Goal: Information Seeking & Learning: Learn about a topic

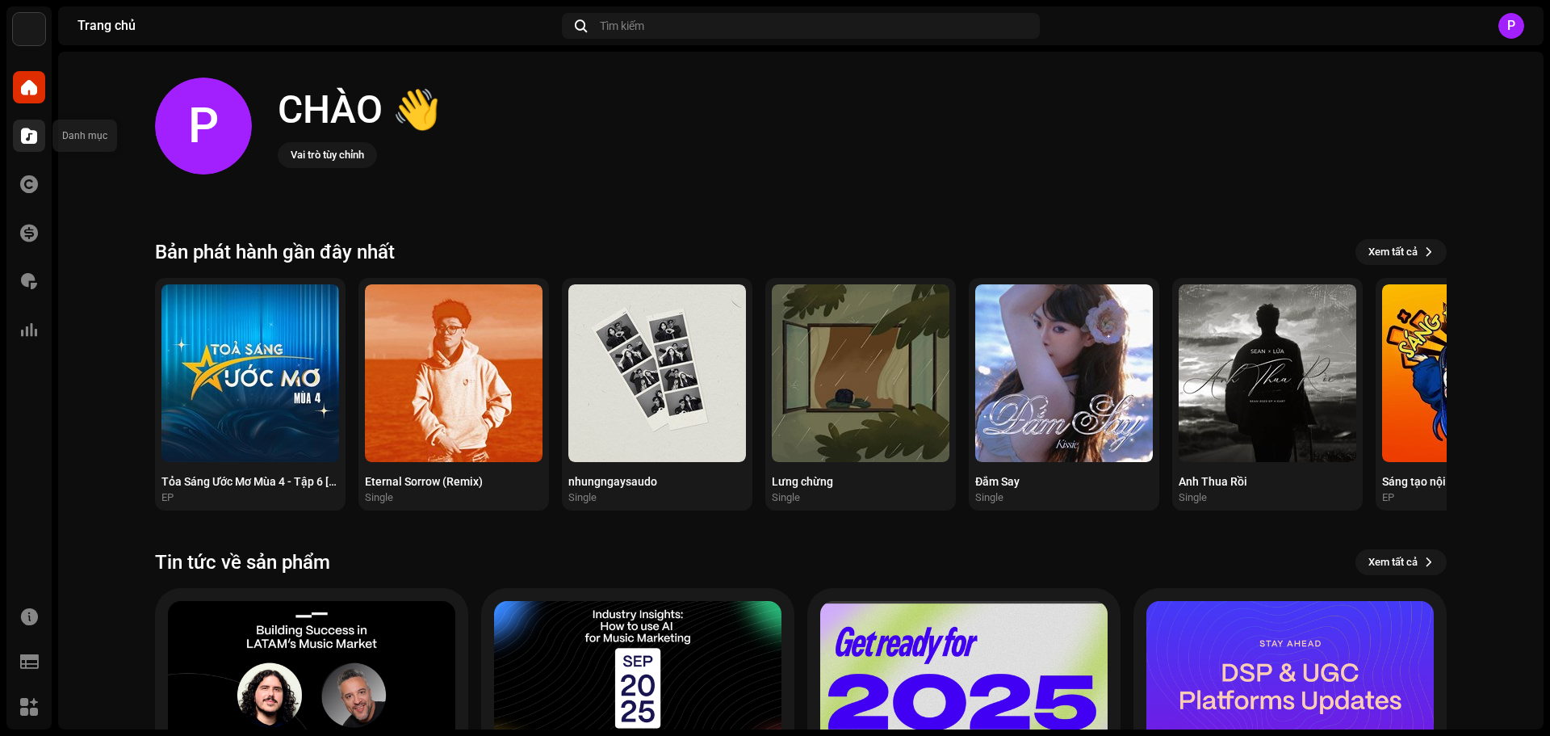
click at [14, 138] on div at bounding box center [29, 136] width 32 height 32
click at [22, 130] on span at bounding box center [29, 135] width 16 height 13
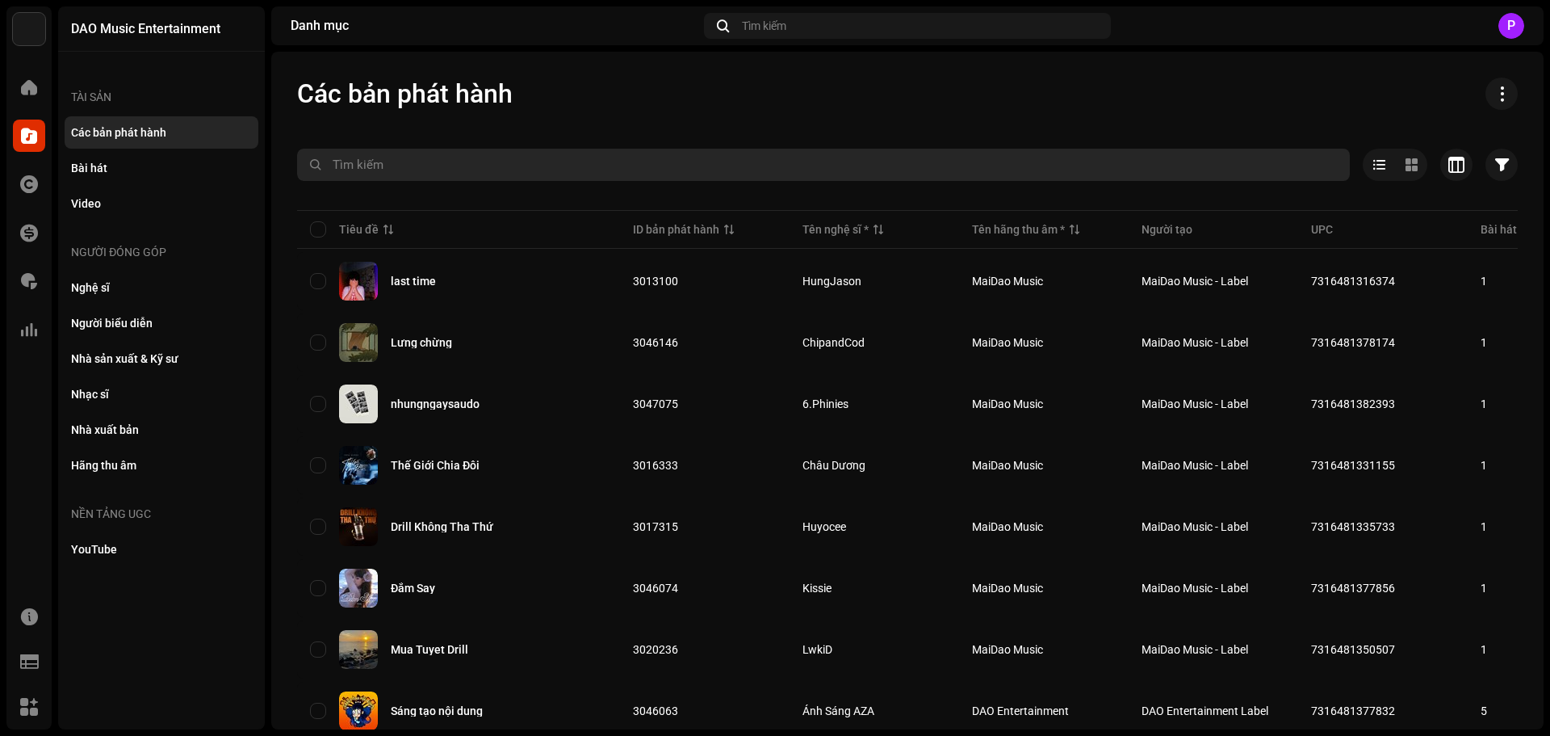
click at [435, 165] on input "text" at bounding box center [823, 165] width 1053 height 32
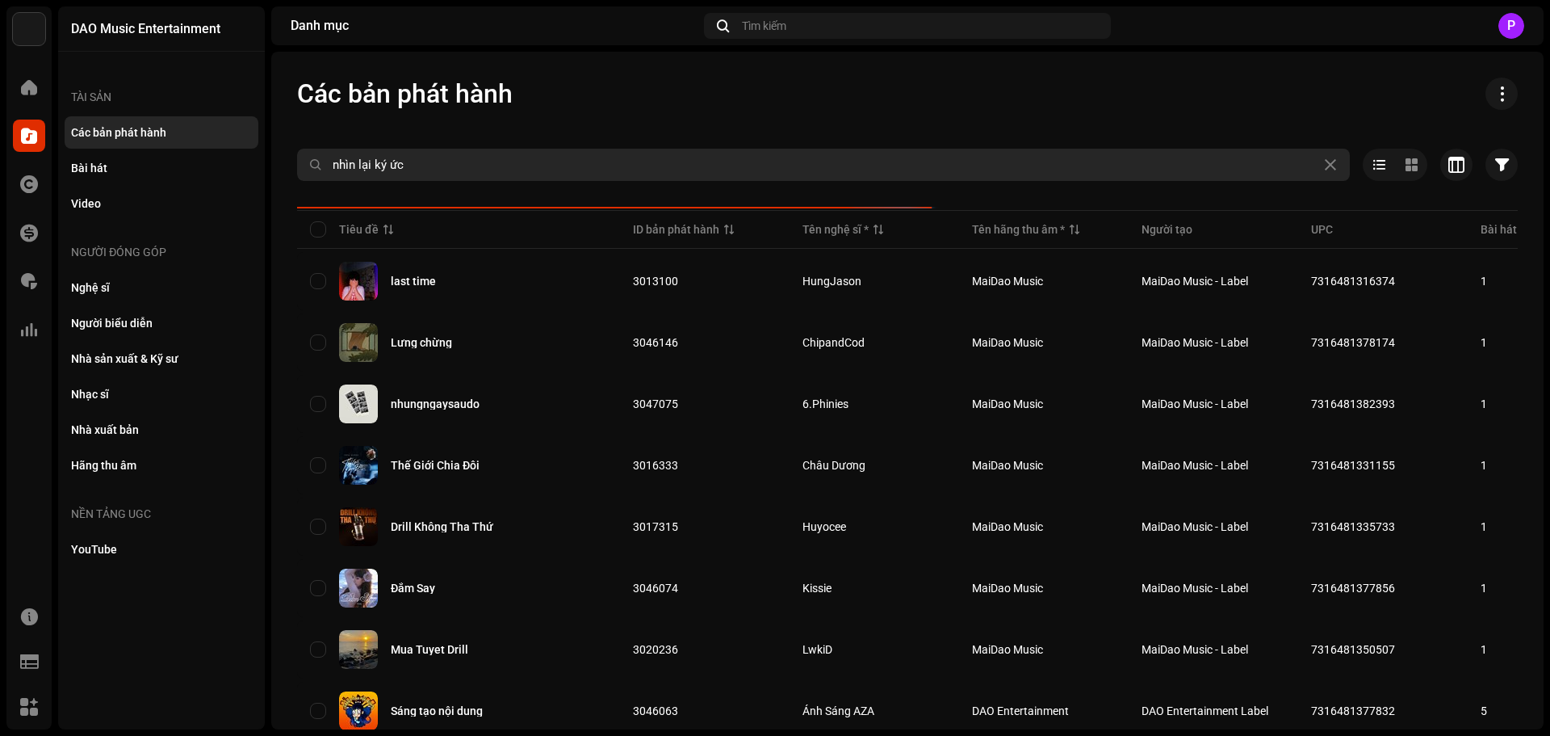
type input "nhìn lại ký ức"
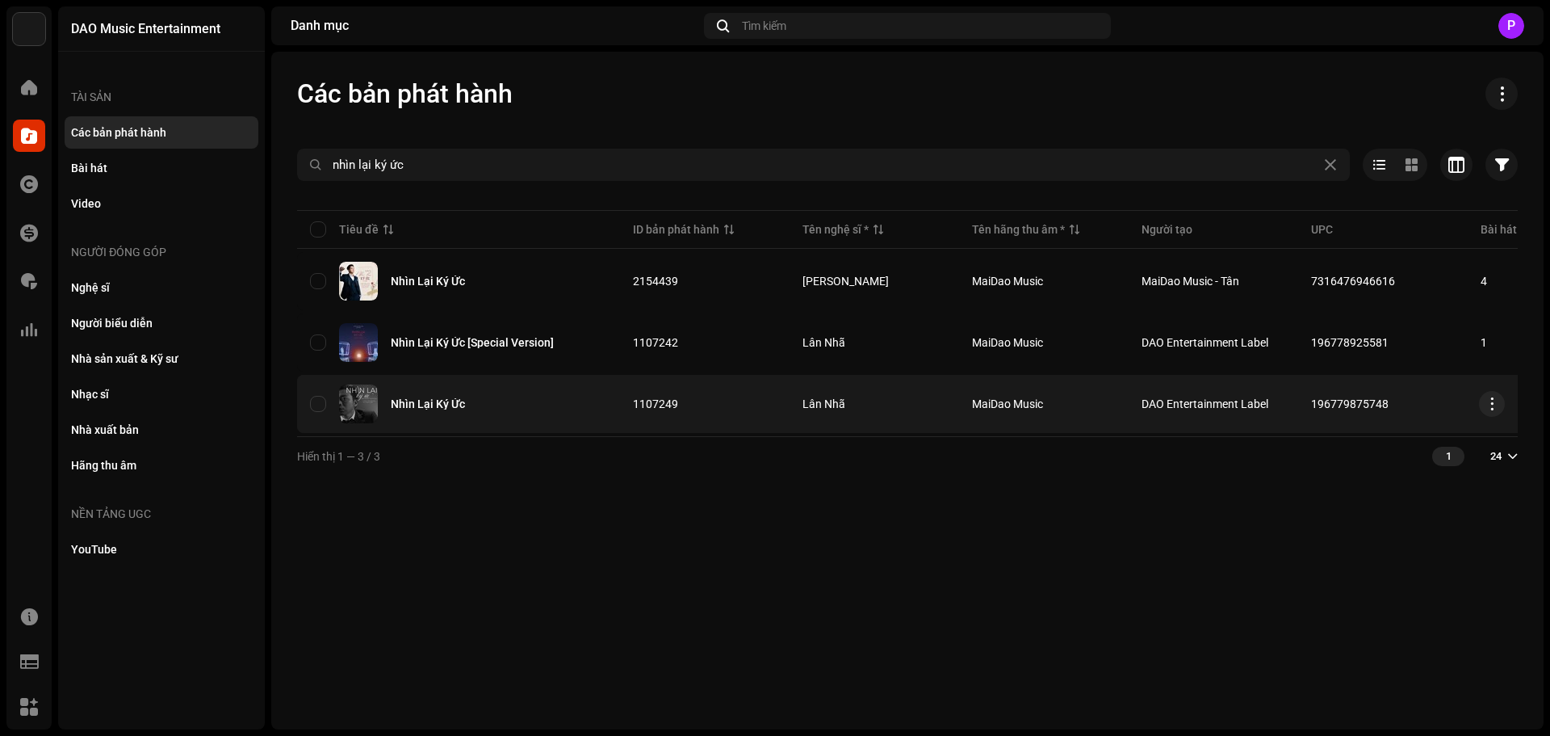
drag, startPoint x: 1415, startPoint y: 403, endPoint x: 1309, endPoint y: 416, distance: 106.6
click at [1309, 416] on td "196779875748" at bounding box center [1383, 404] width 170 height 58
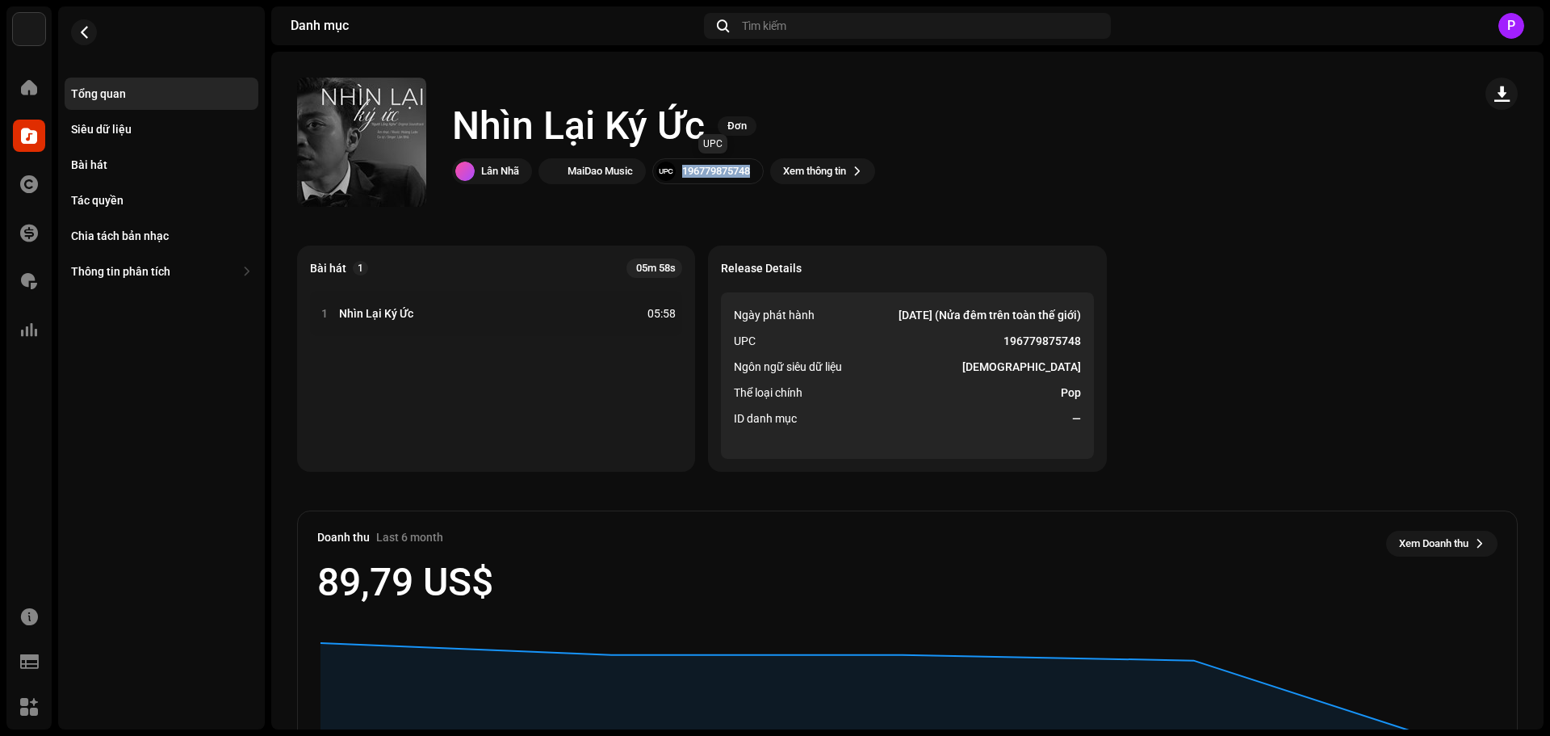
copy div "196779875748"
drag, startPoint x: 749, startPoint y: 168, endPoint x: 763, endPoint y: 172, distance: 14.3
click at [763, 172] on div "196779875748" at bounding box center [707, 171] width 111 height 26
click at [188, 264] on div "Thông tin phân tích" at bounding box center [162, 271] width 194 height 32
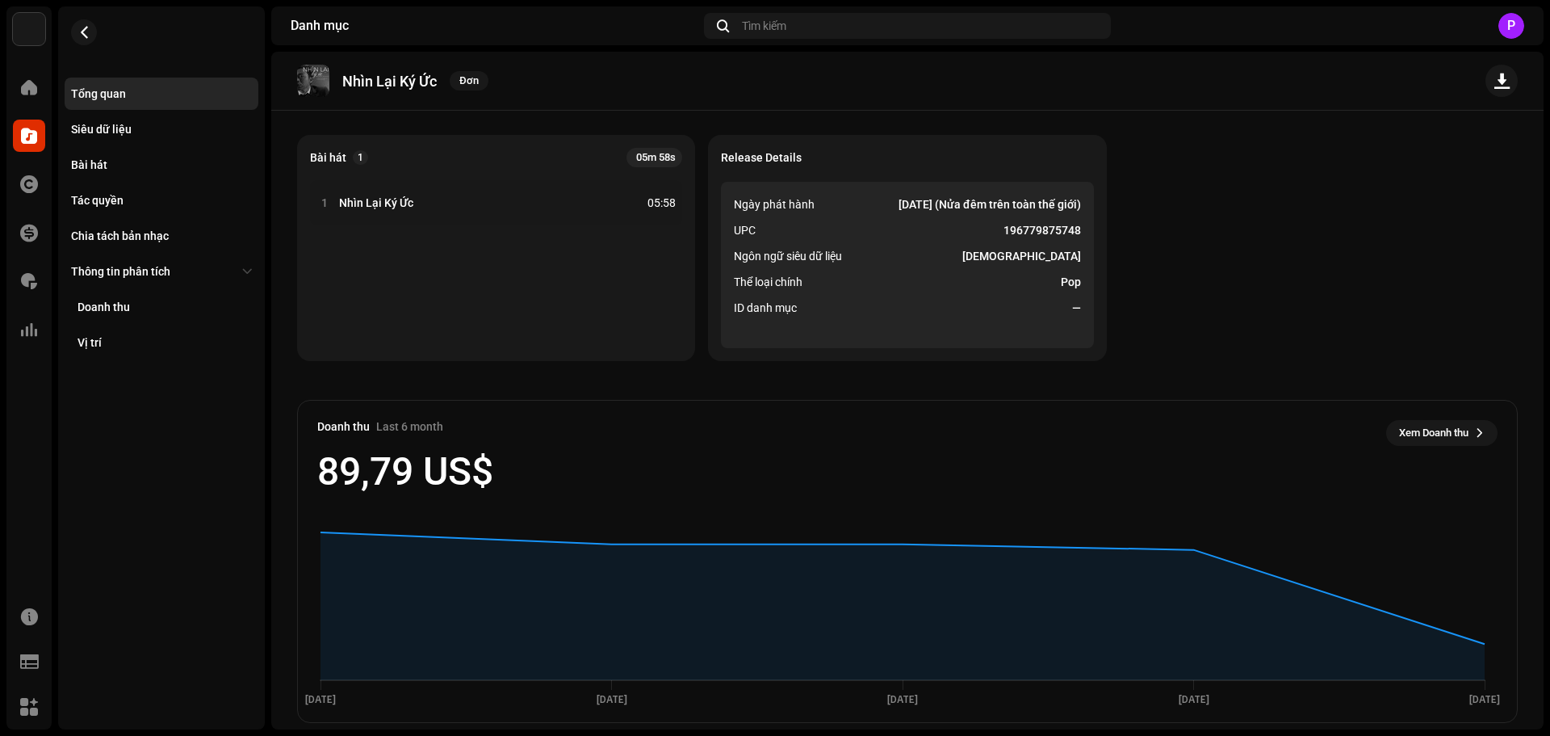
scroll to position [130, 0]
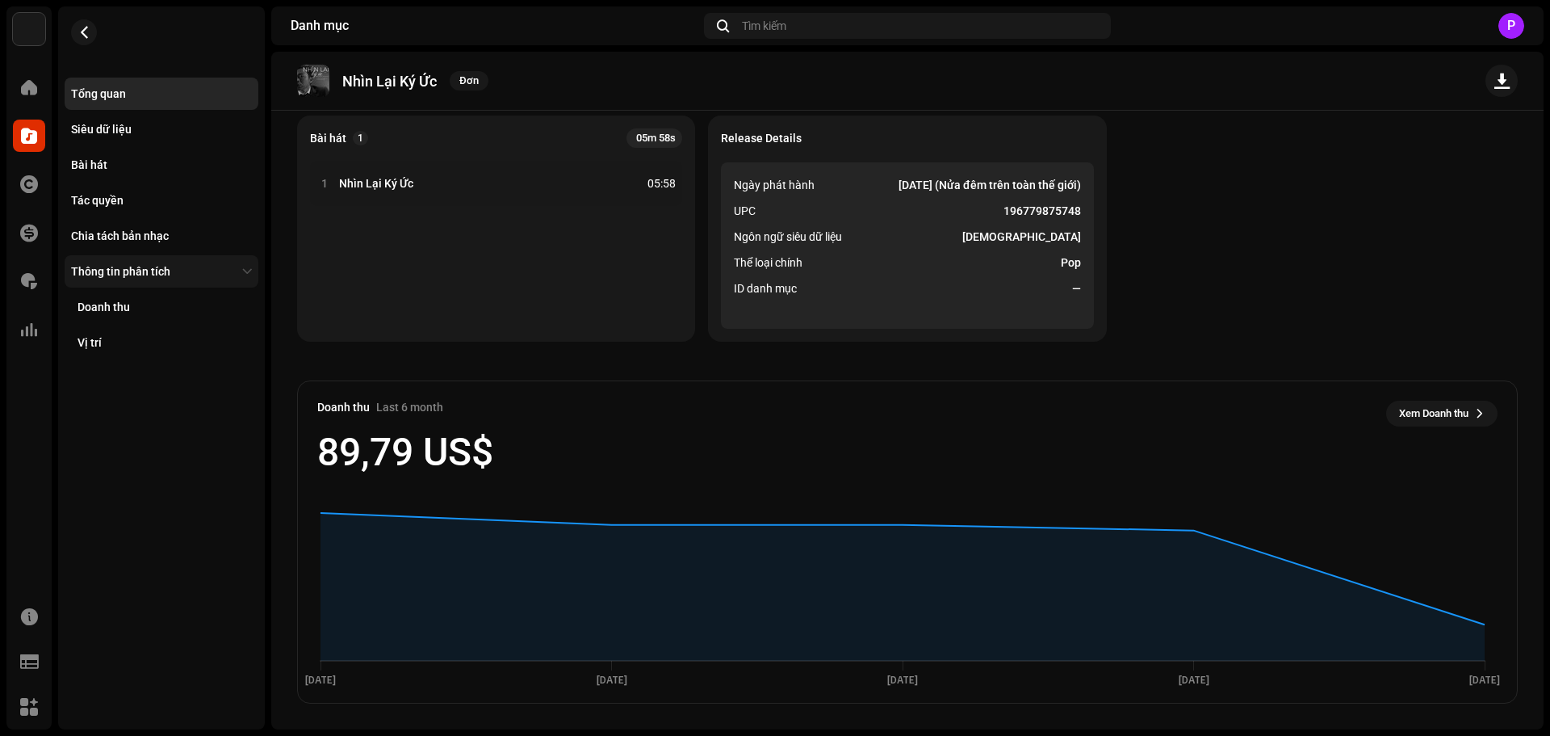
click at [163, 265] on div "Thông tin phân tích" at bounding box center [120, 271] width 99 height 13
click at [182, 268] on div "Thông tin phân tích" at bounding box center [153, 271] width 165 height 13
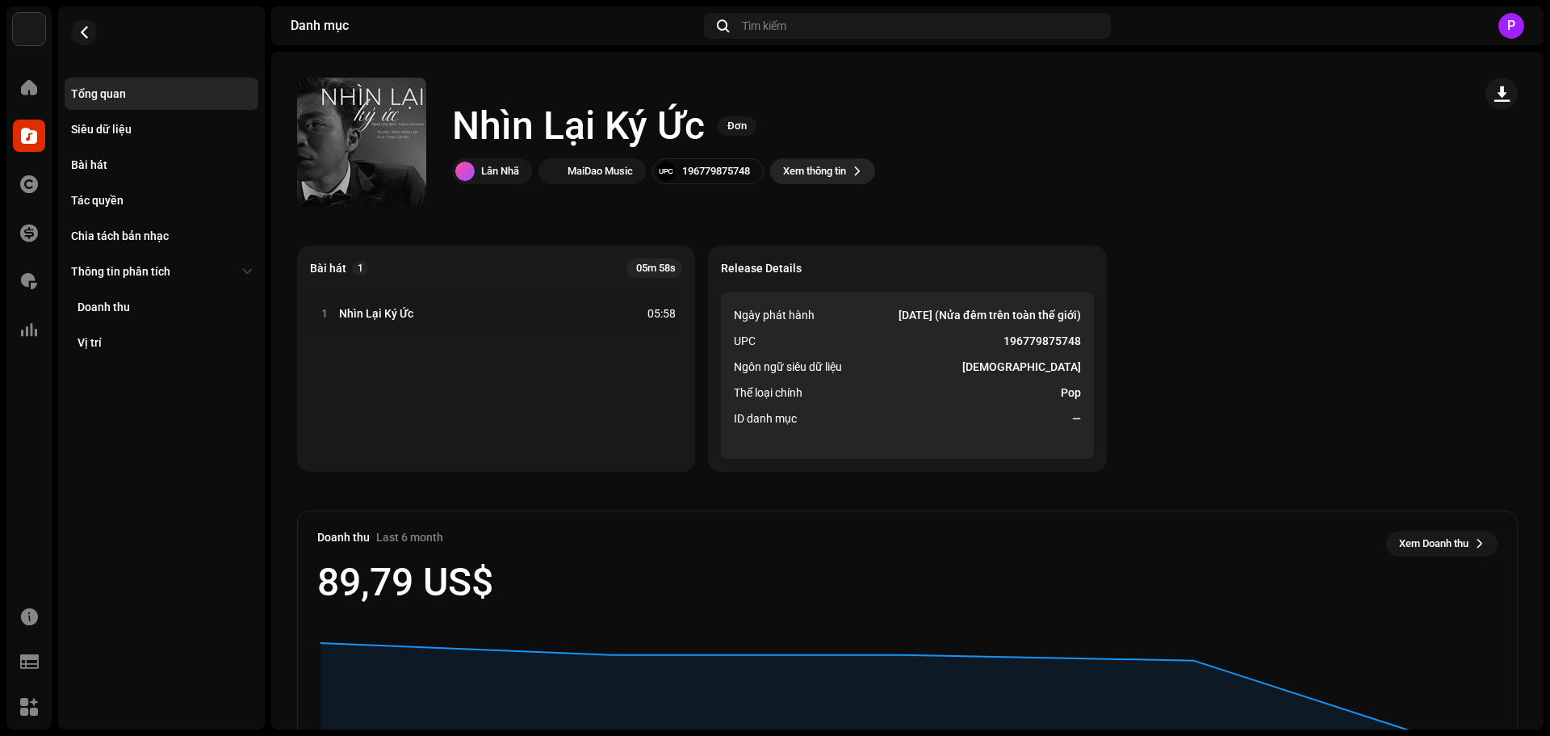
click at [862, 170] on span at bounding box center [858, 171] width 10 height 13
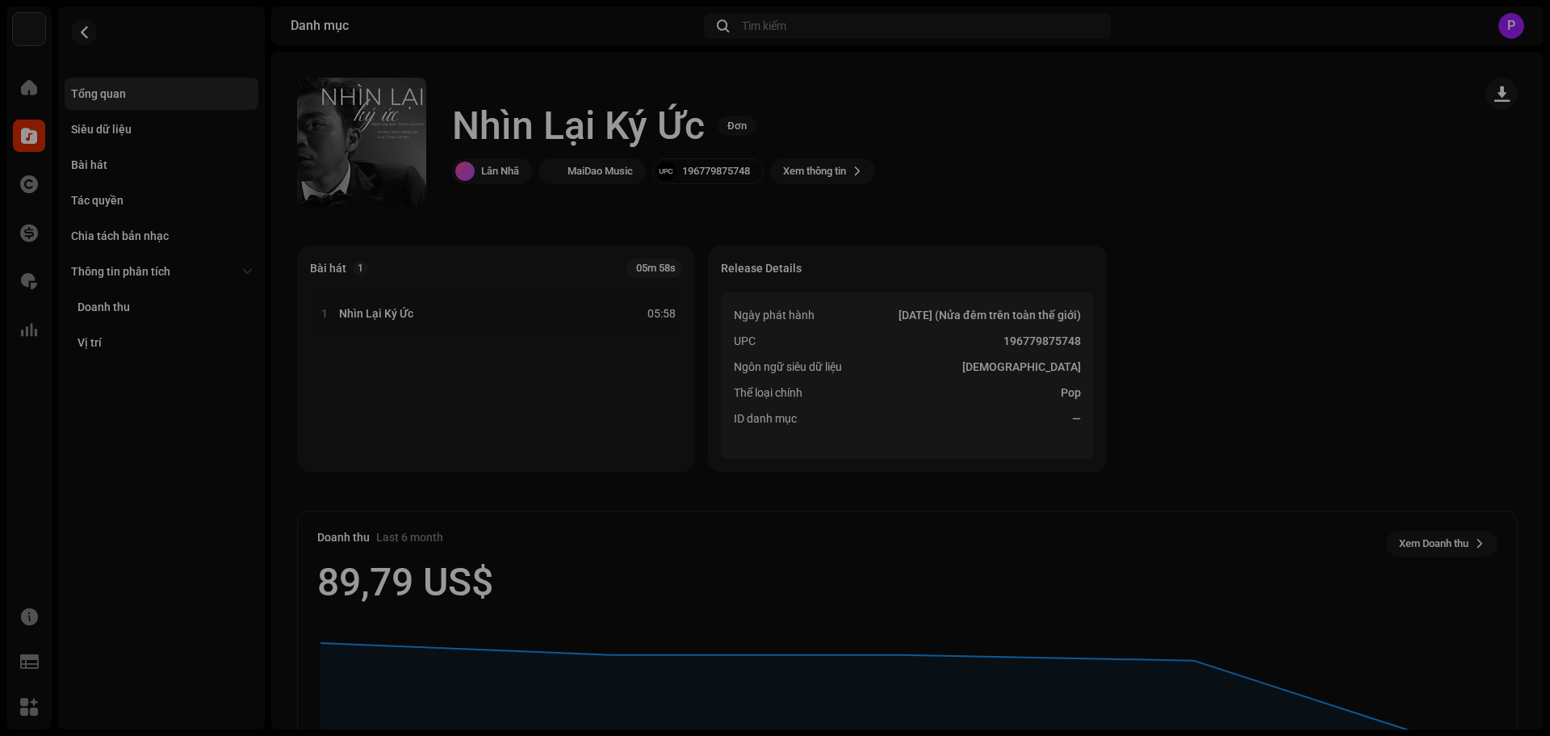
click at [1231, 192] on div "Nhìn Lại Ký Ức 1107249 Siêu dữ liệu Phân phối Ngôn ngữ siêu dữ liệu Vietnamese …" at bounding box center [775, 368] width 1550 height 736
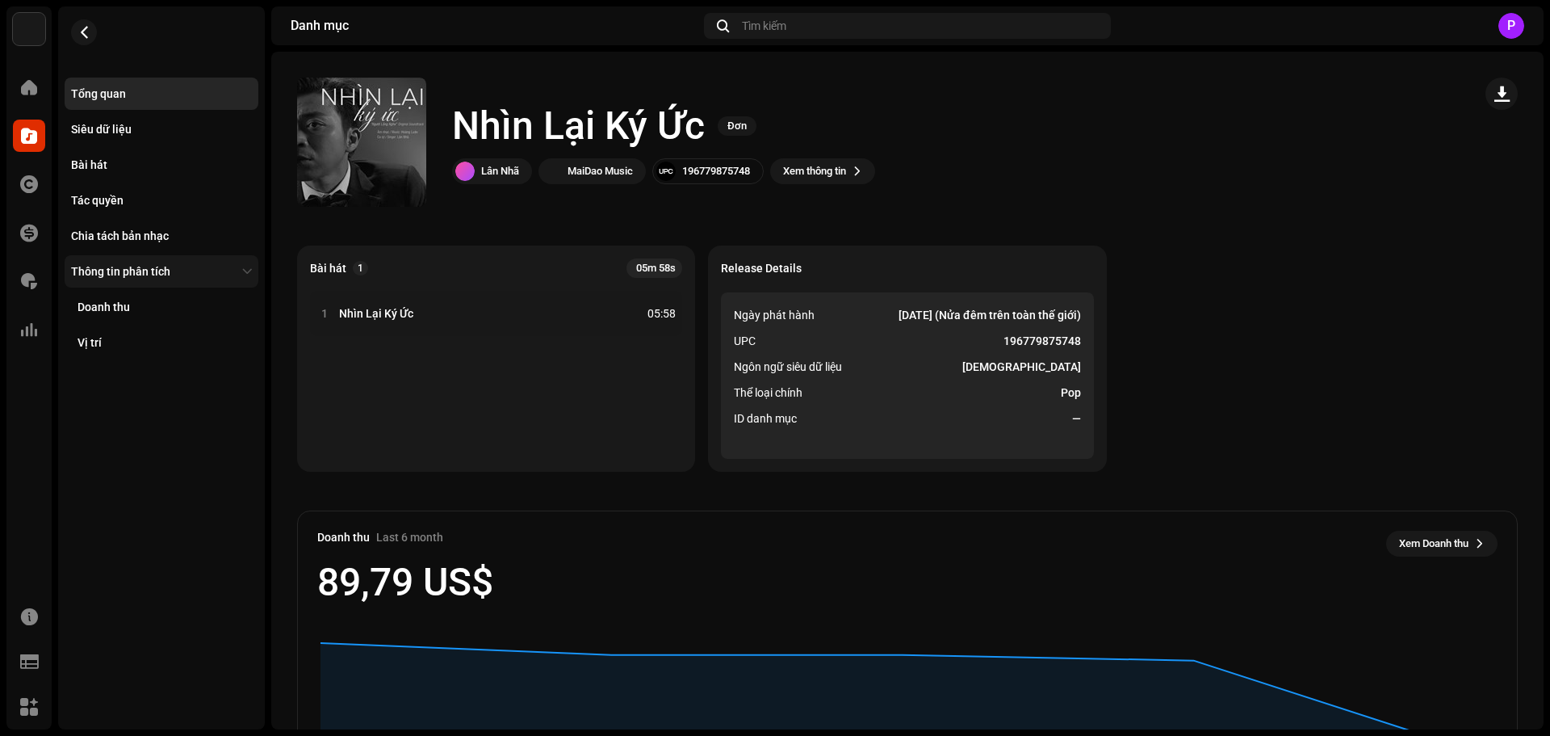
click at [185, 264] on div "Thông tin phân tích" at bounding box center [162, 271] width 194 height 32
click at [204, 240] on div "Chia tách bản nhạc" at bounding box center [161, 235] width 181 height 13
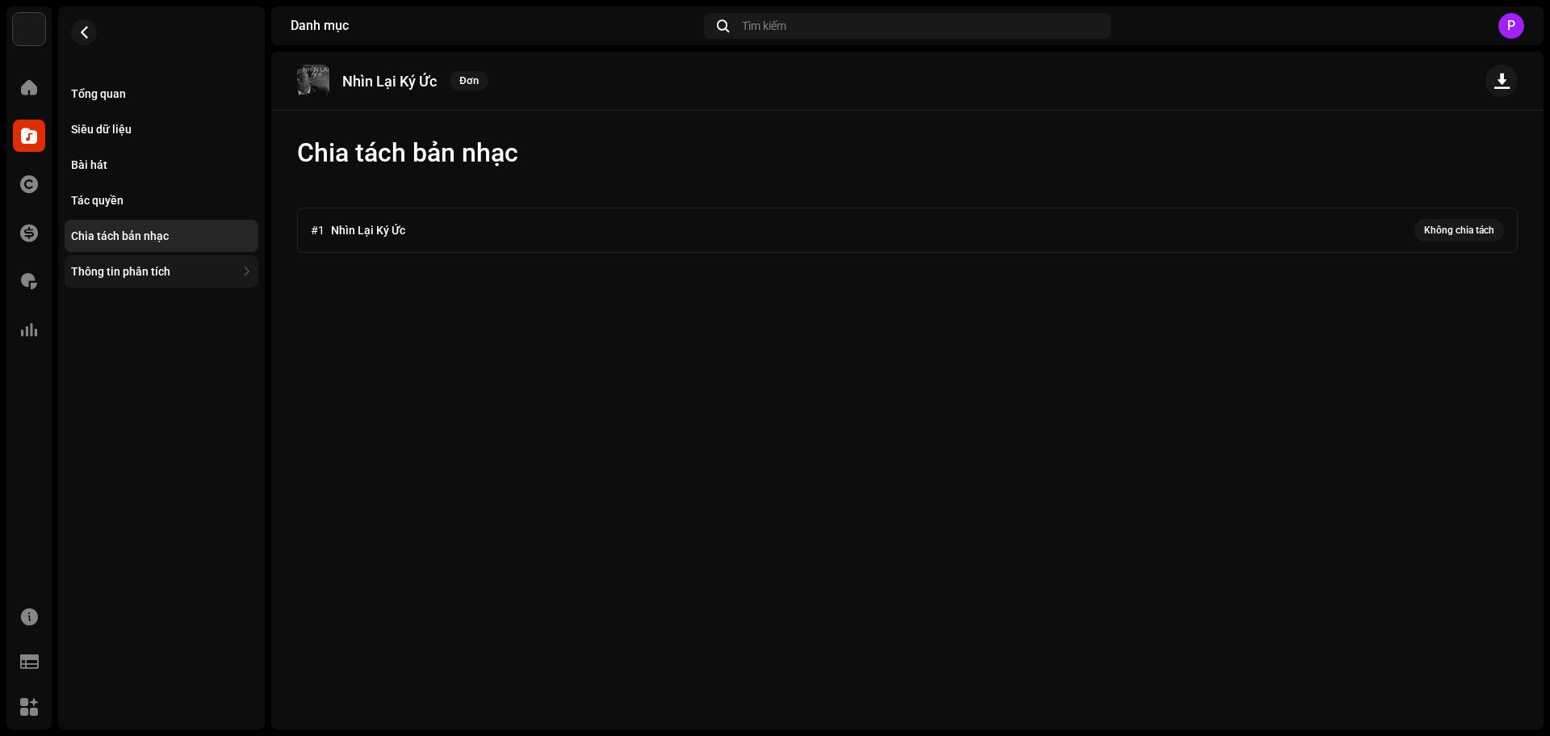
click at [226, 263] on div "Thông tin phân tích" at bounding box center [162, 271] width 194 height 32
click at [151, 145] on div "Tổng quan Siêu dữ liệu Bài hát Tác quyền Chia tách bản nhạc Thông tin phân tích…" at bounding box center [162, 218] width 194 height 281
click at [166, 165] on div "Bài hát" at bounding box center [161, 164] width 181 height 13
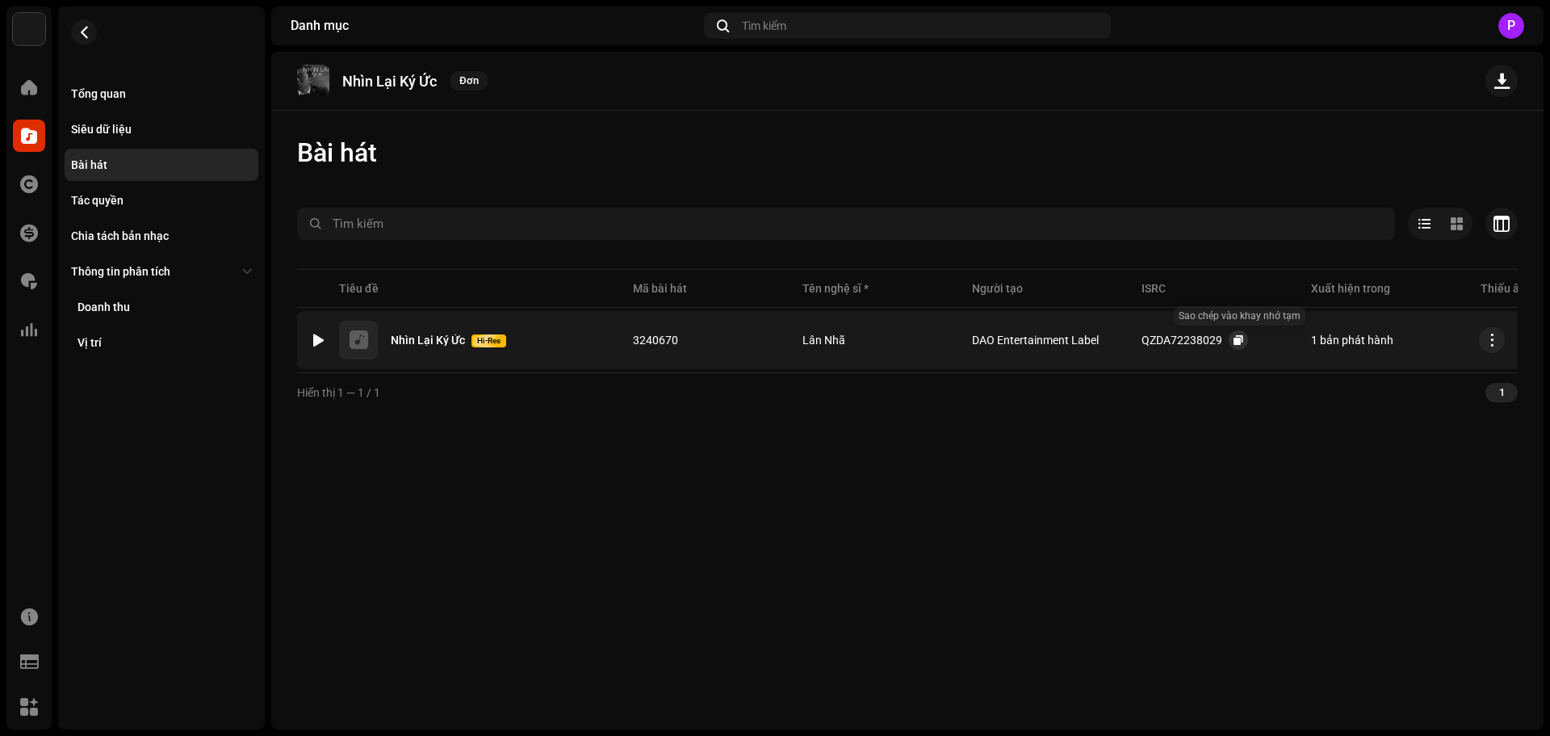
click at [1239, 337] on span "button" at bounding box center [1239, 339] width 10 height 13
click at [106, 92] on div "Tổng quan" at bounding box center [98, 93] width 55 height 13
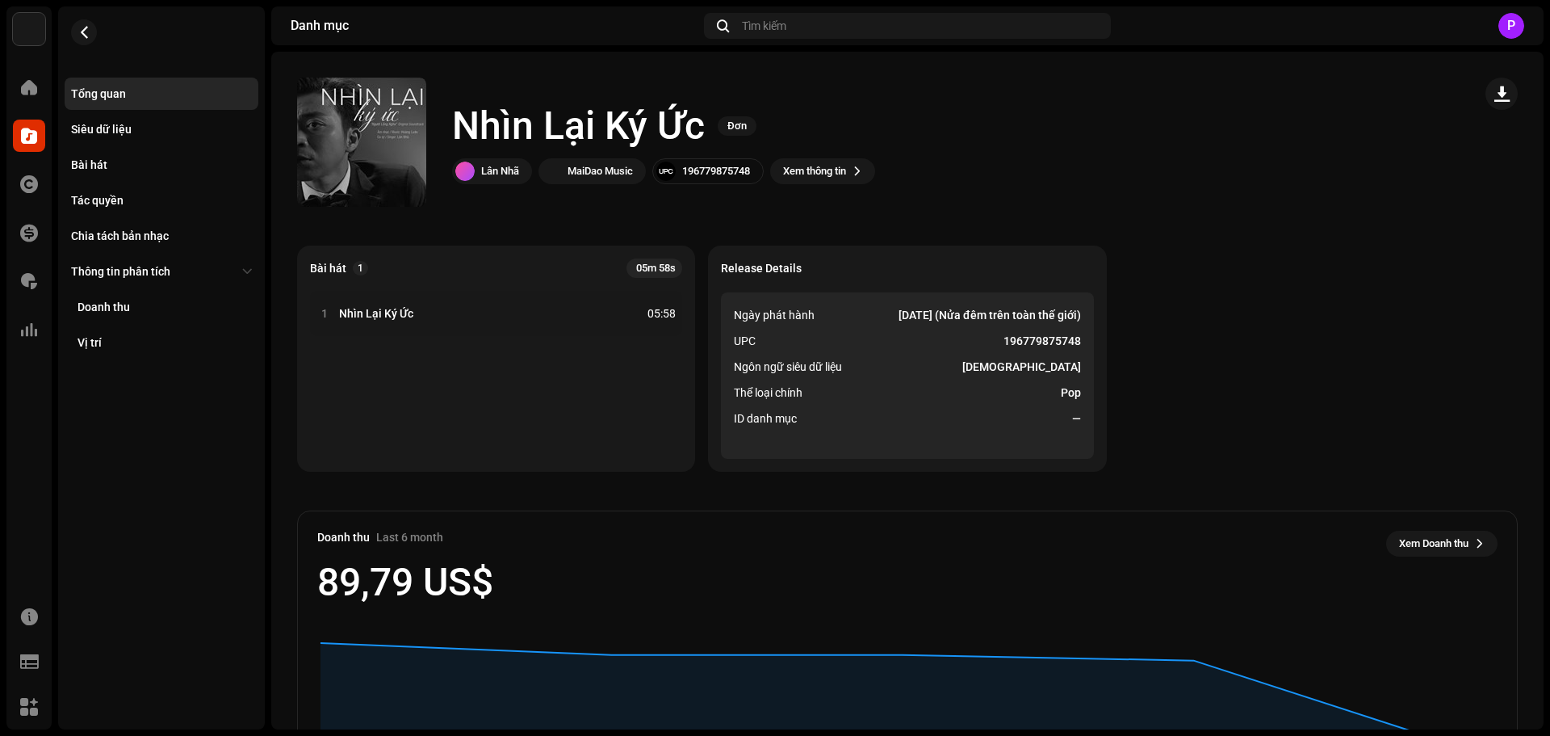
click at [895, 123] on div "Nhìn Lại Ký Ức Đơn Lân Nhã MaiDao Music 196779875748 Xem thông tin" at bounding box center [878, 142] width 1163 height 129
click at [833, 176] on span "Xem thông tin" at bounding box center [814, 171] width 63 height 32
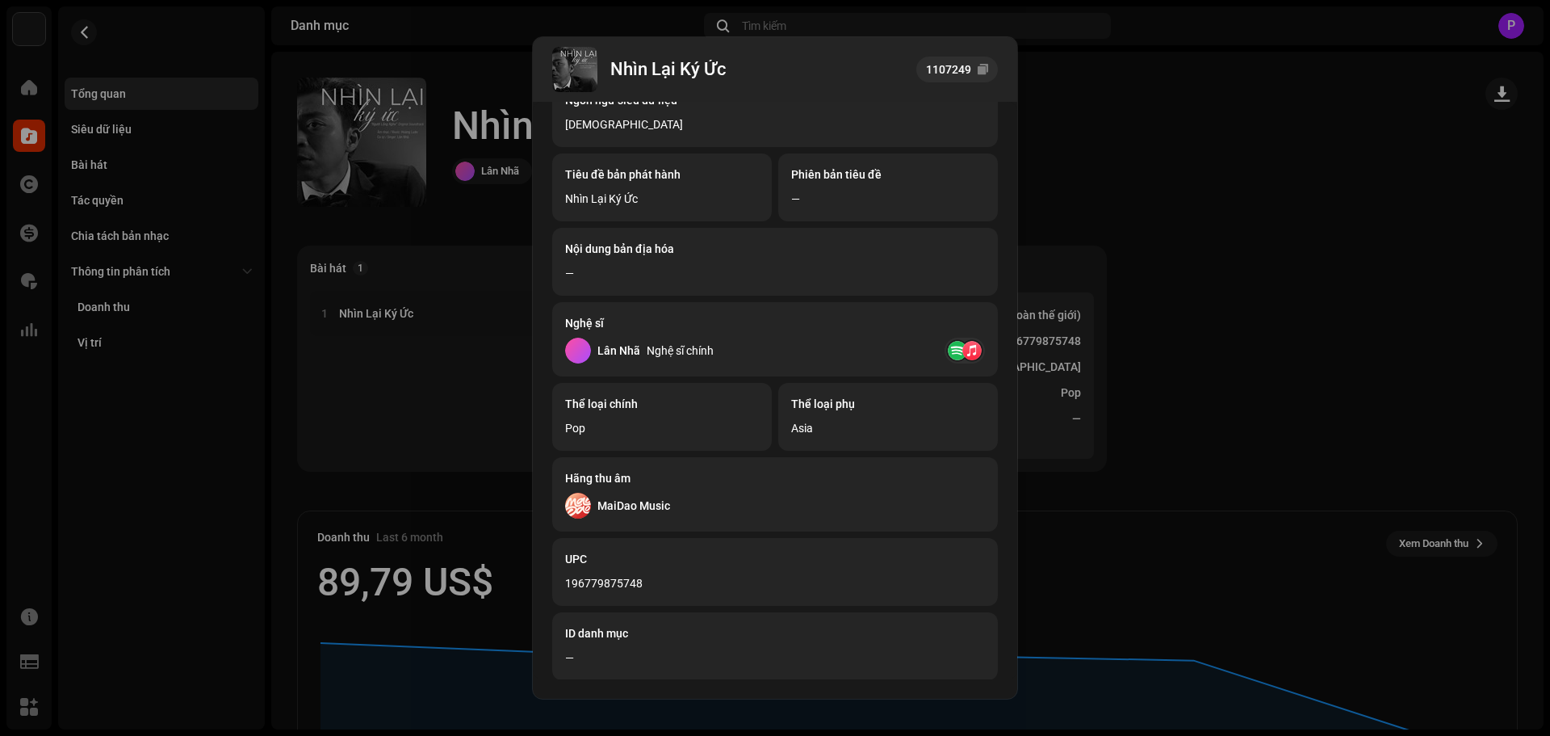
scroll to position [194, 0]
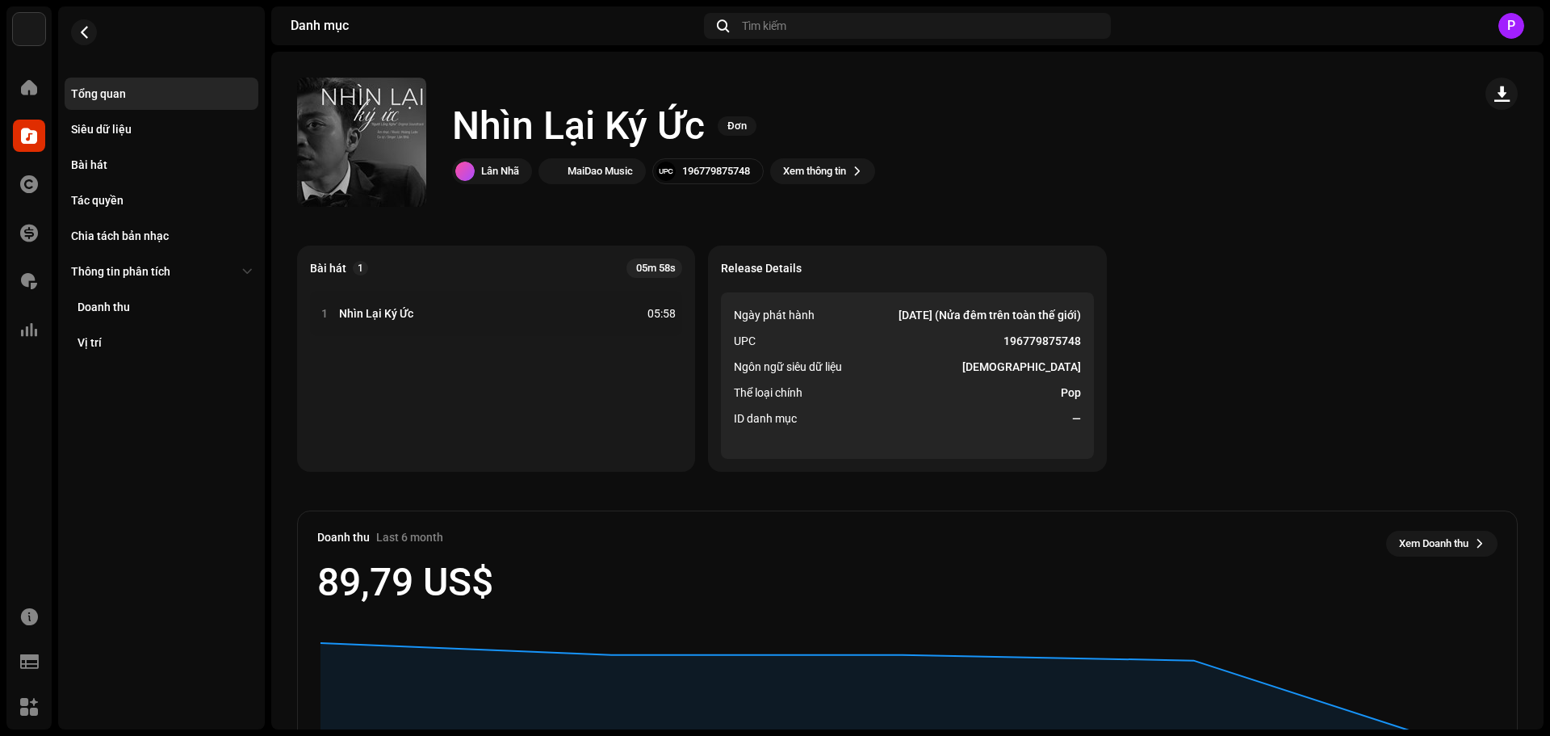
click at [90, 28] on div "Nhìn Lại Ký Ức 1107249 Siêu dữ liệu Phân phối Ngôn ngữ siêu dữ liệu Vietnamese …" at bounding box center [775, 368] width 1550 height 736
click at [90, 28] on button "button" at bounding box center [84, 32] width 26 height 26
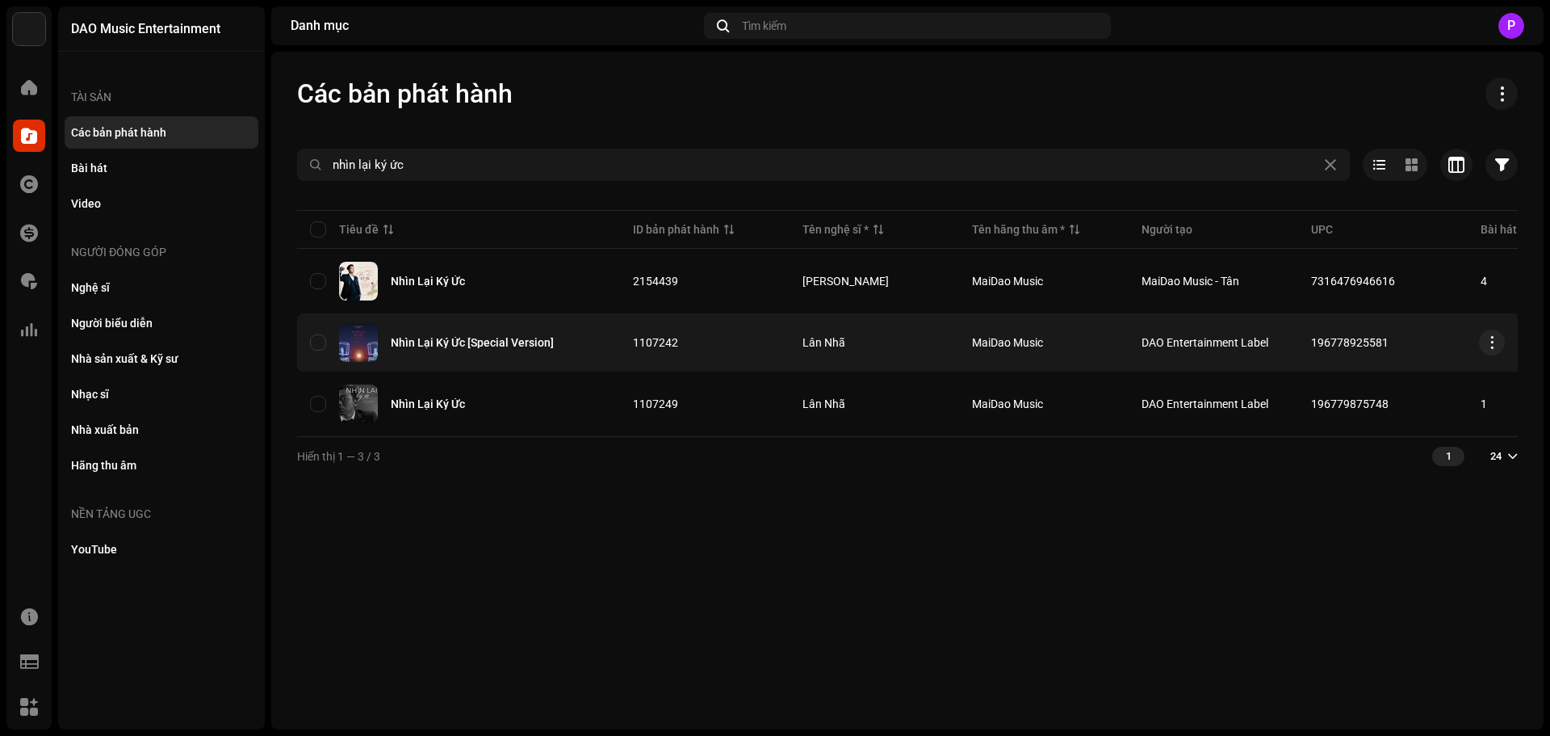
click at [451, 338] on div "Nhìn Lại Ký Ức [Special Version]" at bounding box center [472, 342] width 163 height 11
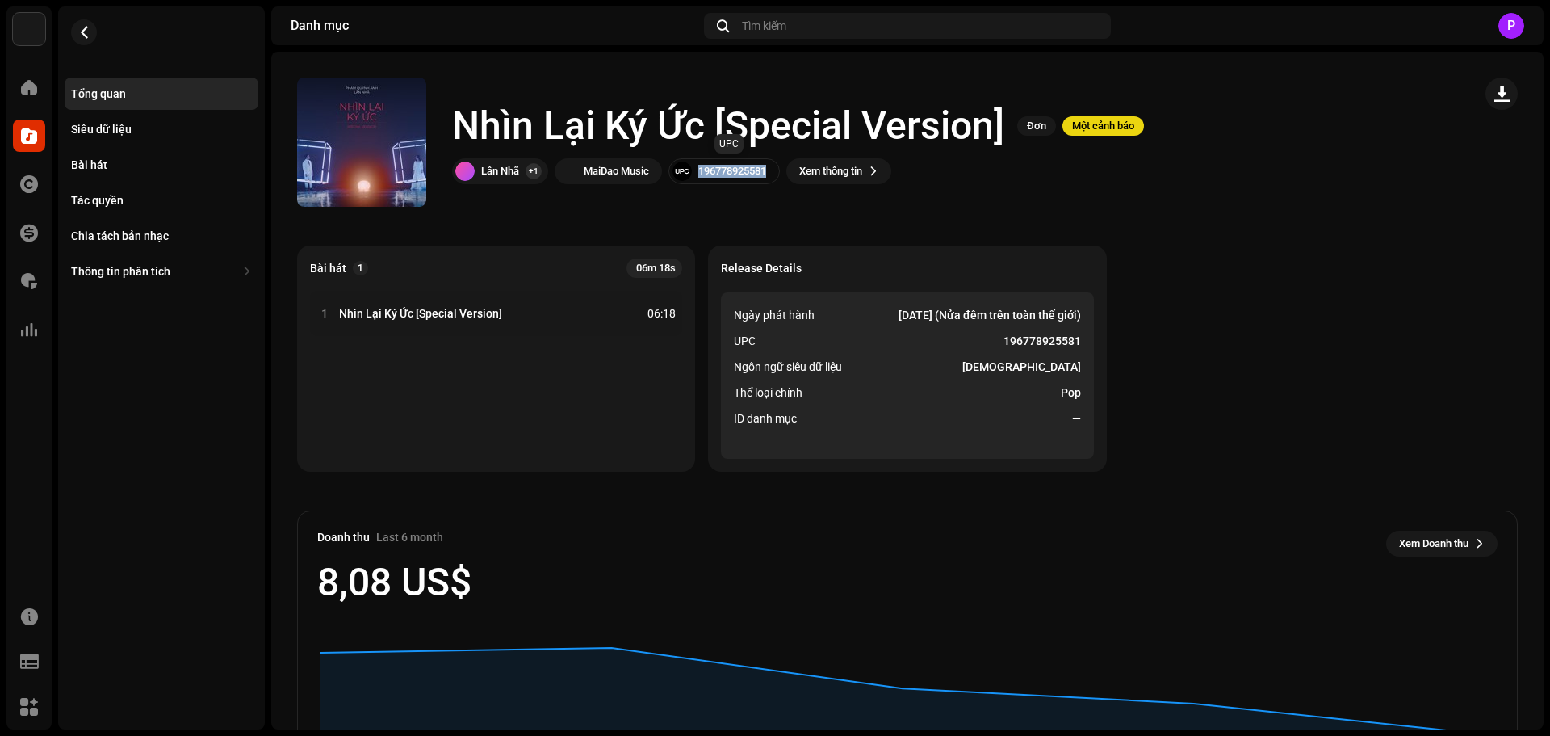
drag, startPoint x: 769, startPoint y: 171, endPoint x: 693, endPoint y: 172, distance: 75.9
click at [693, 172] on div "196778925581" at bounding box center [724, 171] width 111 height 26
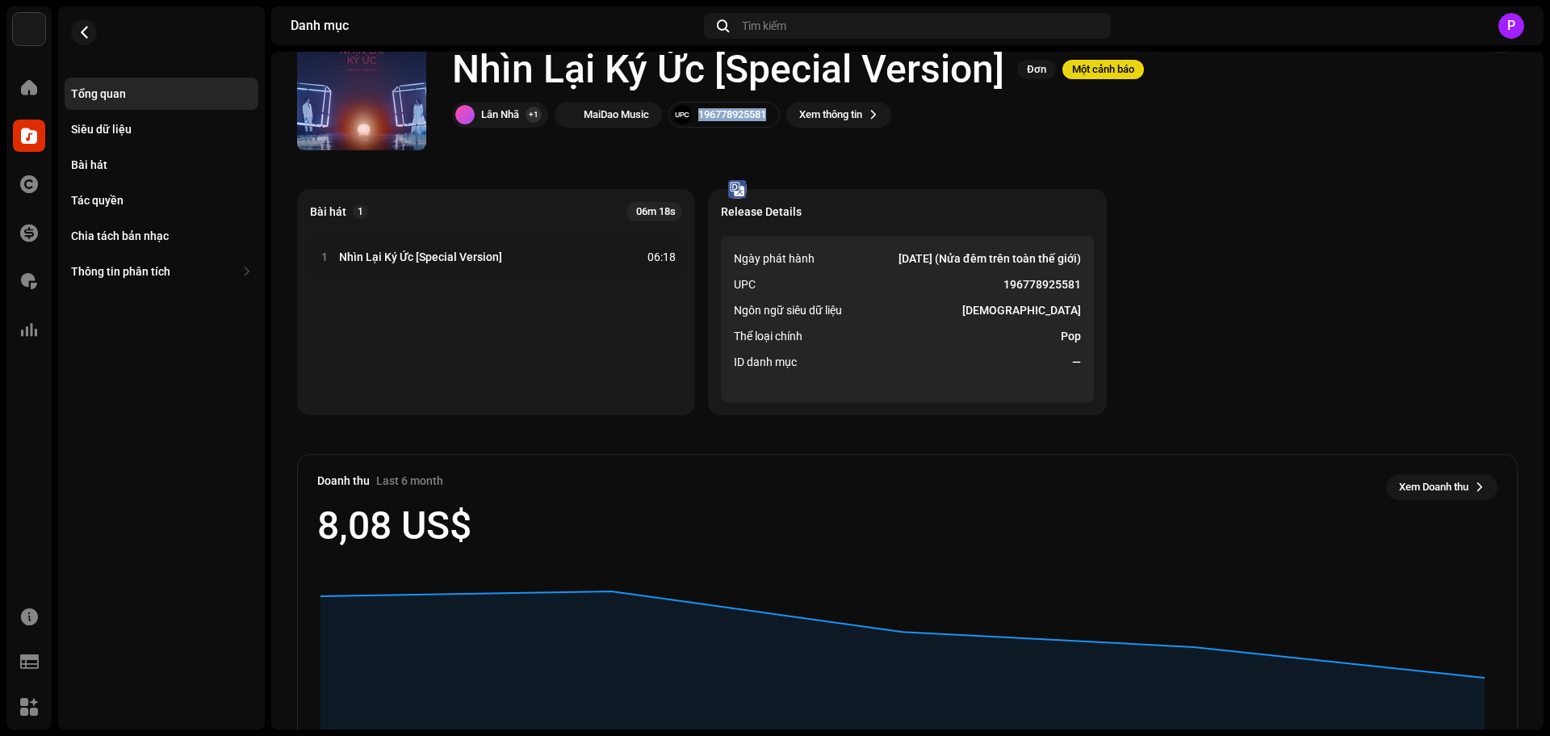
scroll to position [81, 0]
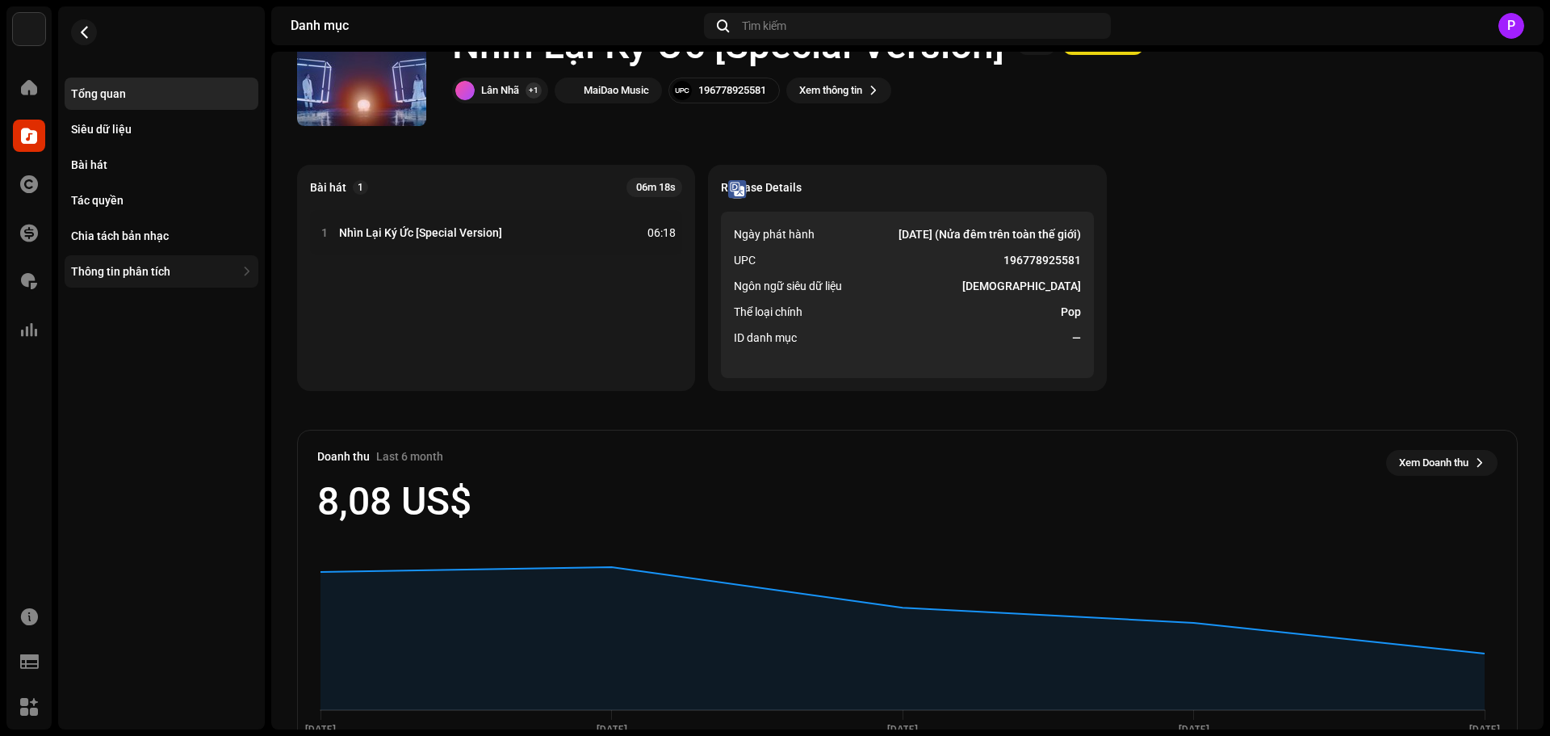
click at [161, 271] on div "Thông tin phân tích" at bounding box center [120, 271] width 99 height 13
click at [165, 233] on div "Chia tách bản nhạc" at bounding box center [120, 235] width 98 height 13
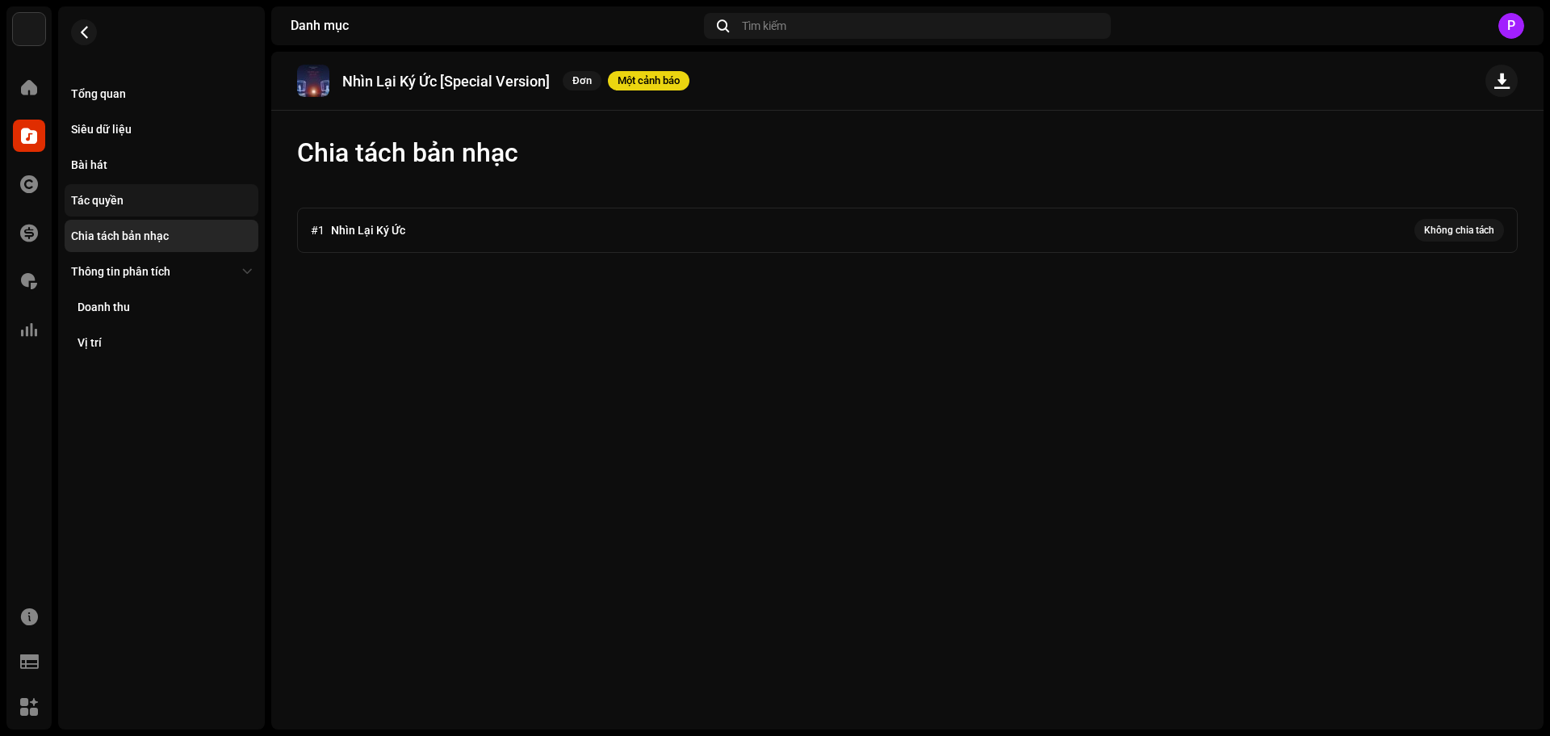
click at [132, 186] on div "Tác quyền" at bounding box center [162, 200] width 194 height 32
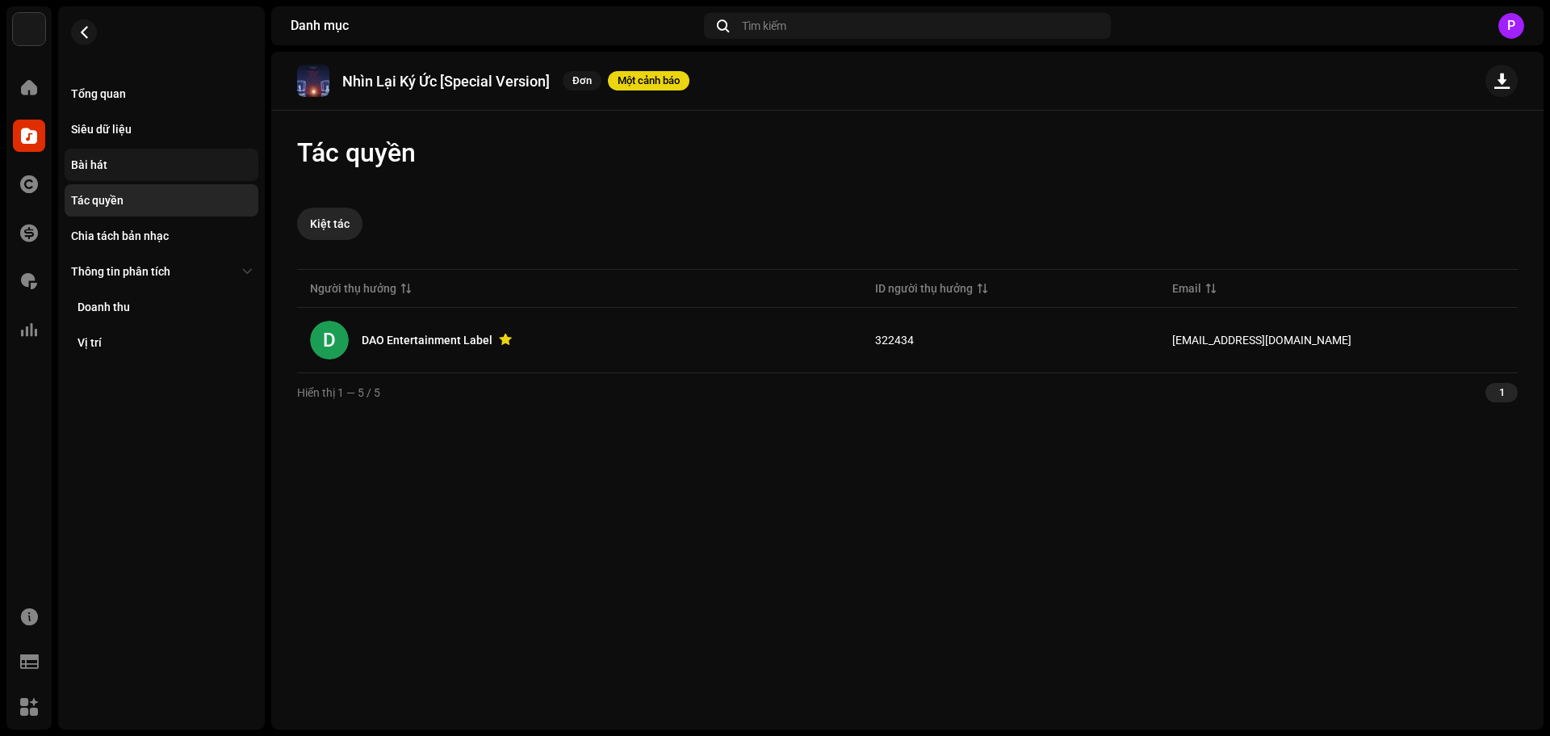
click at [131, 168] on div "Bài hát" at bounding box center [161, 164] width 181 height 13
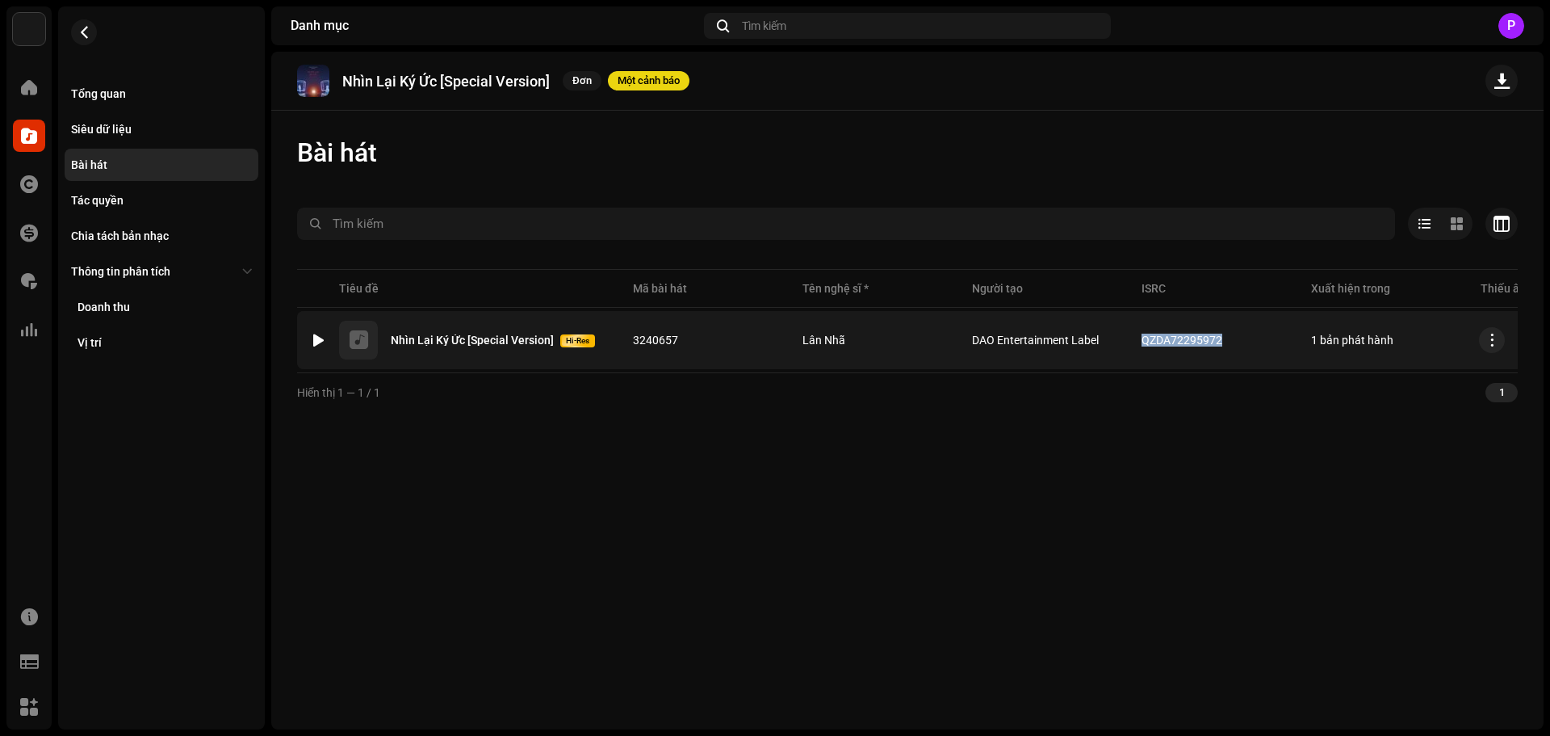
drag, startPoint x: 1220, startPoint y: 338, endPoint x: 1132, endPoint y: 339, distance: 88.0
click at [1132, 339] on td "QZDA72295972" at bounding box center [1214, 340] width 170 height 58
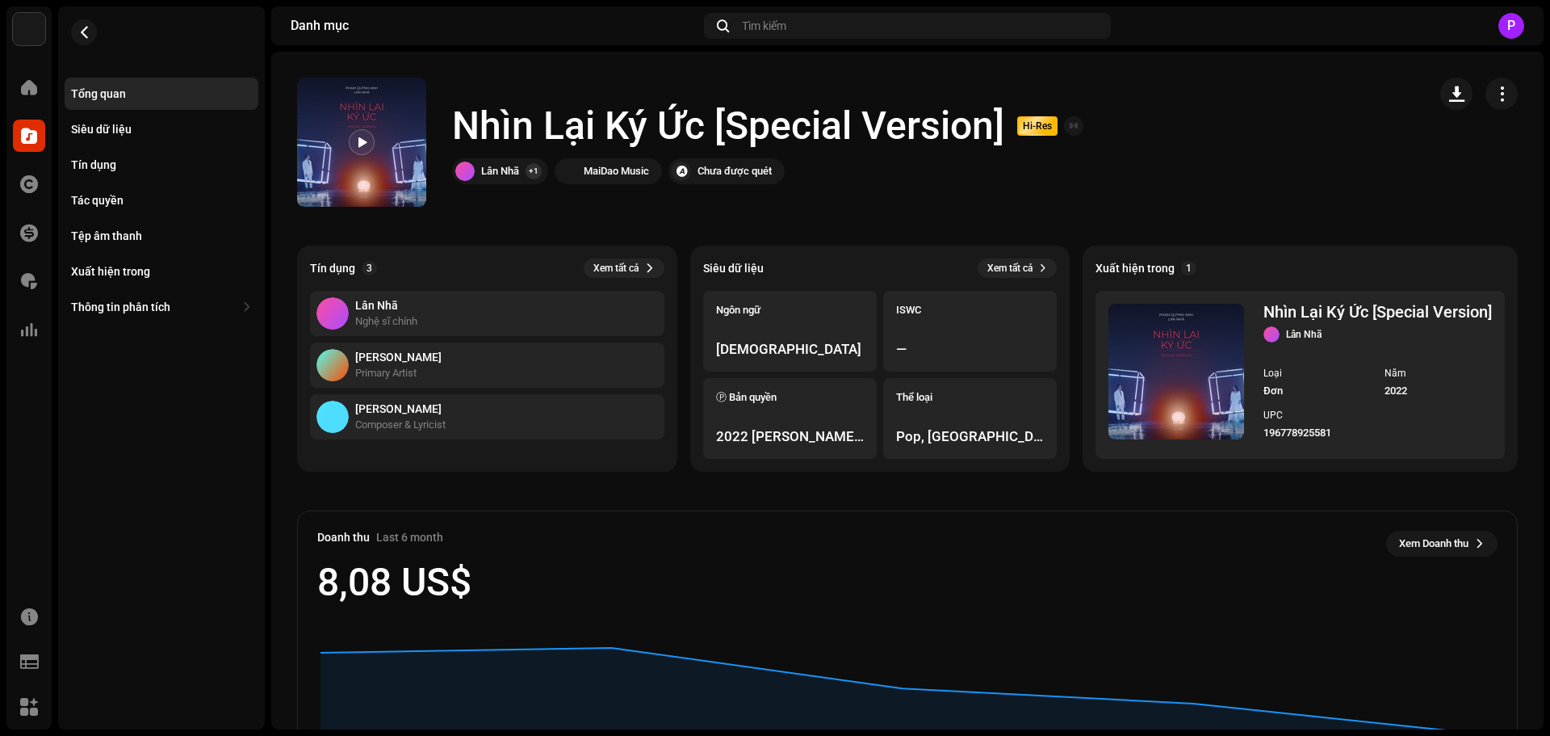
click at [99, 41] on re-m-nav-back at bounding box center [84, 41] width 39 height 71
click at [78, 28] on span "button" at bounding box center [84, 32] width 12 height 13
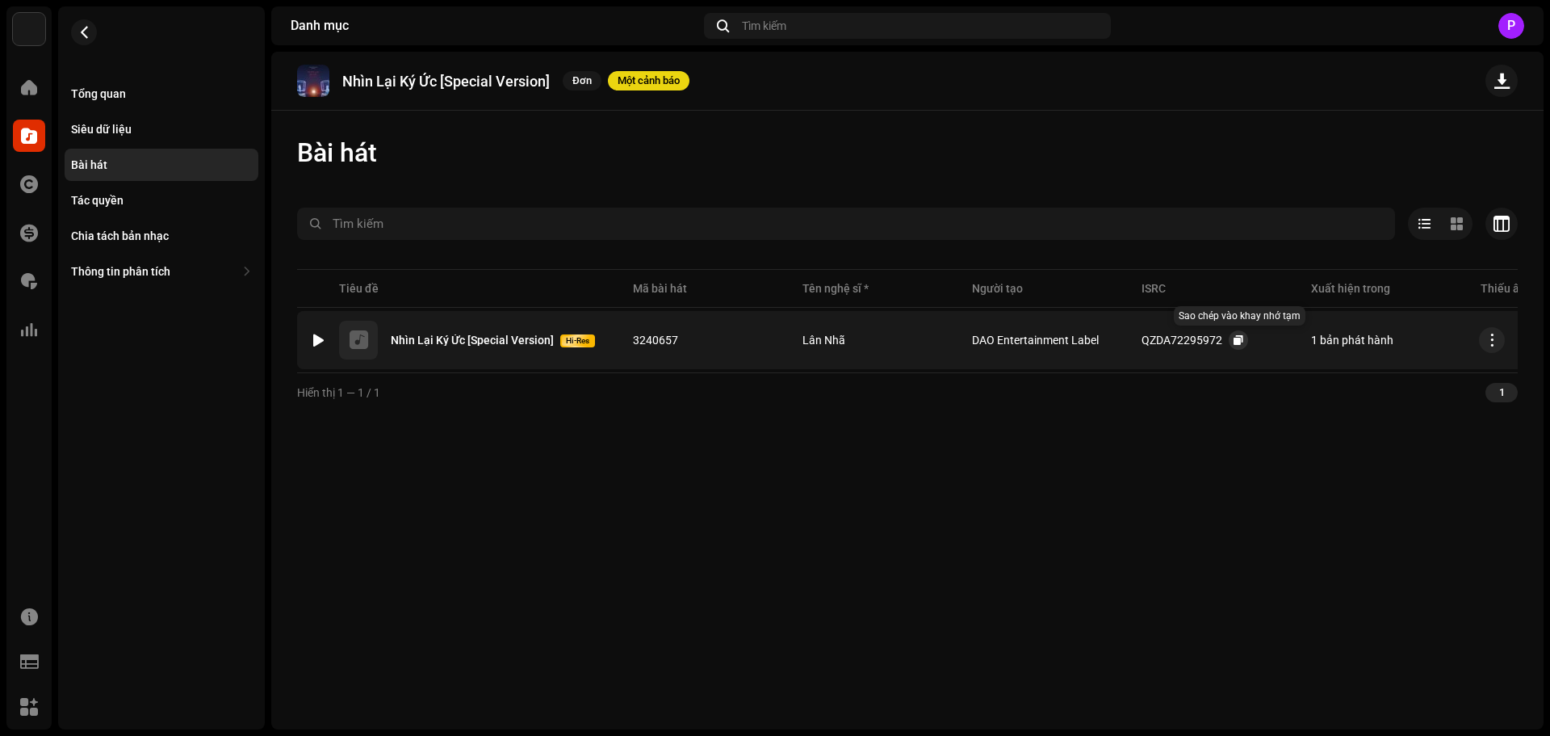
click at [1232, 338] on button "button" at bounding box center [1238, 339] width 19 height 19
click at [93, 36] on button "button" at bounding box center [84, 32] width 26 height 26
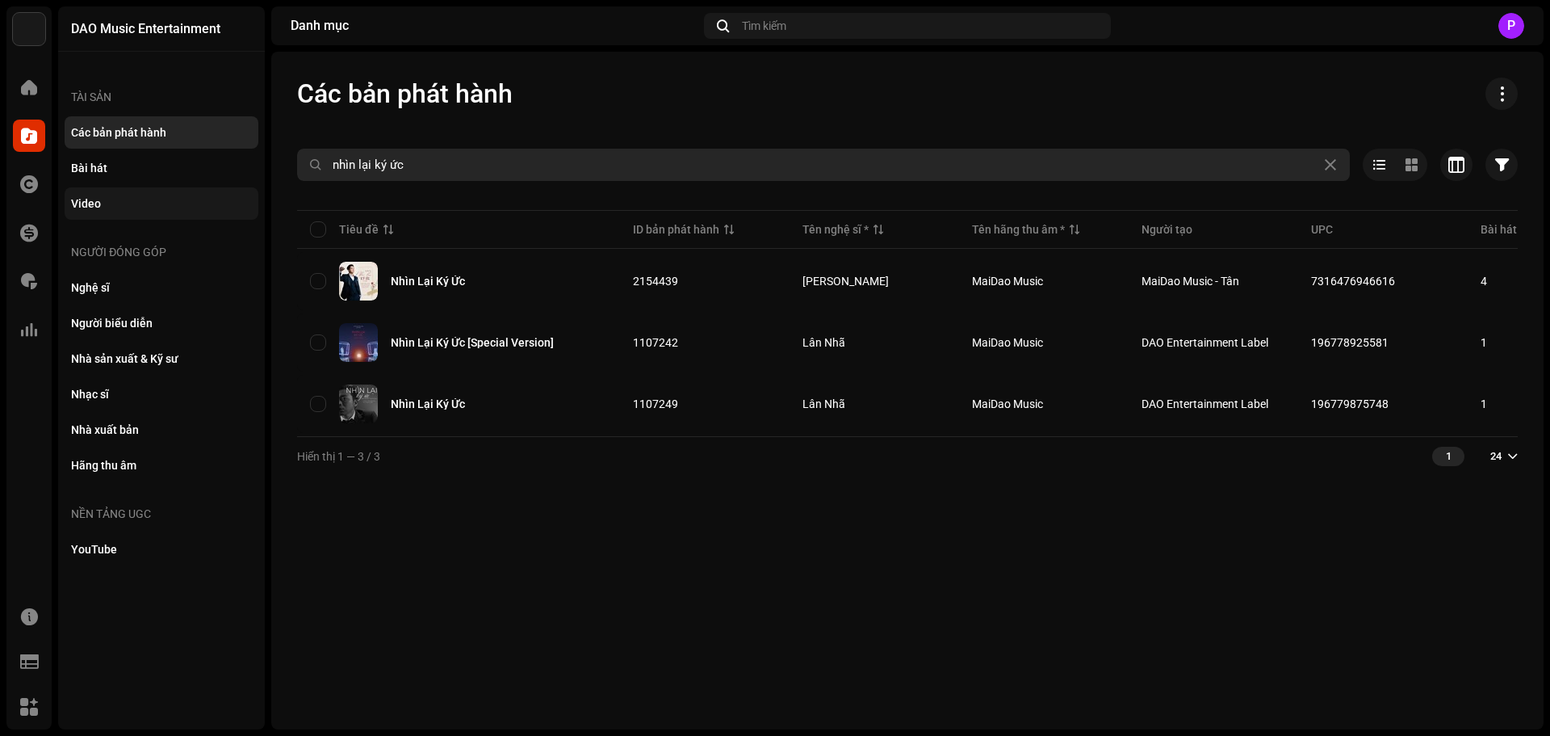
drag, startPoint x: 444, startPoint y: 166, endPoint x: 203, endPoint y: 188, distance: 241.6
click at [203, 188] on div "DAO Music Entertainment Trang chủ Danh mục Tác quyền Tài chính Phí bản quyền Th…" at bounding box center [775, 368] width 1550 height 736
type input "fantasy"
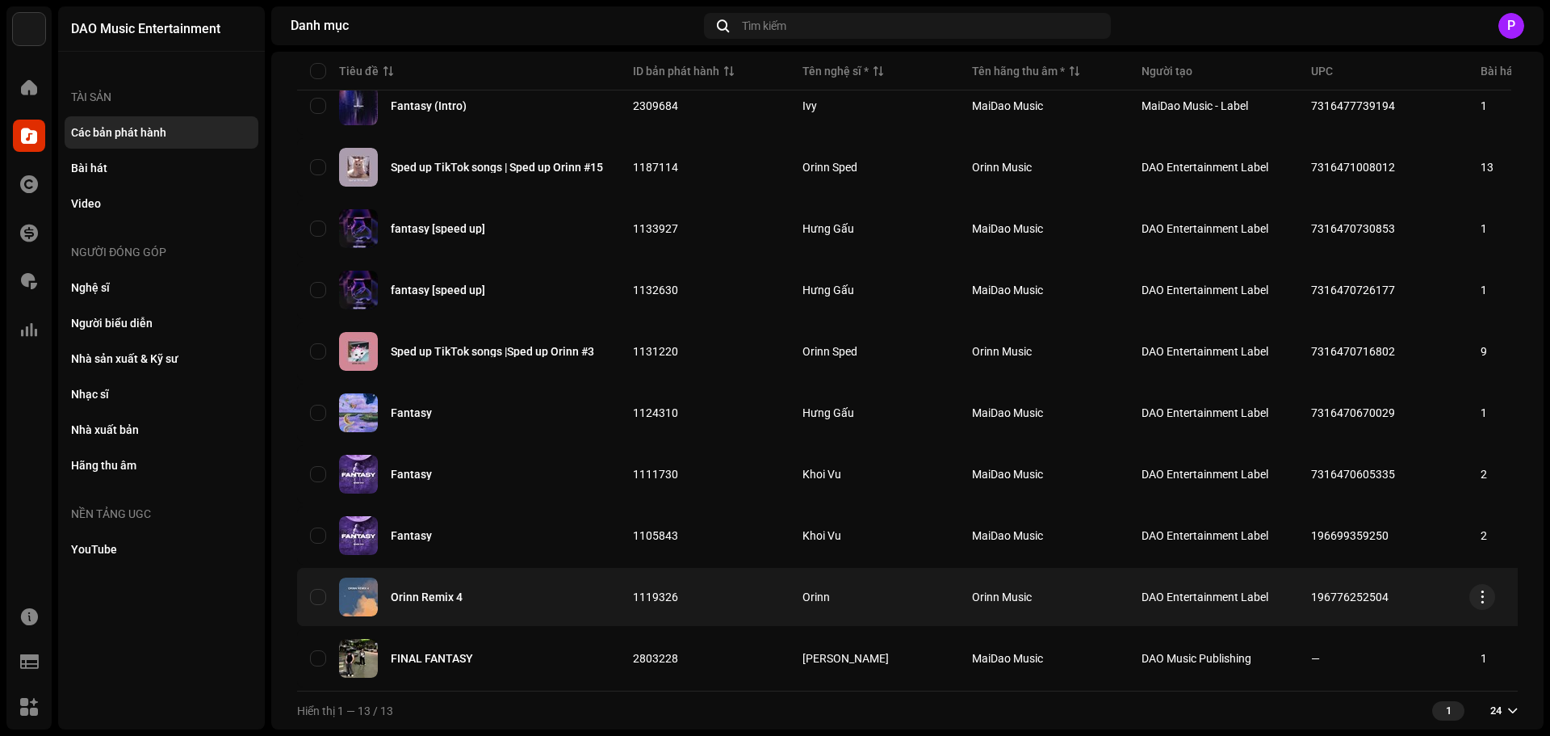
scroll to position [370, 0]
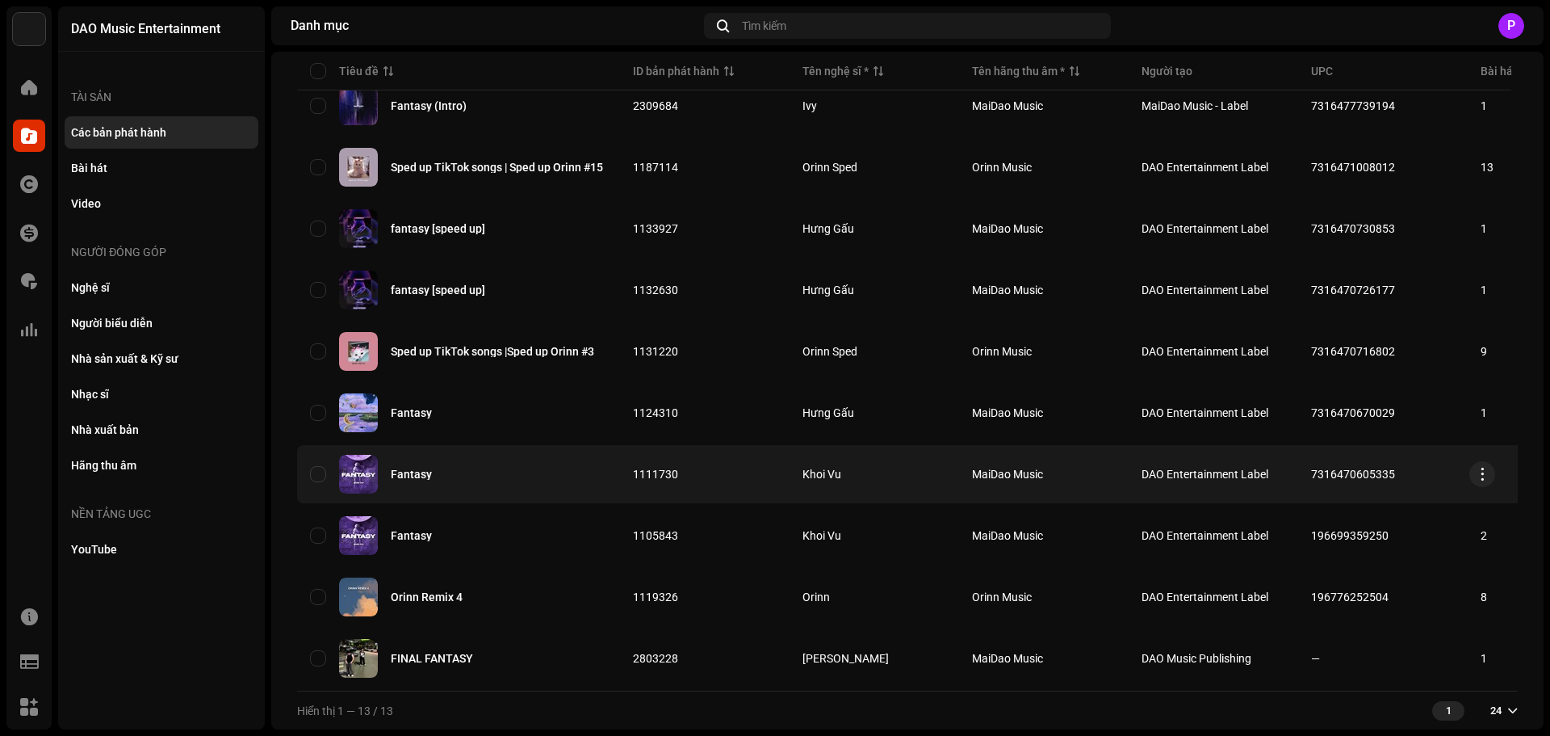
copy span "7316470605335"
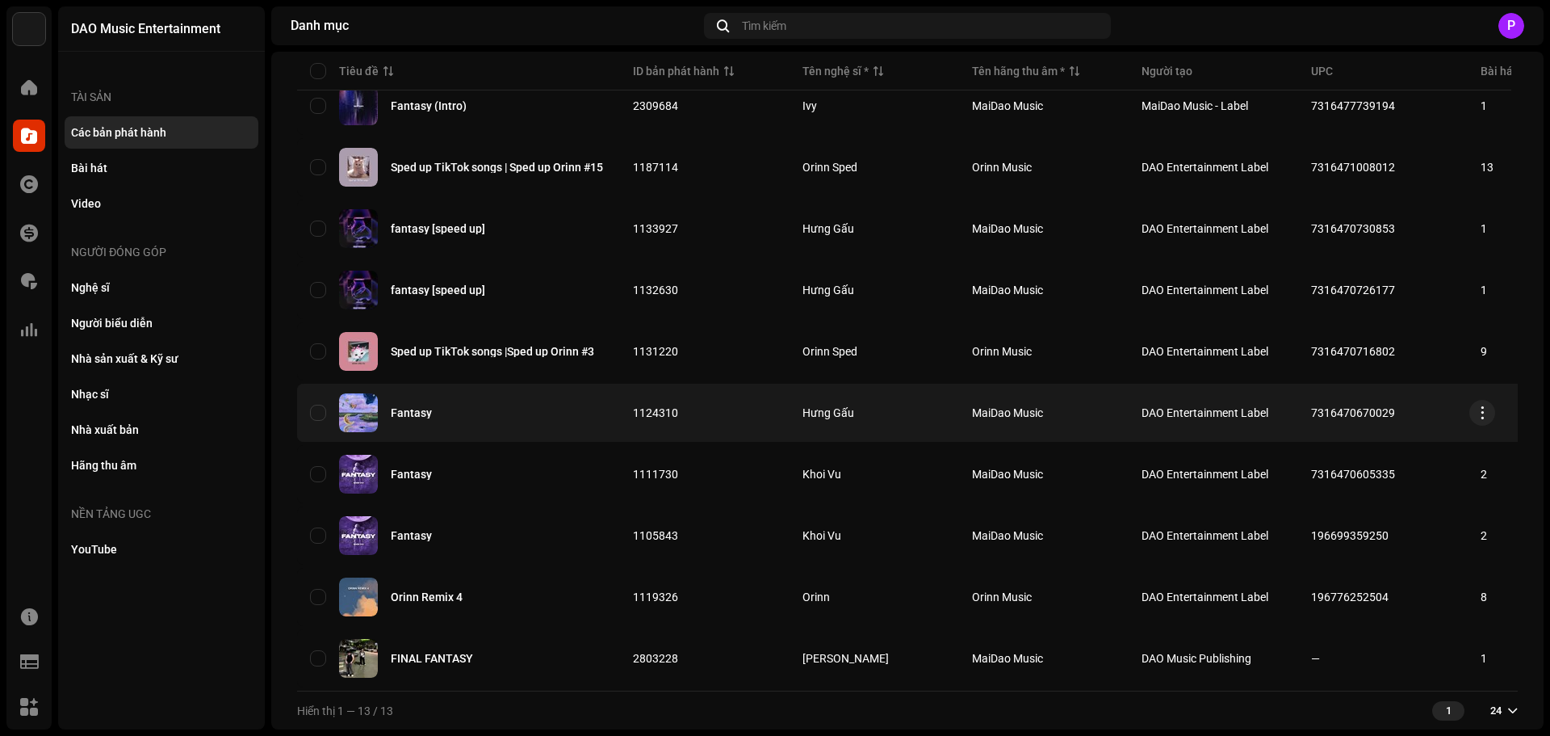
copy span "7316470670029"
drag, startPoint x: 1409, startPoint y: 403, endPoint x: 1306, endPoint y: 403, distance: 102.5
click at [1306, 403] on td "7316470670029" at bounding box center [1383, 413] width 170 height 58
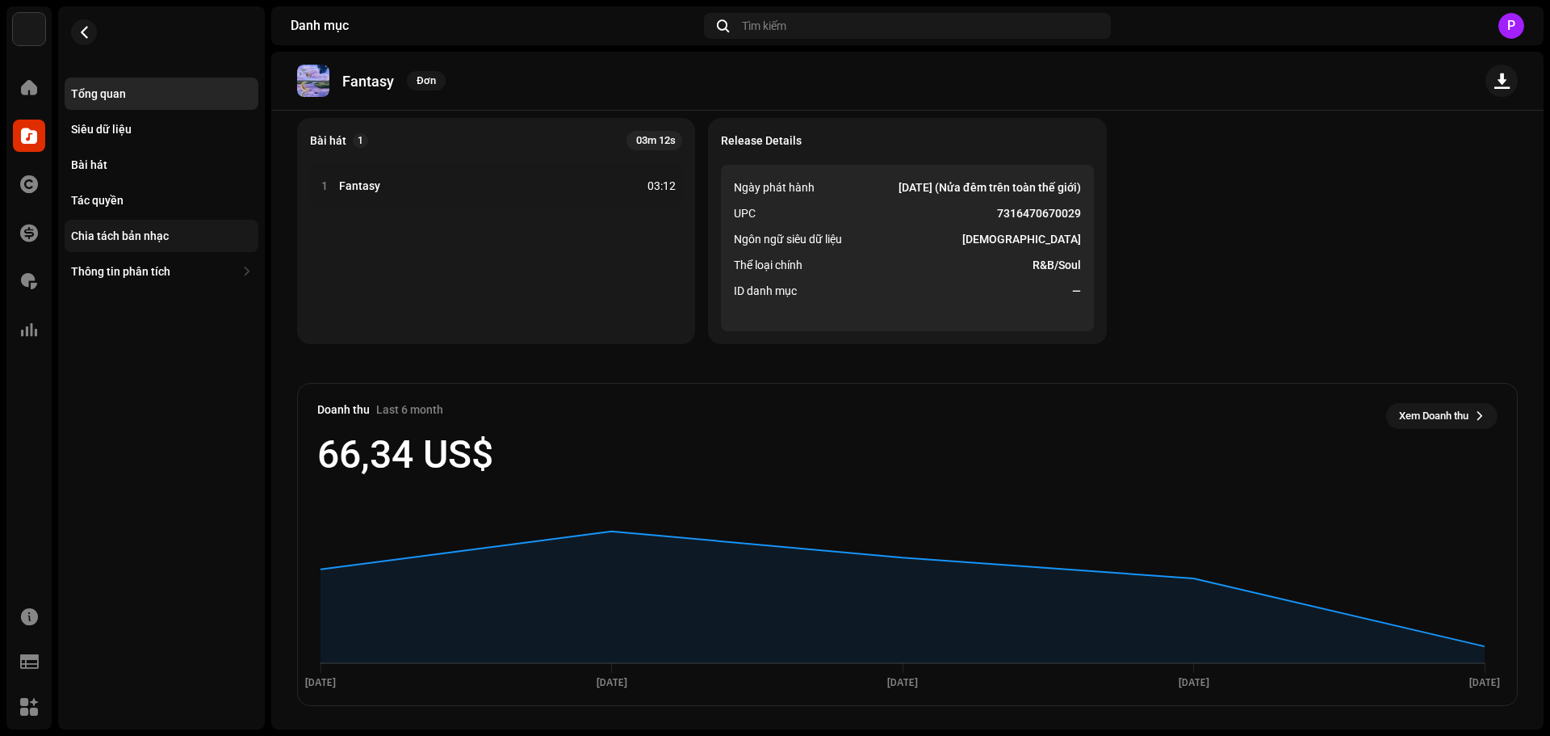
scroll to position [130, 0]
click at [130, 255] on div "Thông tin phân tích" at bounding box center [162, 271] width 194 height 32
click at [195, 165] on div "Bài hát" at bounding box center [161, 164] width 181 height 13
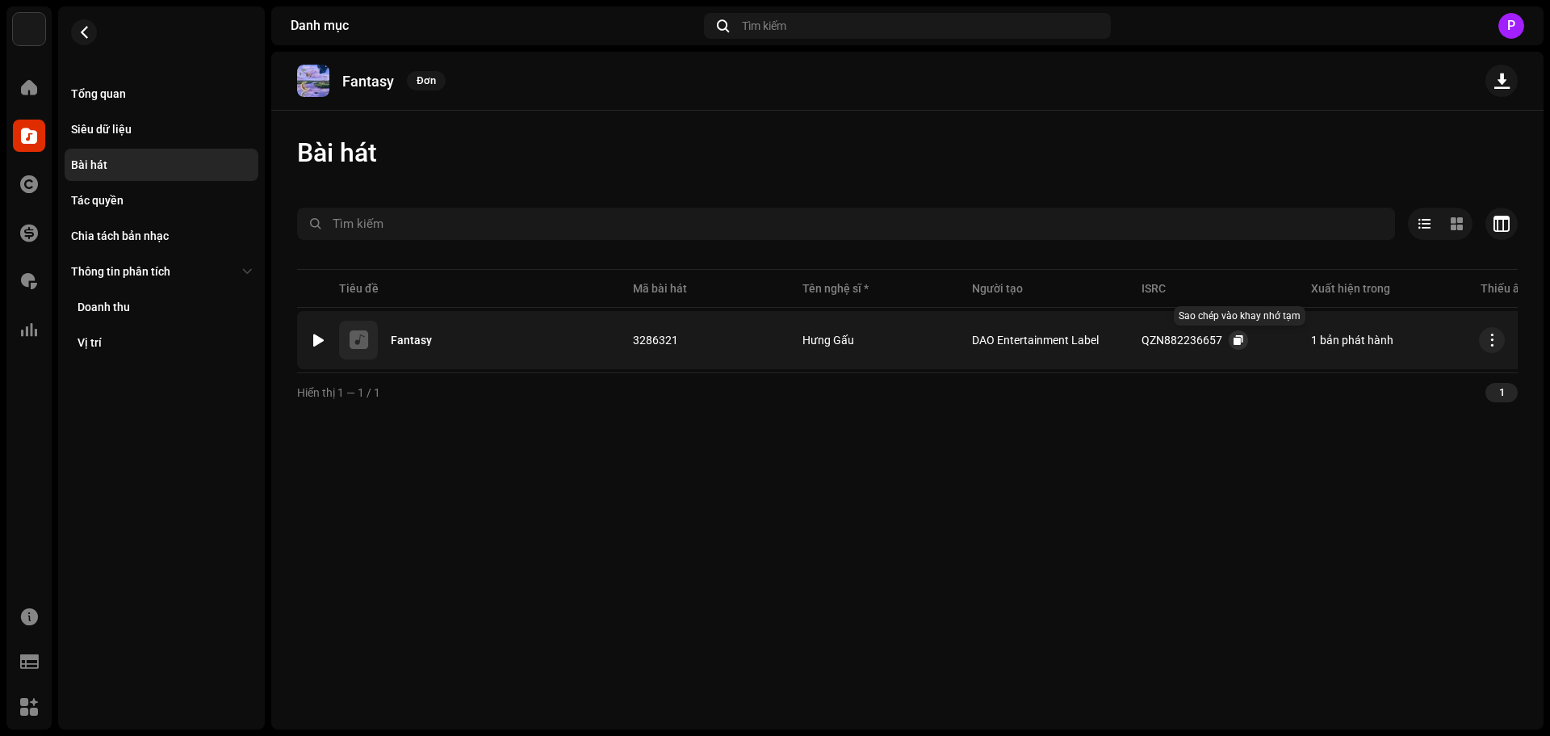
click at [1237, 340] on span "button" at bounding box center [1239, 339] width 10 height 13
click at [81, 33] on span "button" at bounding box center [84, 32] width 12 height 13
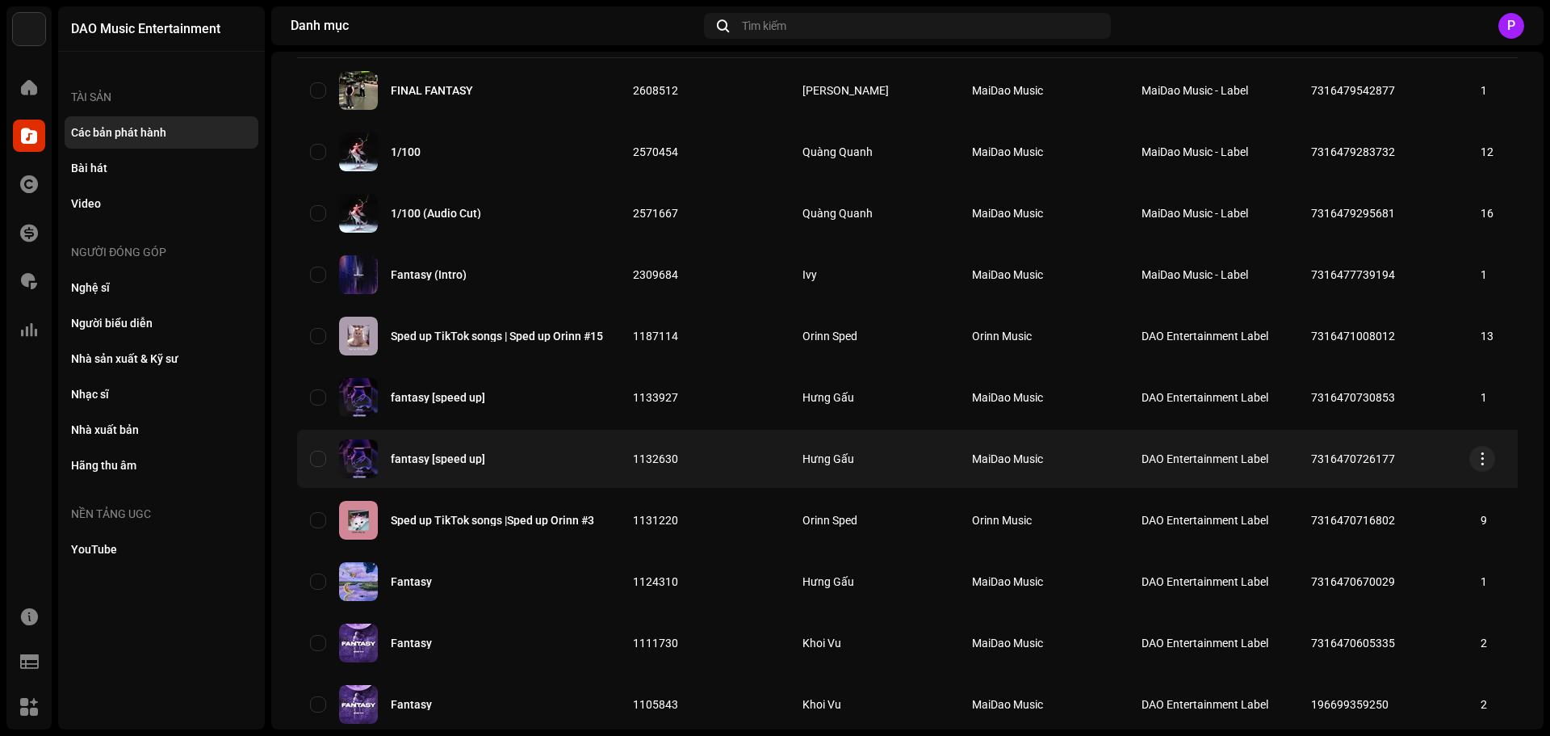
scroll to position [128, 0]
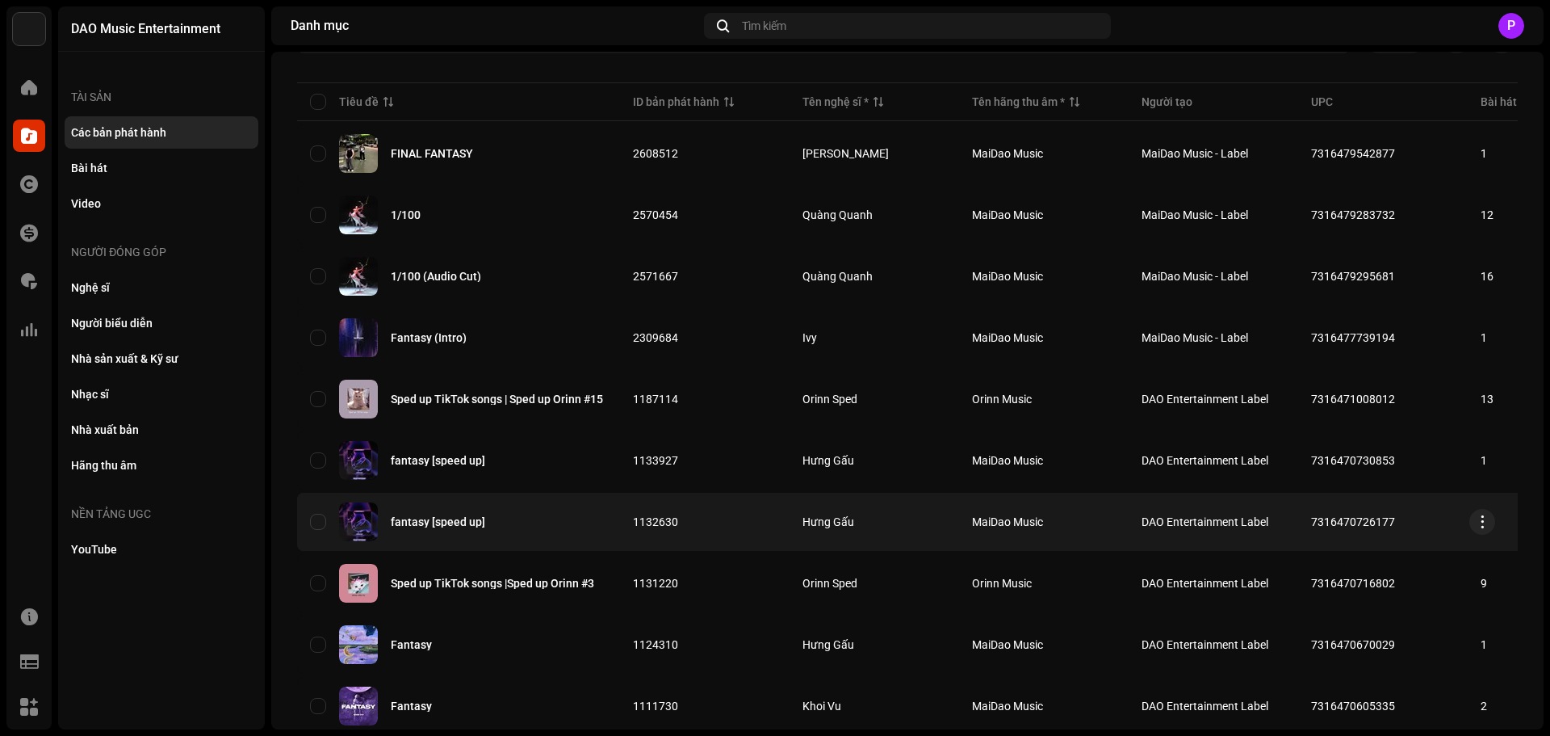
copy span "7316470726177"
drag, startPoint x: 1421, startPoint y: 524, endPoint x: 1309, endPoint y: 529, distance: 112.3
click at [1309, 529] on td "7316470726177" at bounding box center [1383, 522] width 170 height 58
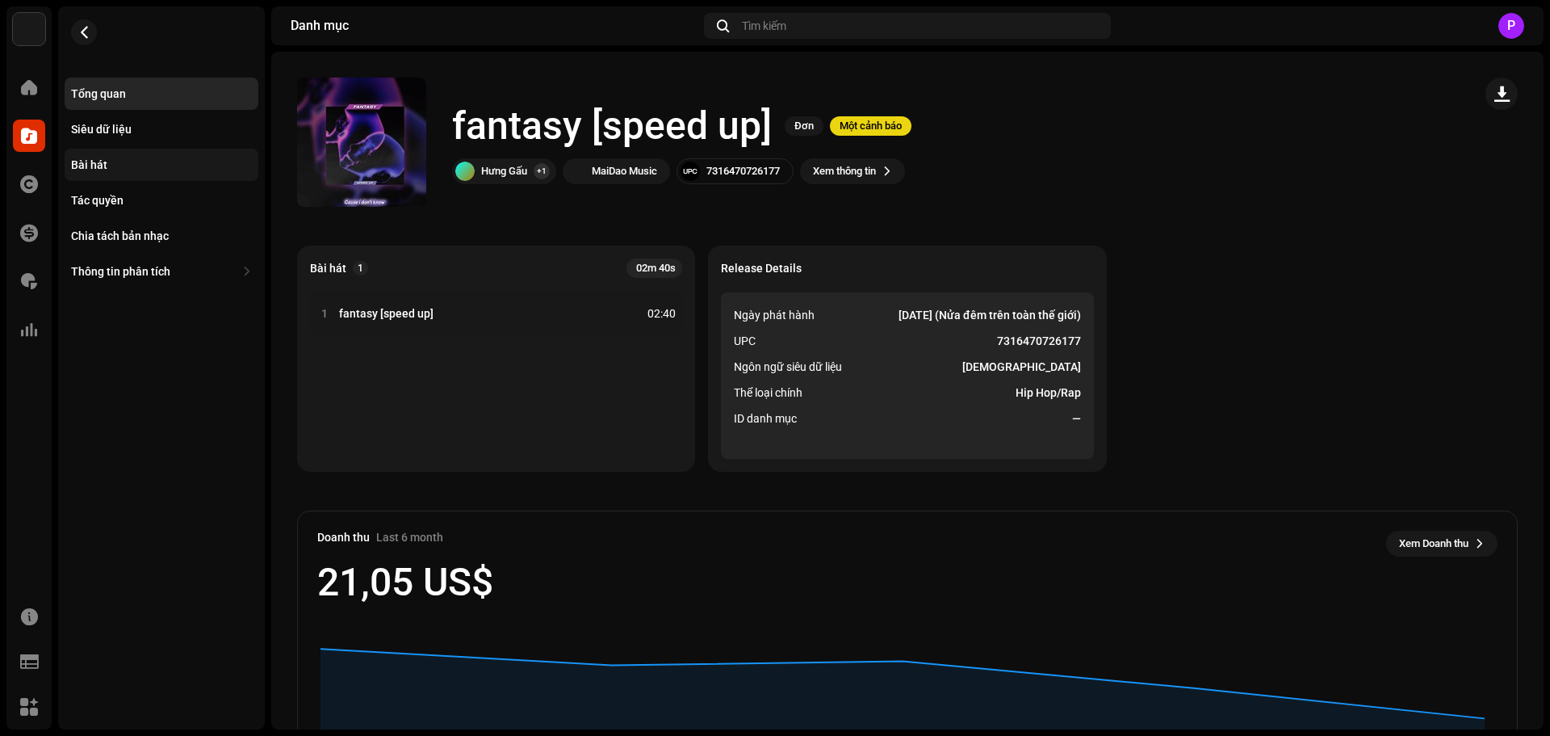
click at [111, 159] on div "Bài hát" at bounding box center [161, 164] width 181 height 13
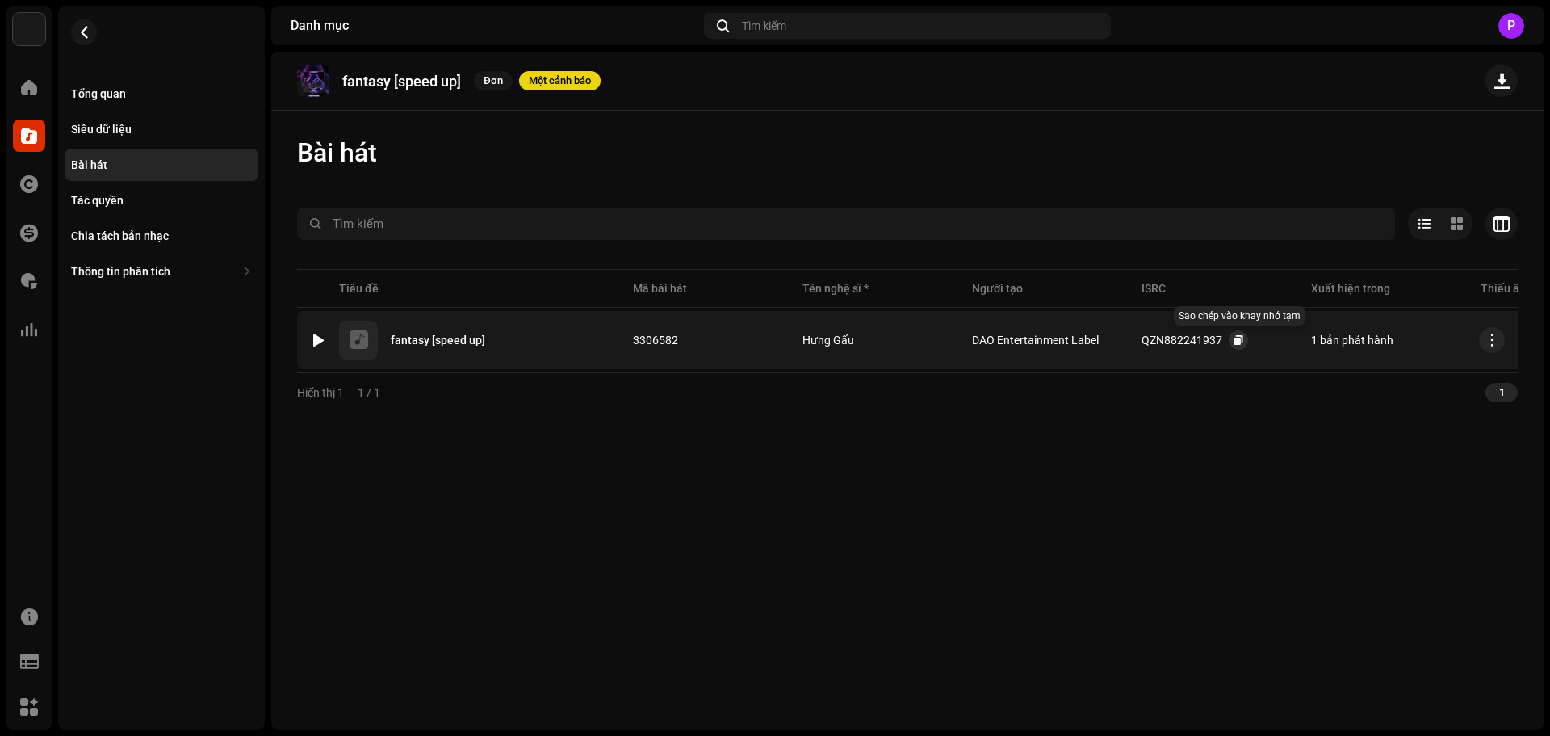
click at [1235, 338] on span "button" at bounding box center [1239, 339] width 10 height 13
click at [93, 24] on button "button" at bounding box center [84, 32] width 26 height 26
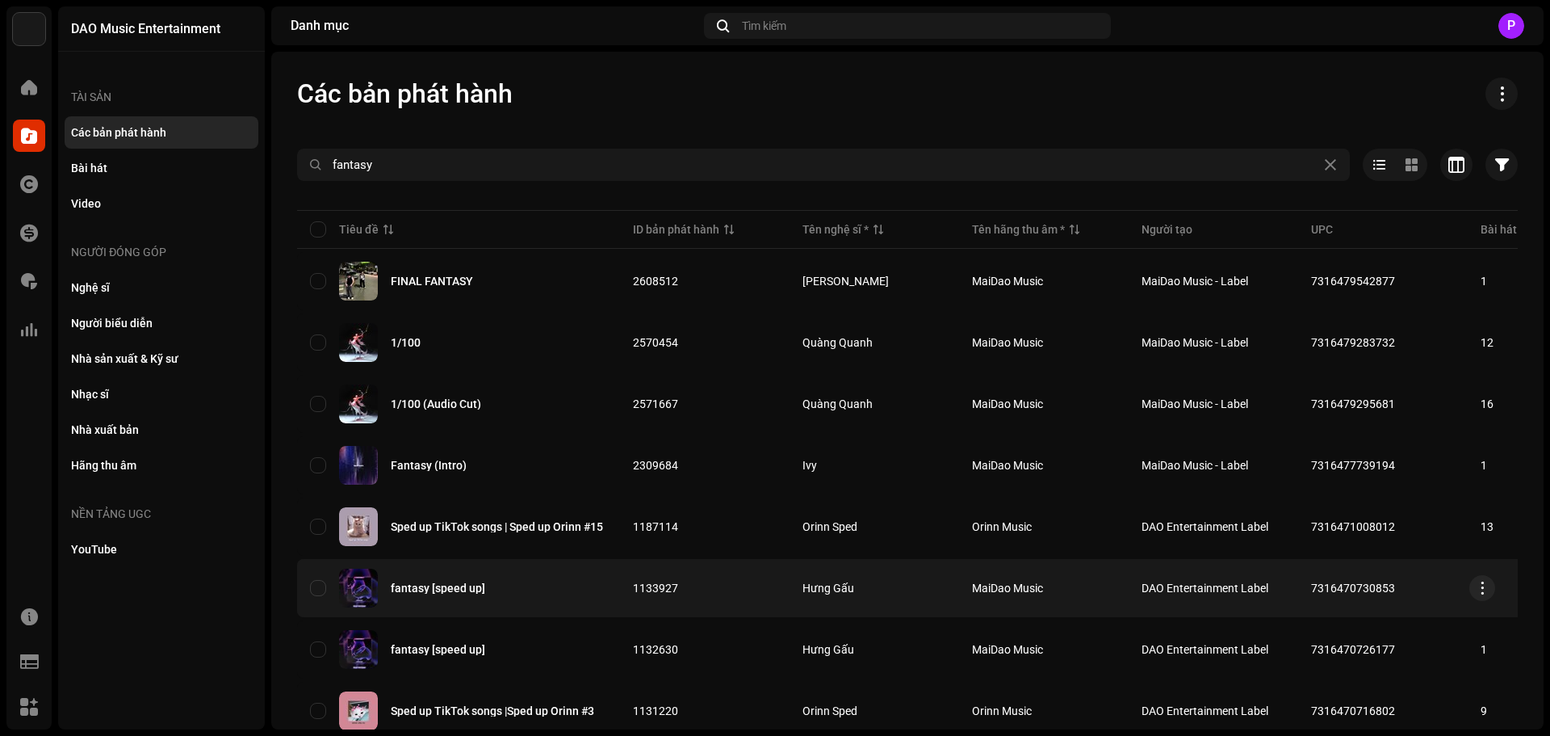
copy span "7316470730853"
drag, startPoint x: 1404, startPoint y: 585, endPoint x: 1313, endPoint y: 589, distance: 91.3
click at [1313, 589] on td "7316470730853" at bounding box center [1383, 588] width 170 height 58
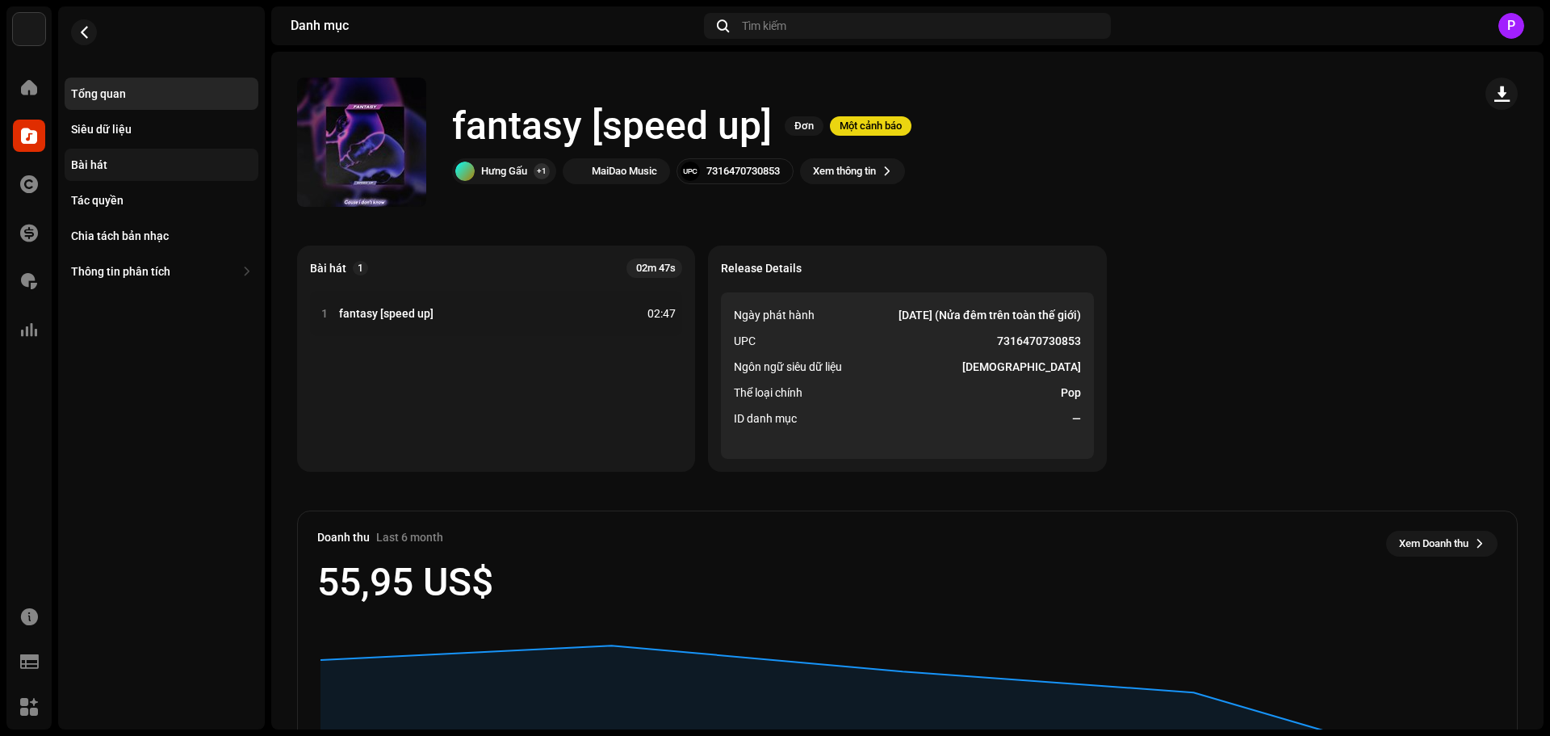
click at [103, 162] on div "Bài hát" at bounding box center [89, 164] width 36 height 13
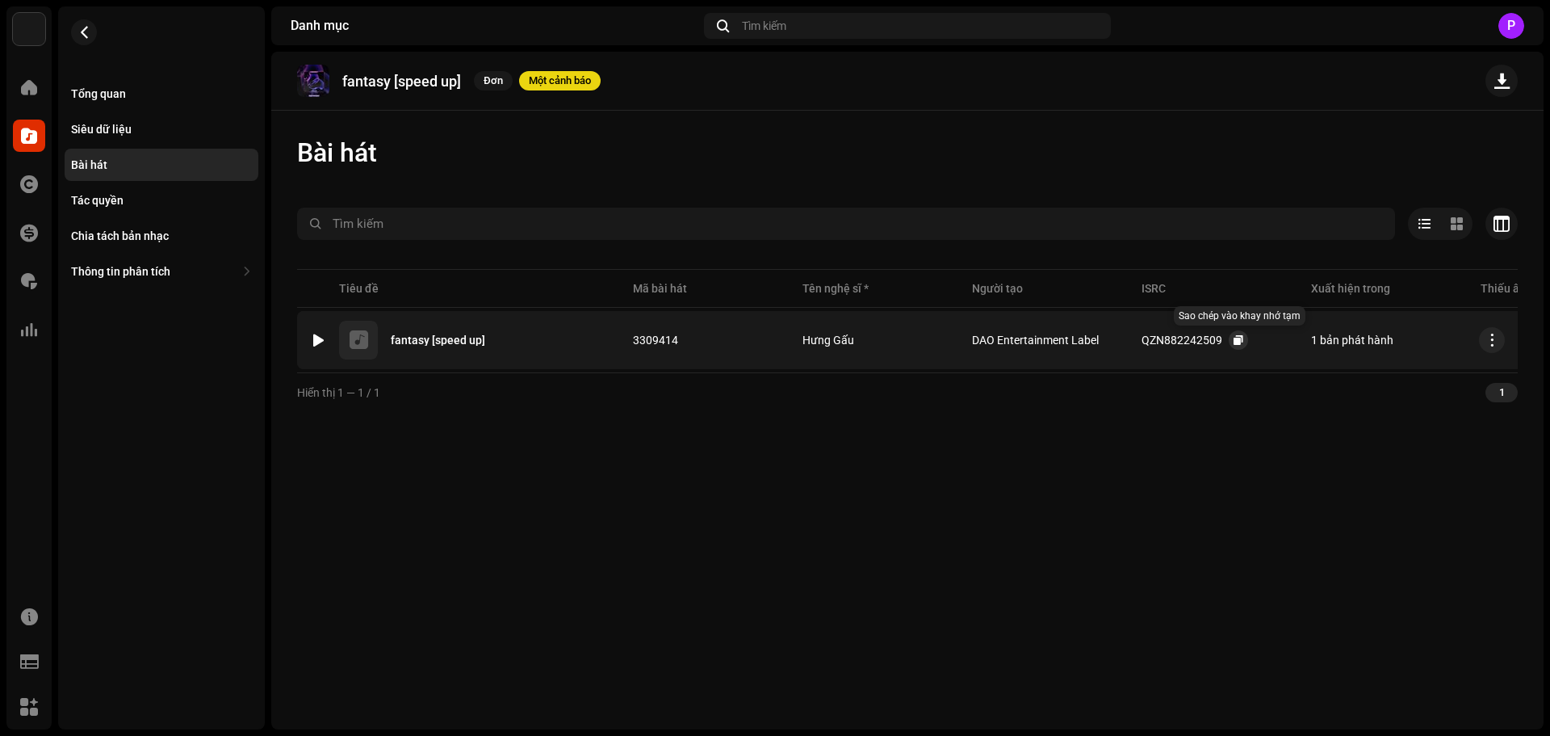
click at [1238, 338] on span "button" at bounding box center [1239, 339] width 10 height 13
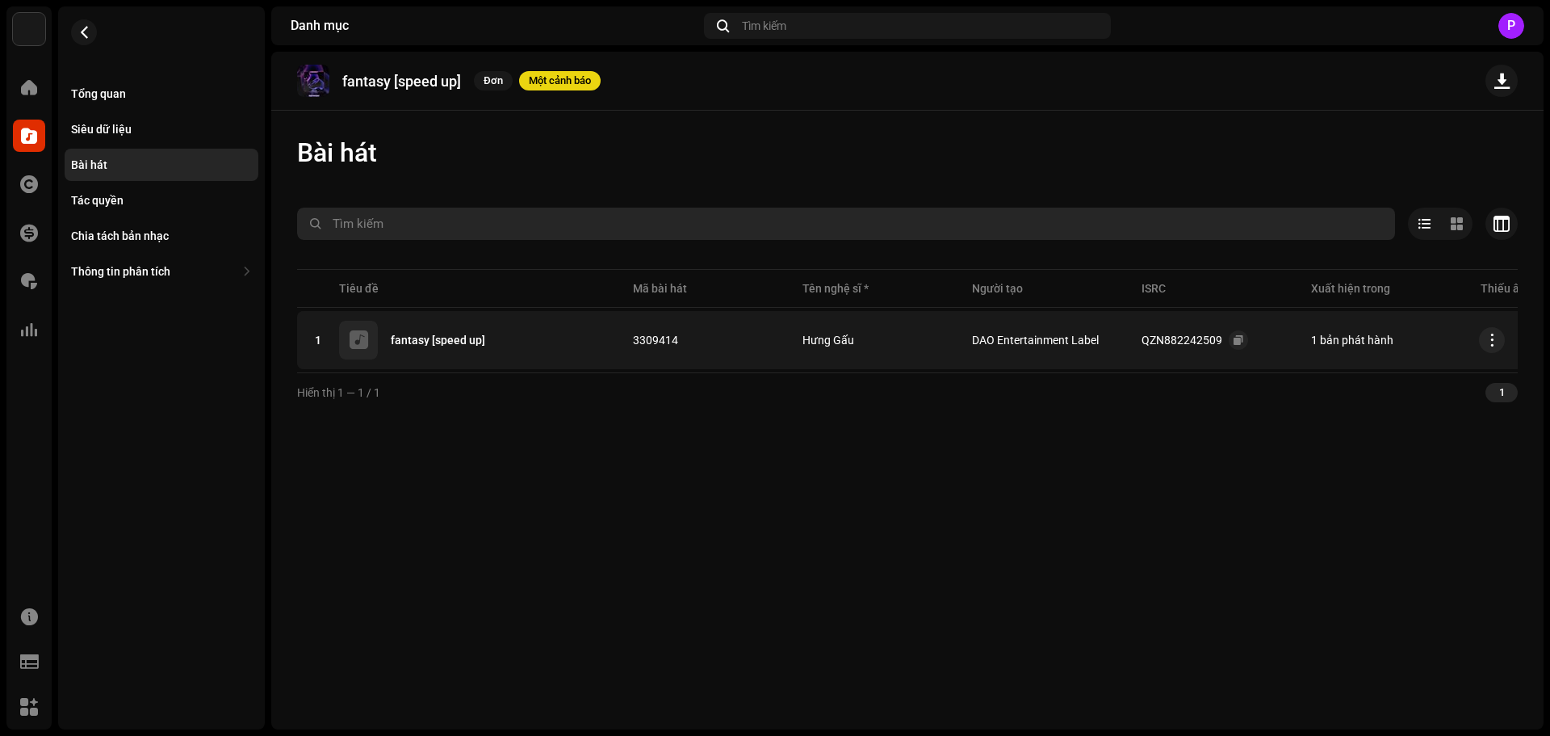
drag, startPoint x: 479, startPoint y: 220, endPoint x: 468, endPoint y: 220, distance: 10.5
click at [468, 220] on input "text" at bounding box center [846, 224] width 1098 height 32
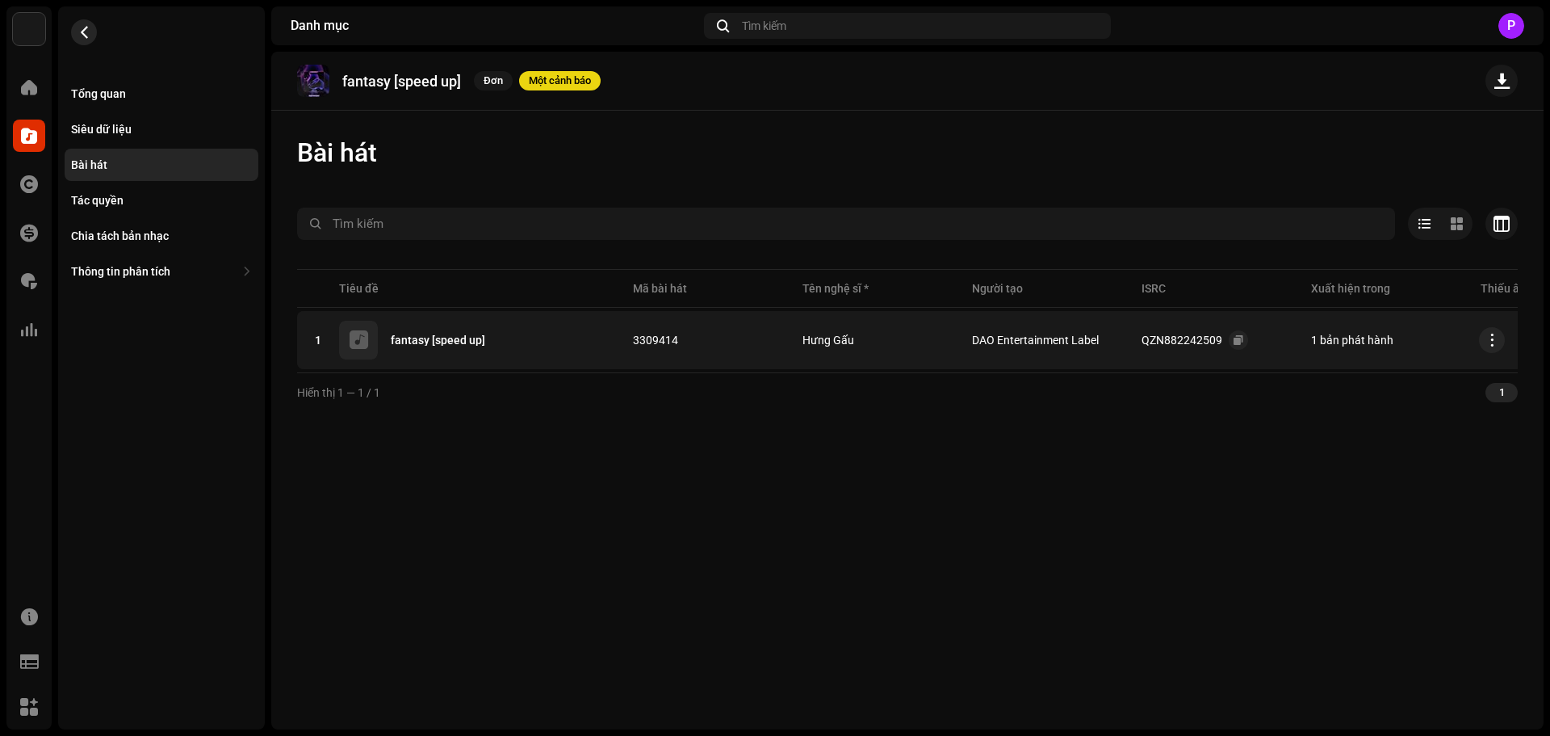
click at [89, 34] on span "button" at bounding box center [84, 32] width 12 height 13
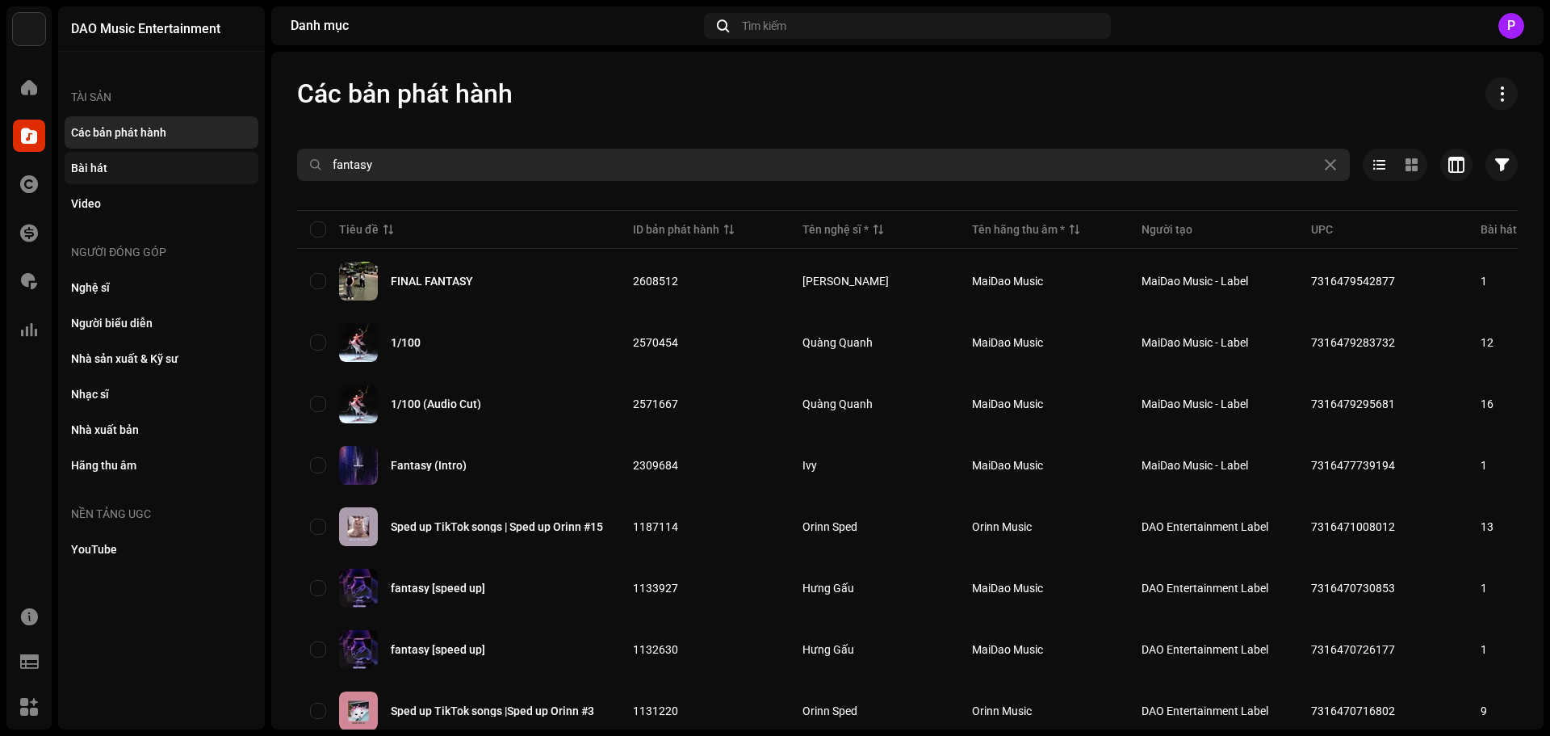
drag, startPoint x: 400, startPoint y: 169, endPoint x: 208, endPoint y: 164, distance: 193.0
click at [208, 164] on div "DAO Music Entertainment Trang chủ Danh mục Tác quyền Tài chính Phí bản quyền Th…" at bounding box center [775, 368] width 1550 height 736
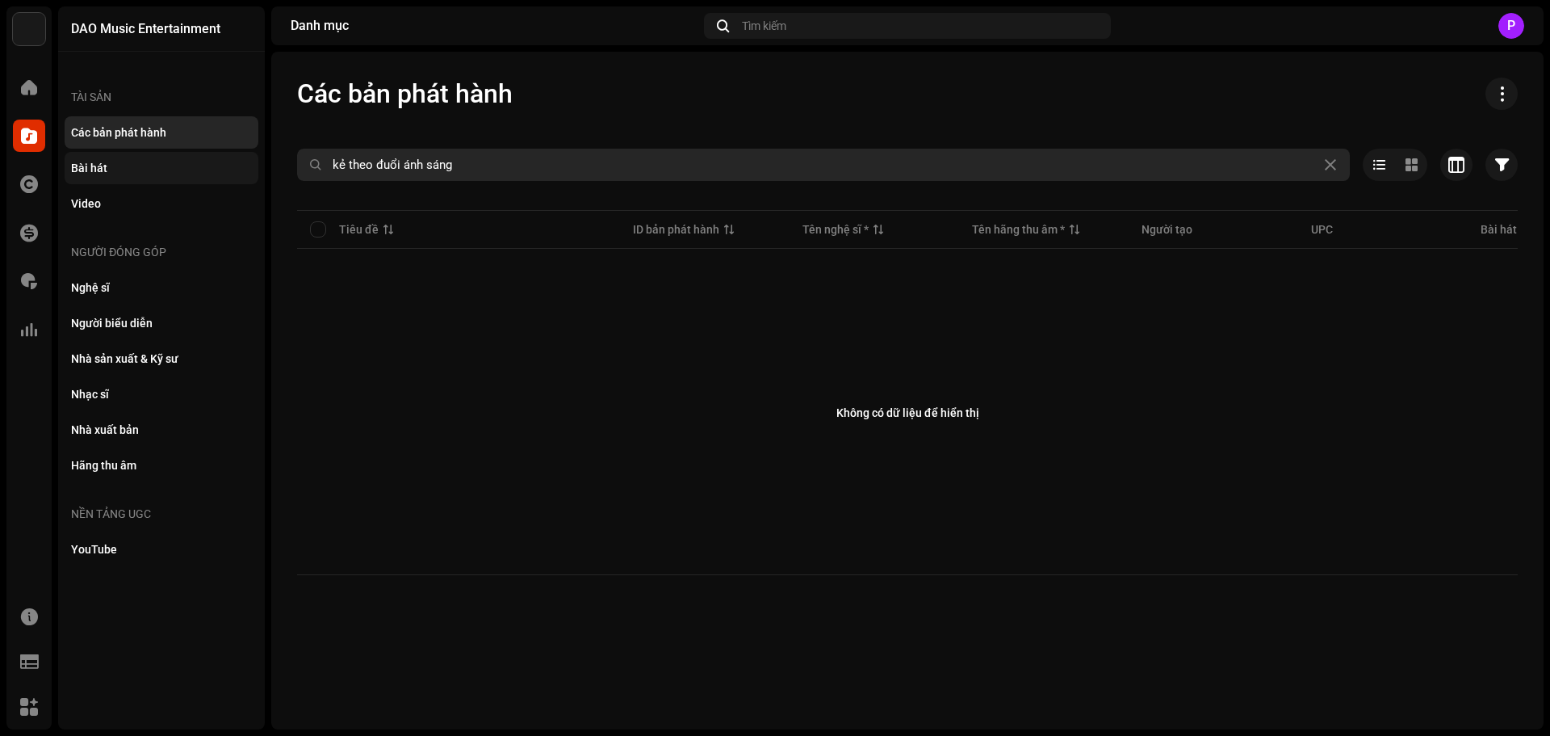
type input "kẻ theo đuổi ánh sáng"
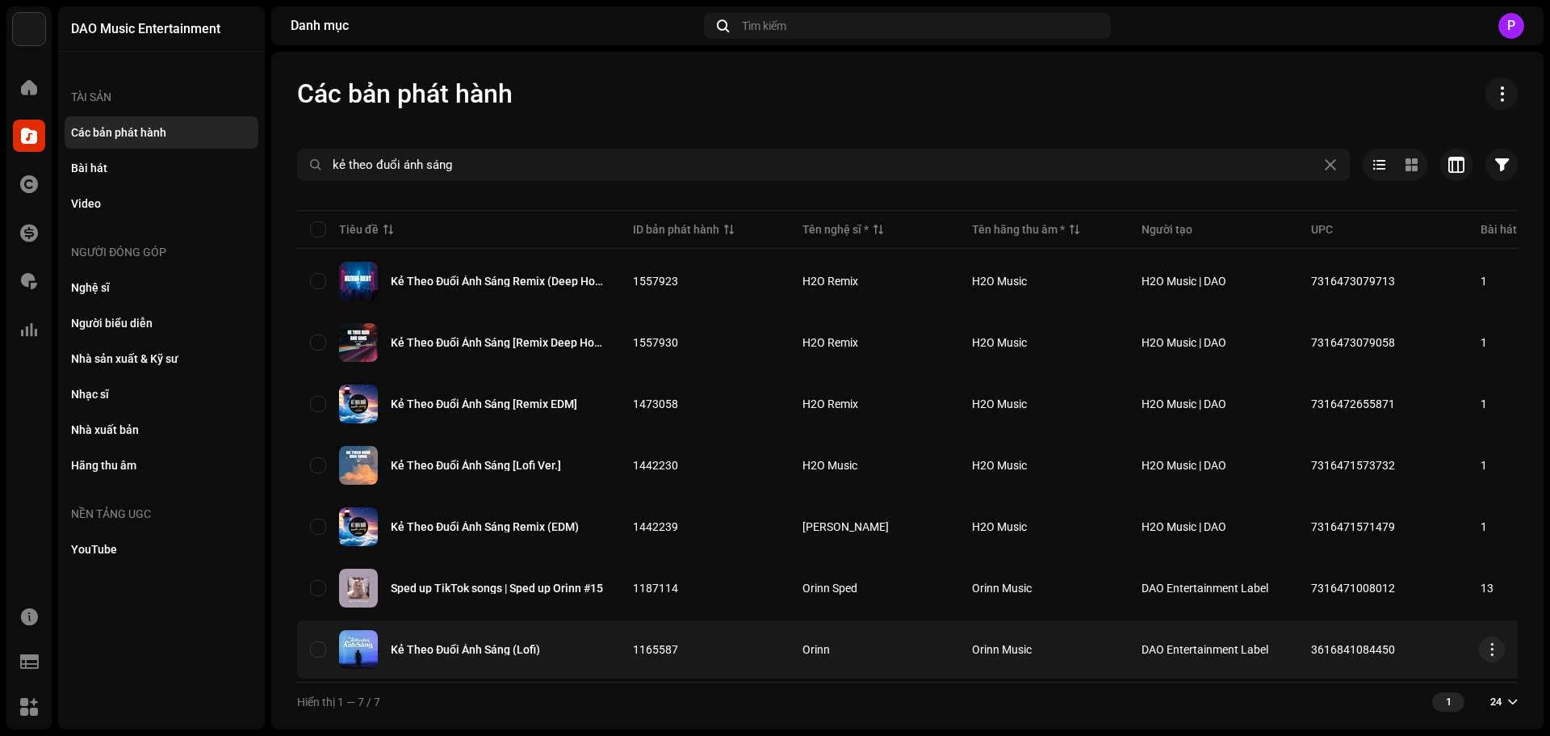
copy tr "3616841084450"
drag, startPoint x: 1405, startPoint y: 650, endPoint x: 1295, endPoint y: 646, distance: 109.9
click at [1295, 646] on tr "Kẻ Theo Đuổi Ánh Sáng (Lofi) 1165587 Orinn Orinn Music DAO Entertainment Label …" at bounding box center [1136, 649] width 1679 height 58
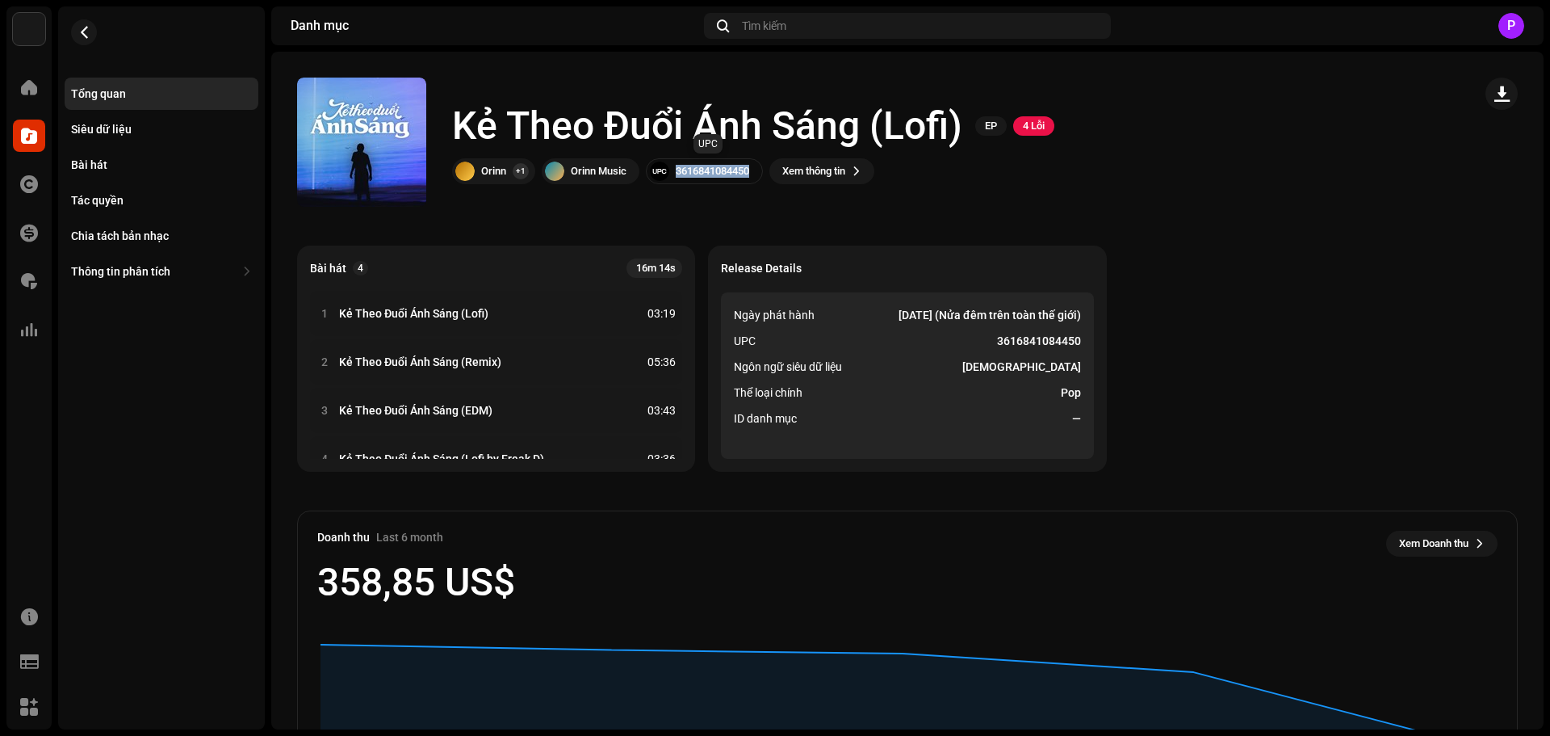
drag, startPoint x: 754, startPoint y: 168, endPoint x: 672, endPoint y: 164, distance: 82.5
click at [672, 164] on div "3616841084450" at bounding box center [704, 171] width 117 height 26
copy div "3616841084450"
click at [92, 161] on div "Bài hát" at bounding box center [89, 164] width 36 height 13
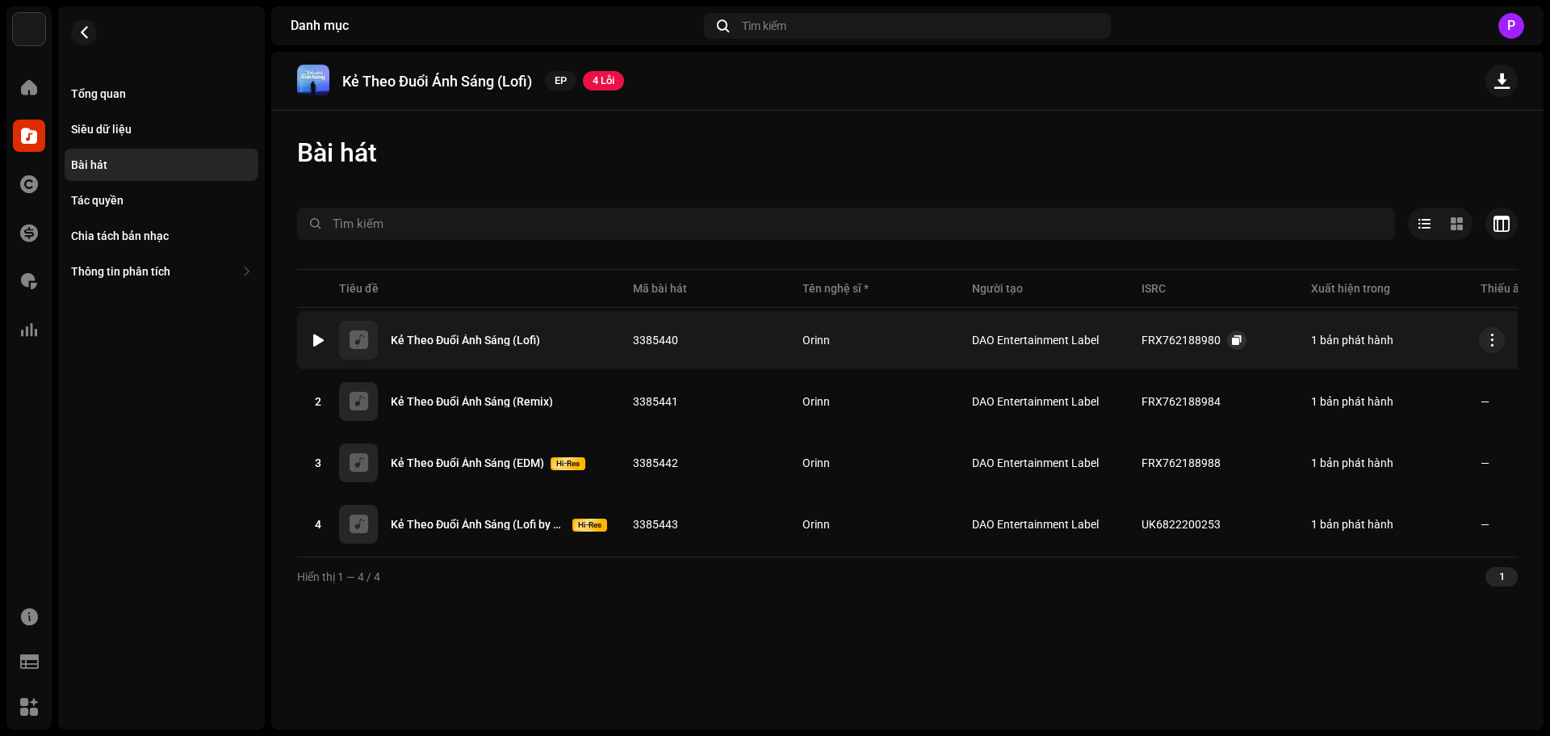
click at [1235, 333] on div "FRX762188980" at bounding box center [1194, 340] width 105 height 32
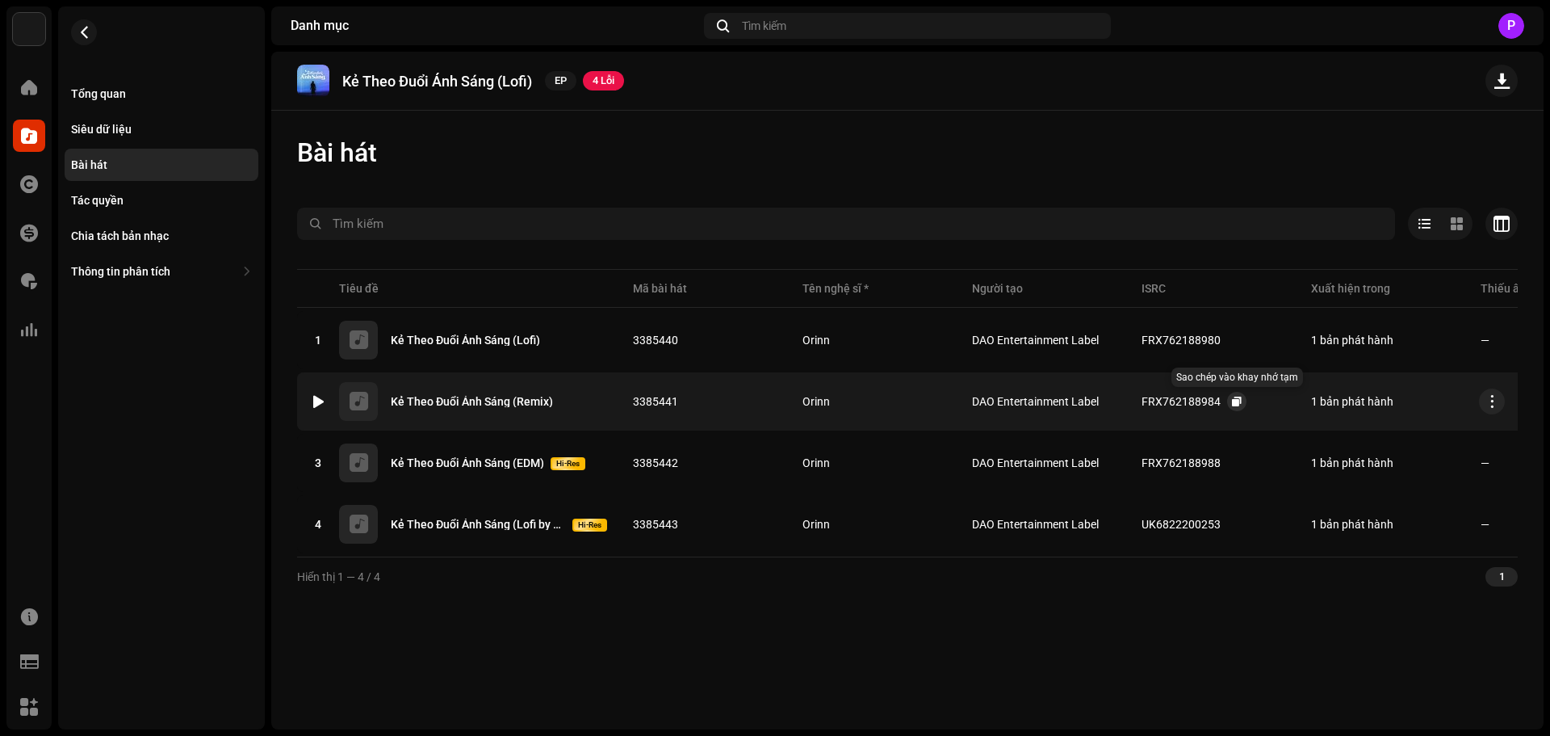
click at [1233, 399] on span "button" at bounding box center [1237, 401] width 10 height 13
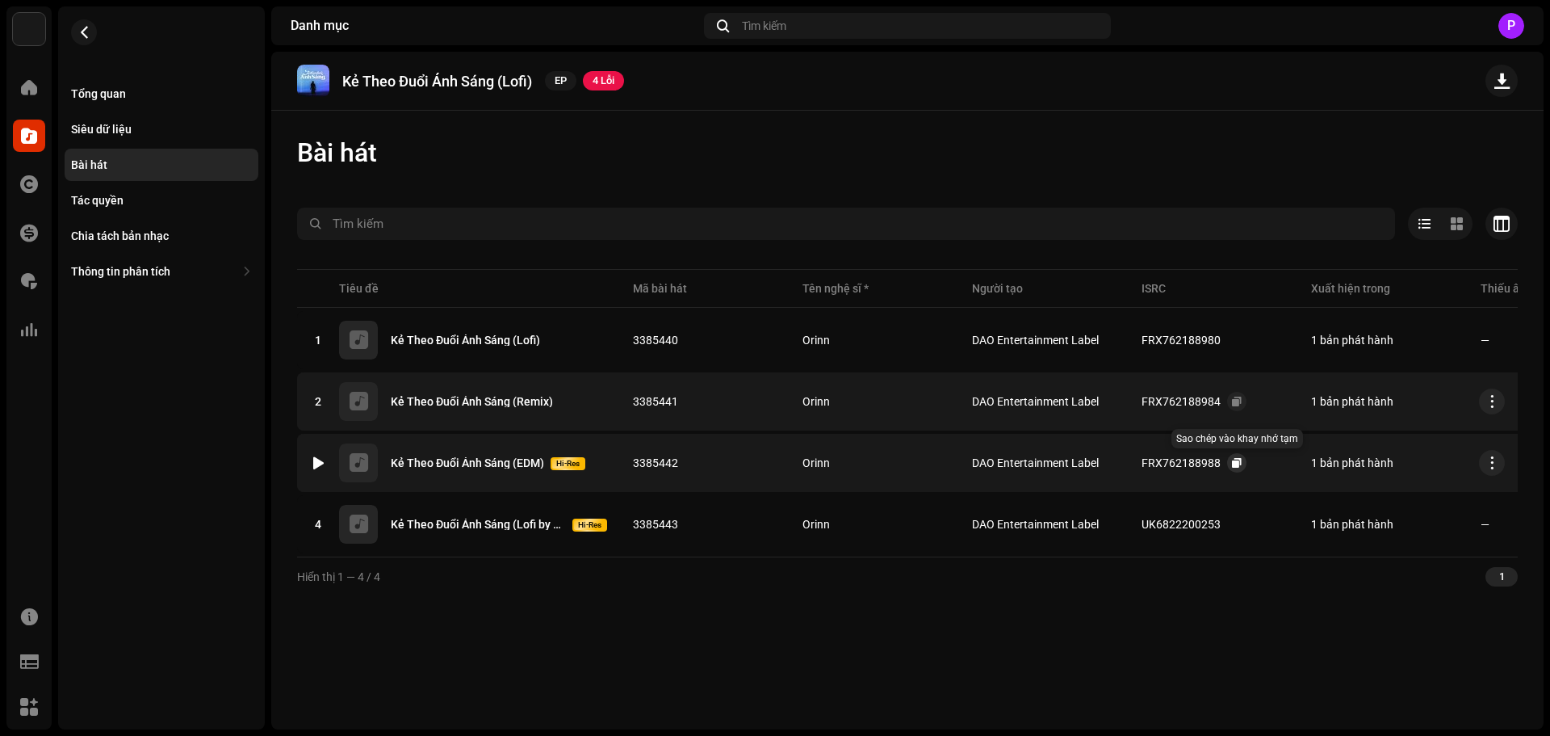
click at [1236, 461] on span "button" at bounding box center [1237, 462] width 10 height 13
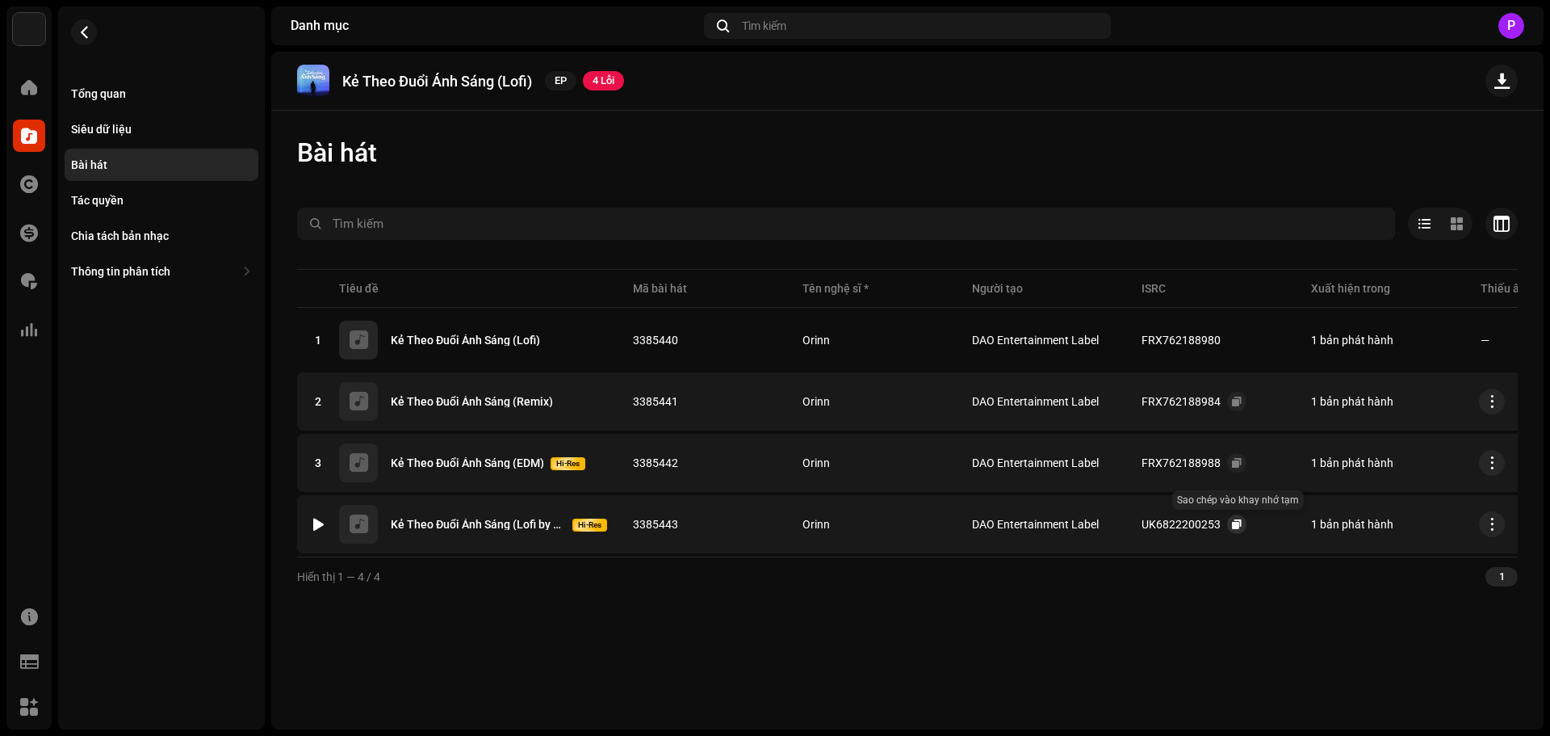
click at [1236, 519] on span "button" at bounding box center [1237, 524] width 10 height 13
click at [89, 29] on span "button" at bounding box center [84, 32] width 12 height 13
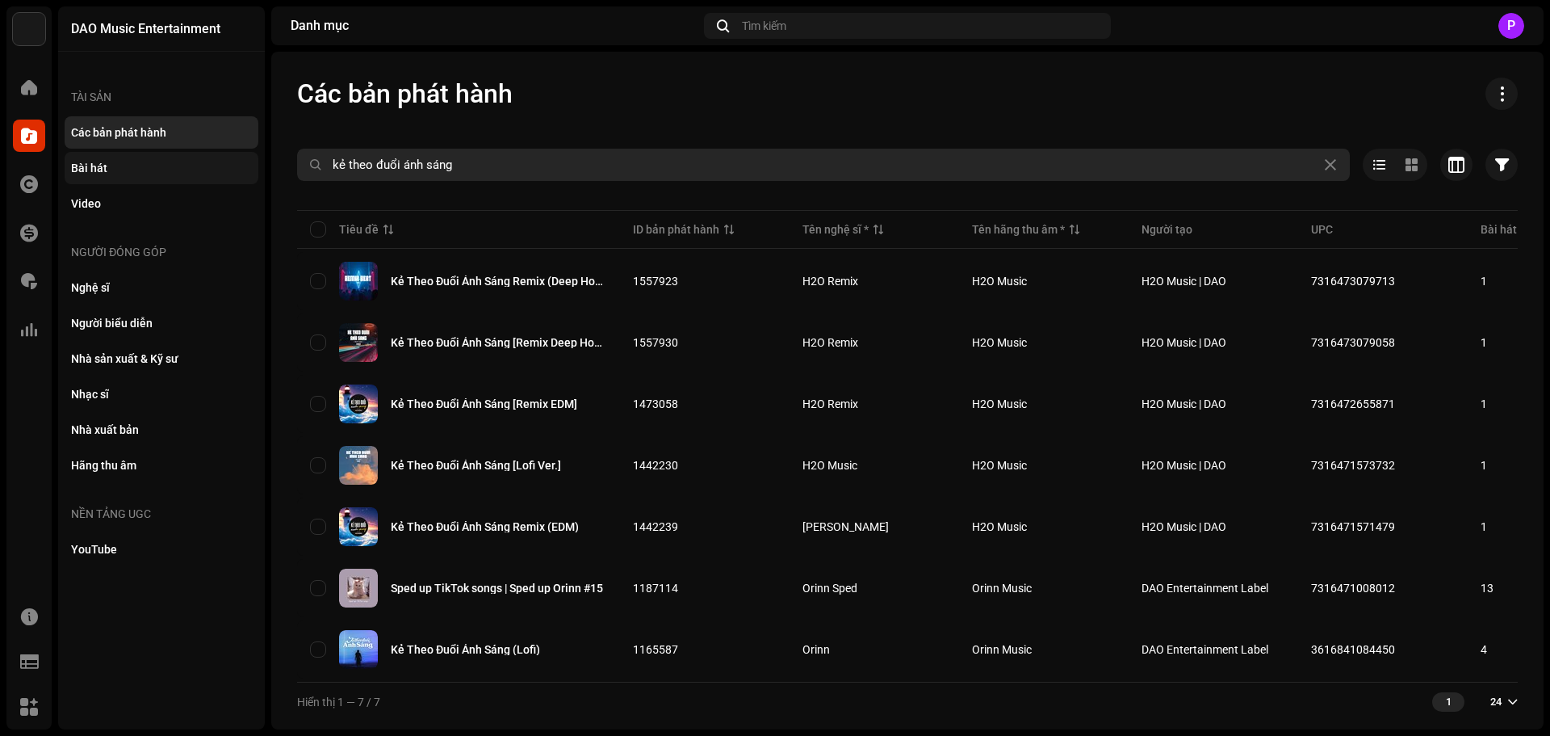
drag, startPoint x: 518, startPoint y: 167, endPoint x: 184, endPoint y: 174, distance: 334.3
click at [184, 174] on div "DAO Music Entertainment Trang chủ Danh mục Tác quyền Tài chính Phí bản quyền Th…" at bounding box center [775, 368] width 1550 height 736
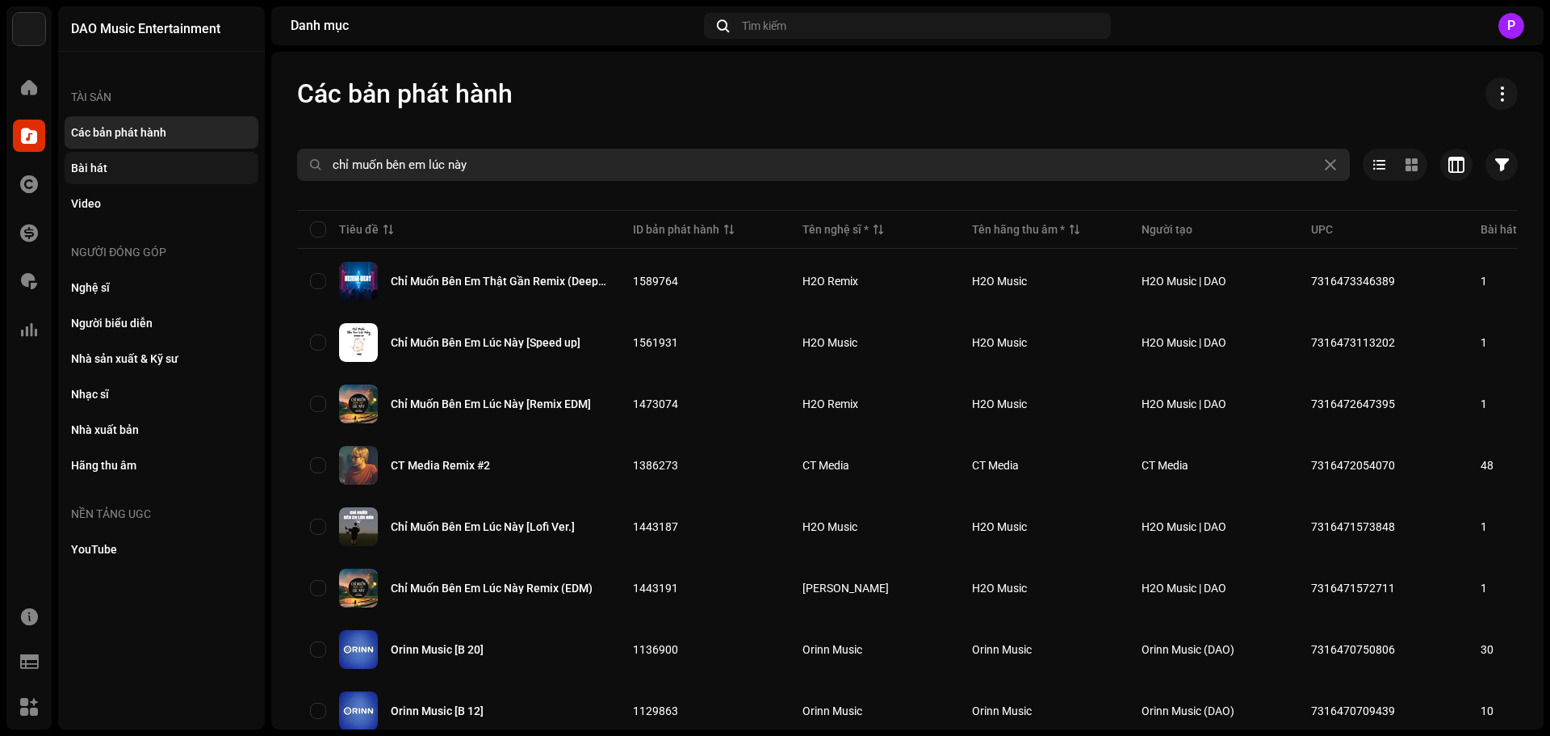
type input "chỉ muốn bên em lúc này"
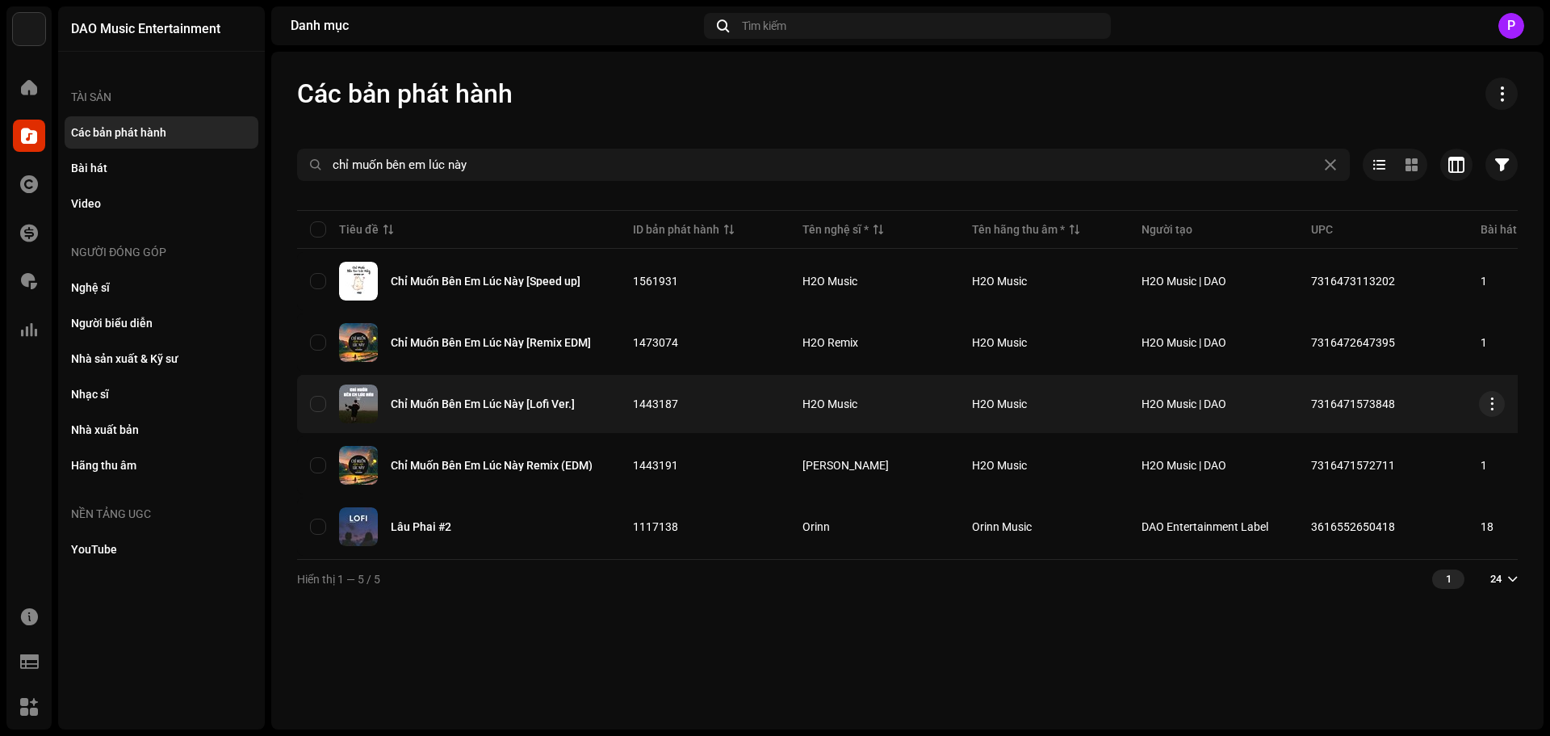
copy tr "7316471573848"
drag, startPoint x: 1417, startPoint y: 400, endPoint x: 1278, endPoint y: 406, distance: 139.0
click at [1278, 406] on tr "Chỉ Muốn Bên Em Lúc Này [Lofi Ver.] 1443187 H2O Music H2O Music H2O Music | DAO…" at bounding box center [1136, 404] width 1679 height 58
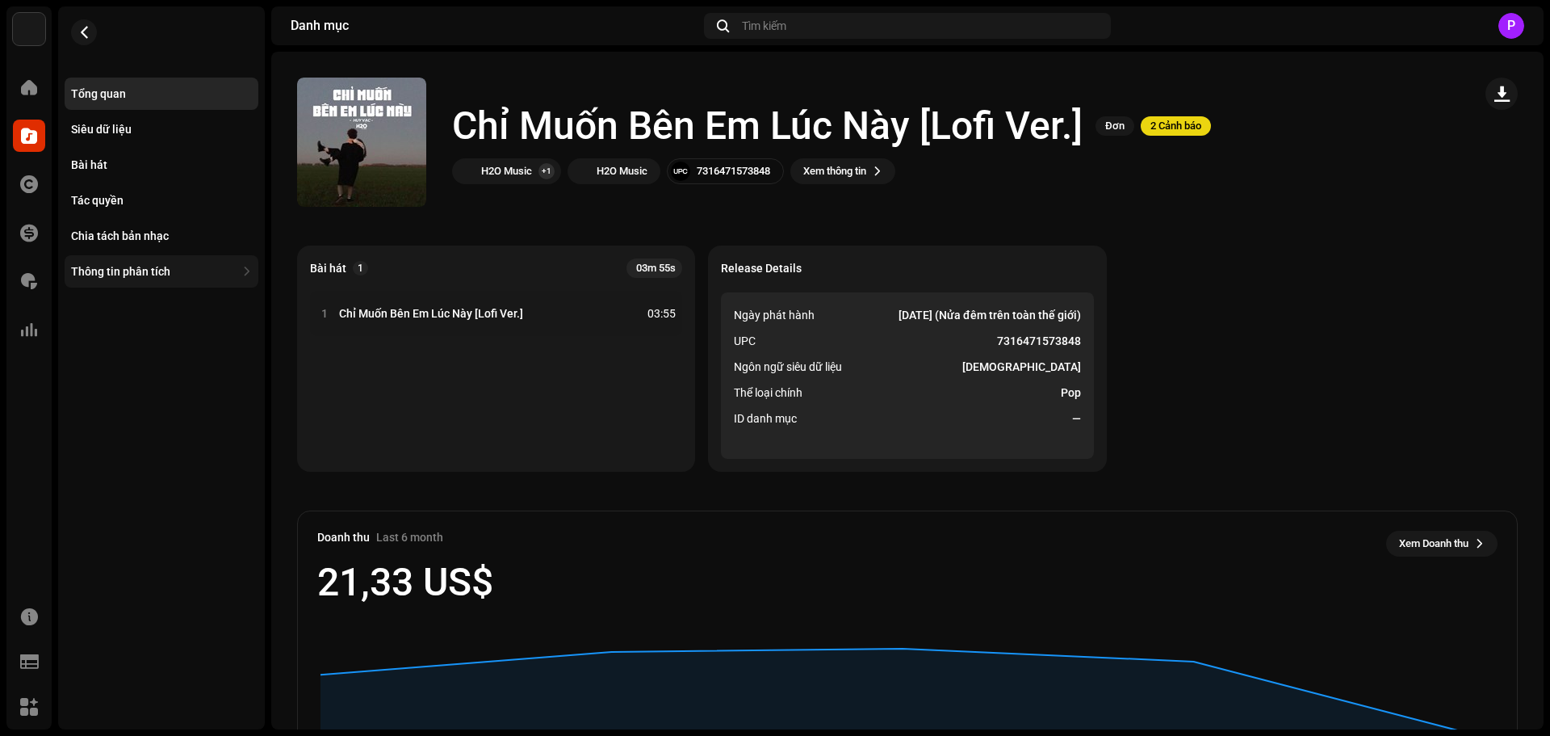
click at [182, 269] on div "Thông tin phân tích" at bounding box center [153, 271] width 165 height 13
click at [135, 167] on div "Bài hát" at bounding box center [161, 164] width 181 height 13
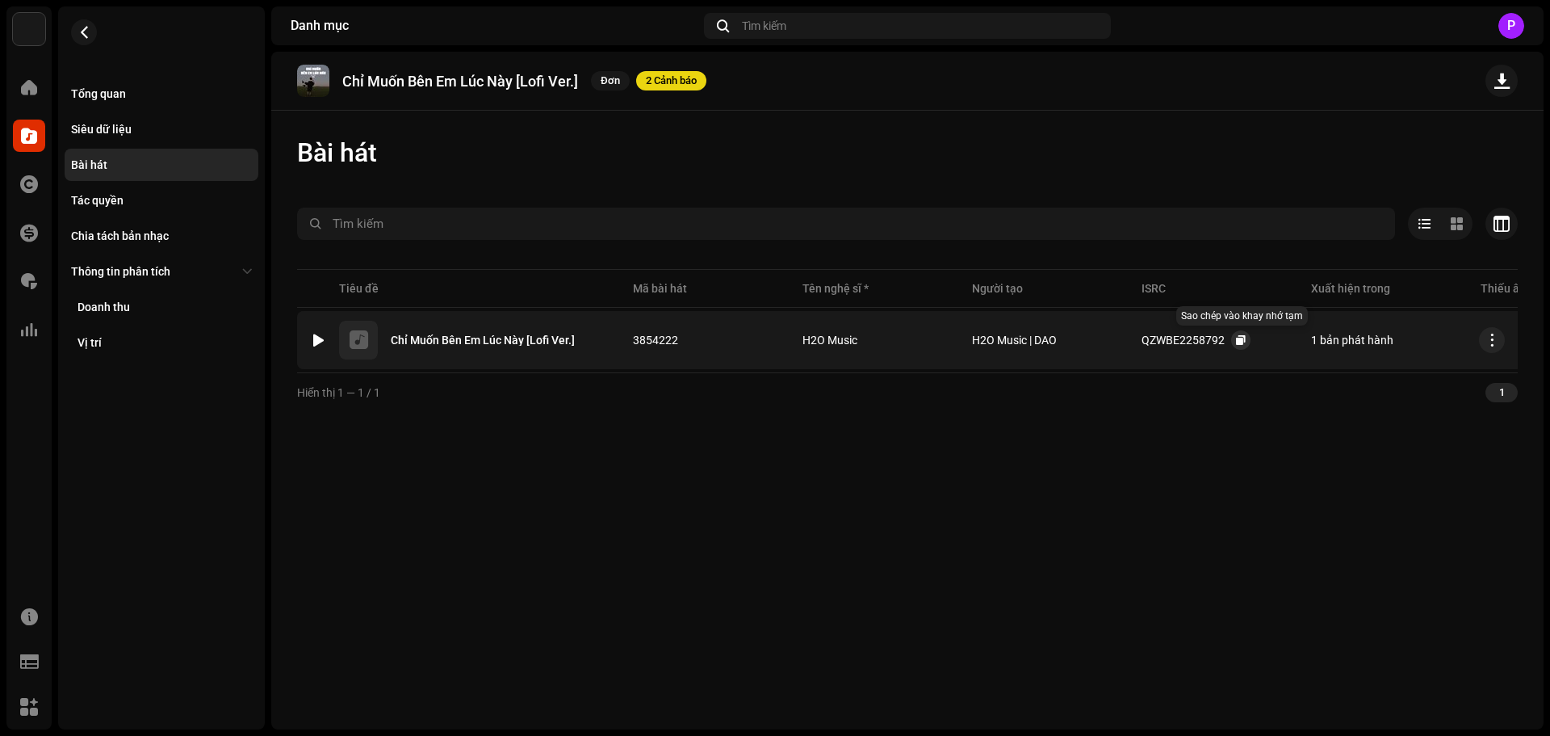
click at [1238, 338] on span "button" at bounding box center [1241, 339] width 10 height 13
click at [82, 35] on span "button" at bounding box center [84, 32] width 12 height 13
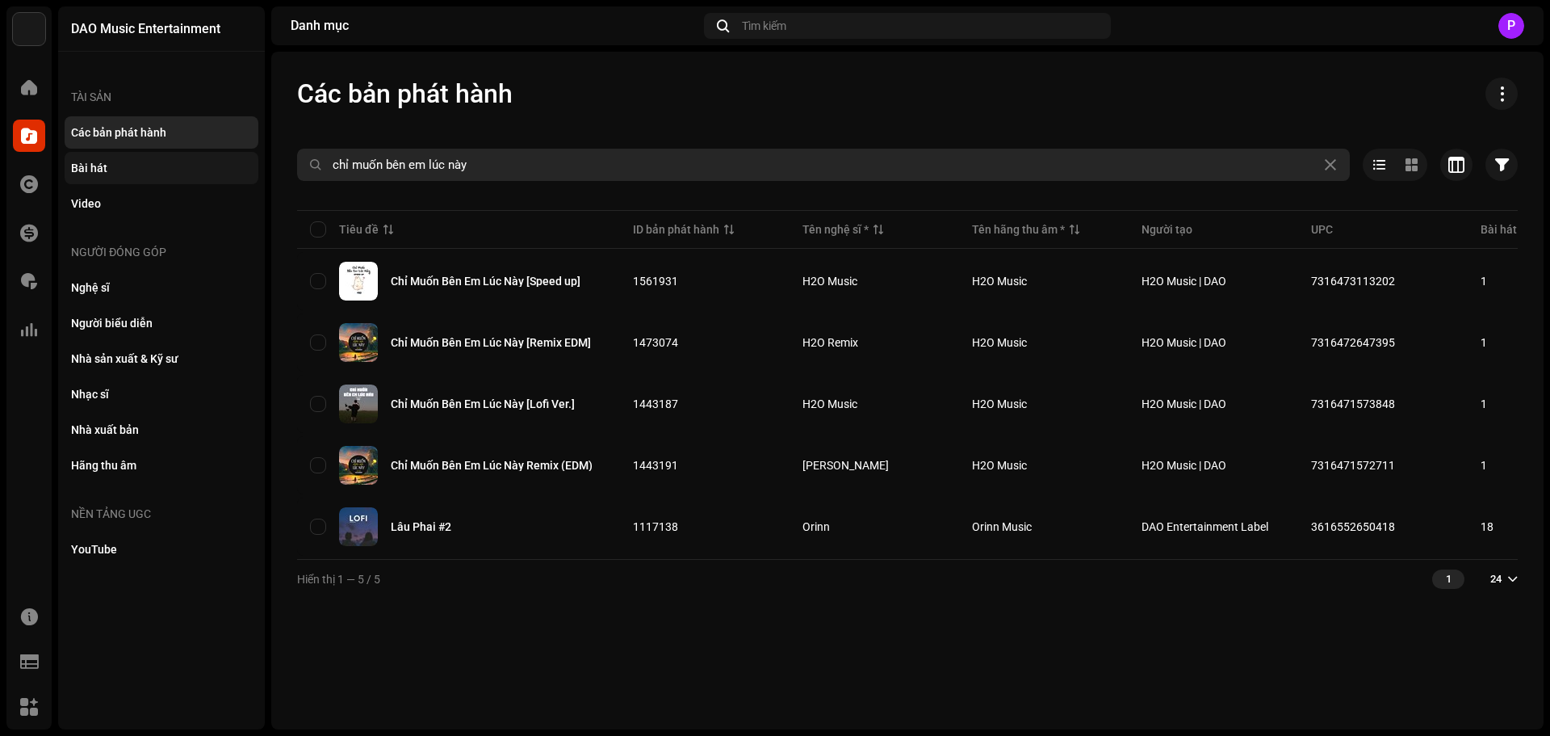
drag, startPoint x: 509, startPoint y: 179, endPoint x: 237, endPoint y: 177, distance: 272.1
click at [237, 177] on div "DAO Music Entertainment Trang chủ Danh mục Tác quyền Tài chính Phí bản quyền Th…" at bounding box center [775, 368] width 1550 height 736
type input "CON HỎI BA"
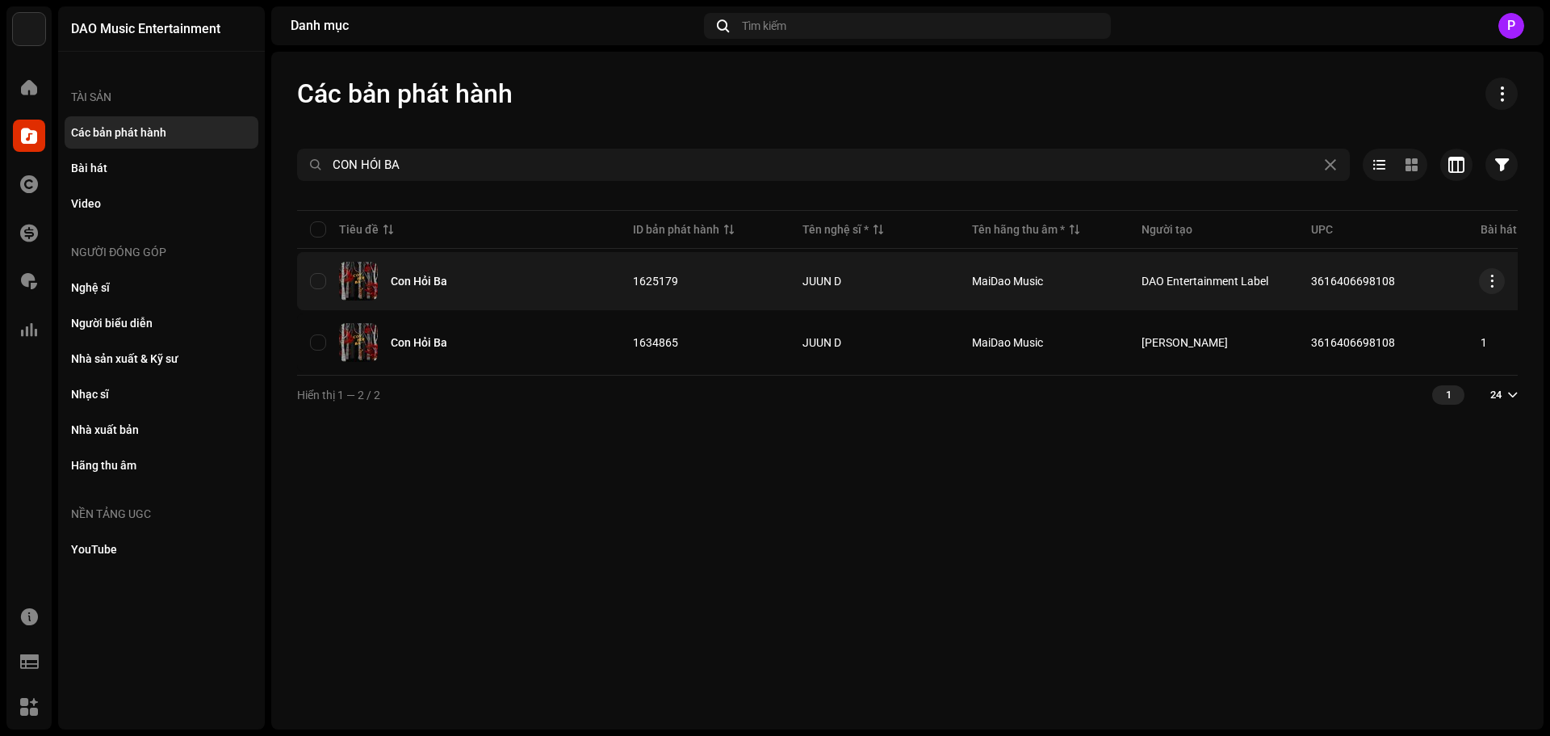
copy span "3616406698108"
drag, startPoint x: 1389, startPoint y: 282, endPoint x: 1310, endPoint y: 279, distance: 78.4
click at [1310, 279] on td "3616406698108" at bounding box center [1383, 281] width 170 height 58
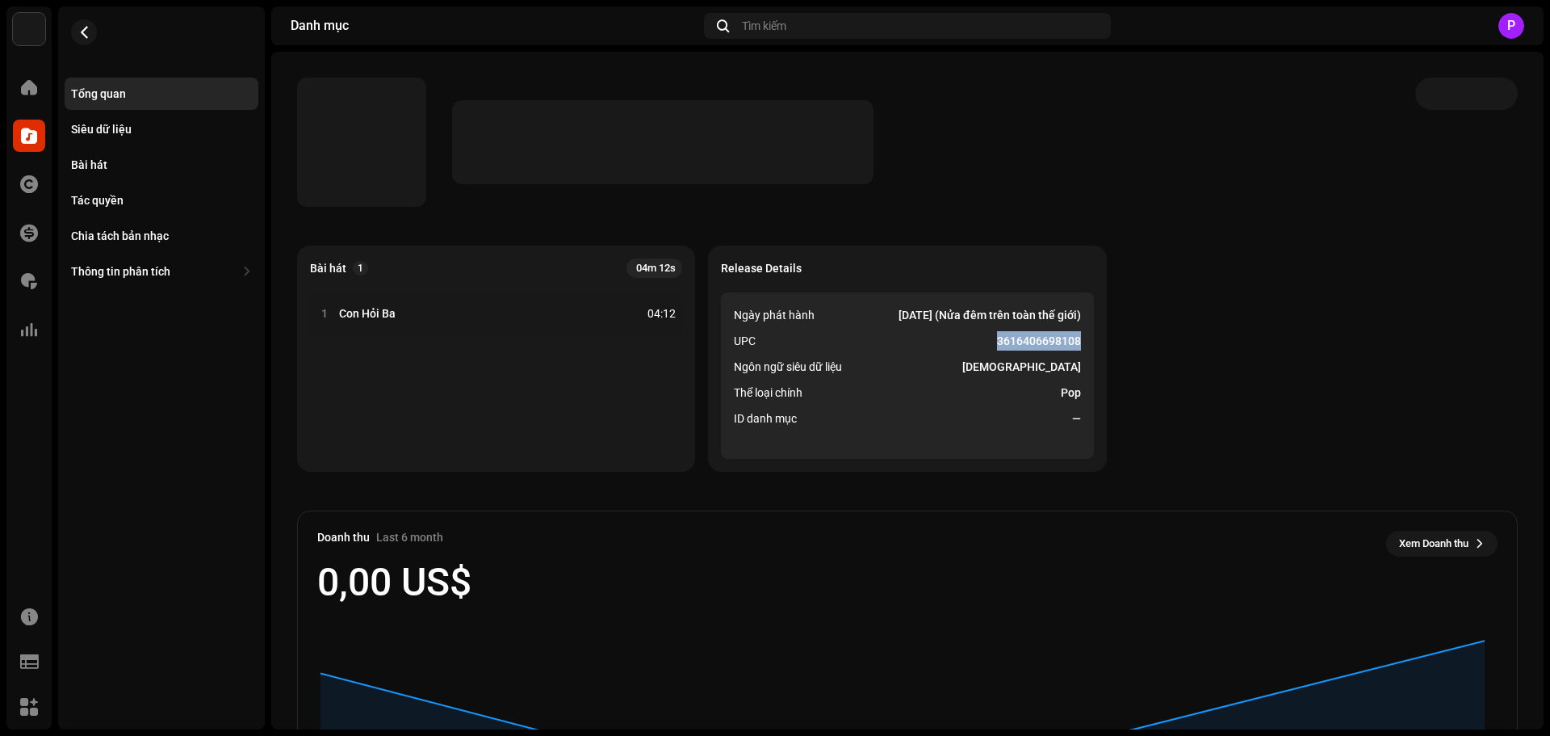
copy strong "3616406698108"
drag, startPoint x: 1080, startPoint y: 339, endPoint x: 989, endPoint y: 339, distance: 91.2
click at [989, 339] on ul "Ngày phát hành [DATE] (Nửa đêm trên toàn thế giới) UPC 3616406698108 Ngôn ngữ s…" at bounding box center [907, 375] width 372 height 166
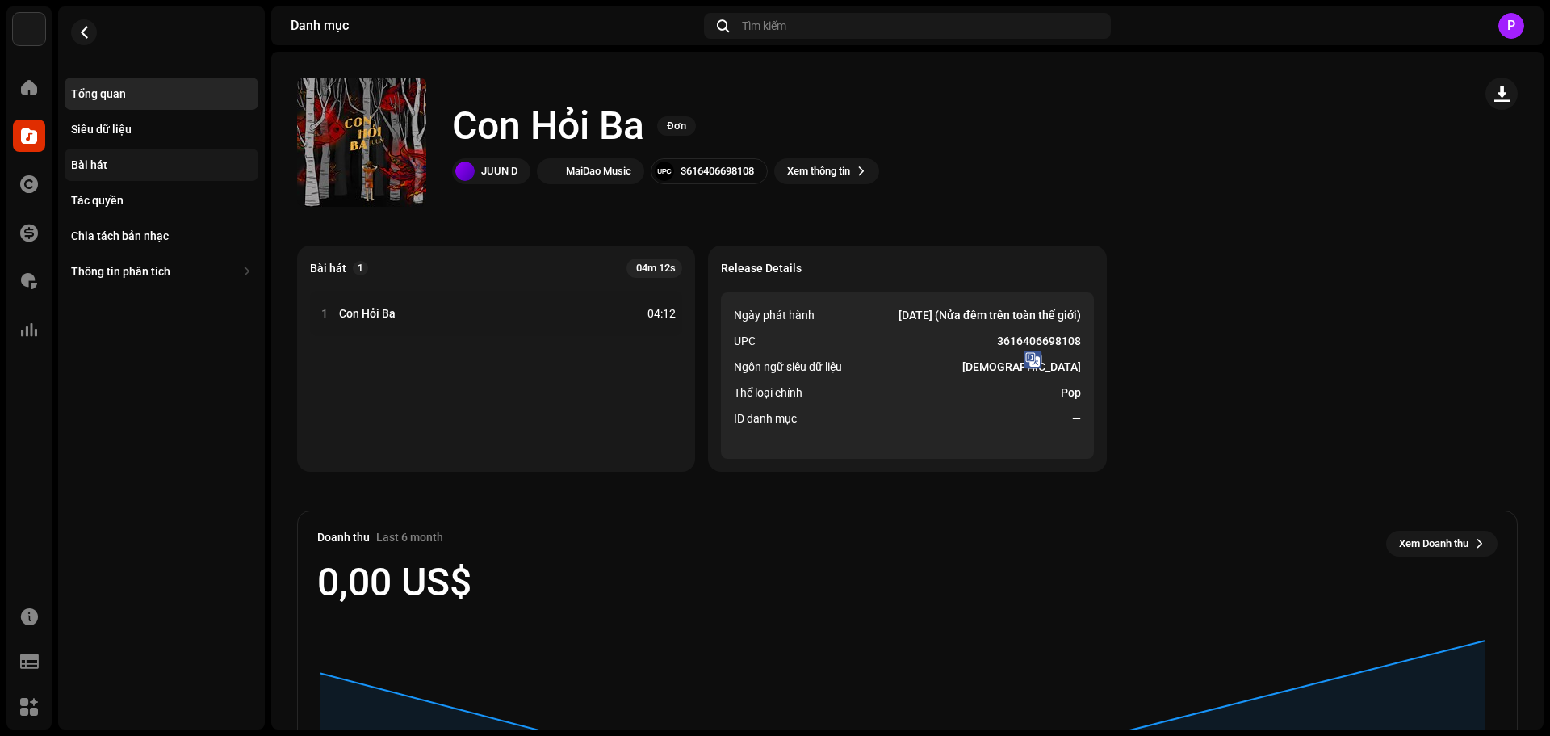
click at [126, 158] on div "Bài hát" at bounding box center [161, 164] width 181 height 13
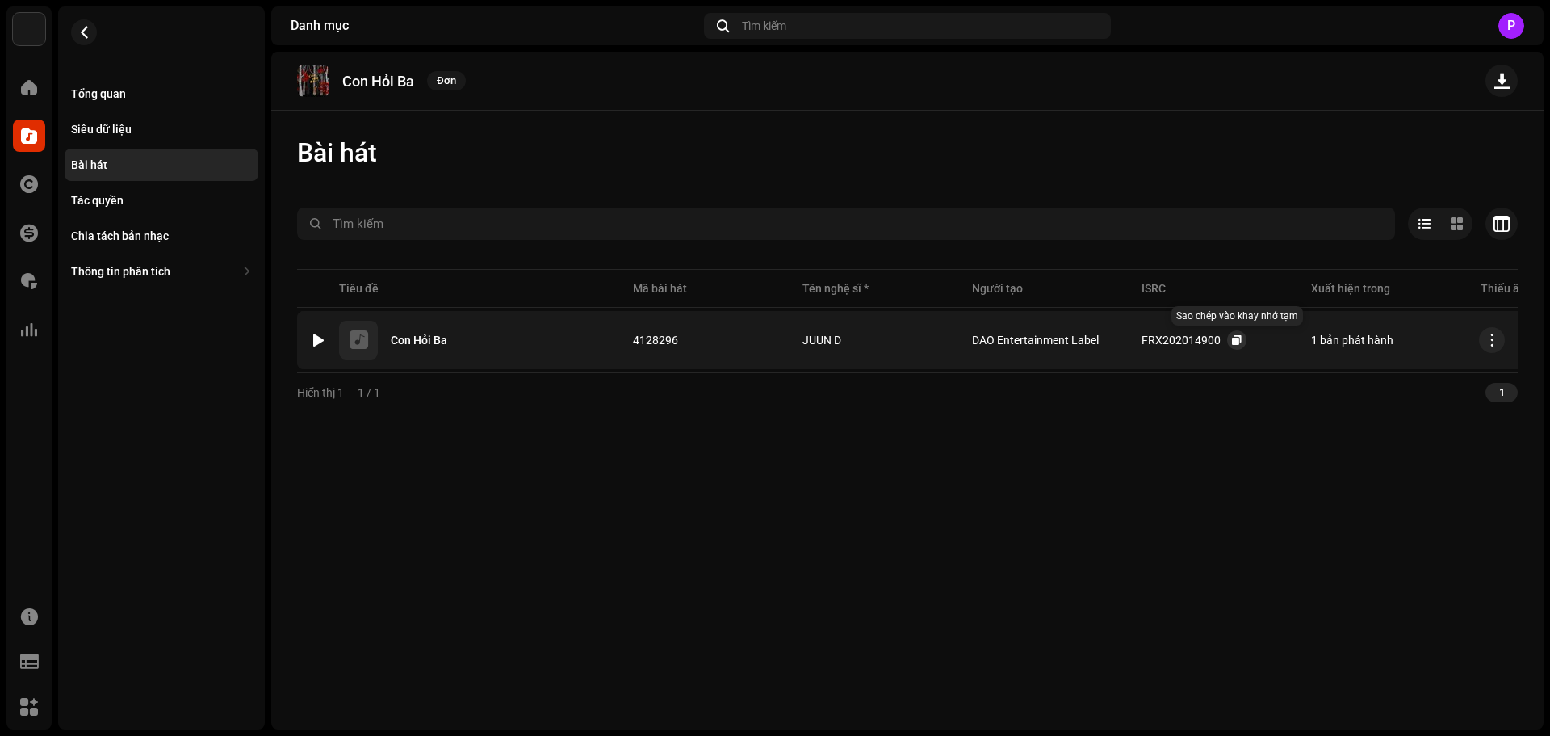
click at [1233, 342] on span "button" at bounding box center [1237, 339] width 10 height 13
click at [84, 29] on span "button" at bounding box center [84, 32] width 12 height 13
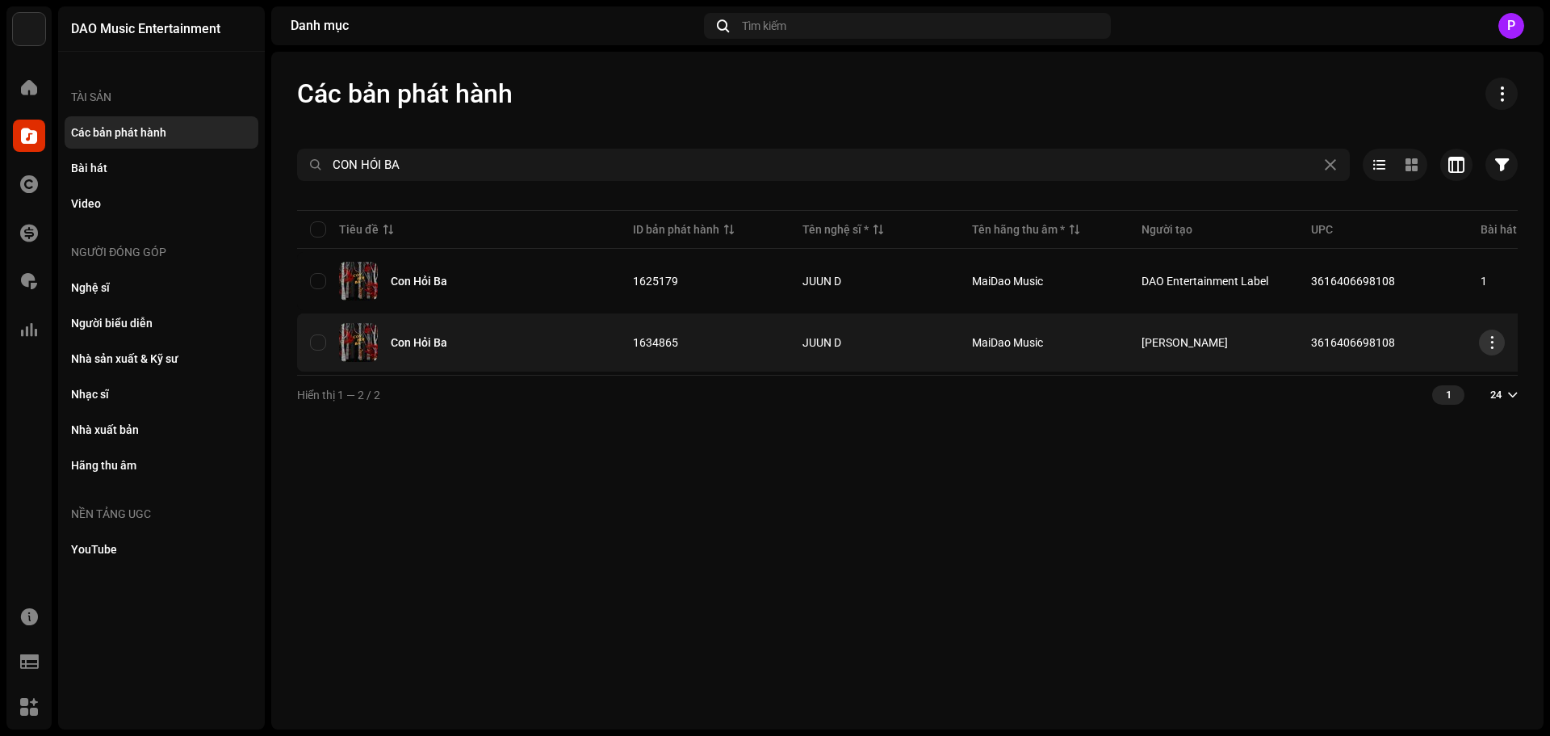
click at [1491, 344] on span "button" at bounding box center [1492, 342] width 12 height 13
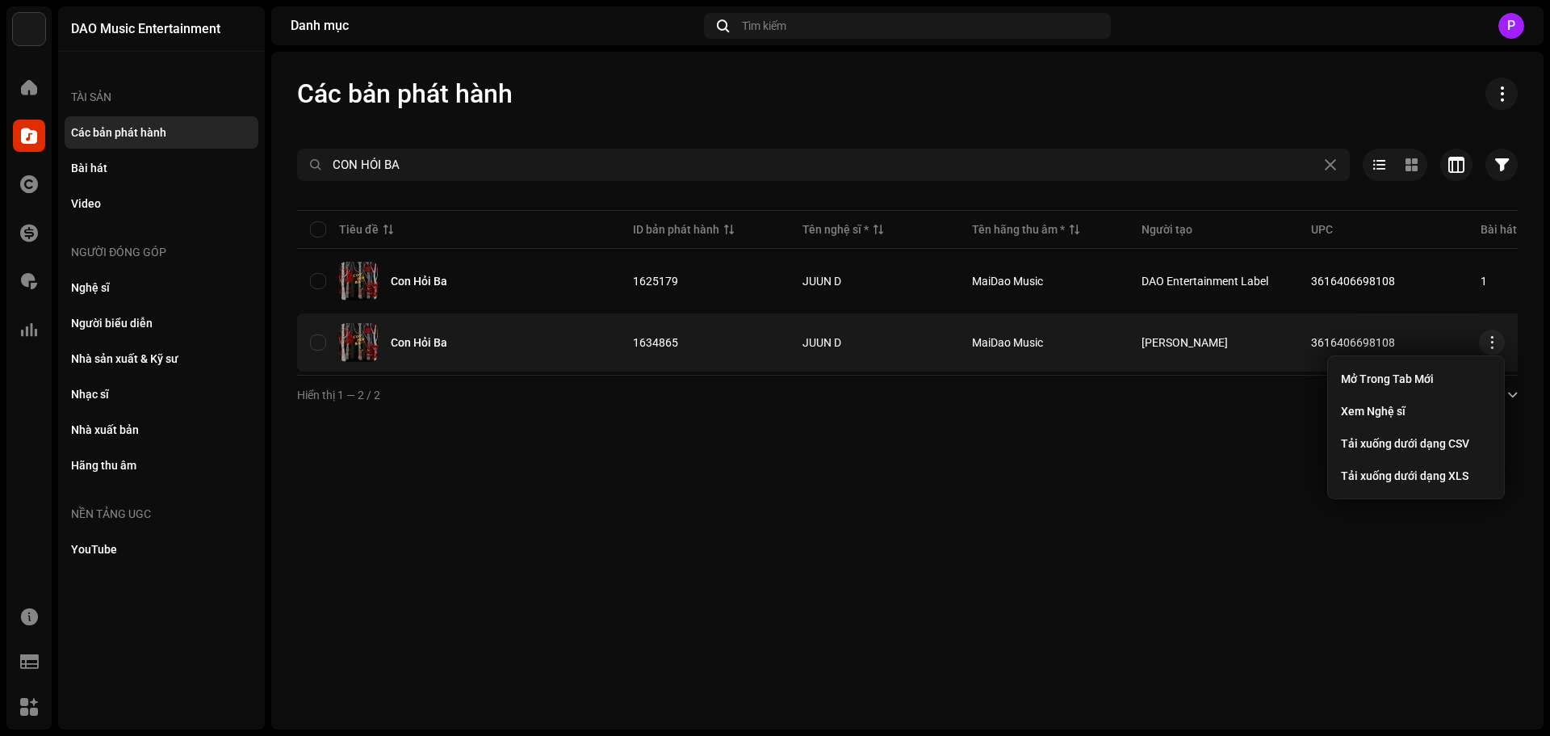
click at [1353, 343] on span "3616406698108" at bounding box center [1353, 342] width 84 height 13
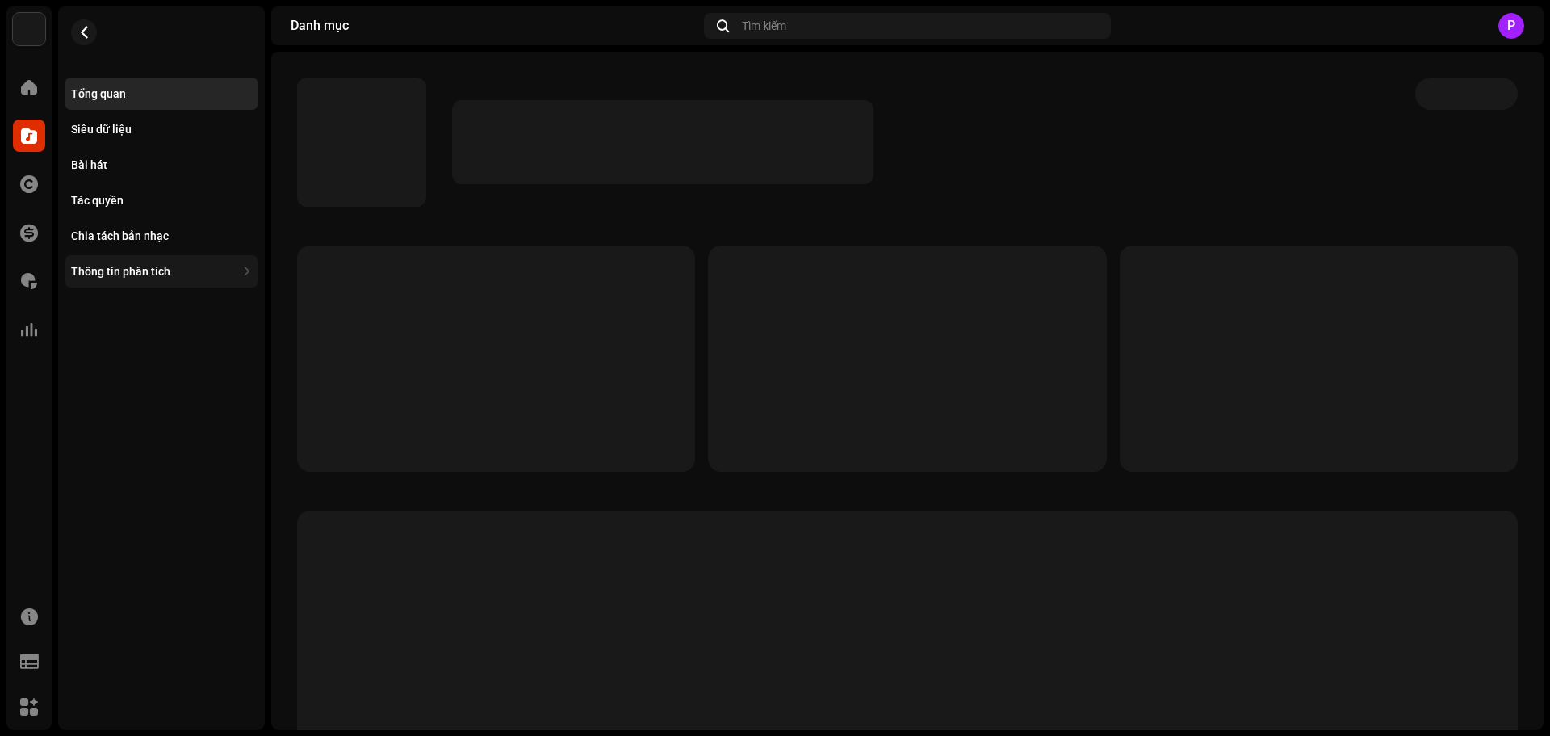
click at [133, 272] on div "Thông tin phân tích" at bounding box center [120, 271] width 99 height 13
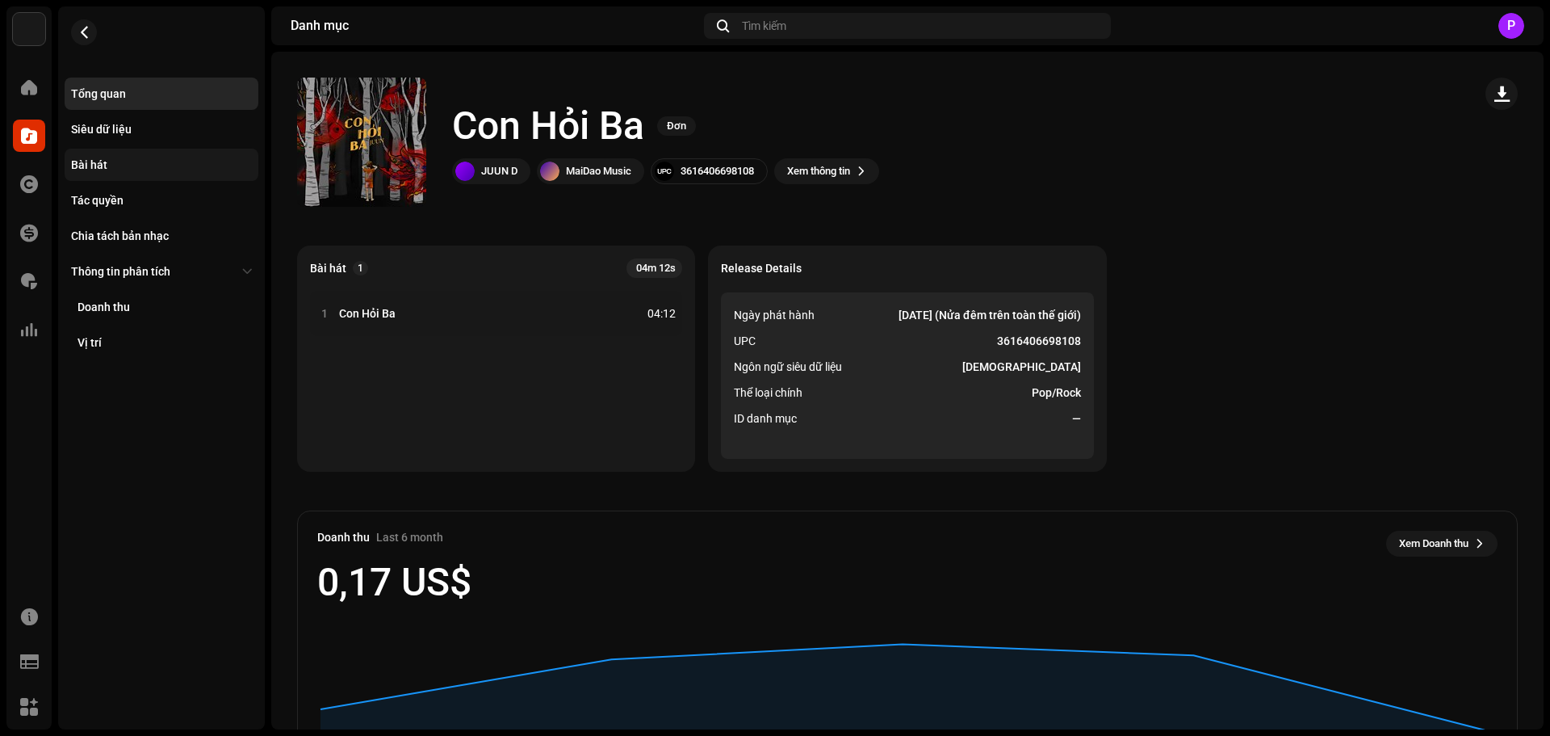
click at [114, 166] on div "Bài hát" at bounding box center [161, 164] width 181 height 13
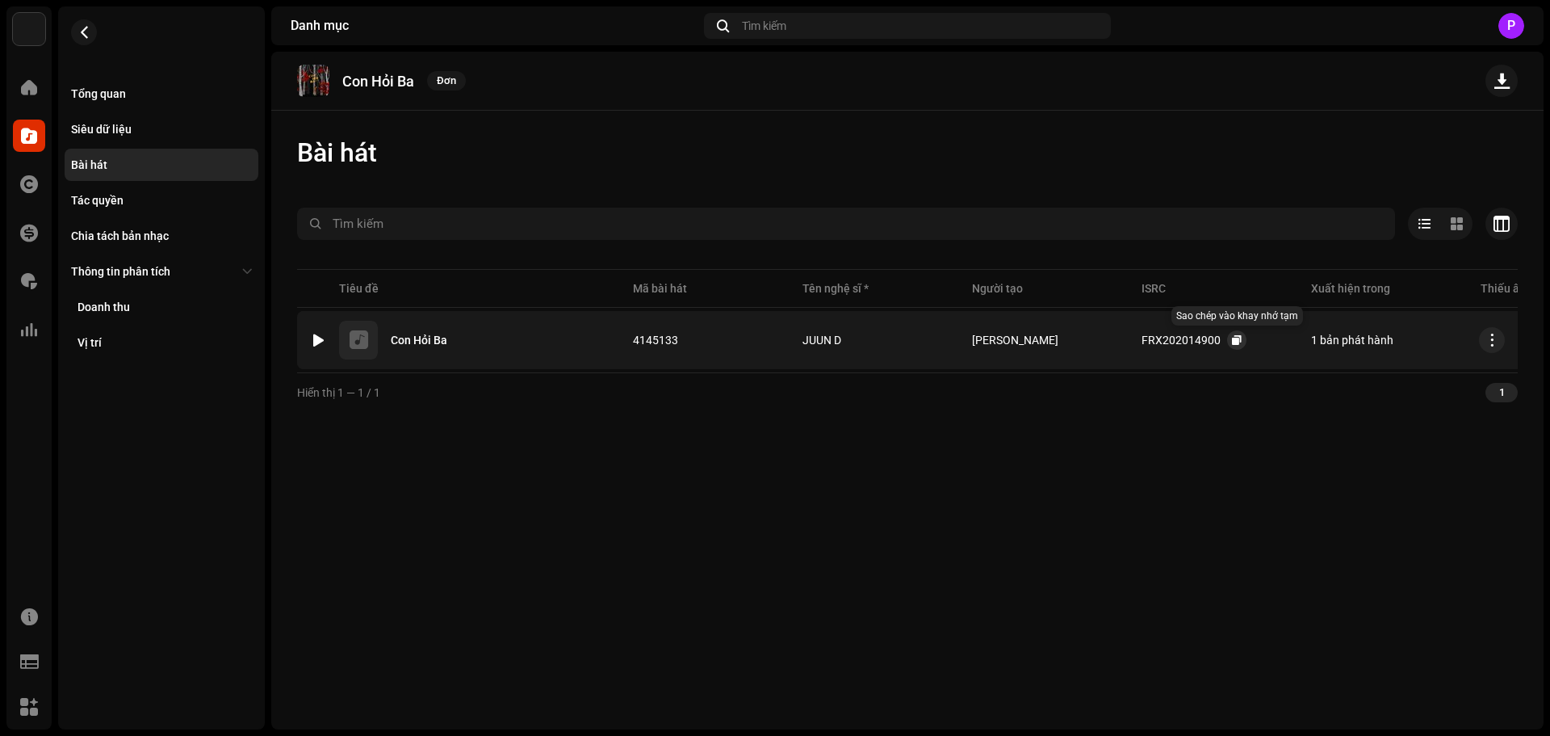
click at [1235, 342] on span "button" at bounding box center [1237, 339] width 10 height 13
click at [84, 24] on button "button" at bounding box center [84, 32] width 26 height 26
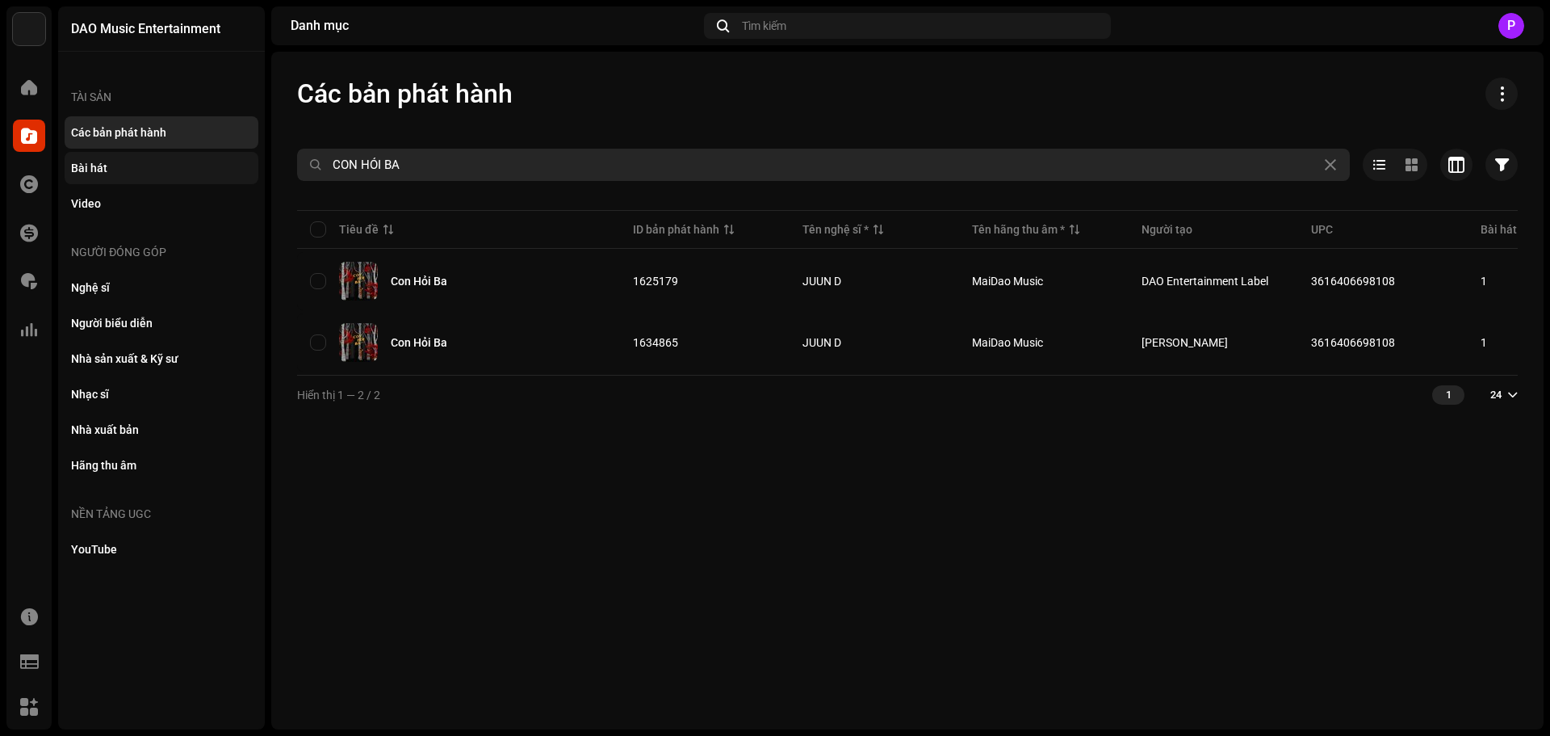
drag, startPoint x: 434, startPoint y: 167, endPoint x: 219, endPoint y: 167, distance: 215.6
click at [219, 167] on div "DAO Music Entertainment Trang chủ Danh mục Tác quyền Tài chính Phí bản quyền Th…" at bounding box center [775, 368] width 1550 height 736
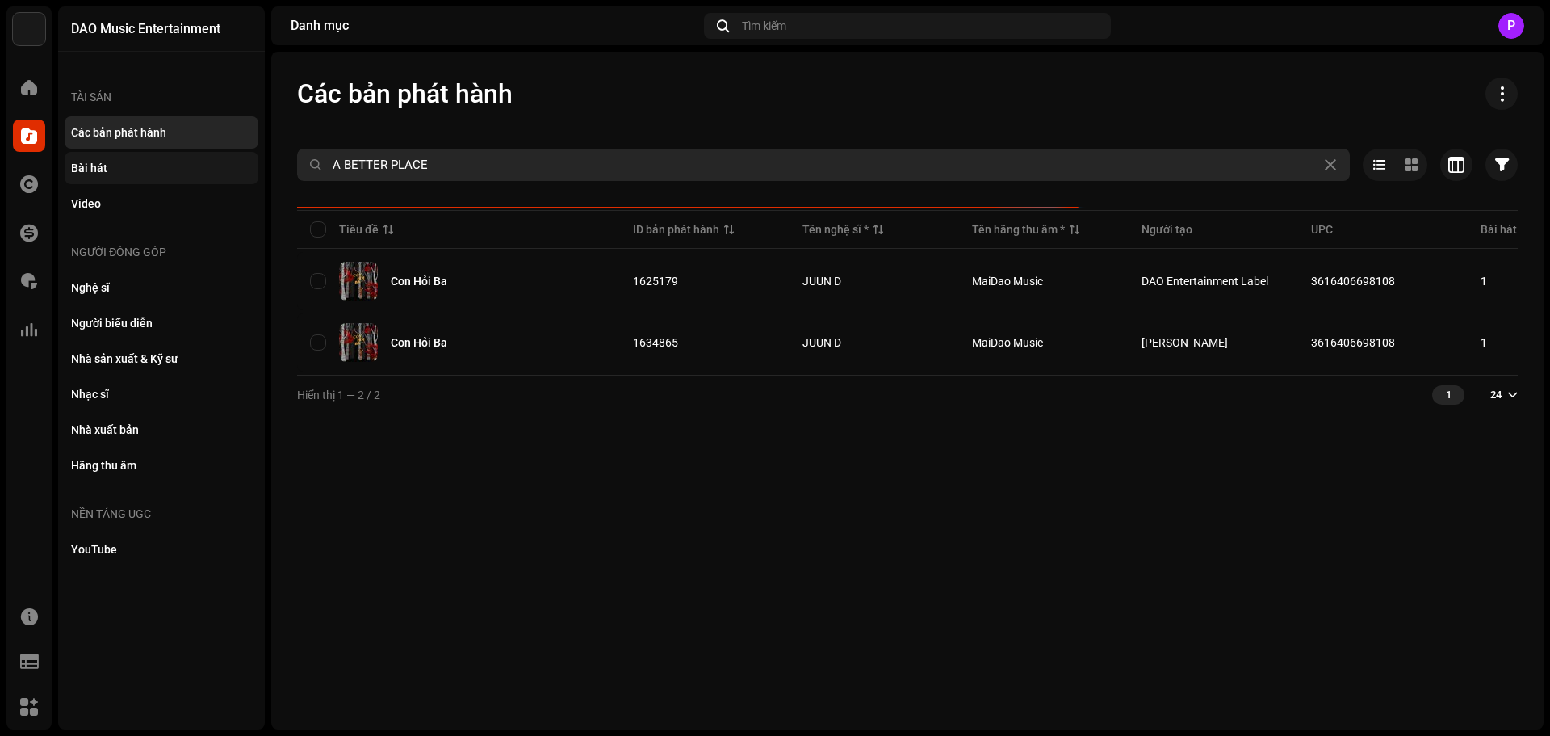
type input "A BETTER PLACE"
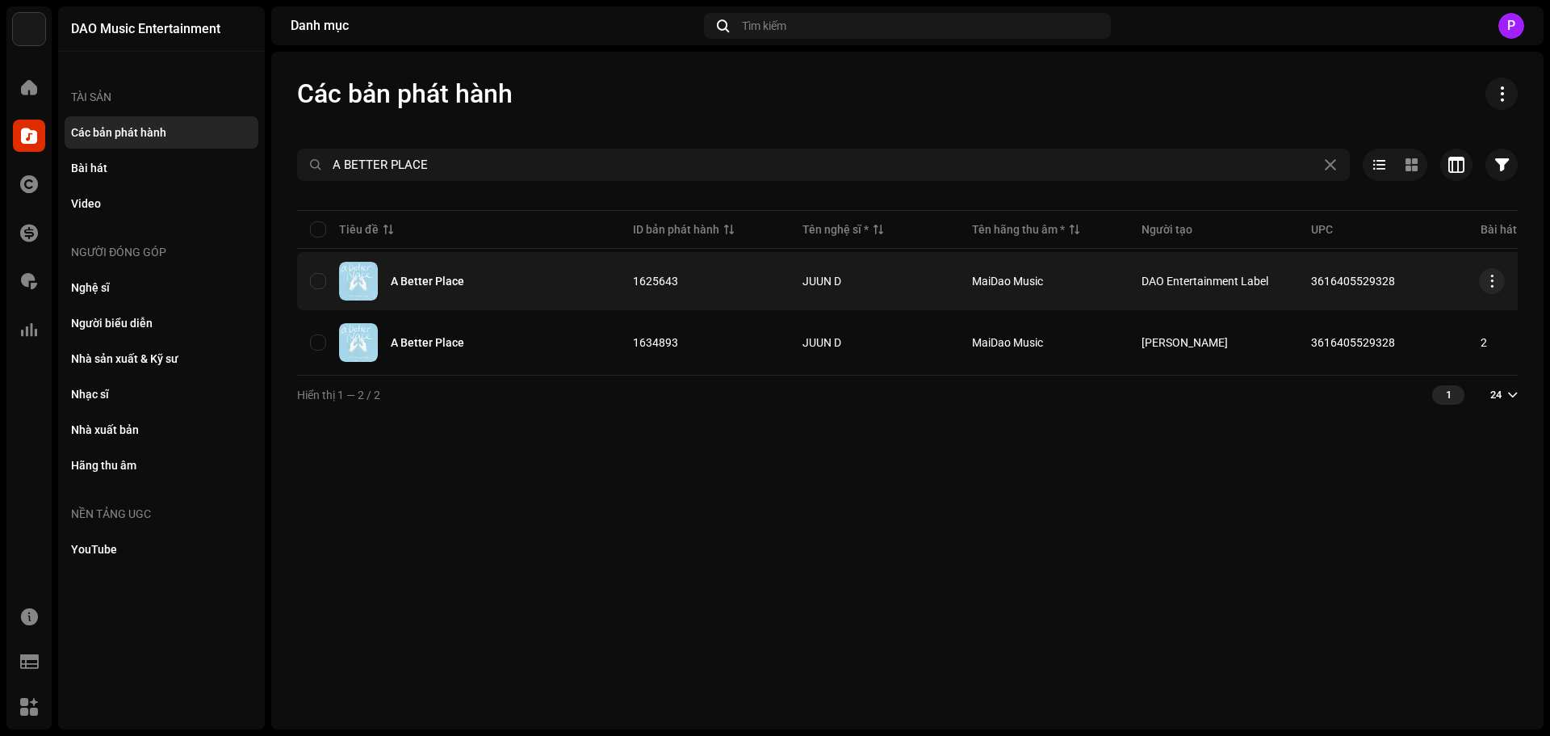
drag, startPoint x: 1398, startPoint y: 277, endPoint x: 1311, endPoint y: 282, distance: 87.3
click at [1311, 282] on td "3616405529328" at bounding box center [1383, 281] width 170 height 58
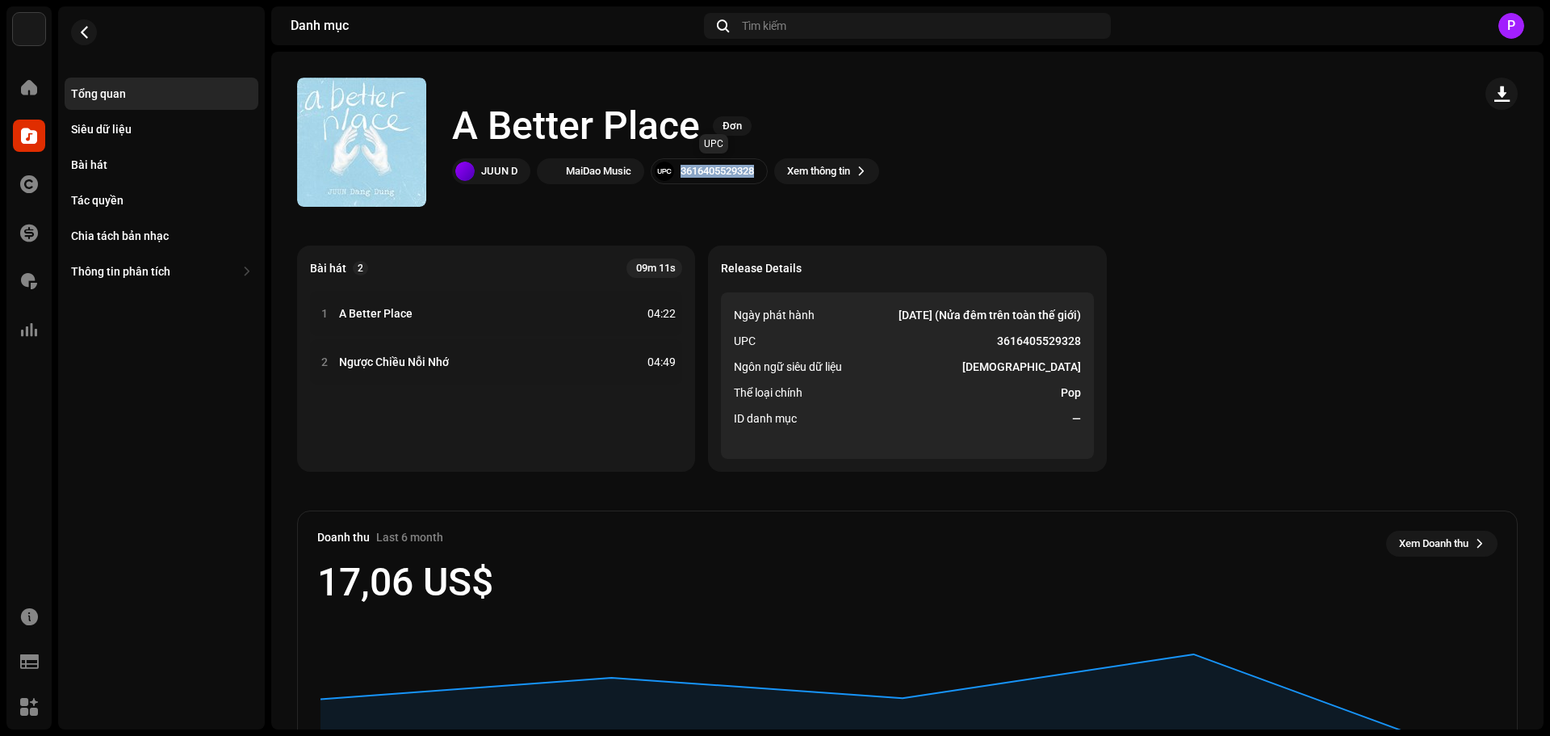
drag, startPoint x: 765, startPoint y: 164, endPoint x: 669, endPoint y: 165, distance: 96.1
click at [669, 165] on div "3616405529328" at bounding box center [709, 171] width 117 height 26
click at [109, 166] on div "Bài hát" at bounding box center [161, 164] width 181 height 13
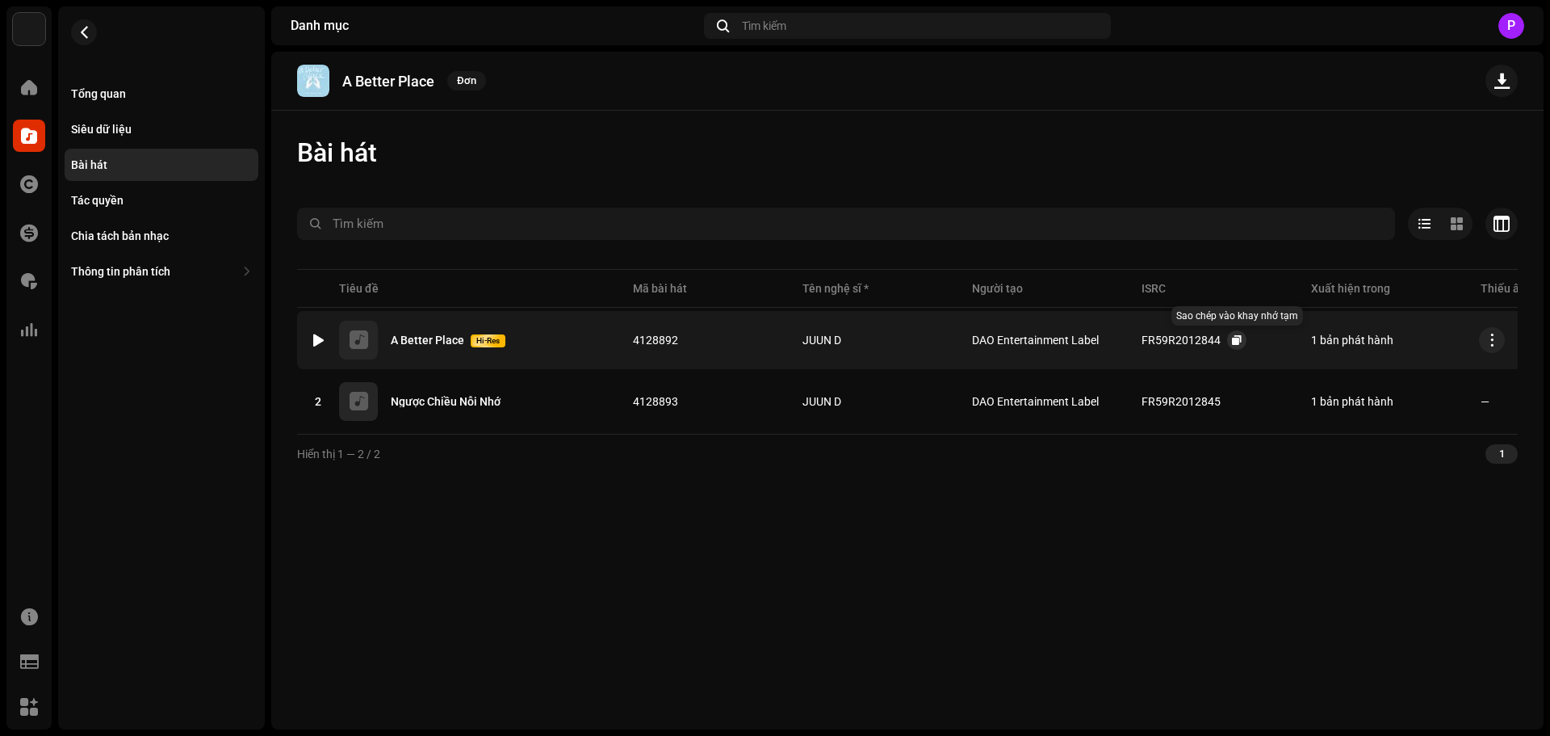
click at [1236, 338] on span "button" at bounding box center [1237, 339] width 10 height 13
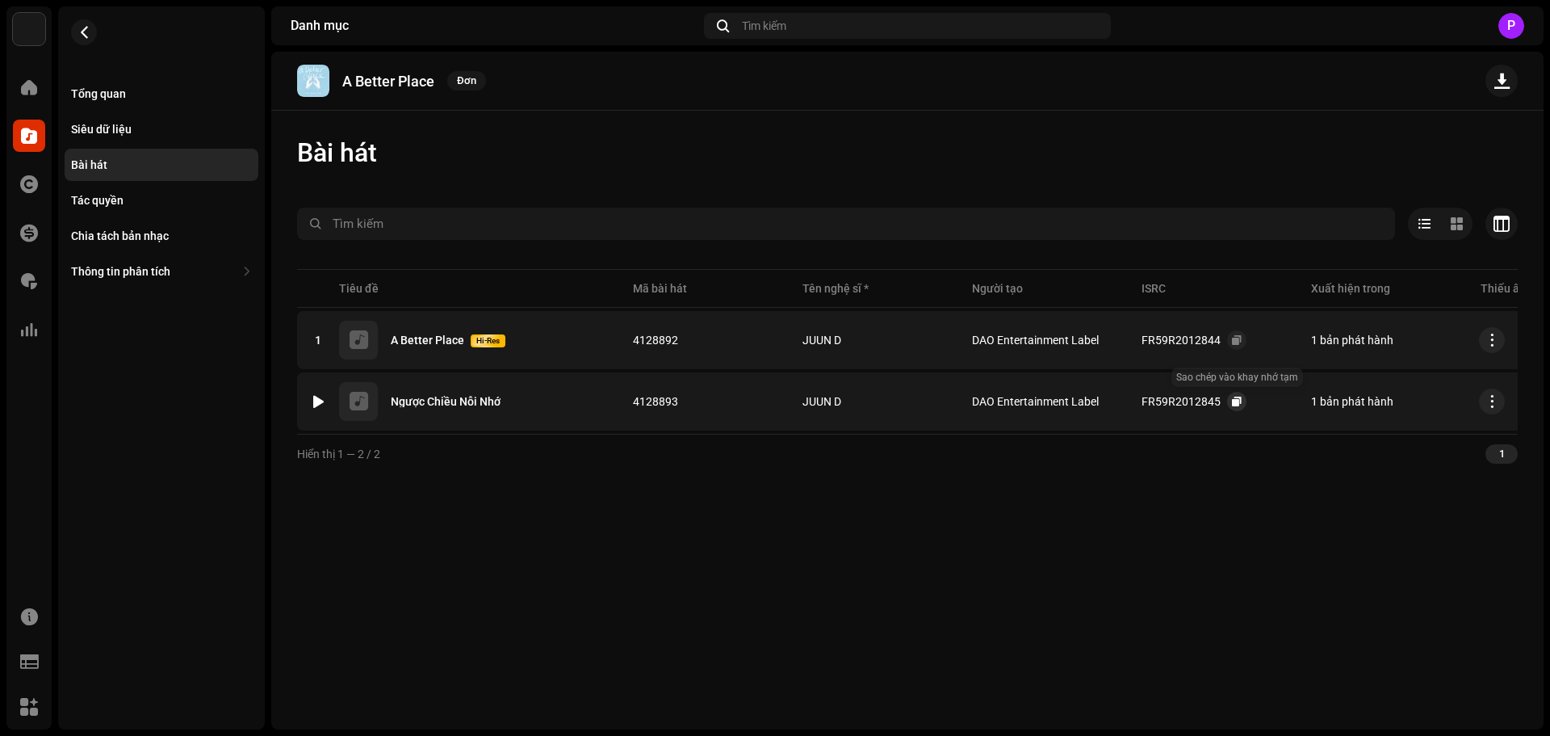
click at [1230, 396] on button "button" at bounding box center [1236, 401] width 19 height 19
click at [82, 26] on span "button" at bounding box center [84, 32] width 12 height 13
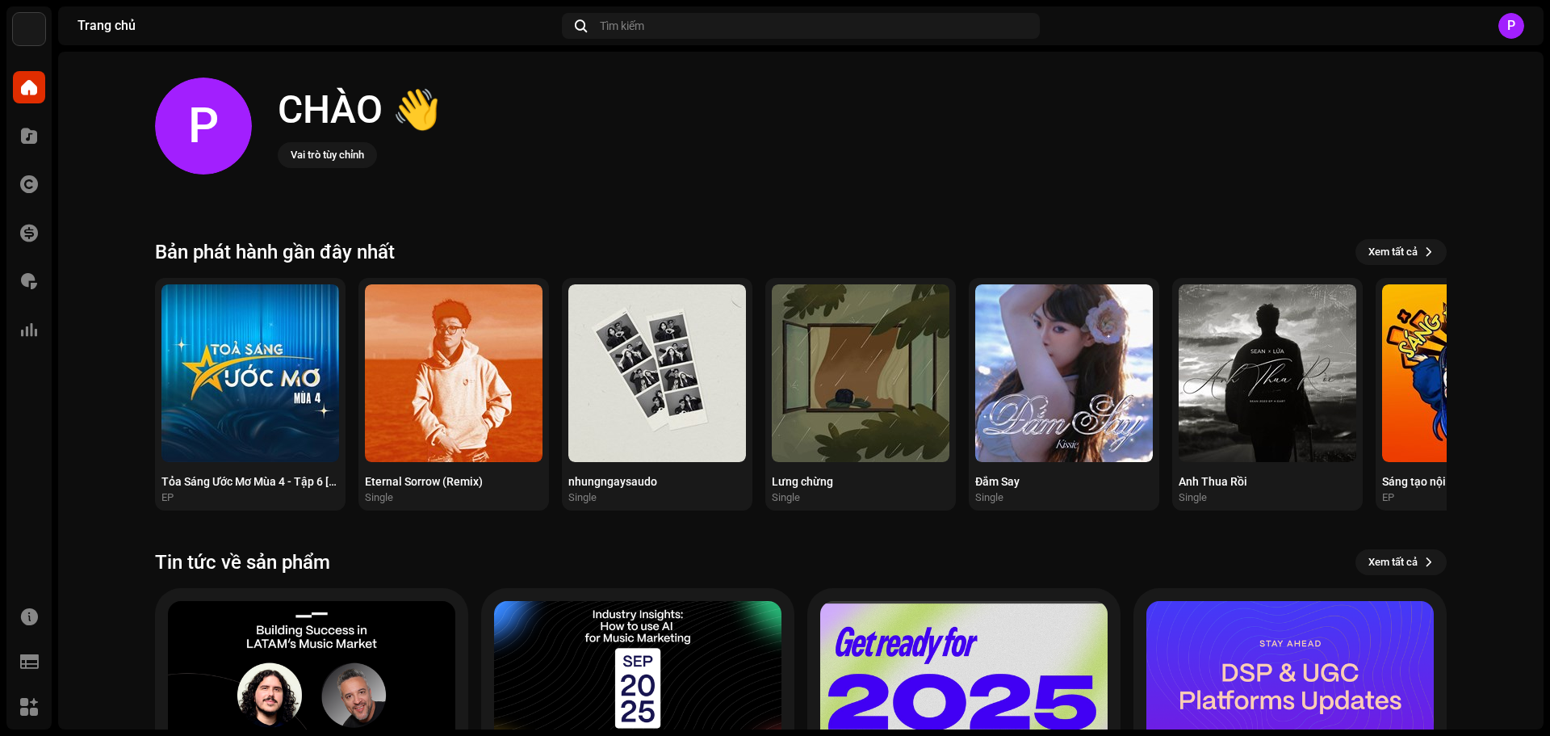
click at [12, 143] on div "Danh mục" at bounding box center [28, 135] width 45 height 45
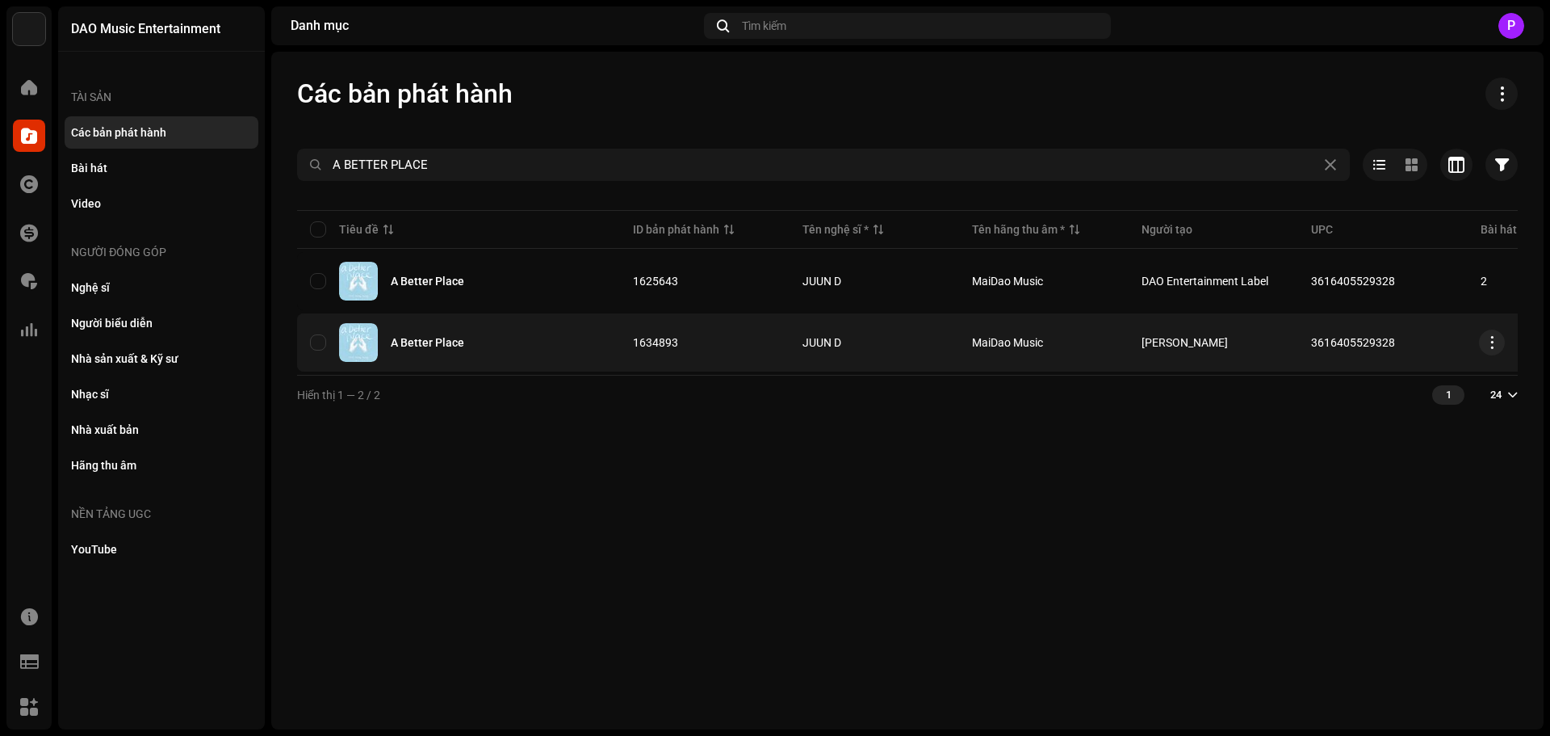
click at [422, 338] on div "A Better Place" at bounding box center [427, 342] width 73 height 11
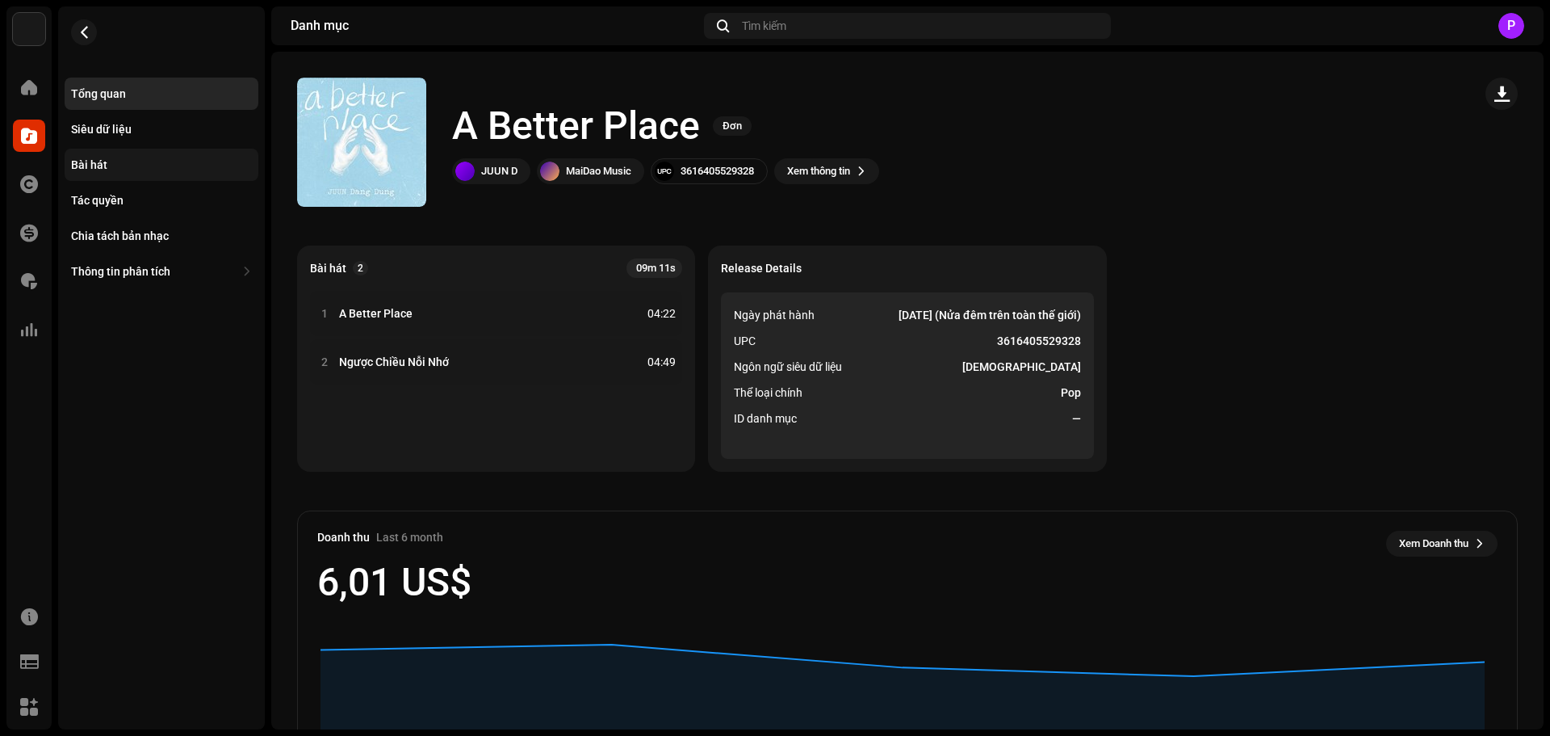
click at [173, 168] on div "Bài hát" at bounding box center [161, 164] width 181 height 13
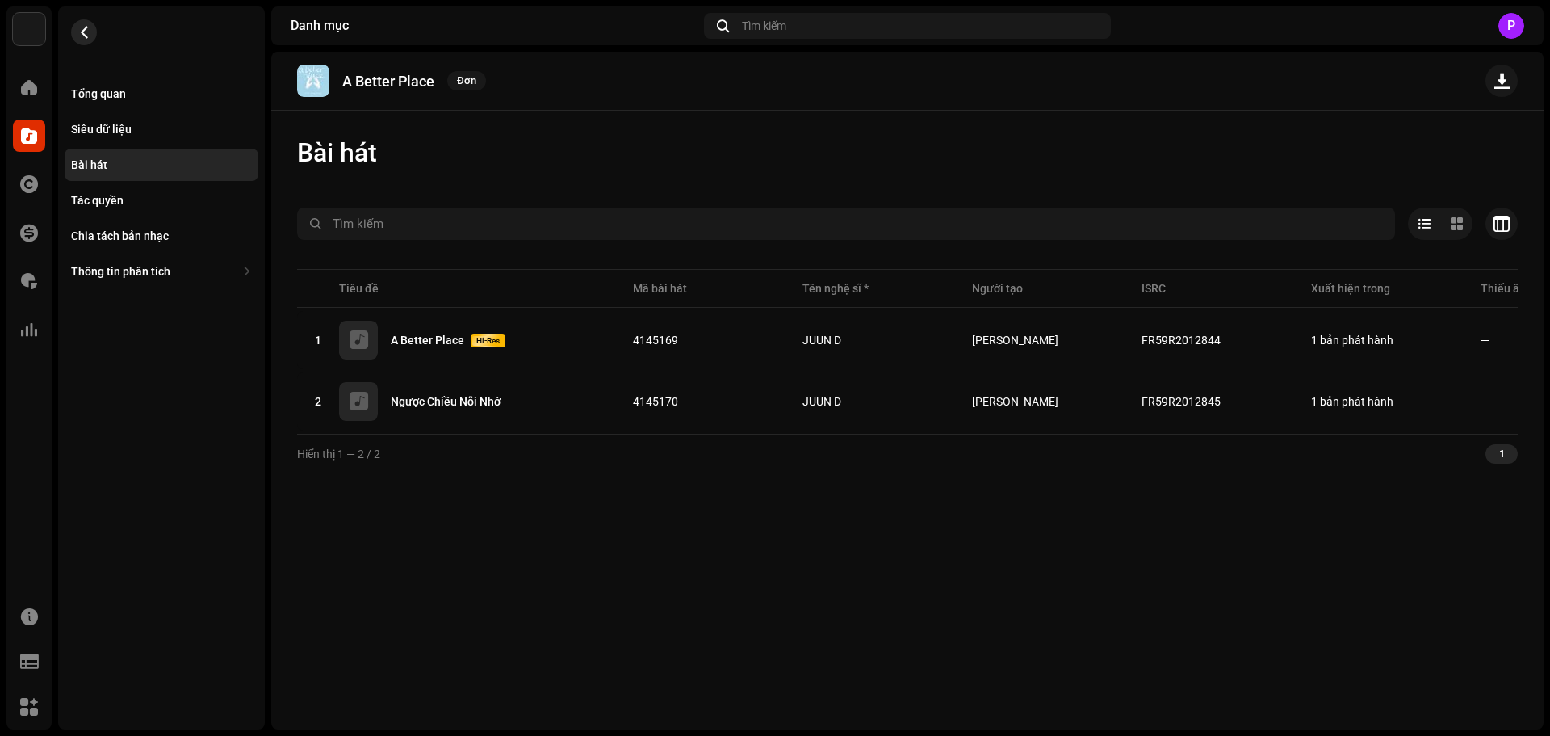
click at [88, 33] on span "button" at bounding box center [84, 32] width 12 height 13
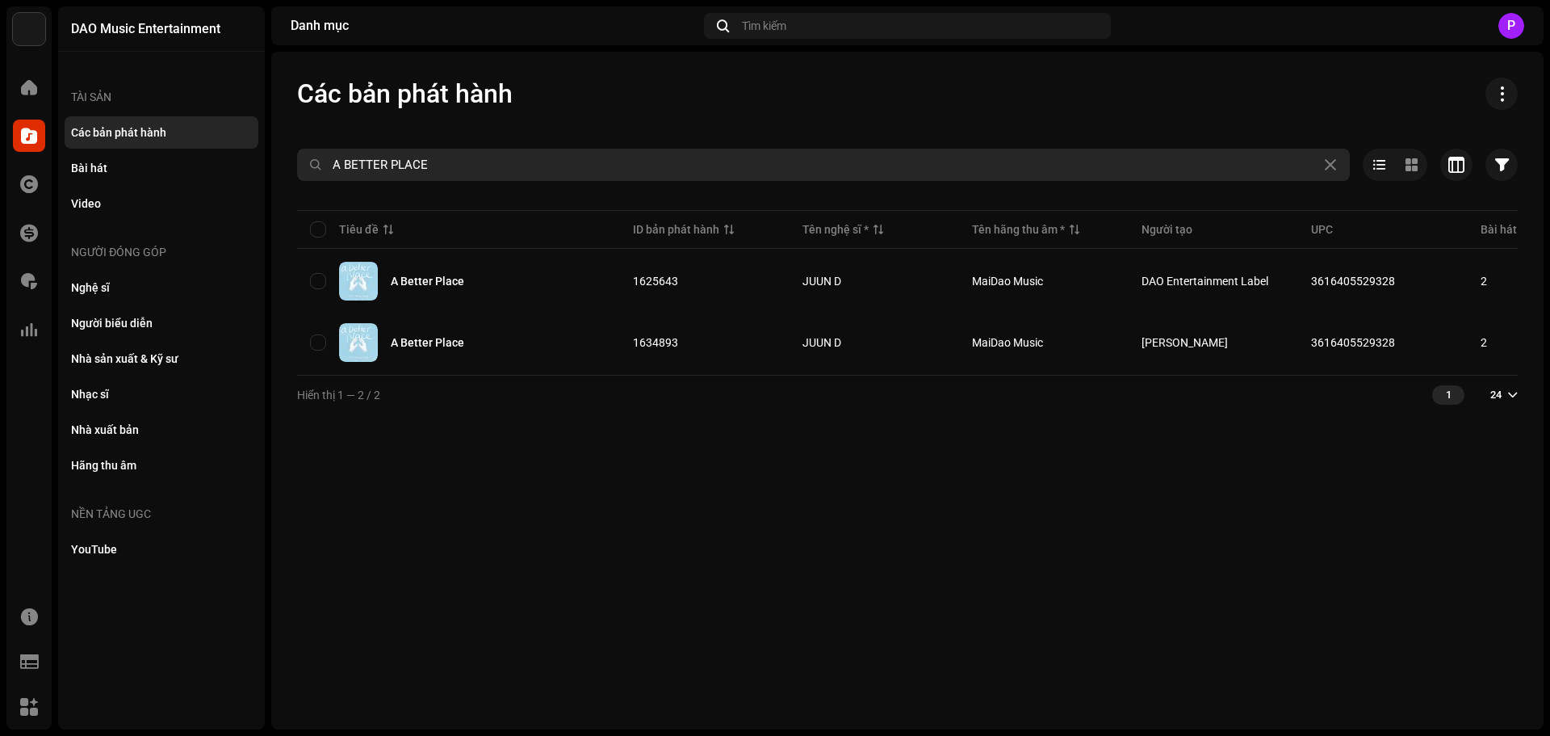
drag, startPoint x: 466, startPoint y: 162, endPoint x: 7, endPoint y: 187, distance: 459.3
click at [7, 187] on div "DAO Music Entertainment Trang chủ Danh mục Tác quyền Tài chính Phí bản quyền Th…" at bounding box center [775, 368] width 1550 height 736
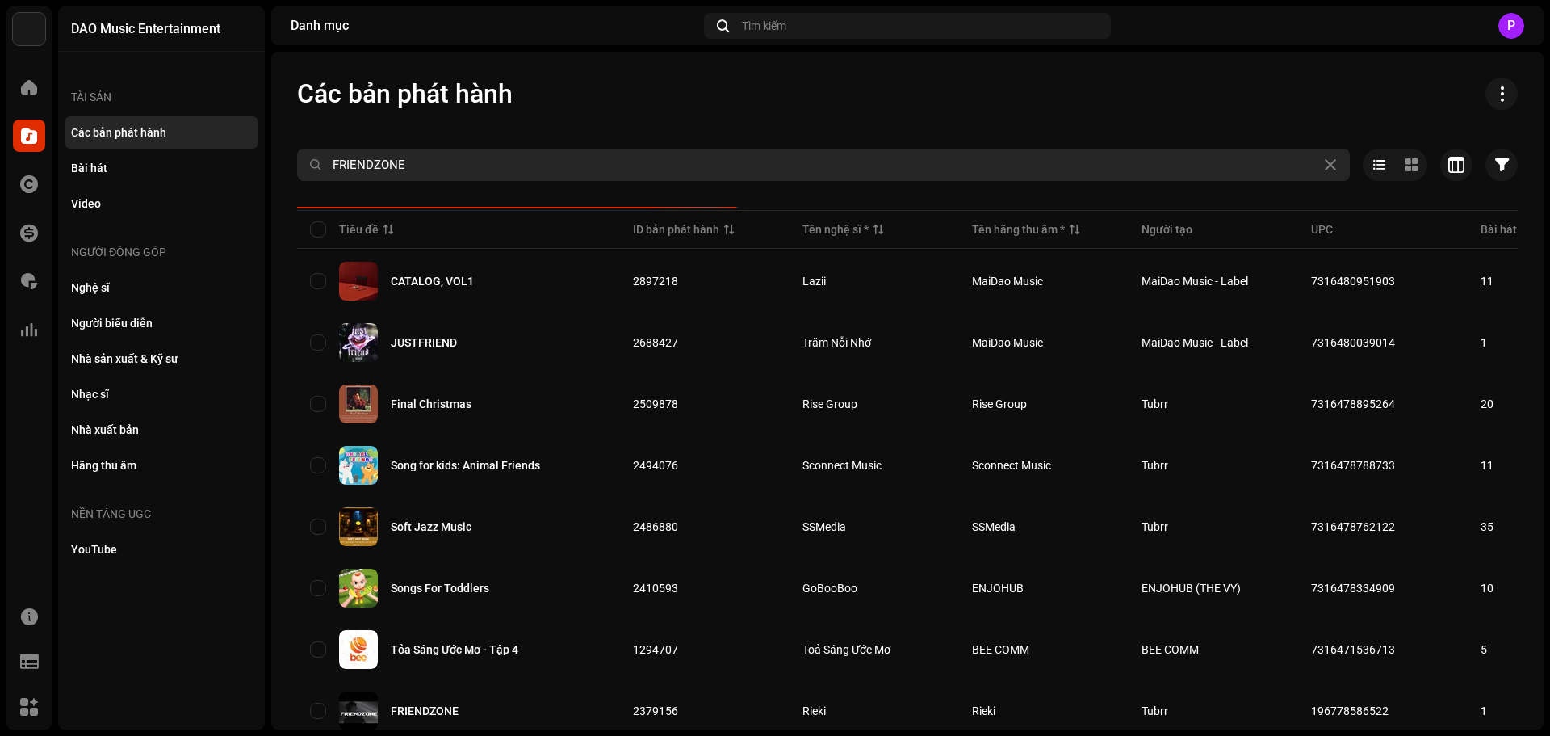
type input "FRIENDZONE"
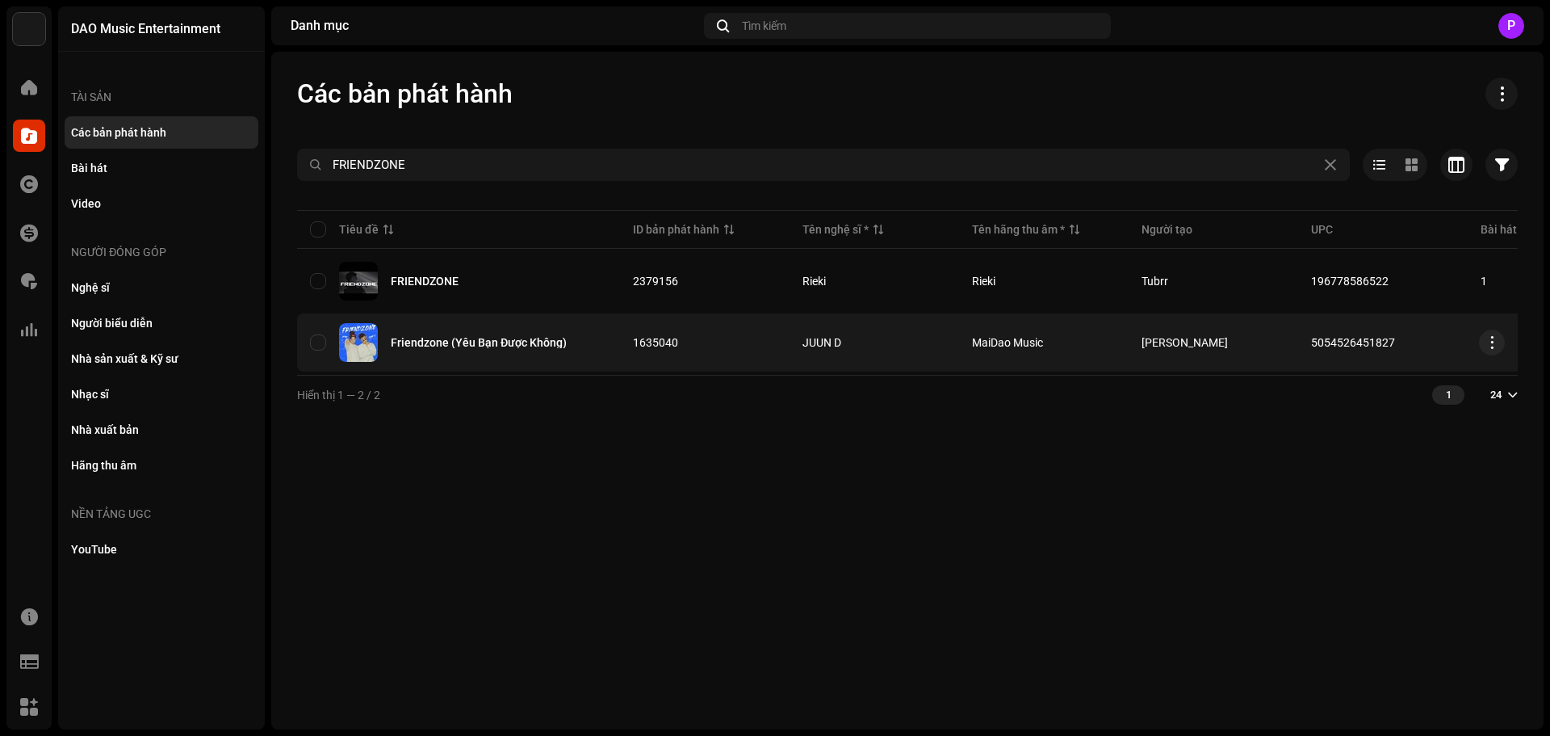
drag, startPoint x: 1398, startPoint y: 345, endPoint x: 1310, endPoint y: 350, distance: 87.3
click at [1310, 350] on td "5054526451827" at bounding box center [1383, 342] width 170 height 58
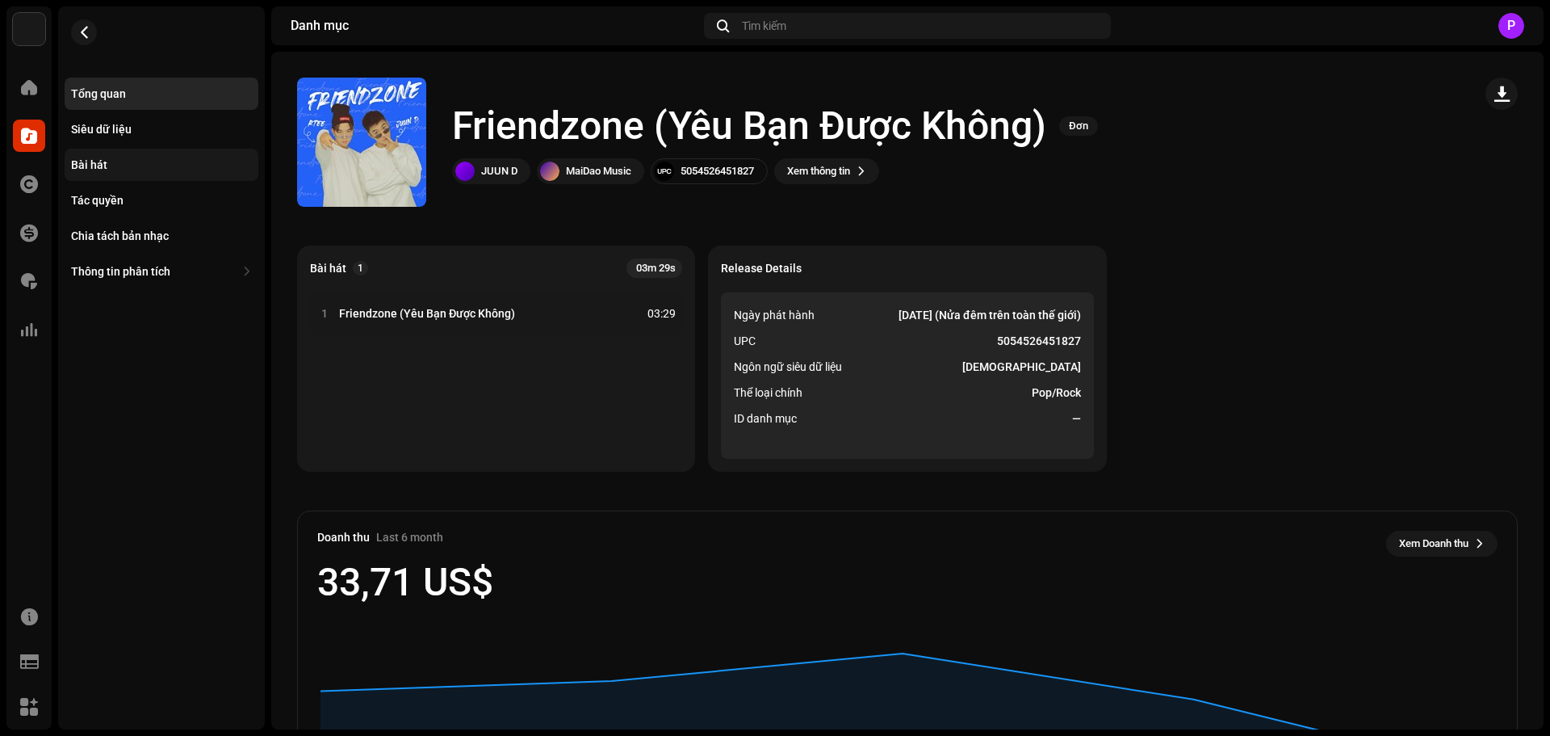
click at [96, 165] on div "Bài hát" at bounding box center [89, 164] width 36 height 13
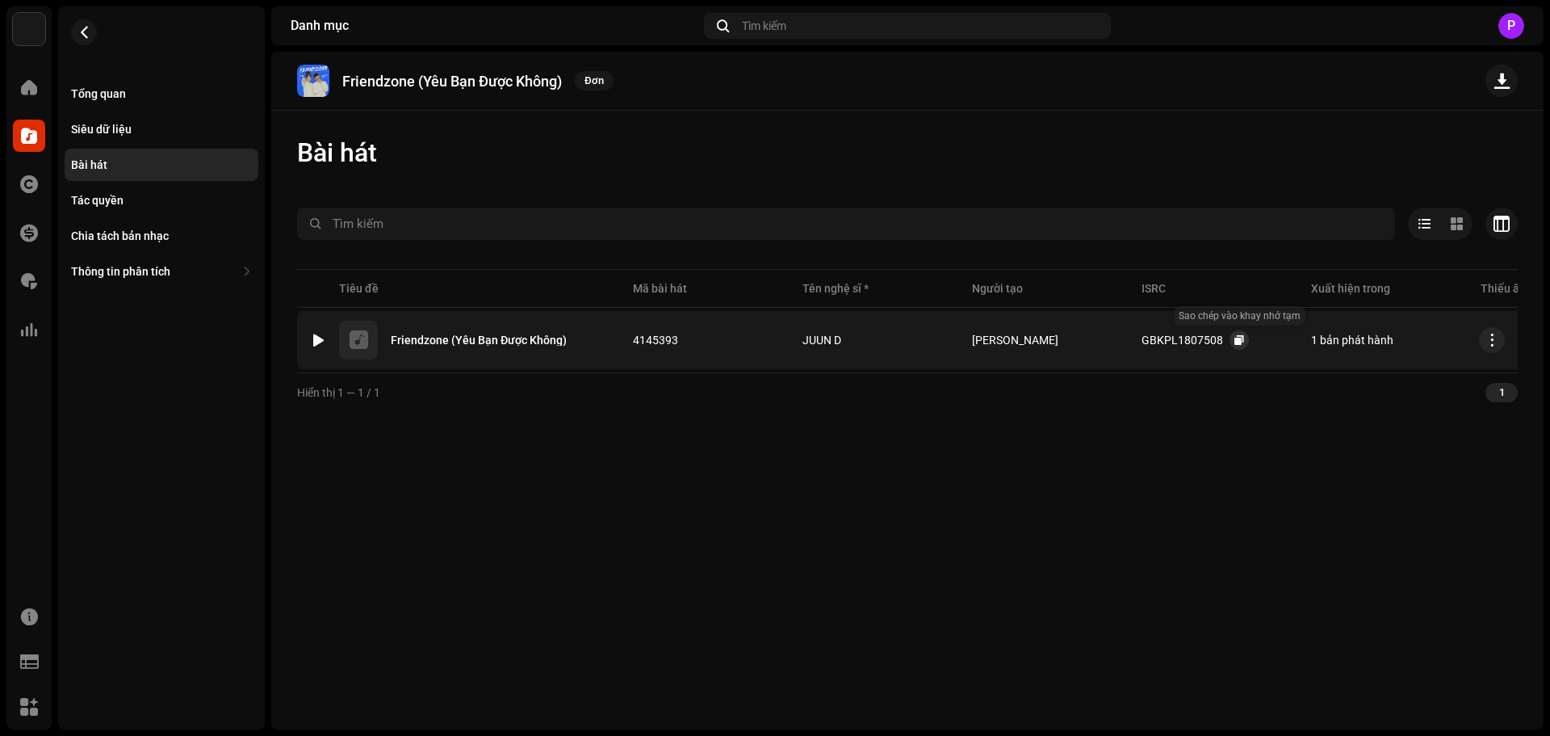
click at [1235, 336] on span "button" at bounding box center [1240, 339] width 10 height 13
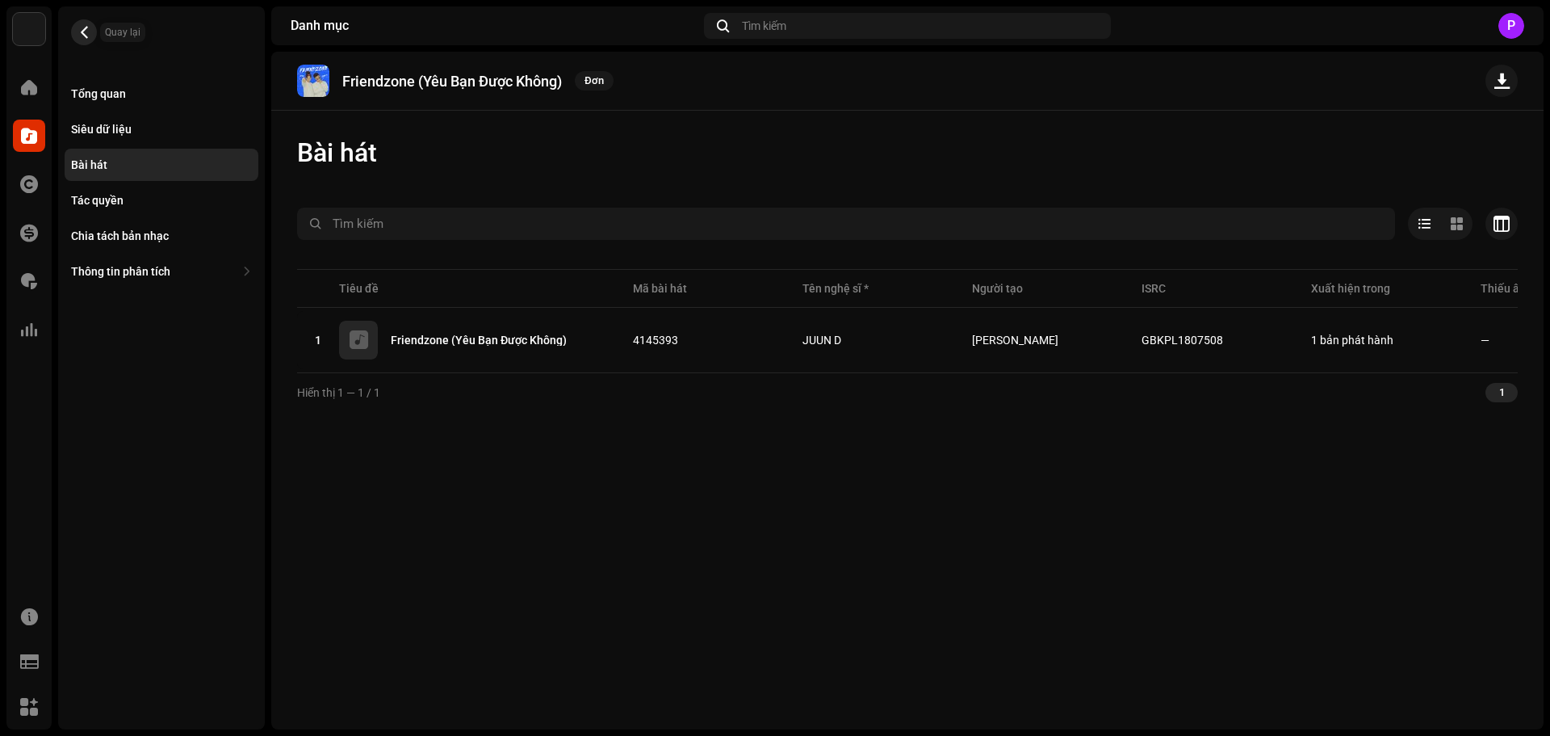
click at [83, 28] on span "button" at bounding box center [84, 32] width 12 height 13
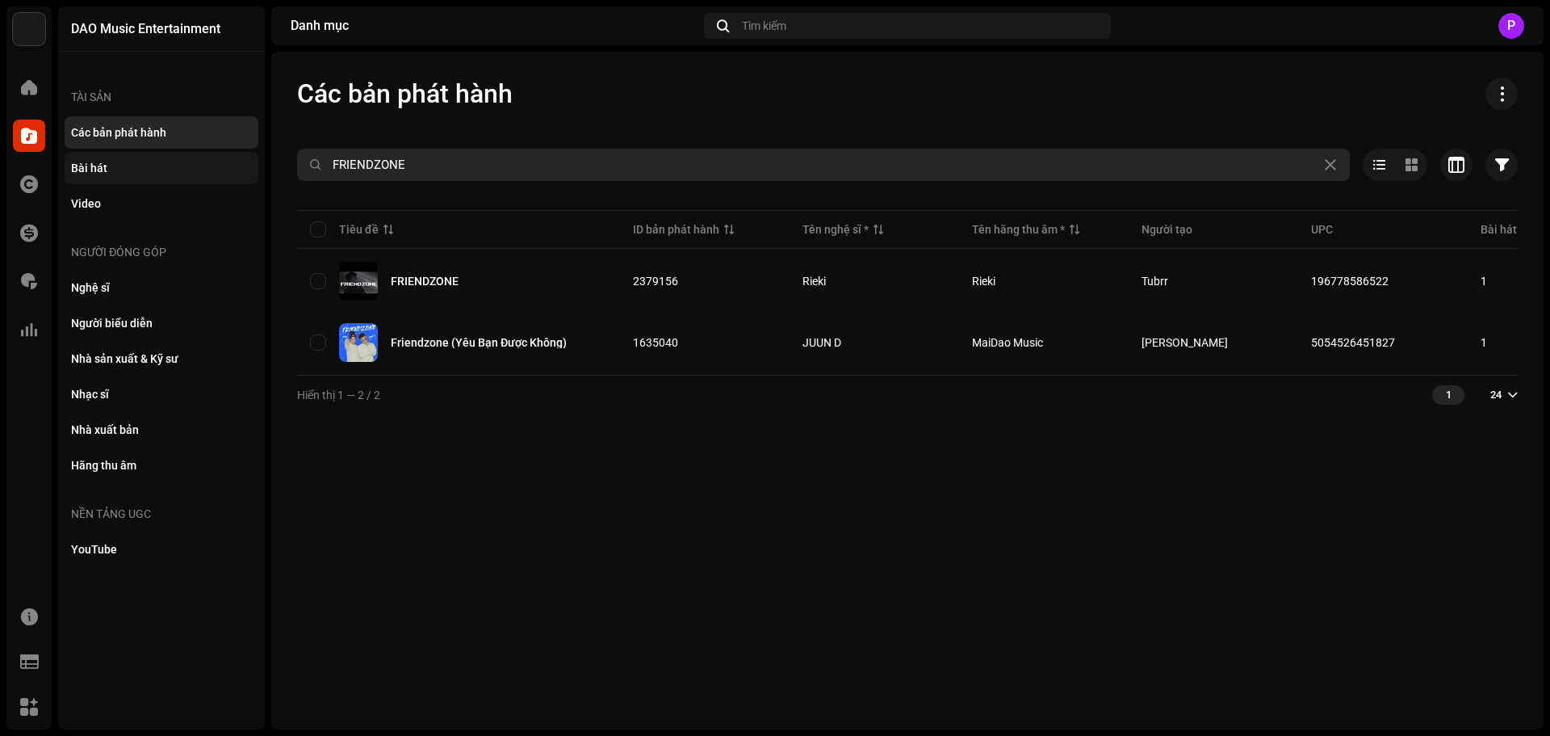
drag, startPoint x: 466, startPoint y: 174, endPoint x: 152, endPoint y: 160, distance: 314.4
click at [152, 160] on div "DAO Music Entertainment Trang chủ Danh mục Tác quyền Tài chính Phí bản quyền Th…" at bounding box center [775, 368] width 1550 height 736
type input "VỘI VÀNG"
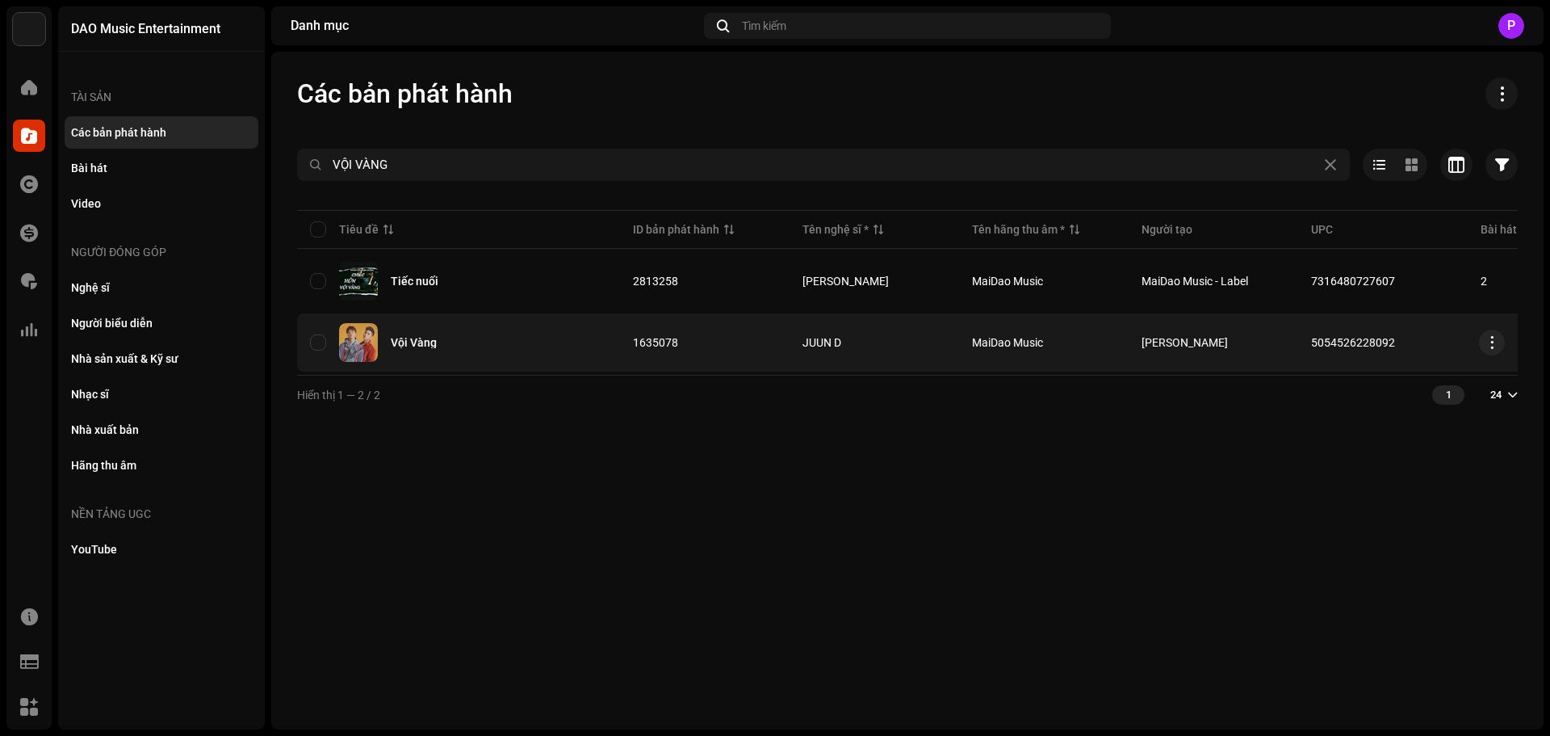
copy span "5054526228092"
drag, startPoint x: 1411, startPoint y: 336, endPoint x: 1310, endPoint y: 340, distance: 101.0
click at [1310, 340] on td "5054526228092" at bounding box center [1383, 342] width 170 height 58
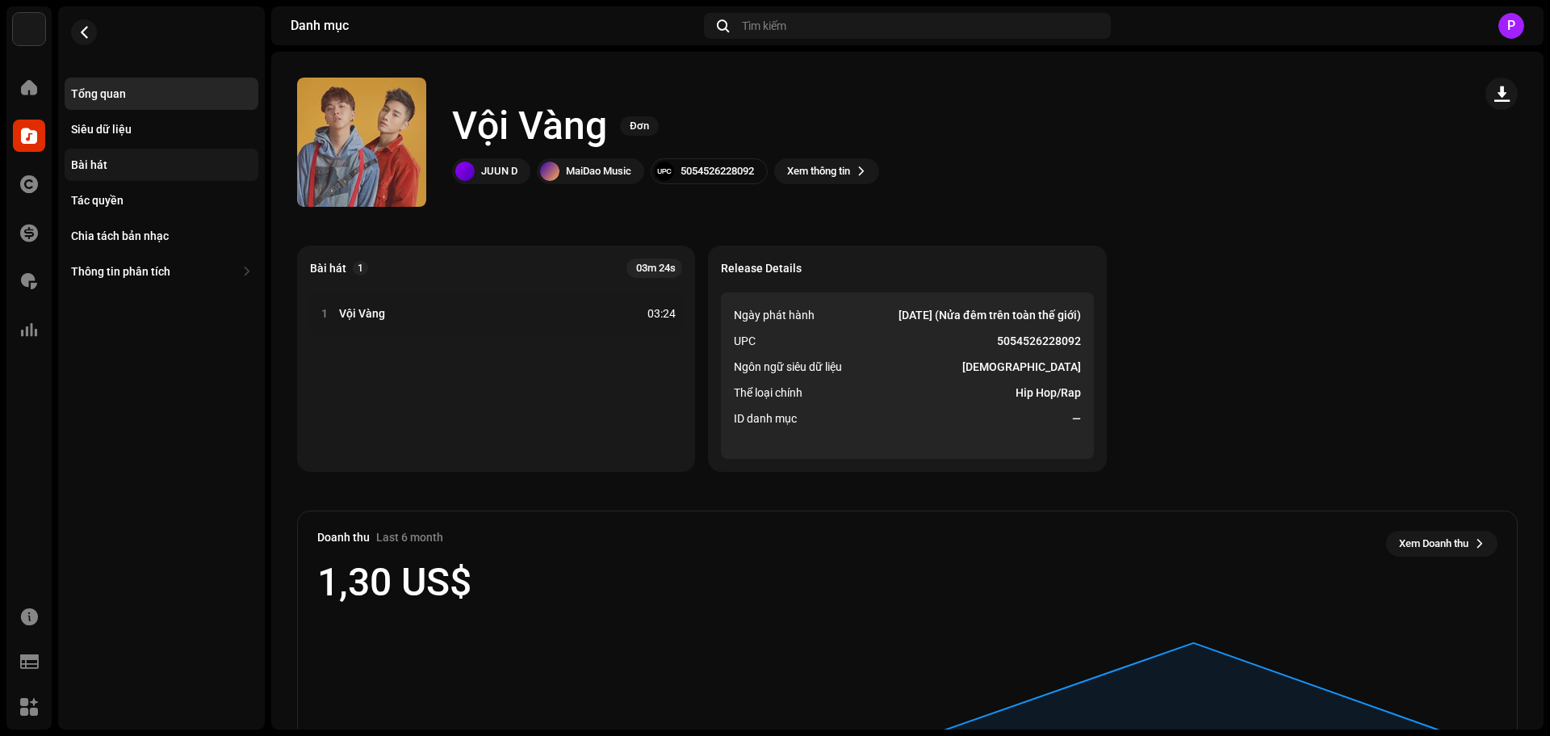
click at [105, 161] on div "Bài hát" at bounding box center [89, 164] width 36 height 13
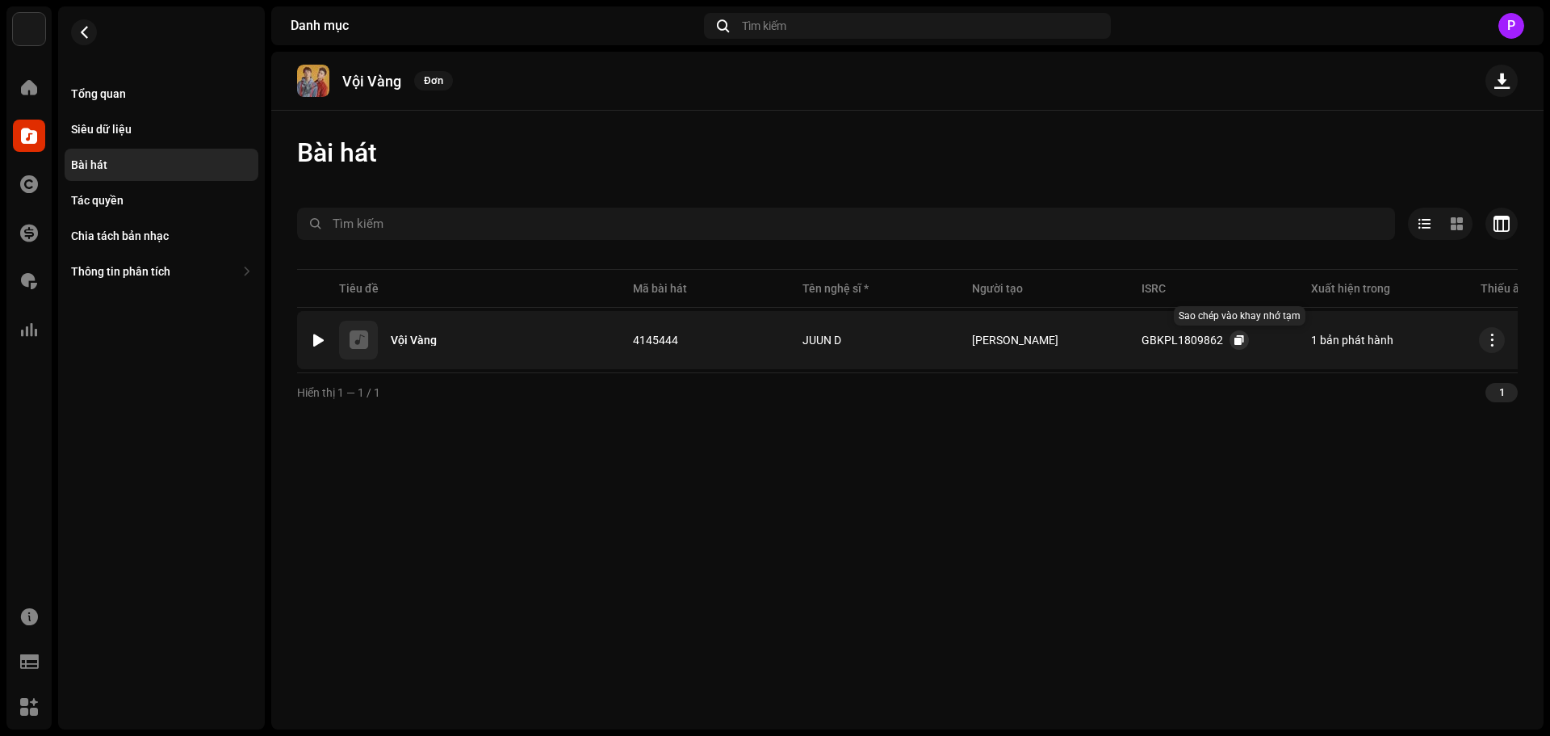
click at [1235, 333] on span "button" at bounding box center [1240, 339] width 10 height 13
click at [89, 34] on span "button" at bounding box center [84, 32] width 12 height 13
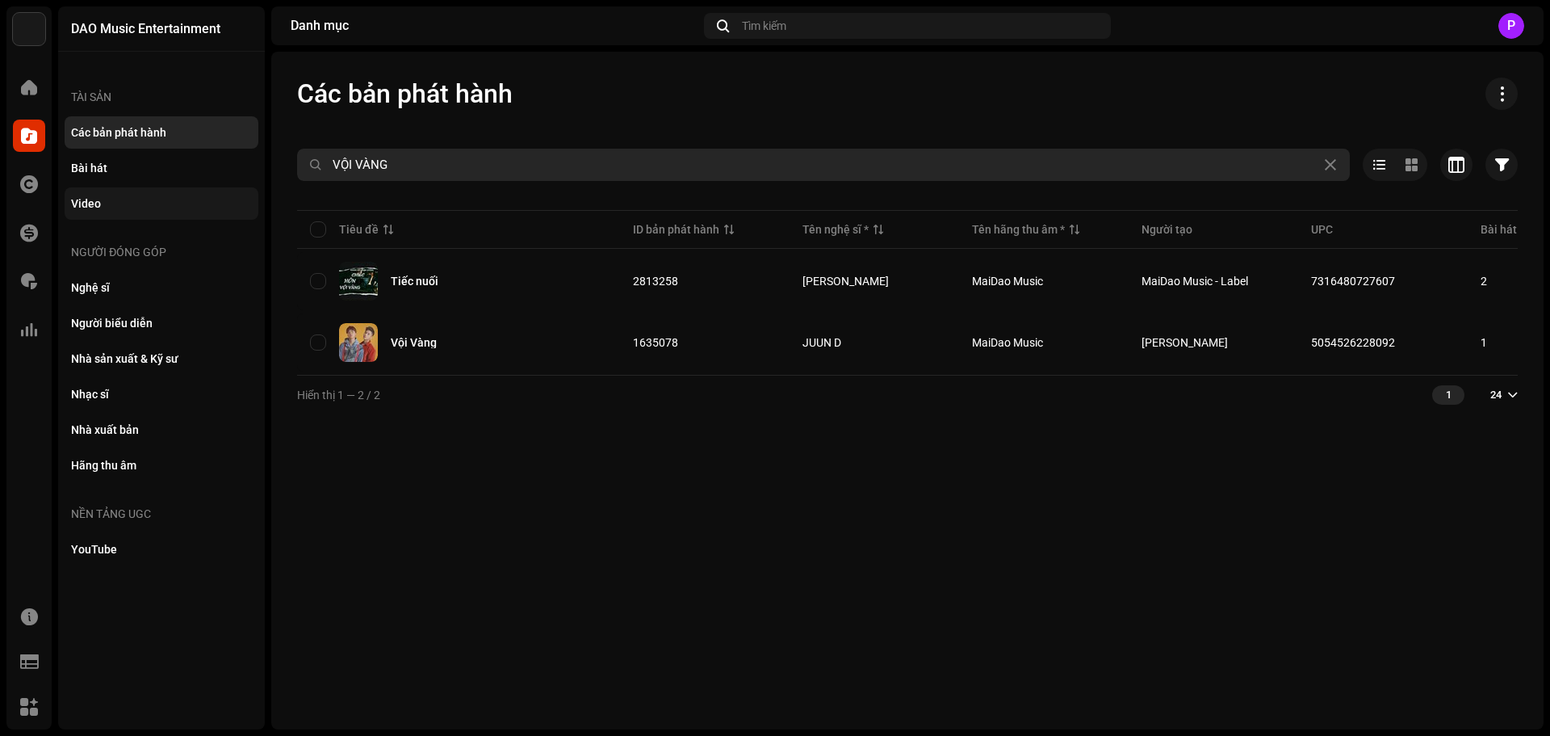
drag, startPoint x: 474, startPoint y: 166, endPoint x: 103, endPoint y: 211, distance: 374.2
click at [103, 211] on div "DAO Music Entertainment Trang chủ Danh mục Tác quyền Tài chính Phí bản quyền Th…" at bounding box center [775, 368] width 1550 height 736
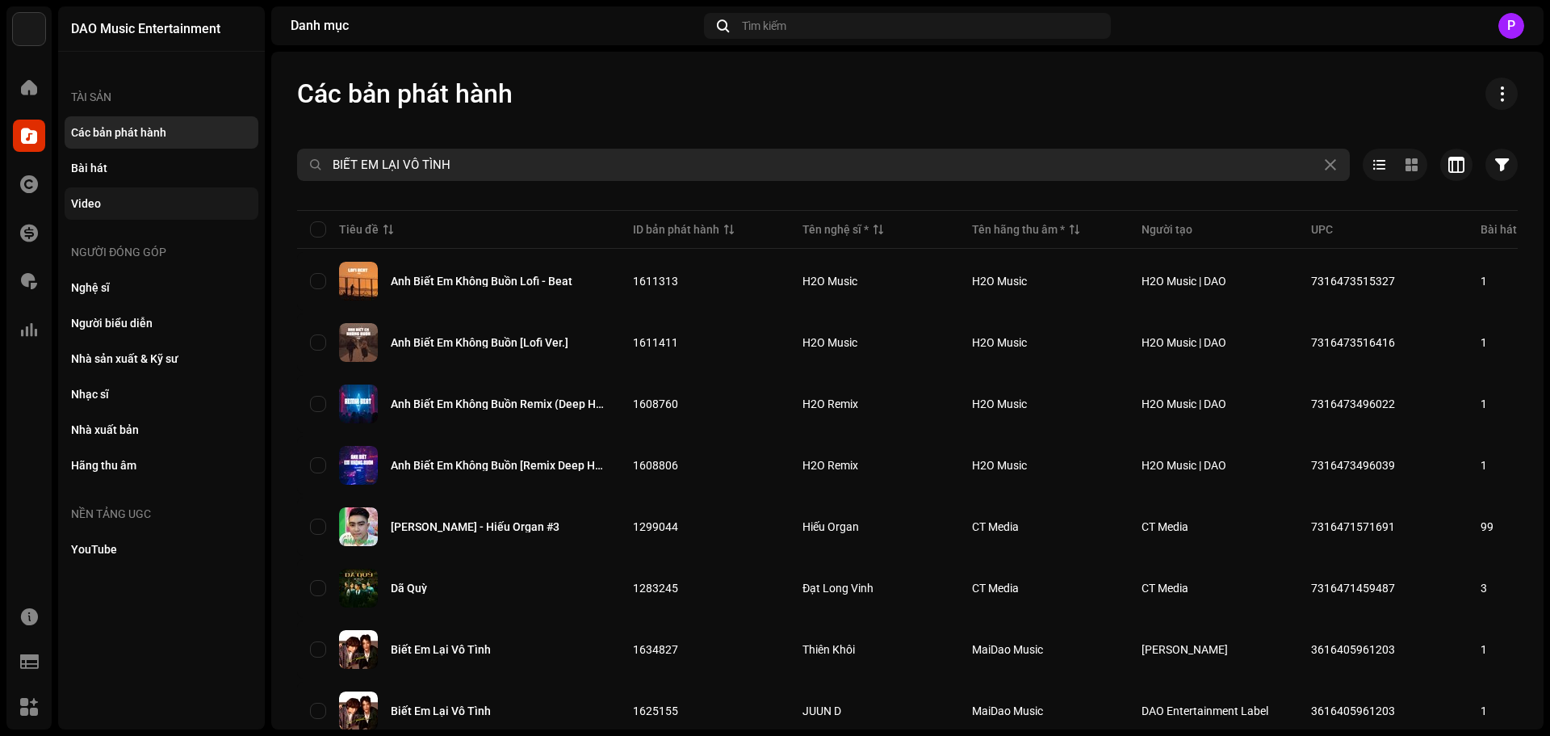
type input "BIẾT EM LẠI VÔ TÌNH"
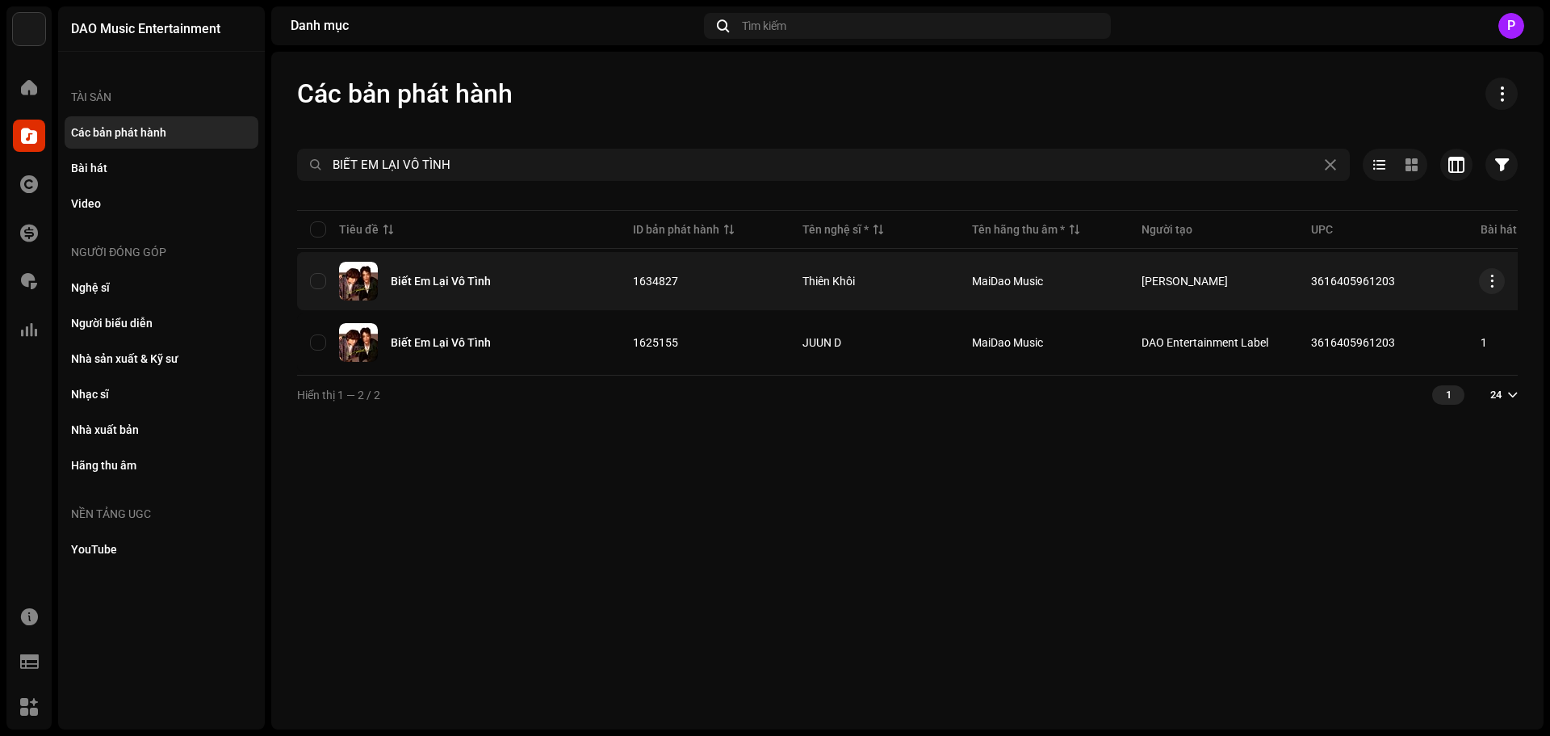
copy span "3616405961203"
drag, startPoint x: 1400, startPoint y: 278, endPoint x: 1314, endPoint y: 284, distance: 86.6
click at [1314, 284] on td "3616405961203" at bounding box center [1383, 281] width 170 height 58
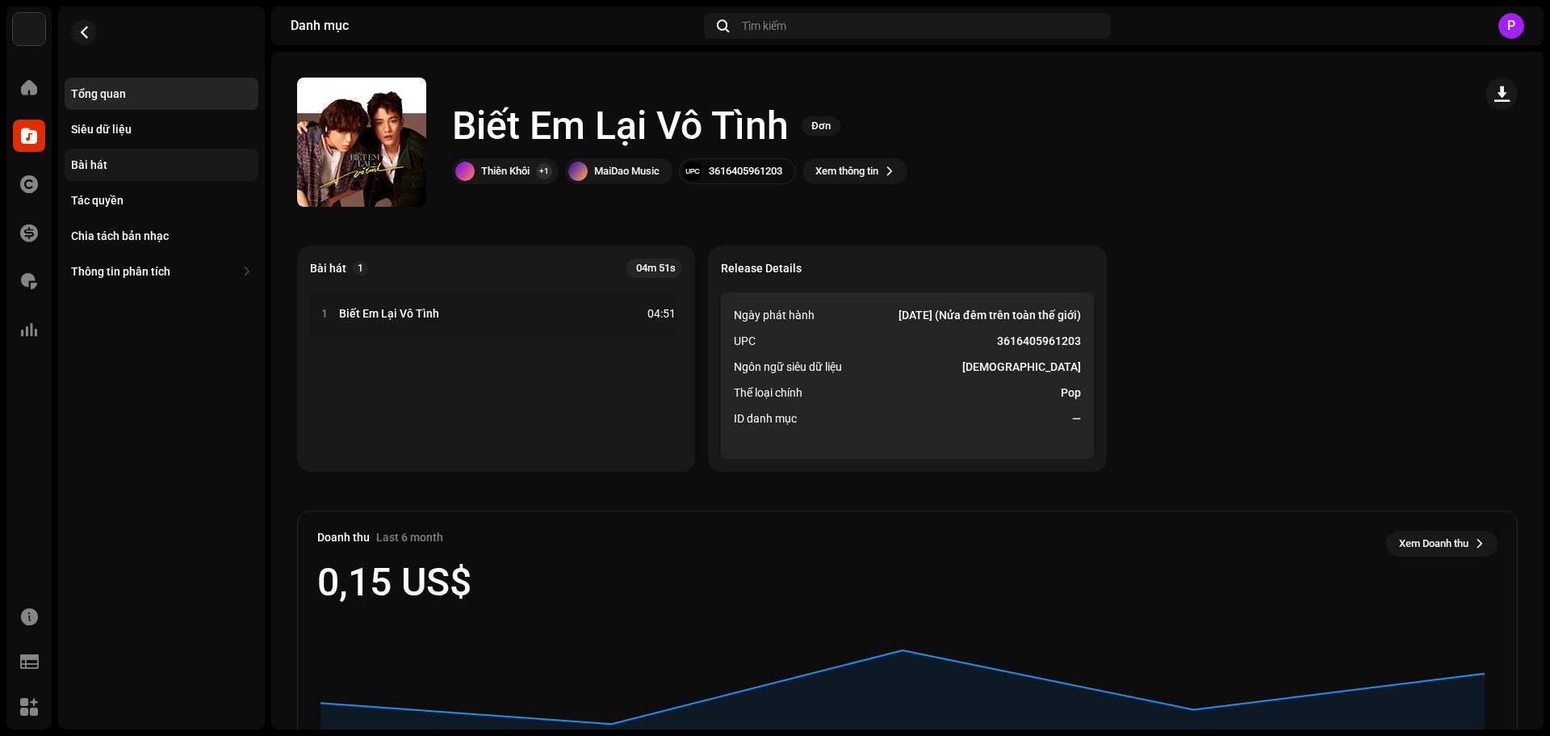
click at [128, 171] on div "Bài hát" at bounding box center [162, 165] width 194 height 32
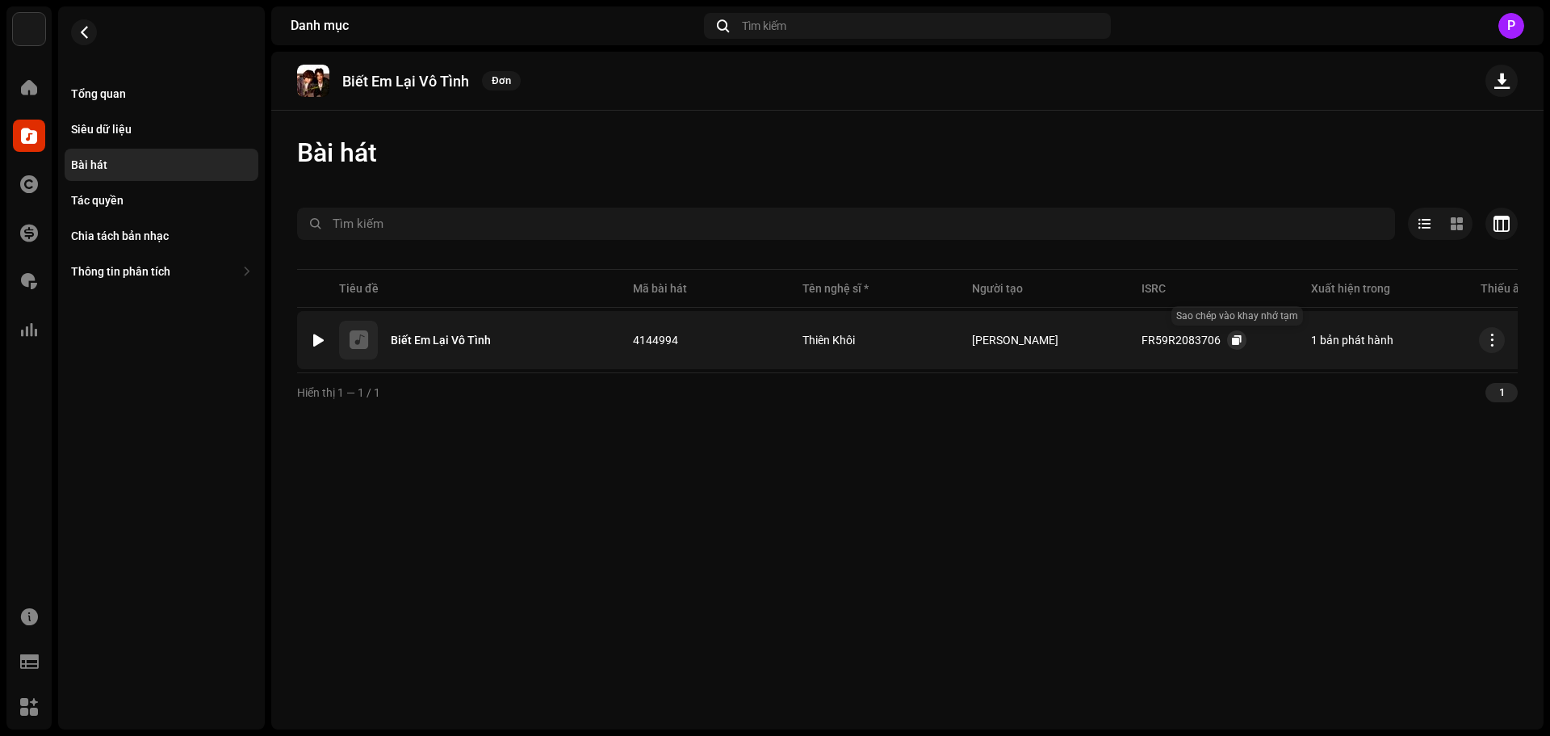
click at [1231, 335] on button "button" at bounding box center [1236, 339] width 19 height 19
click at [99, 28] on re-m-nav-back at bounding box center [84, 41] width 39 height 71
click at [86, 31] on span "button" at bounding box center [84, 32] width 12 height 13
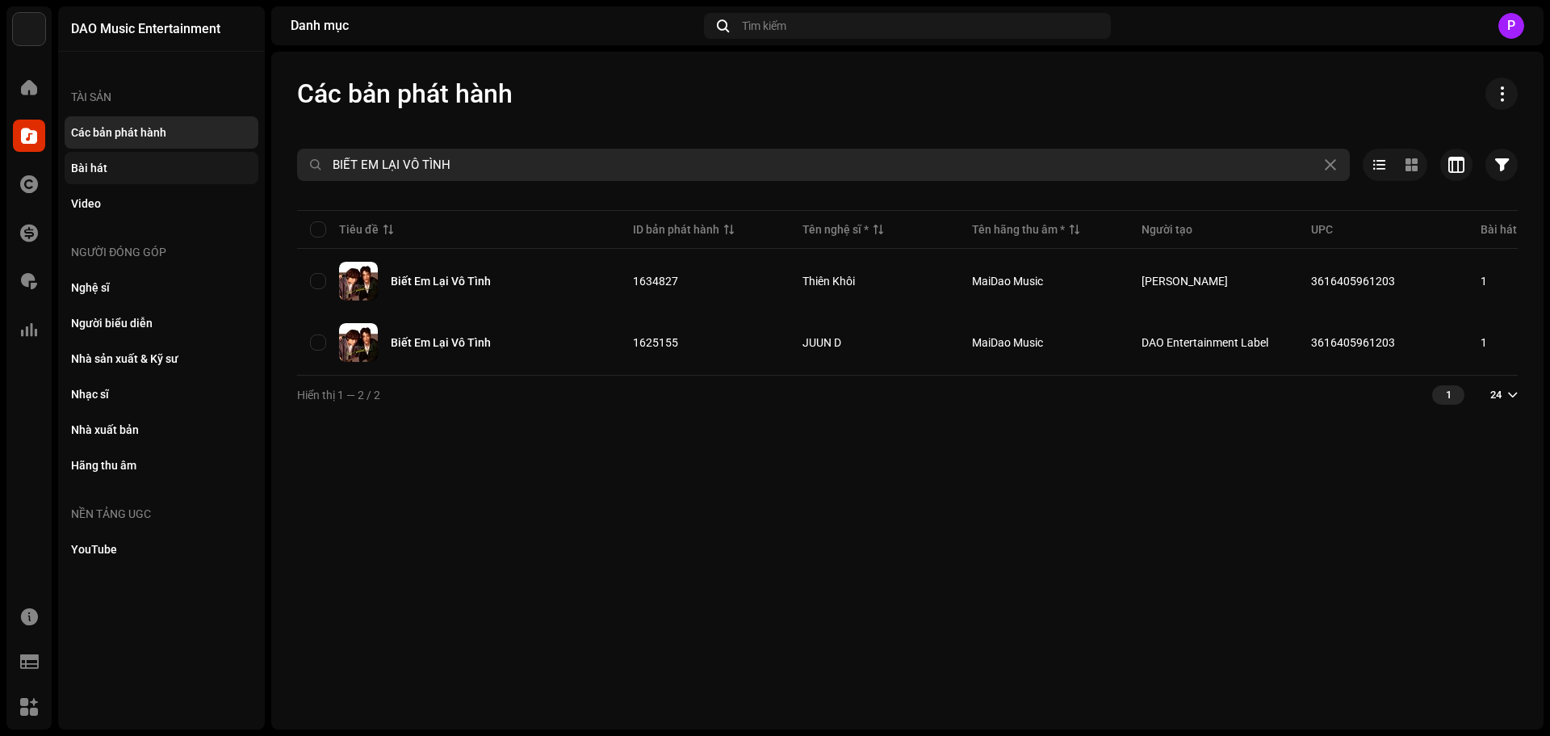
drag, startPoint x: 479, startPoint y: 161, endPoint x: 174, endPoint y: 168, distance: 305.3
click at [174, 168] on div "DAO Music Entertainment Trang chủ Danh mục Tác quyền Tài chính Phí bản quyền Th…" at bounding box center [775, 368] width 1550 height 736
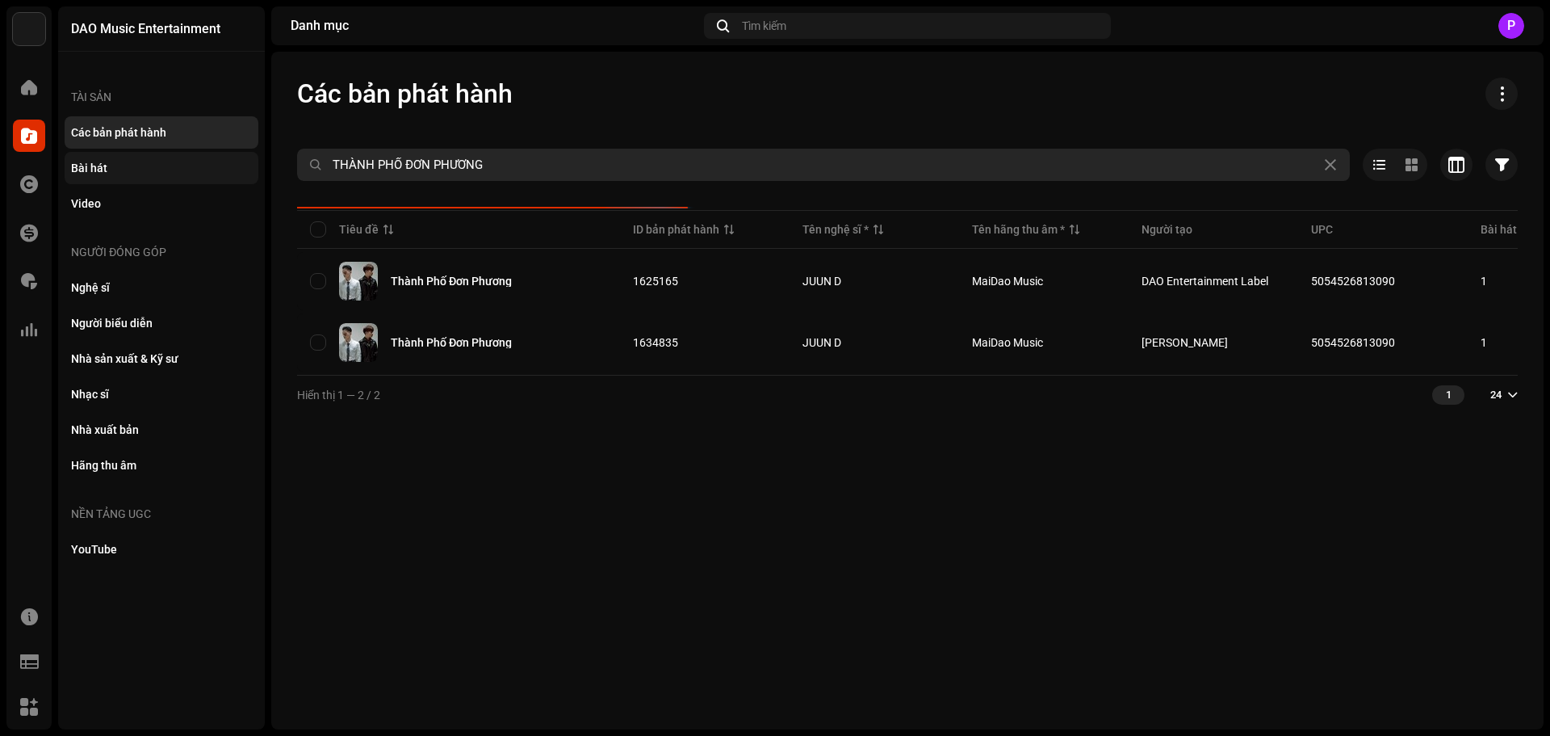
type input "THÀNH PHỐ ĐƠN PHƯƠNG"
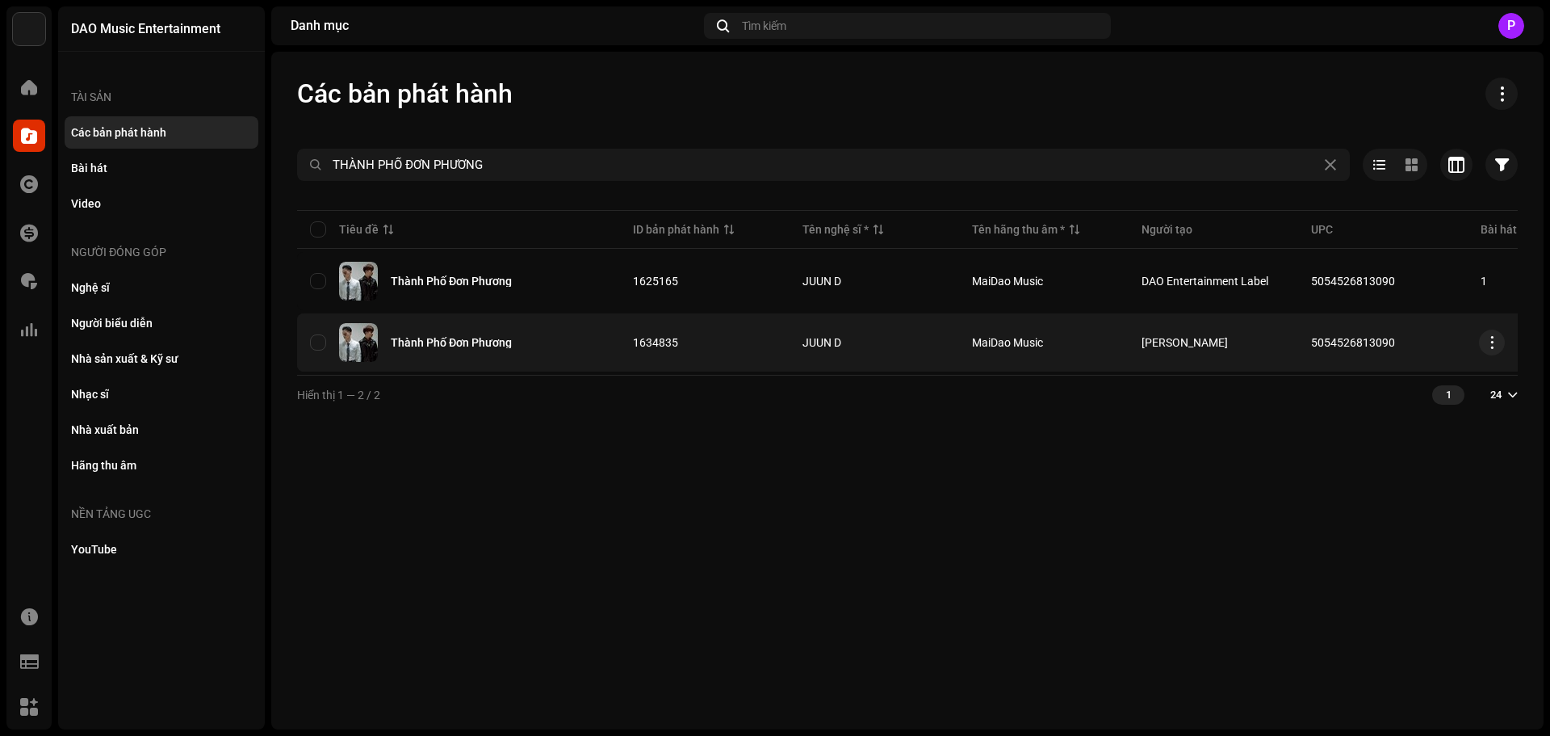
copy span "5054526813090"
drag, startPoint x: 1396, startPoint y: 341, endPoint x: 1310, endPoint y: 333, distance: 85.9
click at [1310, 333] on td "5054526813090" at bounding box center [1383, 342] width 170 height 58
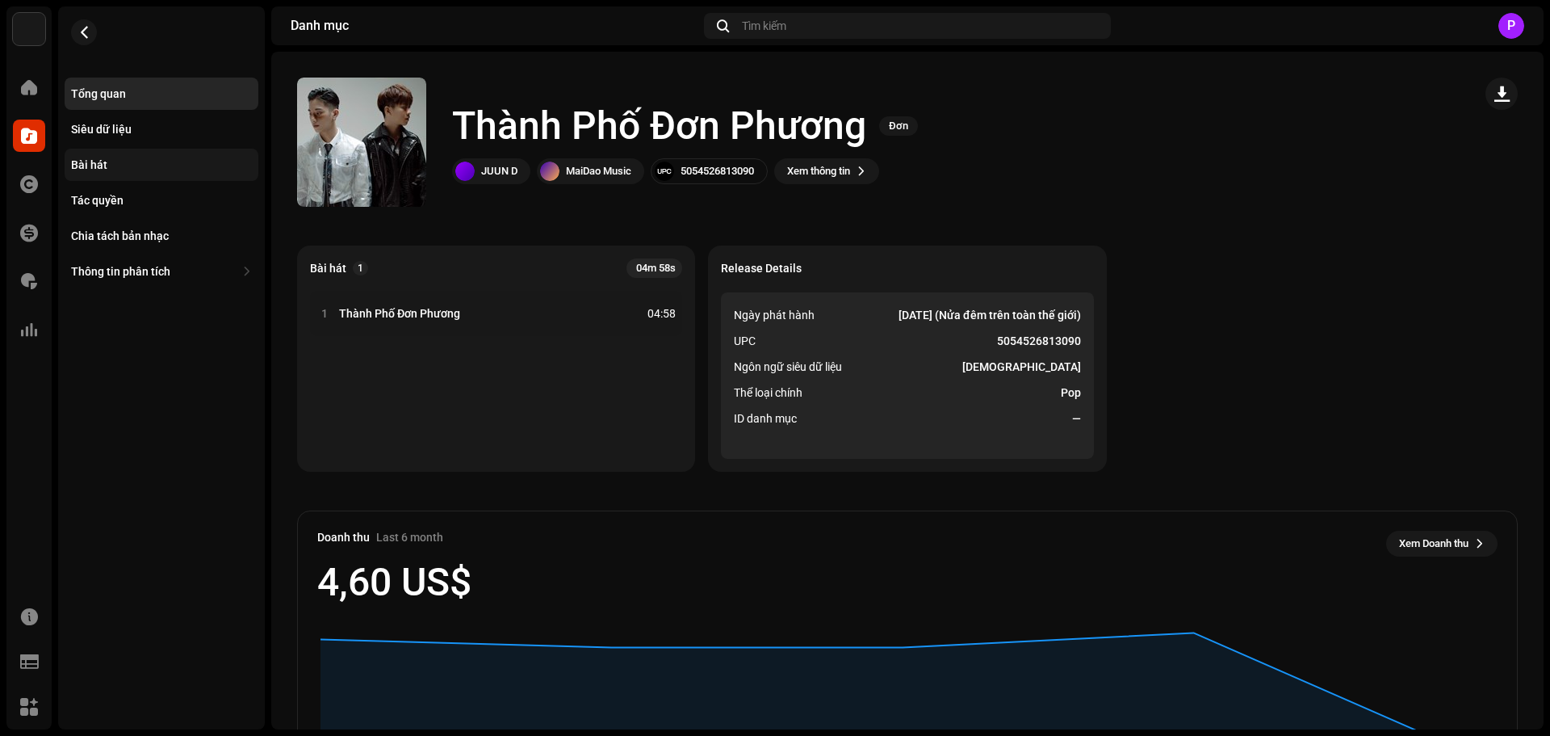
click at [120, 151] on div "Bài hát" at bounding box center [162, 165] width 194 height 32
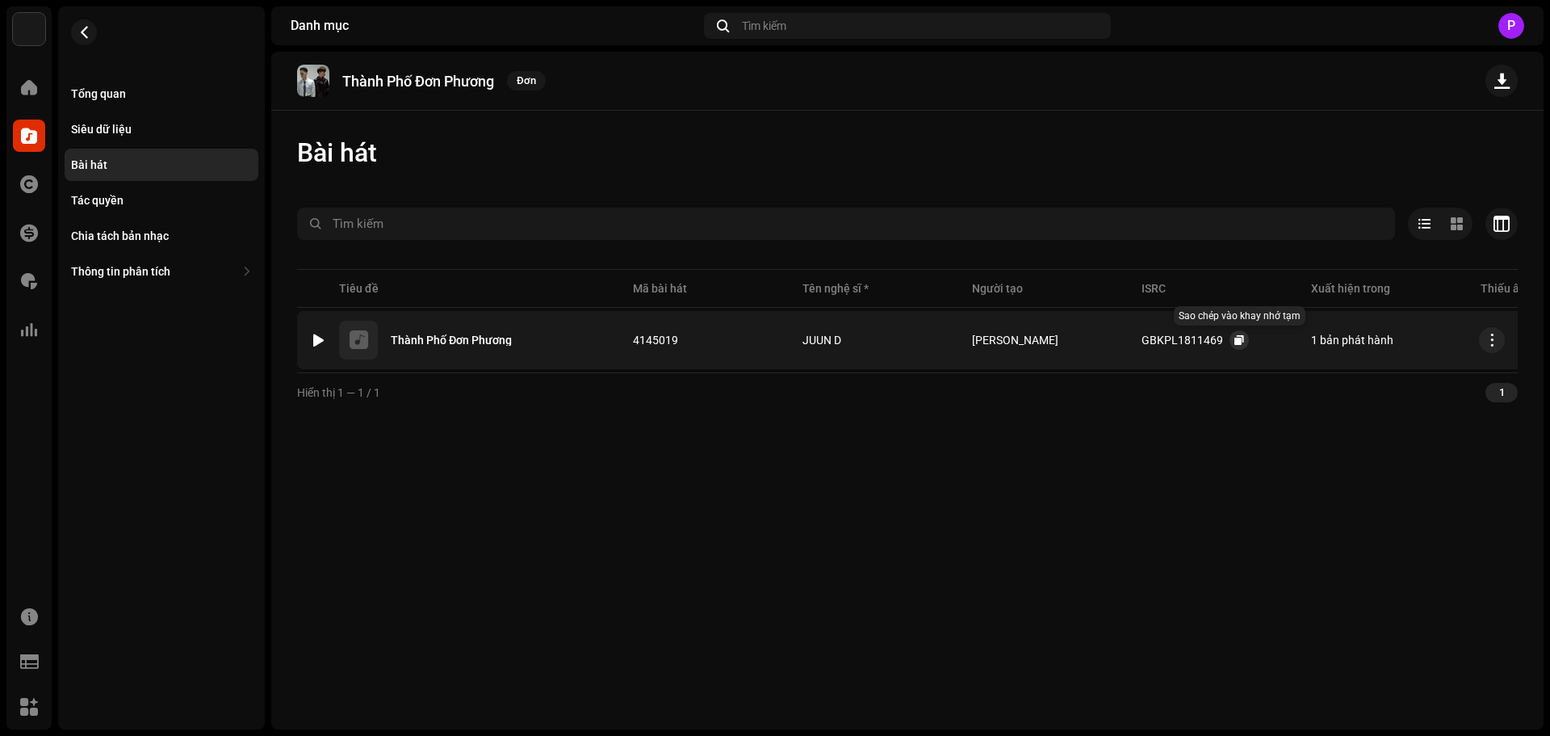
click at [1235, 342] on span "button" at bounding box center [1240, 339] width 10 height 13
click at [88, 24] on button "button" at bounding box center [84, 32] width 26 height 26
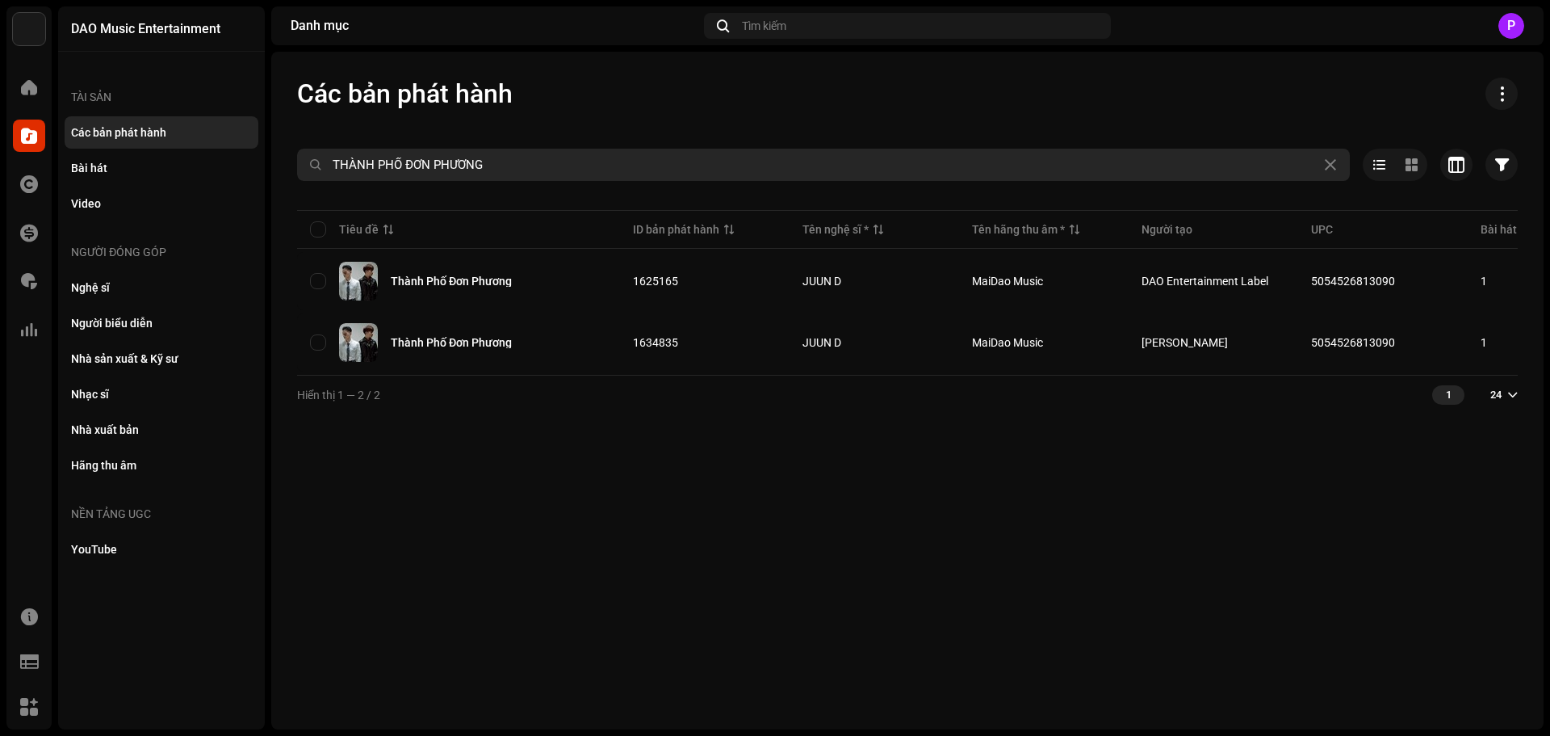
drag, startPoint x: 486, startPoint y: 161, endPoint x: 8, endPoint y: 180, distance: 478.4
click at [8, 180] on div "DAO Music Entertainment Trang chủ Danh mục Tác quyền Tài chính Phí bản quyền Th…" at bounding box center [775, 368] width 1550 height 736
type input "KHÔNG CÒN BÌNH YÊN"
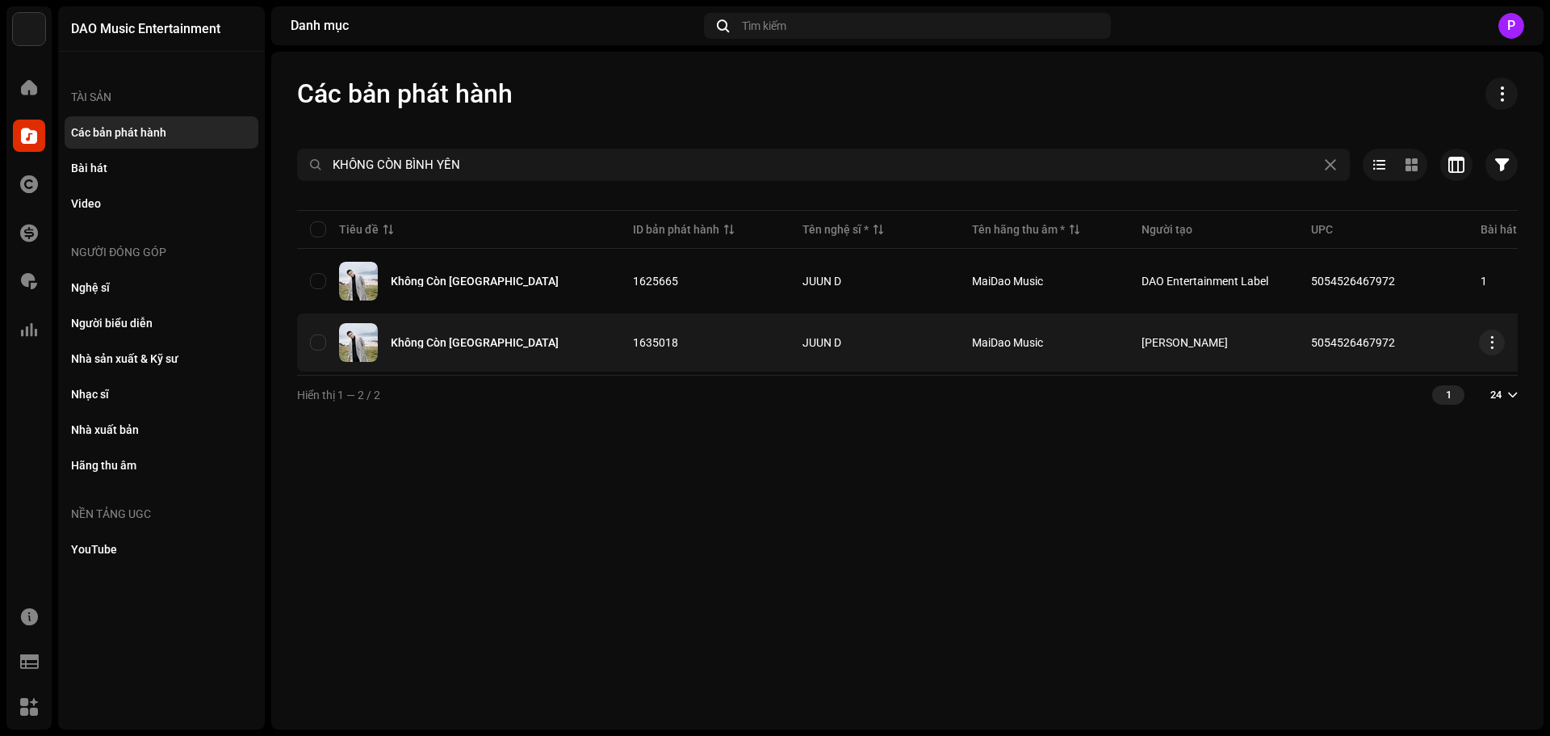
copy span "5054526467972"
drag, startPoint x: 1392, startPoint y: 347, endPoint x: 1308, endPoint y: 348, distance: 84.0
click at [1308, 348] on td "5054526467972" at bounding box center [1383, 342] width 170 height 58
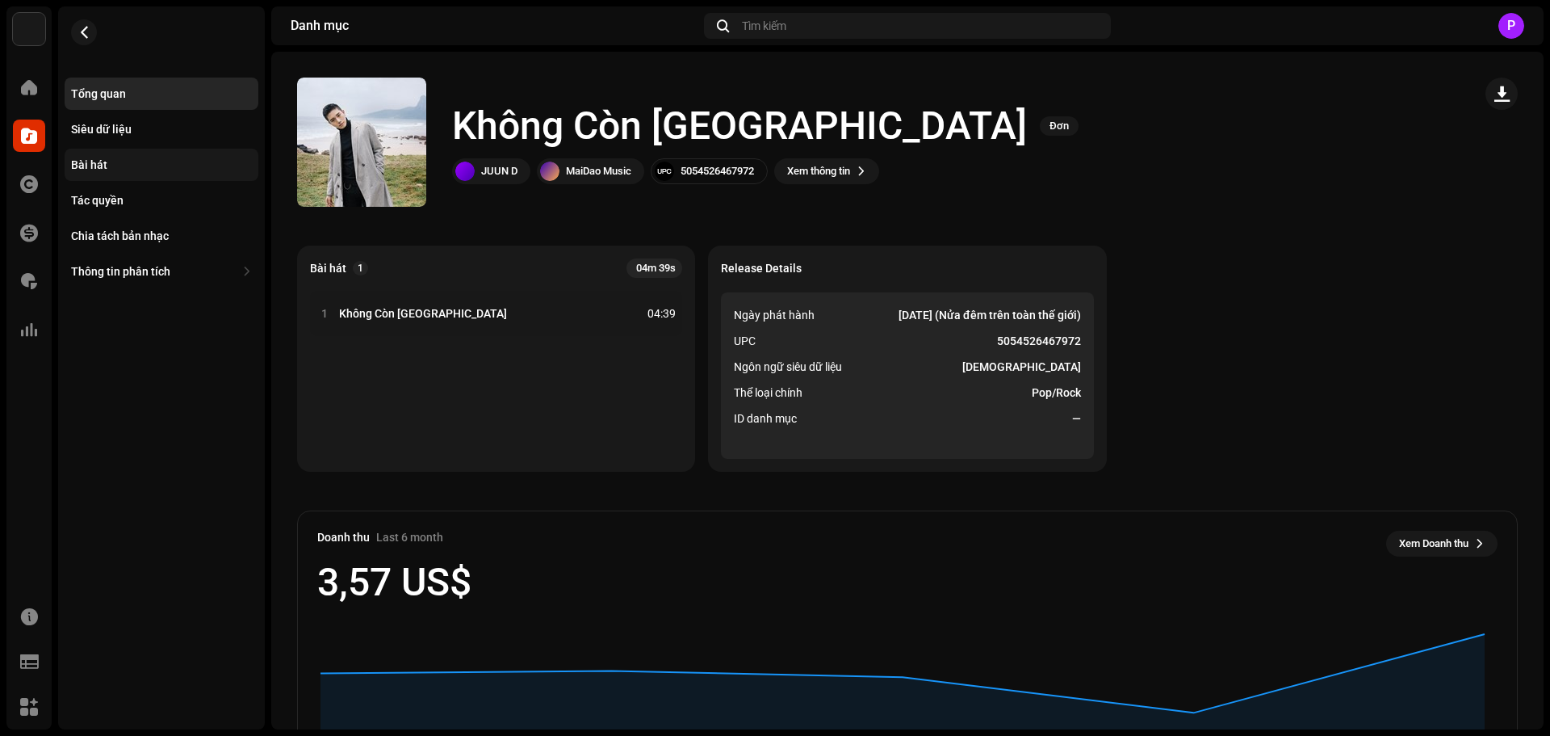
click at [75, 161] on div "Bài hát" at bounding box center [89, 164] width 36 height 13
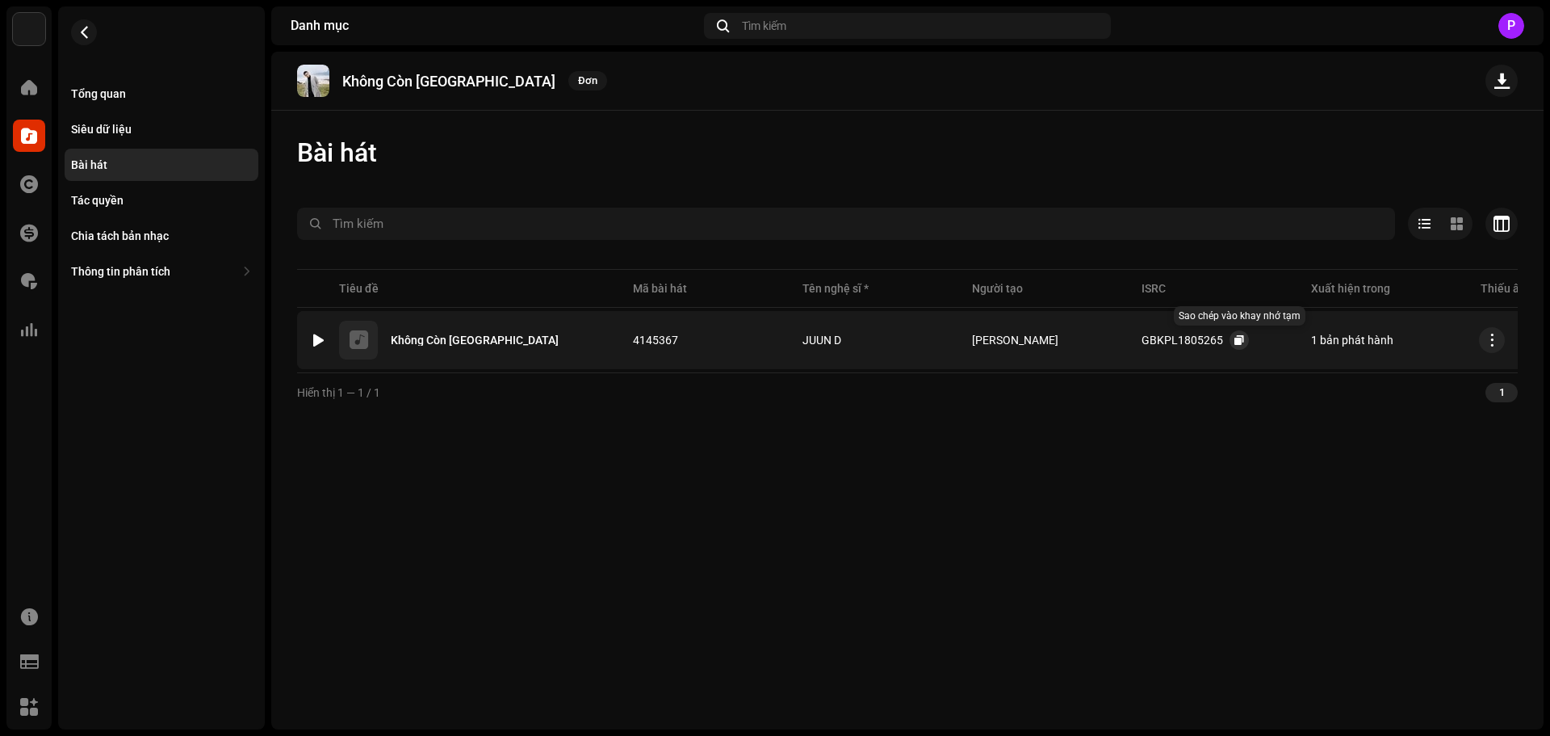
click at [1235, 336] on span "button" at bounding box center [1240, 339] width 10 height 13
click at [87, 28] on span "button" at bounding box center [84, 32] width 12 height 13
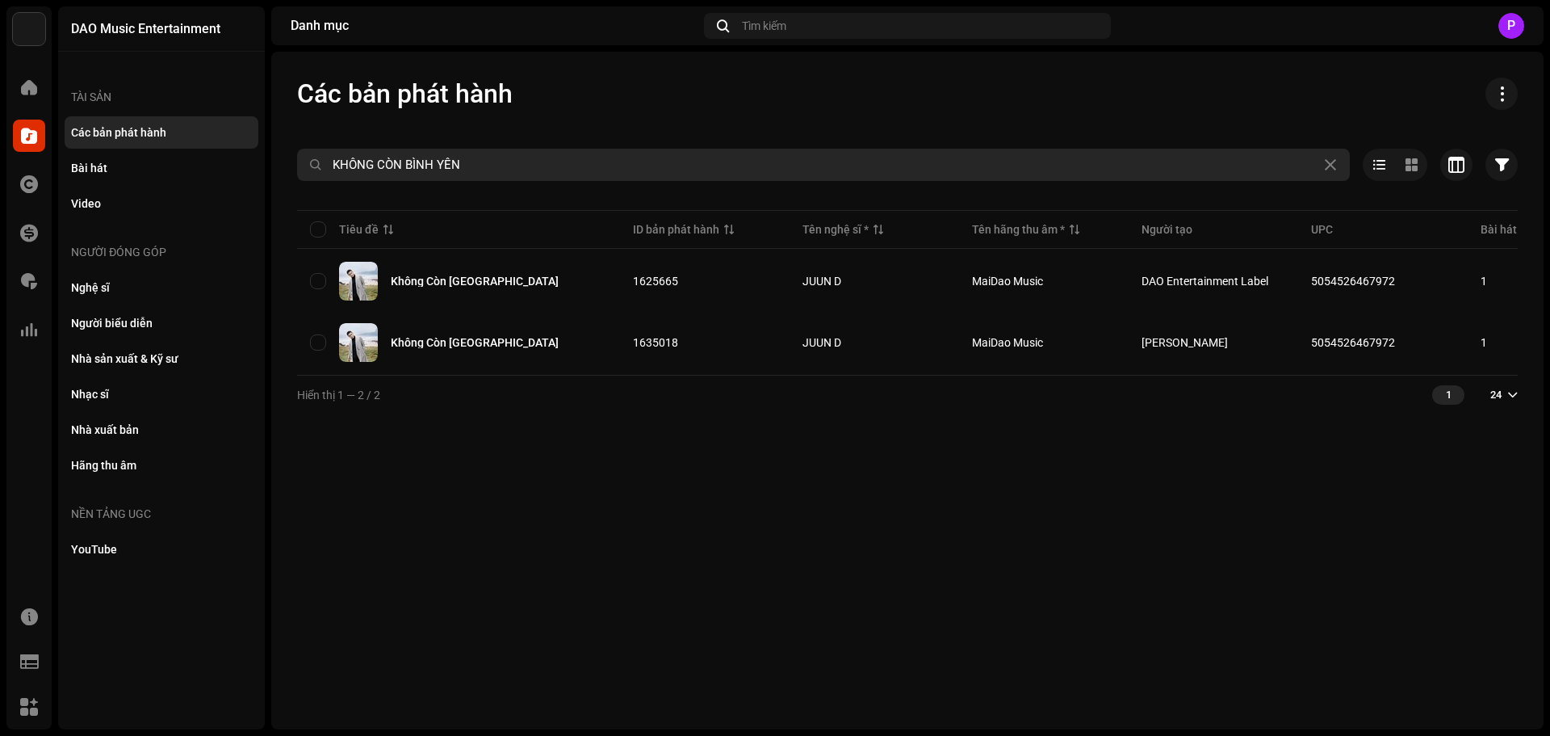
drag, startPoint x: 472, startPoint y: 157, endPoint x: 0, endPoint y: 191, distance: 472.7
click at [0, 191] on div "DAO Music Entertainment Trang chủ Danh mục Tác quyền Tài chính Phí bản quyền Th…" at bounding box center [775, 368] width 1550 height 736
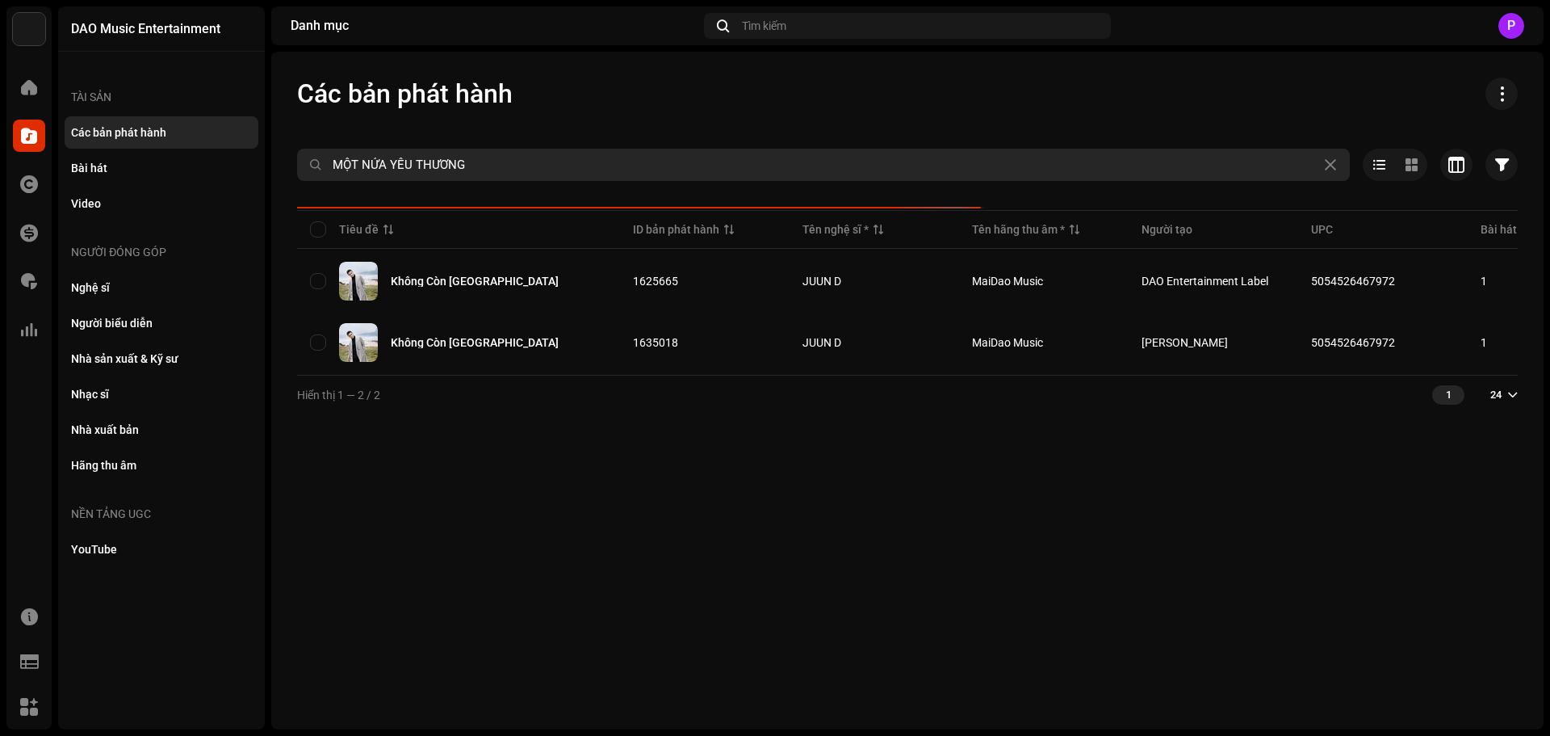
type input "MỘT NỬA YÊU THƯƠNG"
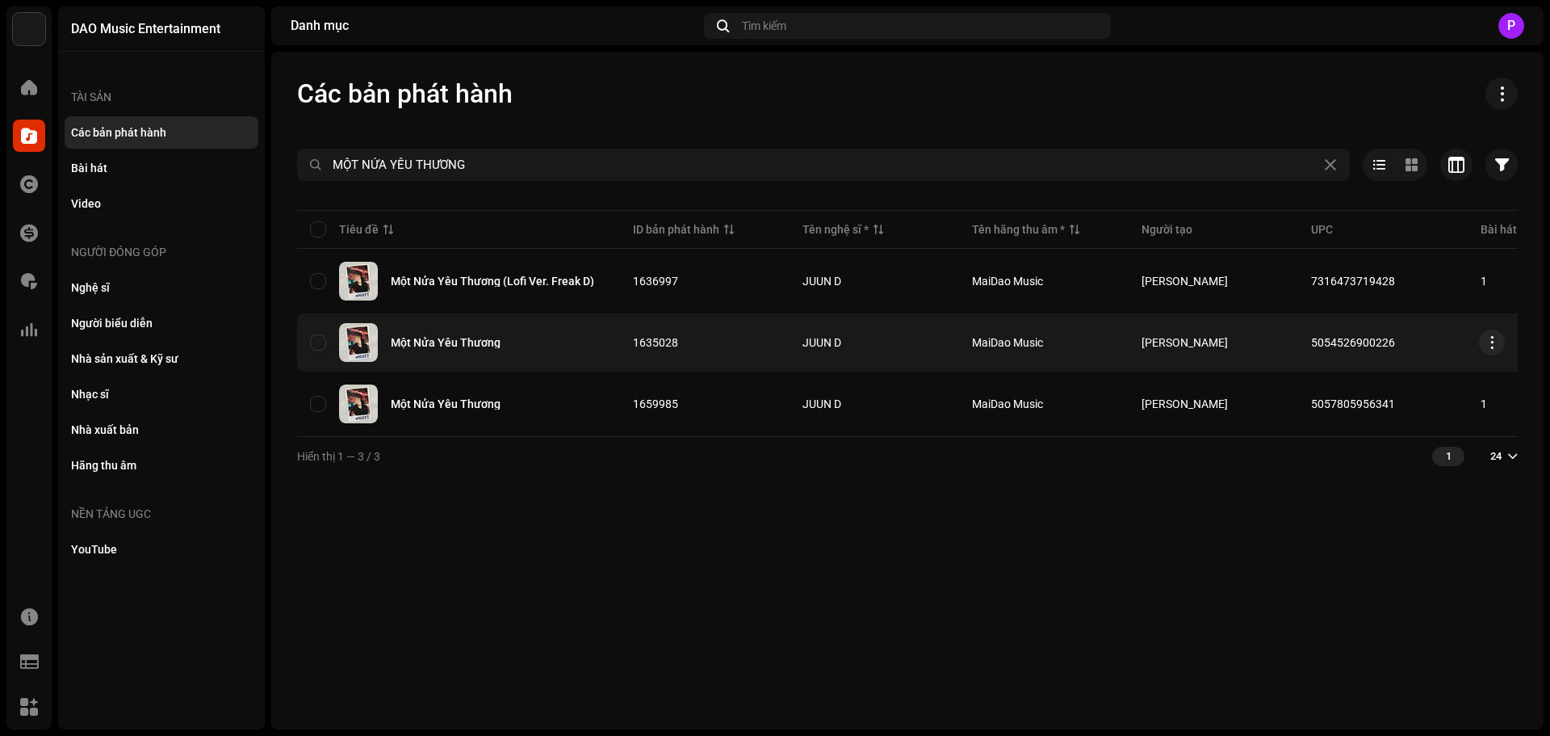
copy span "5054526900226"
drag, startPoint x: 1406, startPoint y: 336, endPoint x: 1310, endPoint y: 339, distance: 96.1
click at [1310, 339] on td "5054526900226" at bounding box center [1383, 342] width 170 height 58
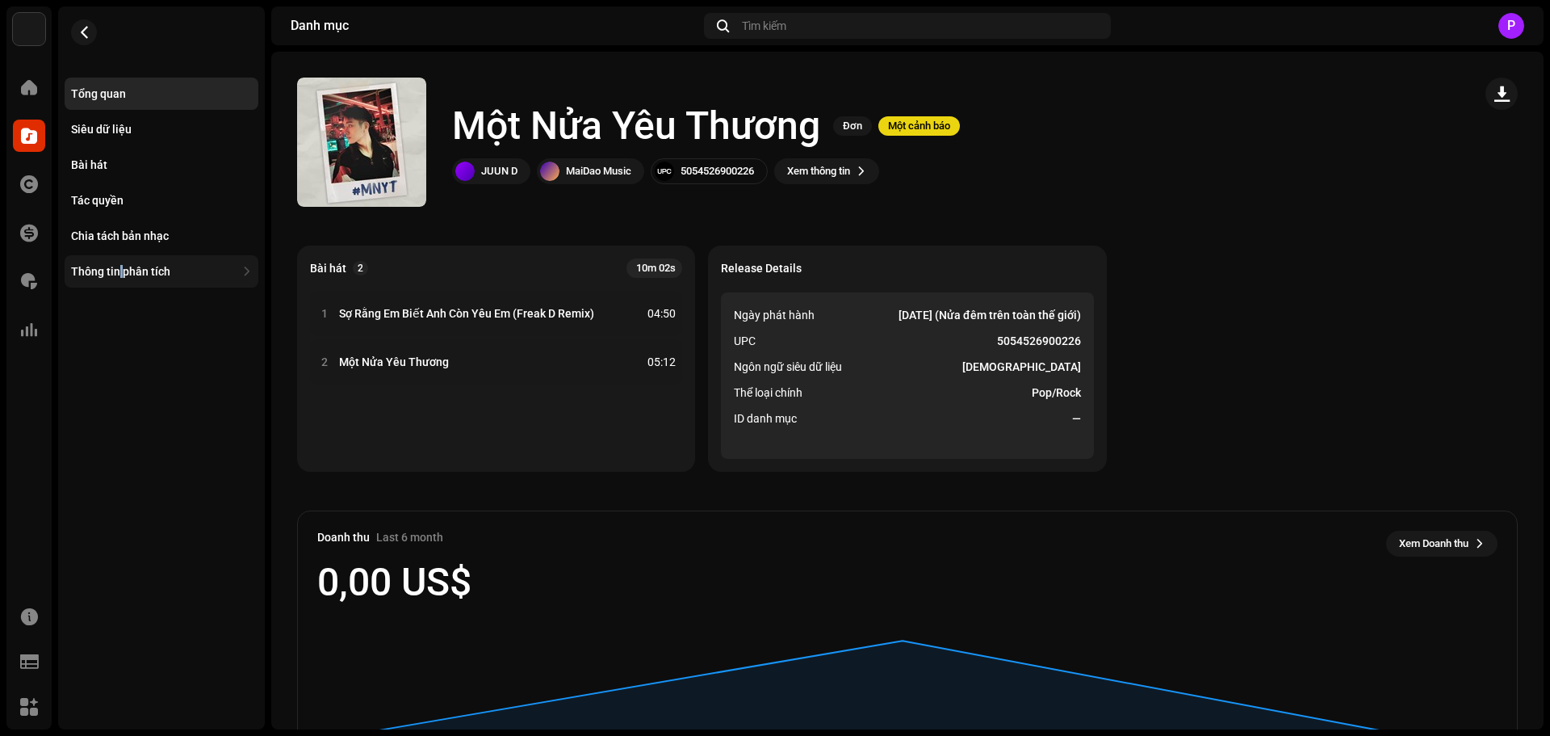
click at [121, 268] on div "Thông tin phân tích" at bounding box center [120, 271] width 99 height 13
click at [102, 157] on div "Bài hát" at bounding box center [162, 165] width 194 height 32
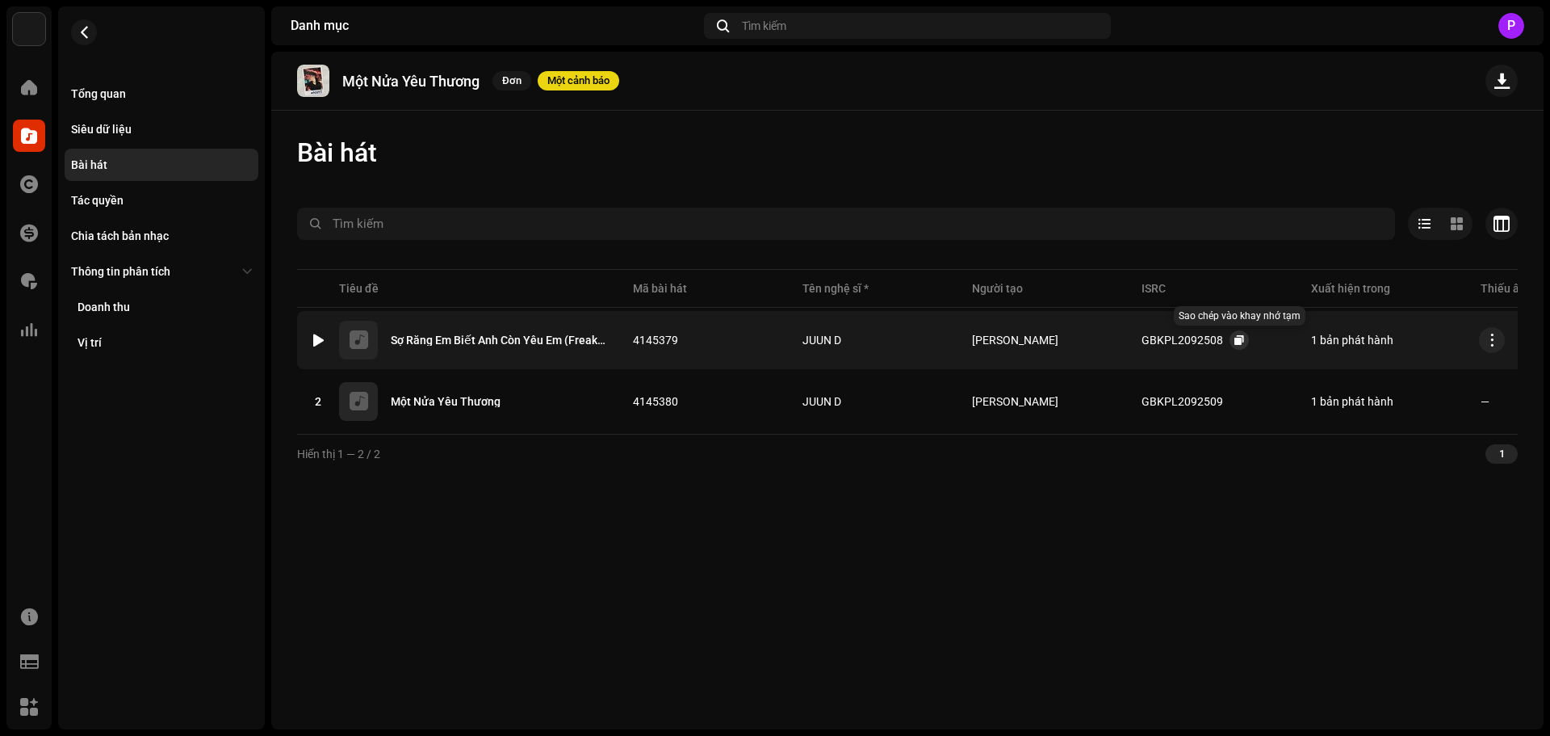
click at [1243, 341] on button "button" at bounding box center [1239, 339] width 19 height 19
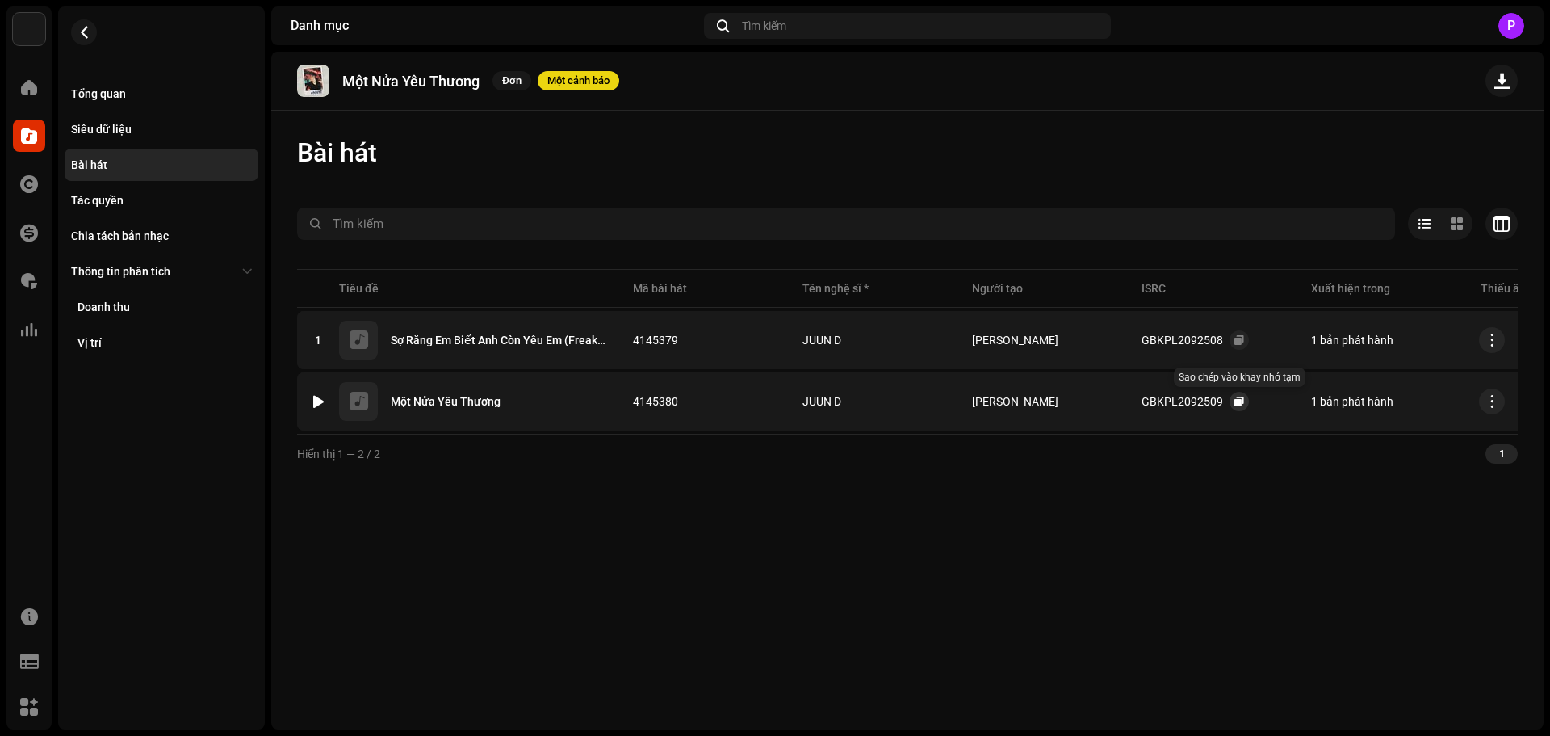
click at [1239, 400] on span "button" at bounding box center [1240, 401] width 10 height 13
click at [73, 27] on button "button" at bounding box center [84, 32] width 26 height 26
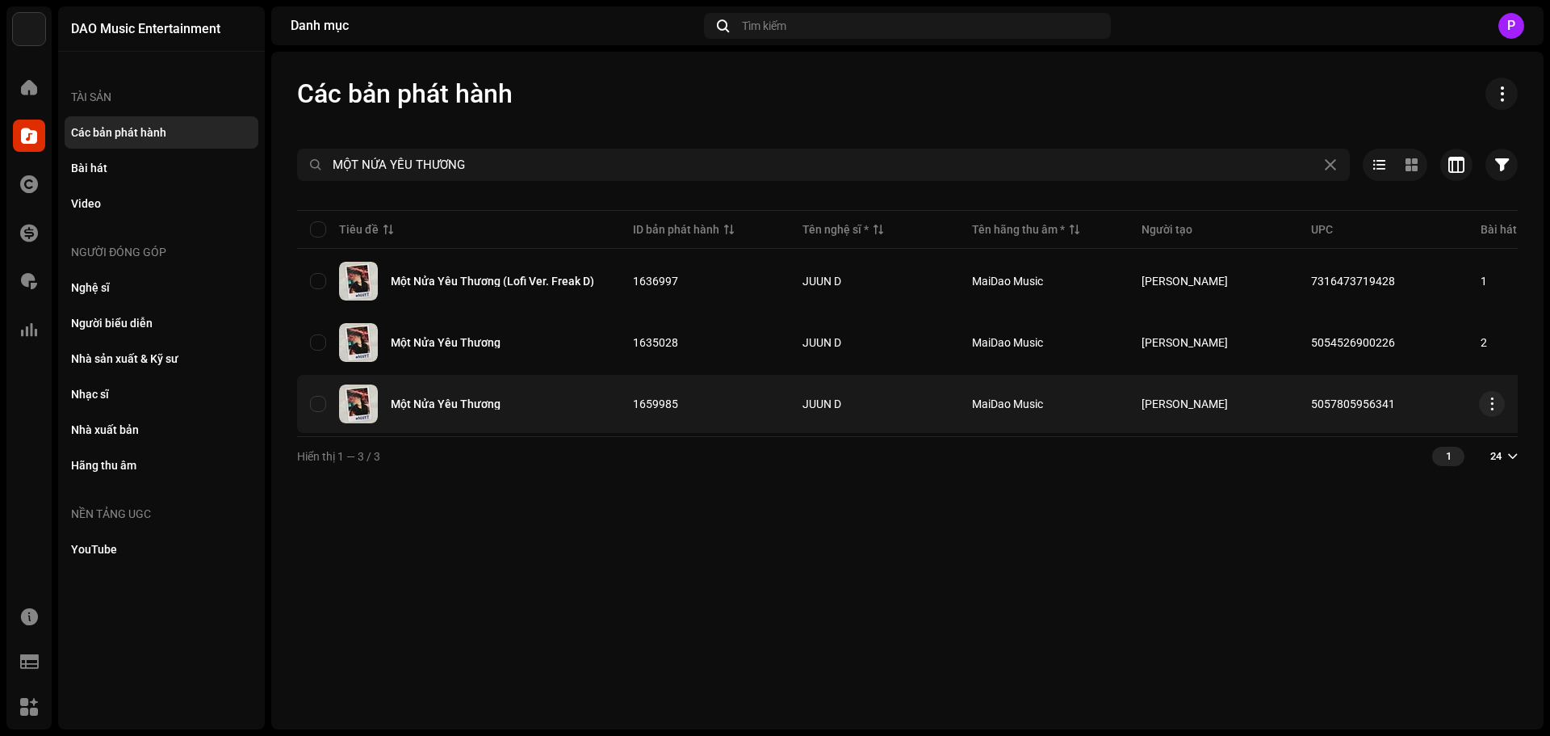
copy span "5057805956341"
drag, startPoint x: 1407, startPoint y: 400, endPoint x: 1305, endPoint y: 408, distance: 102.1
click at [1305, 408] on td "5057805956341" at bounding box center [1383, 404] width 170 height 58
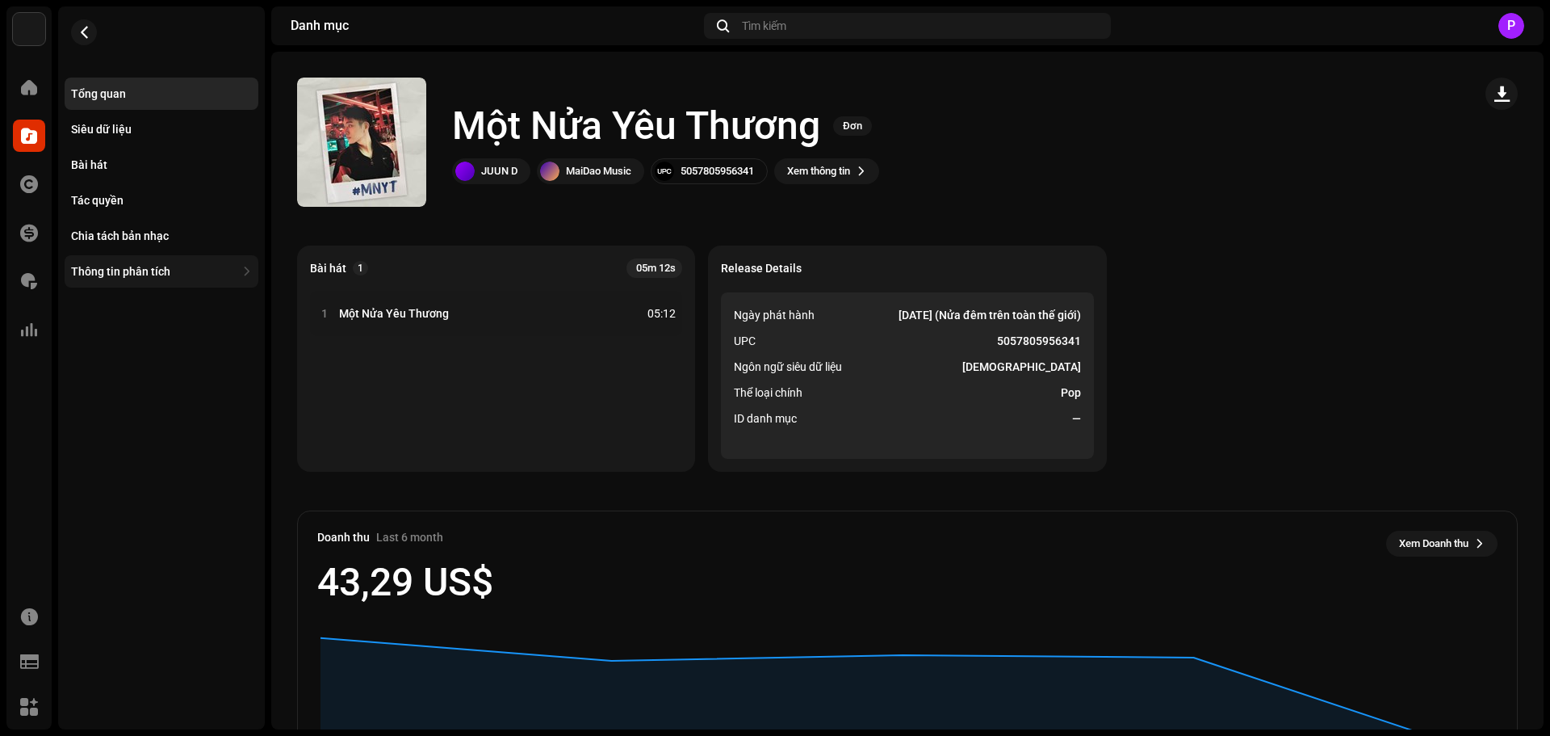
click at [197, 270] on div "Thông tin phân tích" at bounding box center [153, 271] width 165 height 13
click at [125, 166] on div "Bài hát" at bounding box center [161, 164] width 181 height 13
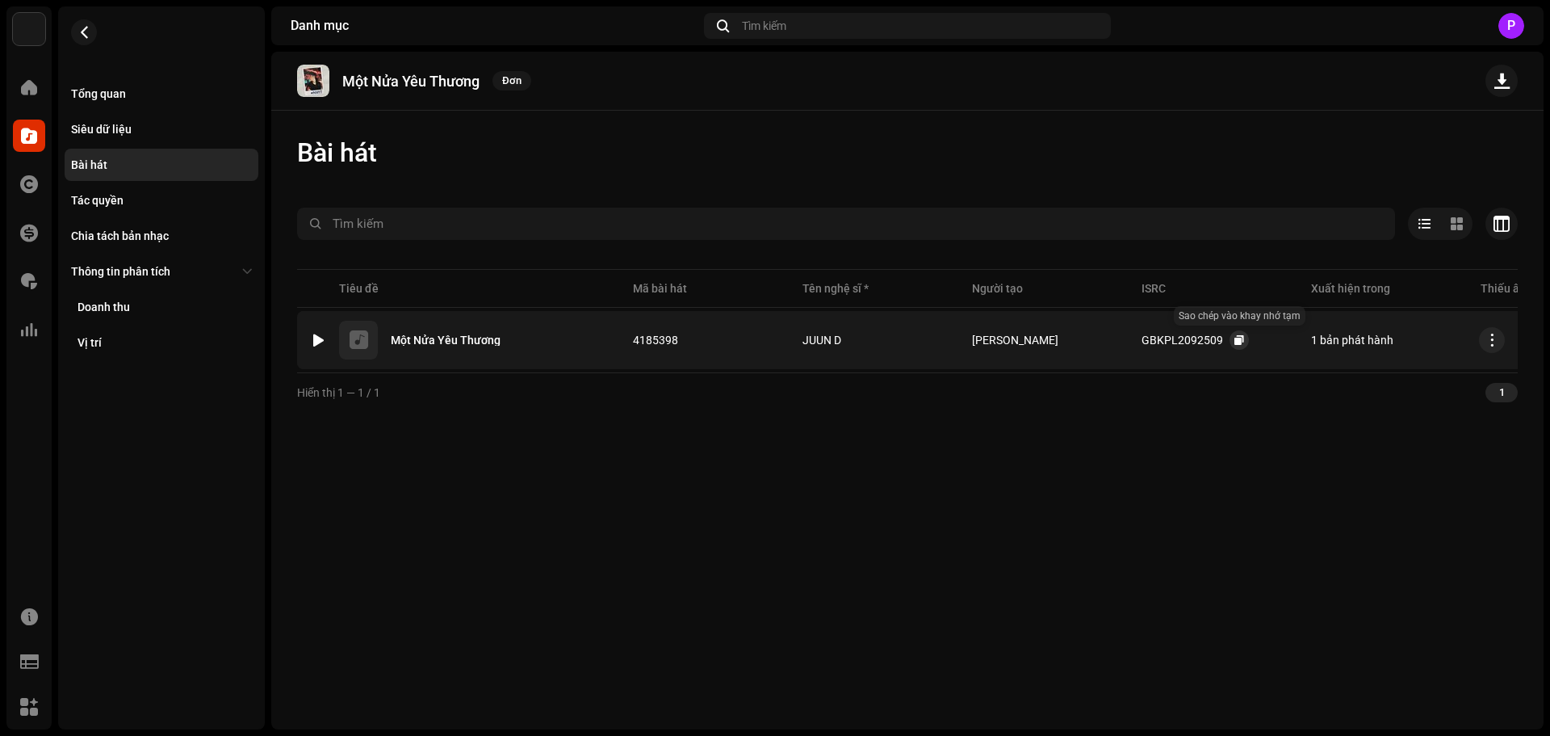
click at [1235, 338] on span "button" at bounding box center [1240, 339] width 10 height 13
click at [74, 27] on button "button" at bounding box center [84, 32] width 26 height 26
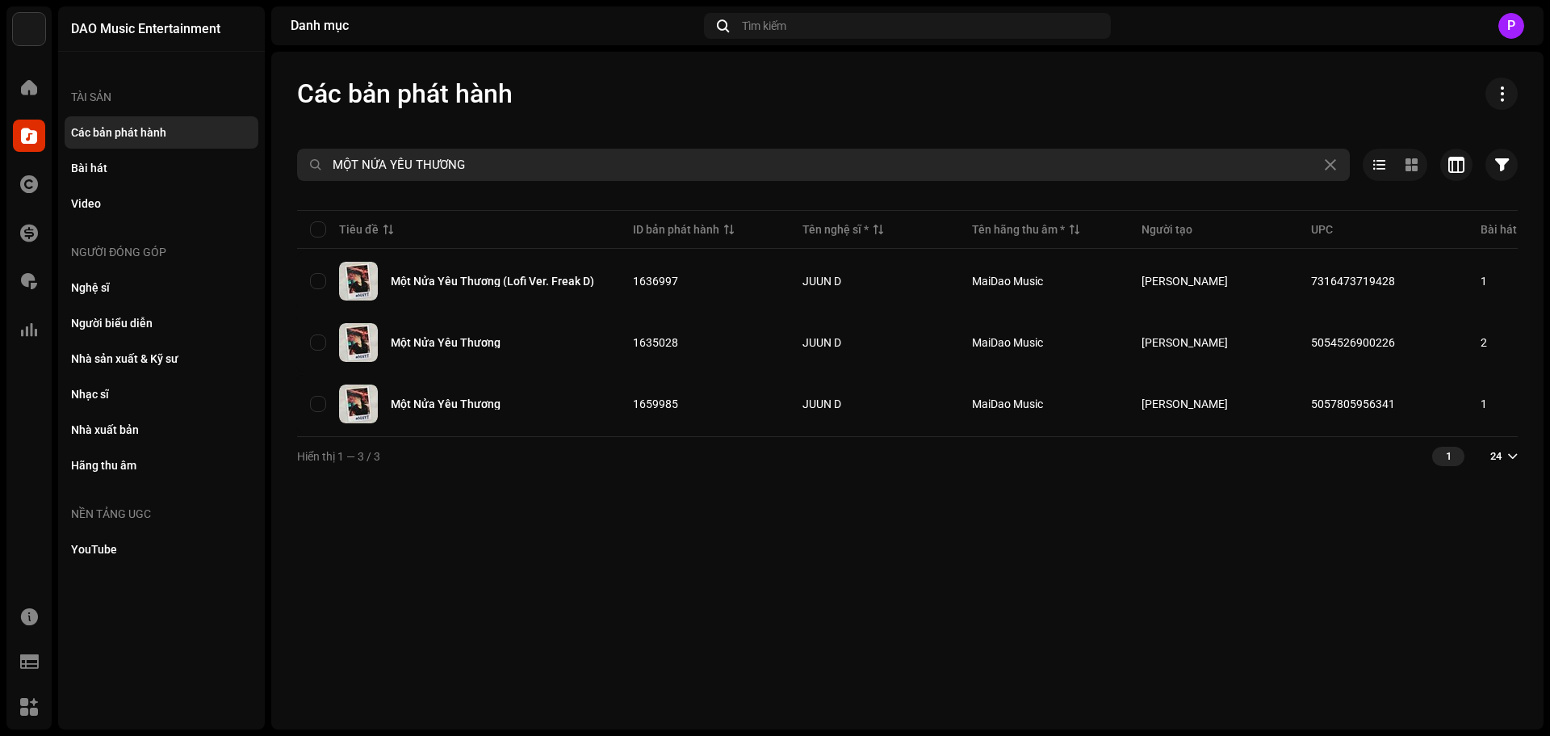
drag, startPoint x: 493, startPoint y: 166, endPoint x: 0, endPoint y: 159, distance: 492.6
click at [0, 159] on div "DAO Music Entertainment Trang chủ Danh mục Tác quyền Tài chính Phí bản quyền Th…" at bounding box center [775, 368] width 1550 height 736
type input "the ballad"
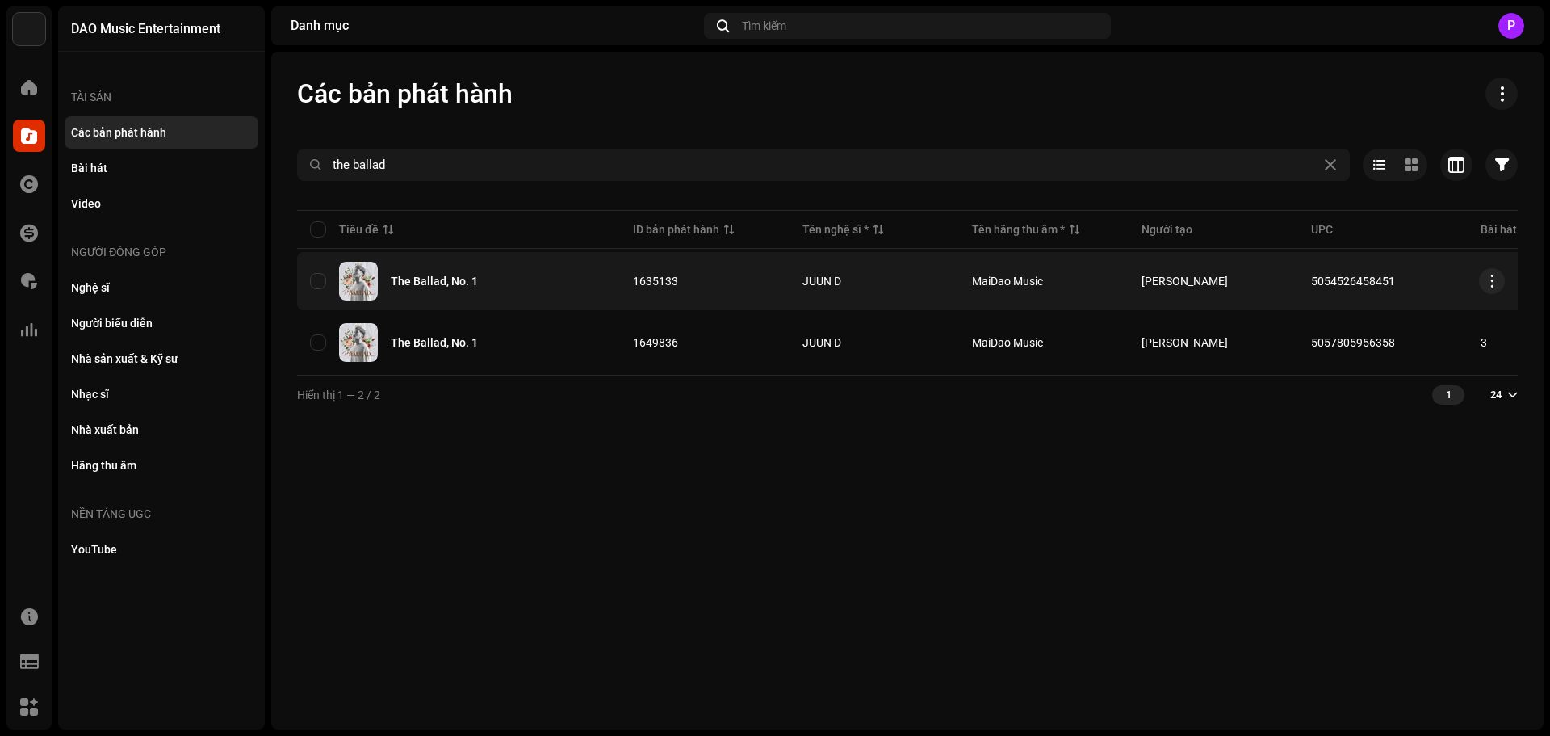
copy span "5054526458451"
drag, startPoint x: 1412, startPoint y: 284, endPoint x: 1309, endPoint y: 284, distance: 103.4
click at [1309, 284] on td "5054526458451" at bounding box center [1383, 281] width 170 height 58
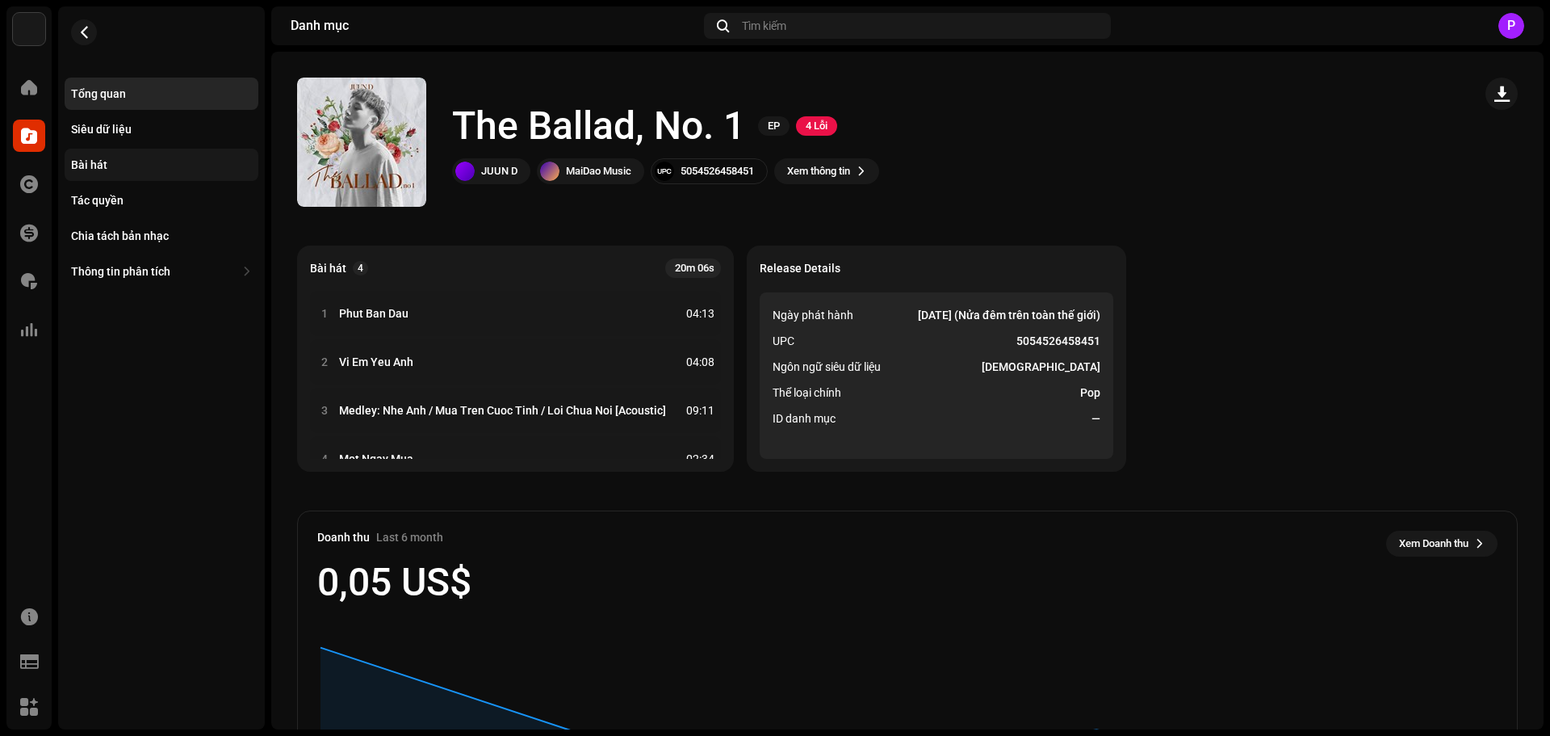
click at [121, 166] on div "Bài hát" at bounding box center [161, 164] width 181 height 13
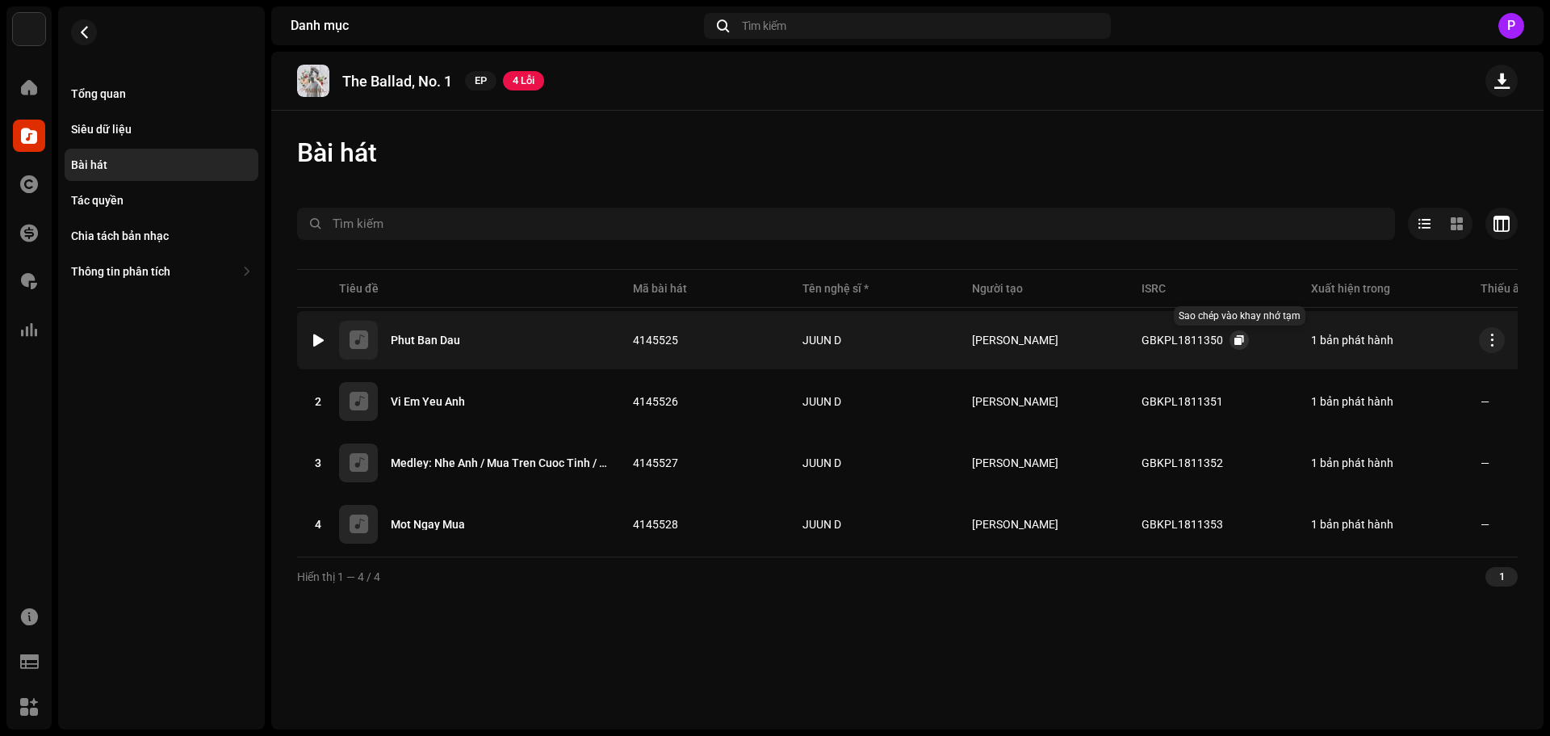
click at [1235, 339] on span "button" at bounding box center [1240, 339] width 10 height 13
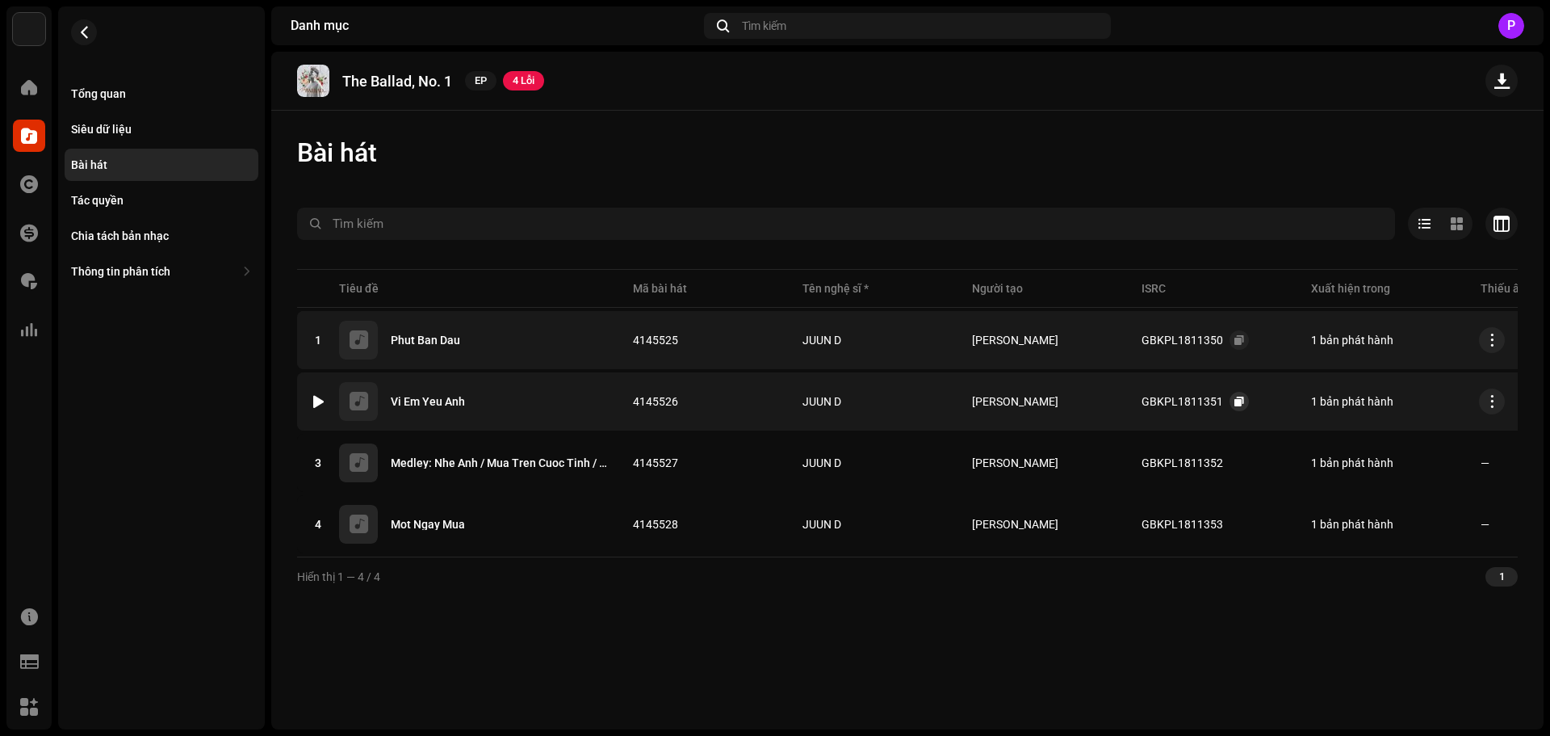
click at [1230, 400] on button "button" at bounding box center [1239, 401] width 19 height 19
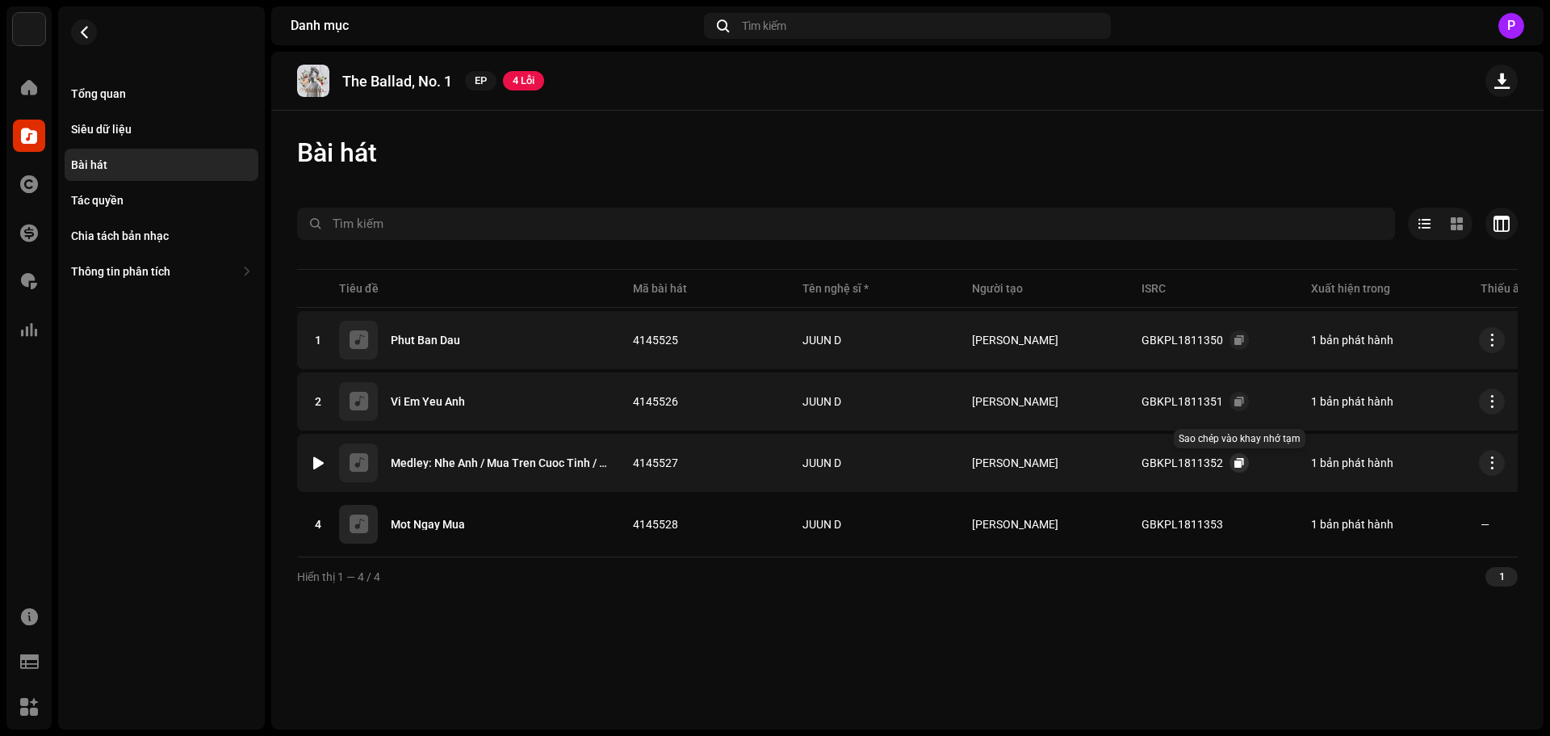
click at [1235, 459] on span "button" at bounding box center [1240, 462] width 10 height 13
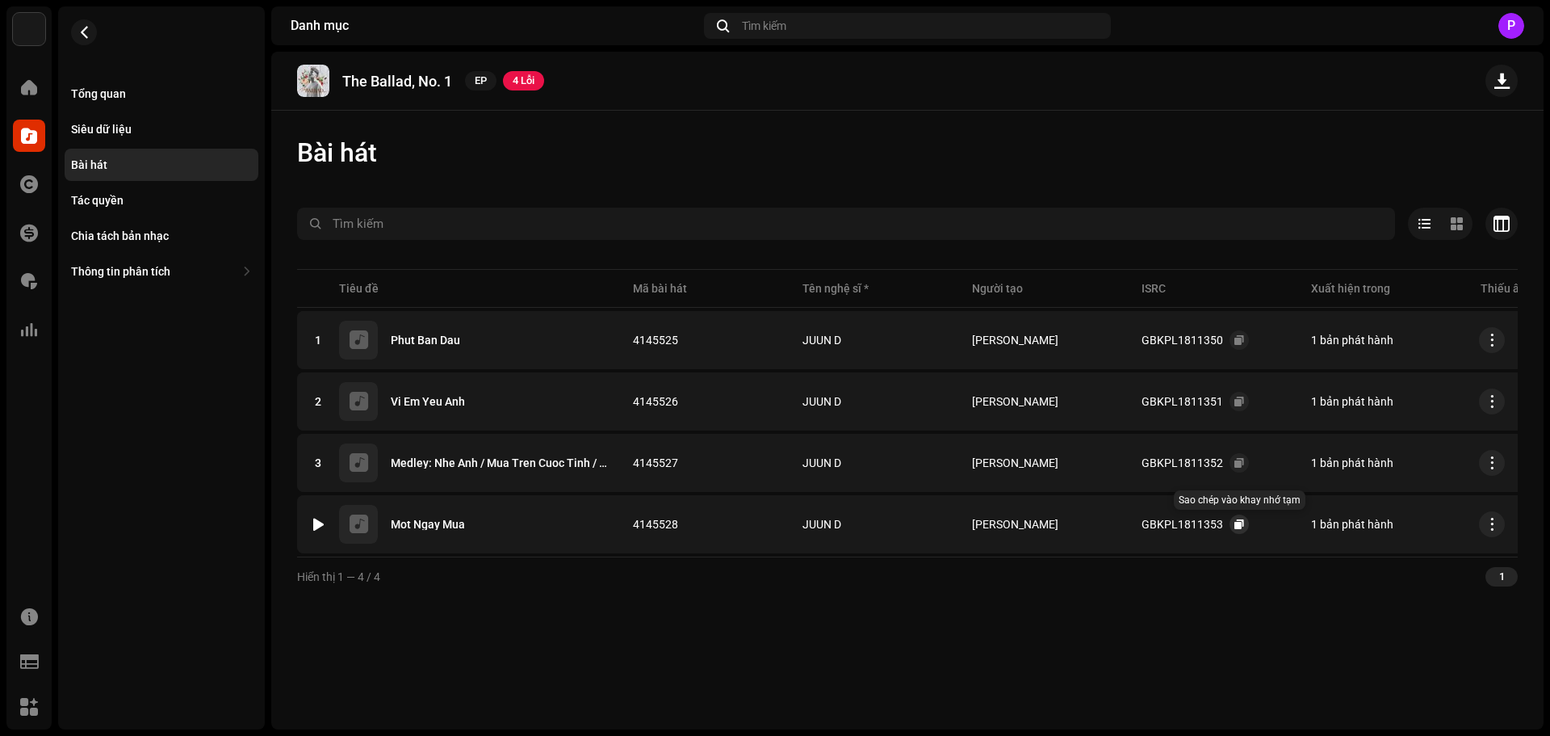
click at [1235, 528] on span "button" at bounding box center [1240, 524] width 10 height 13
click at [94, 33] on button "button" at bounding box center [84, 32] width 26 height 26
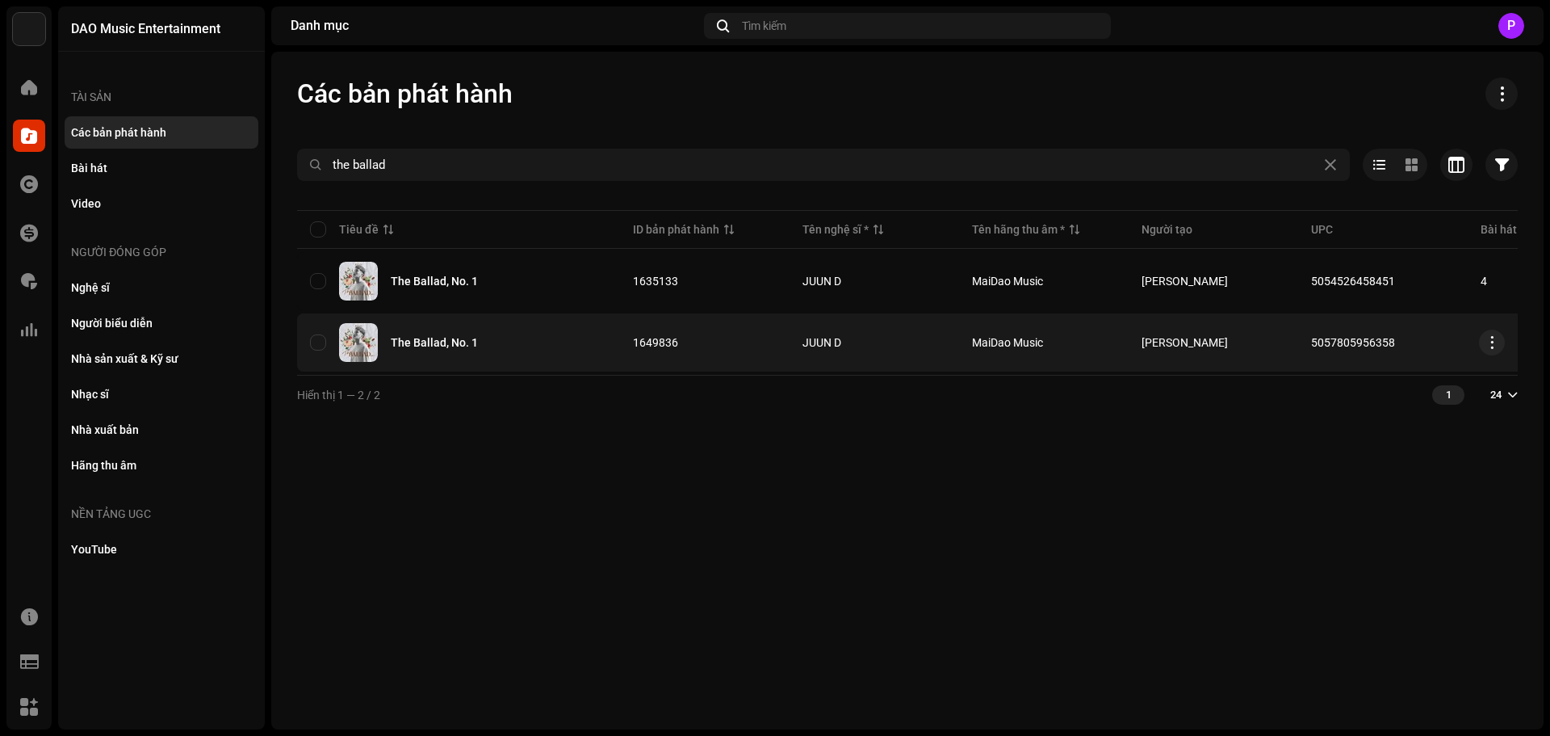
copy span "5057805956358"
drag, startPoint x: 1398, startPoint y: 341, endPoint x: 1310, endPoint y: 333, distance: 88.3
click at [1310, 333] on td "5057805956358" at bounding box center [1383, 342] width 170 height 58
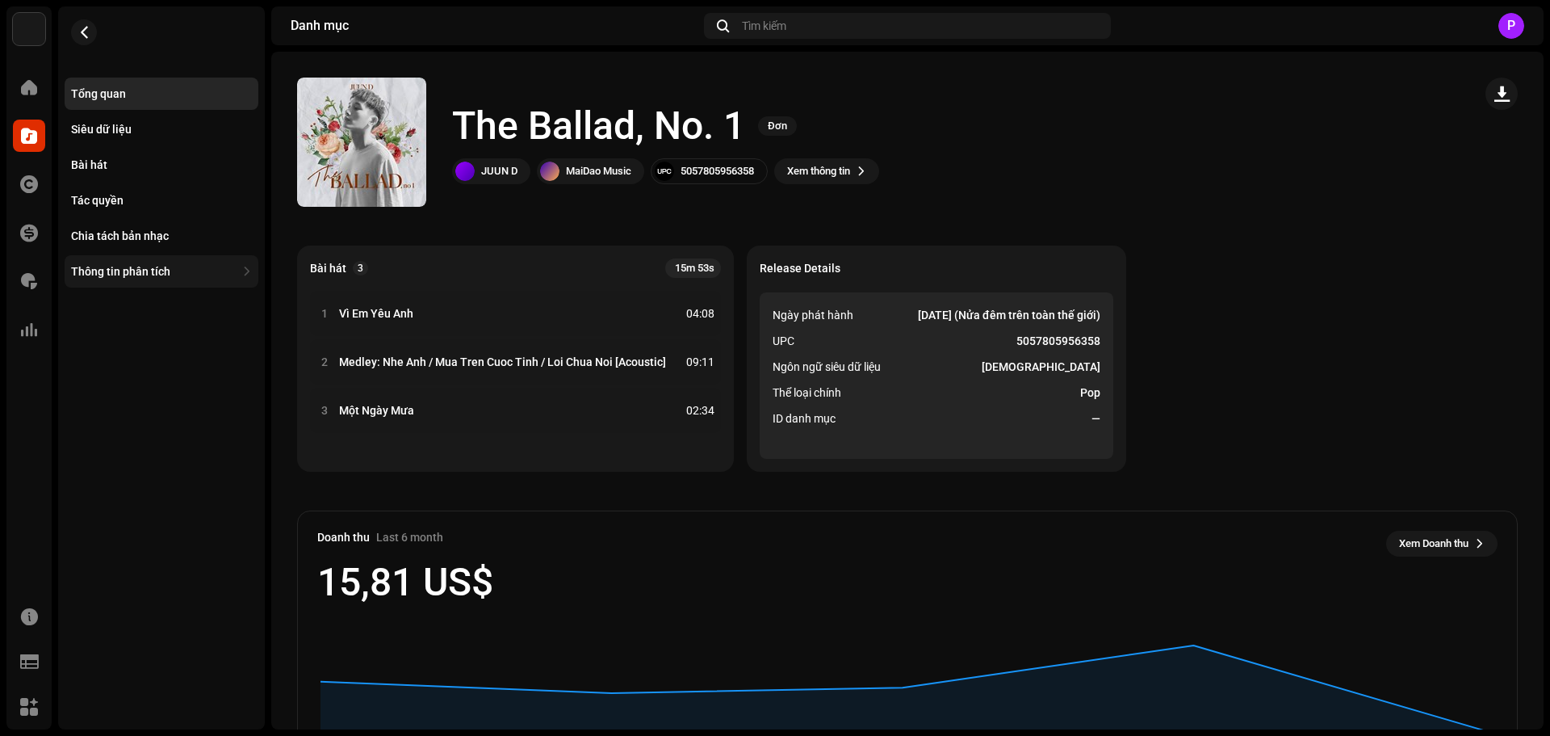
click at [238, 270] on div "Thông tin phân tích" at bounding box center [162, 271] width 194 height 32
click at [130, 168] on div "Bài hát" at bounding box center [161, 164] width 181 height 13
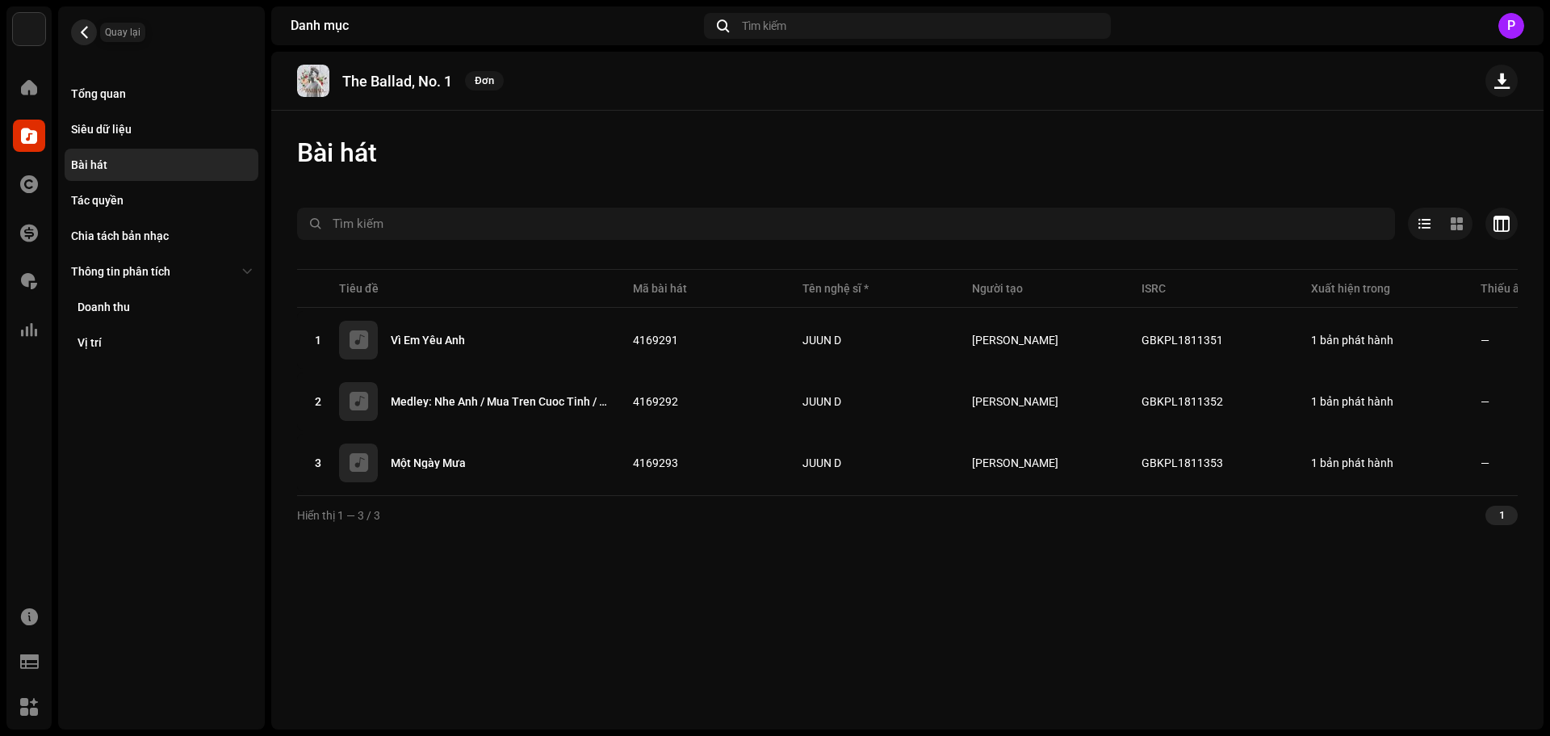
click at [80, 22] on button "button" at bounding box center [84, 32] width 26 height 26
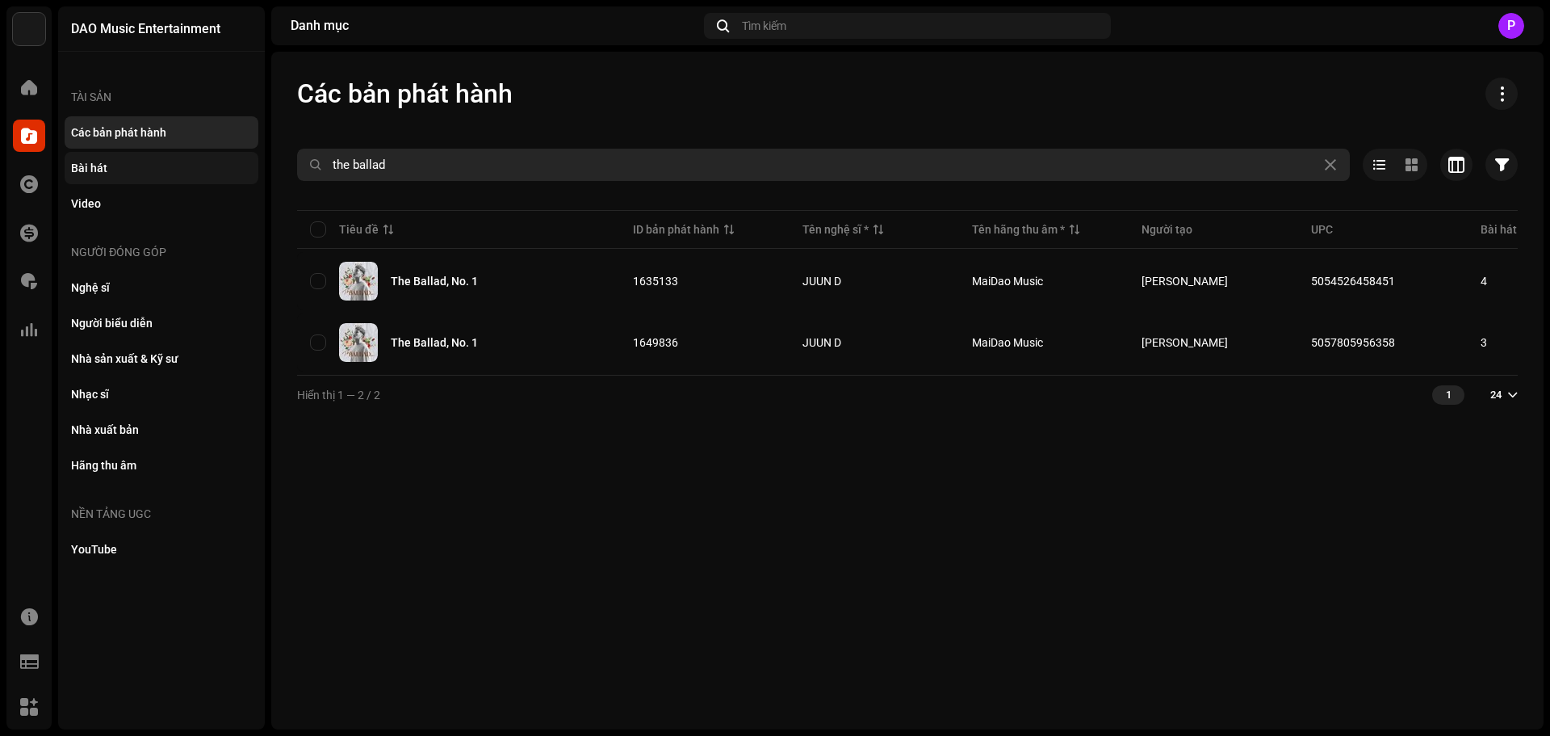
drag, startPoint x: 393, startPoint y: 170, endPoint x: 144, endPoint y: 182, distance: 249.8
click at [144, 182] on div "DAO Music Entertainment Trang chủ Danh mục Tác quyền Tài chính Phí bản quyền Th…" at bounding box center [775, 368] width 1550 height 736
type input "cuội khờ"
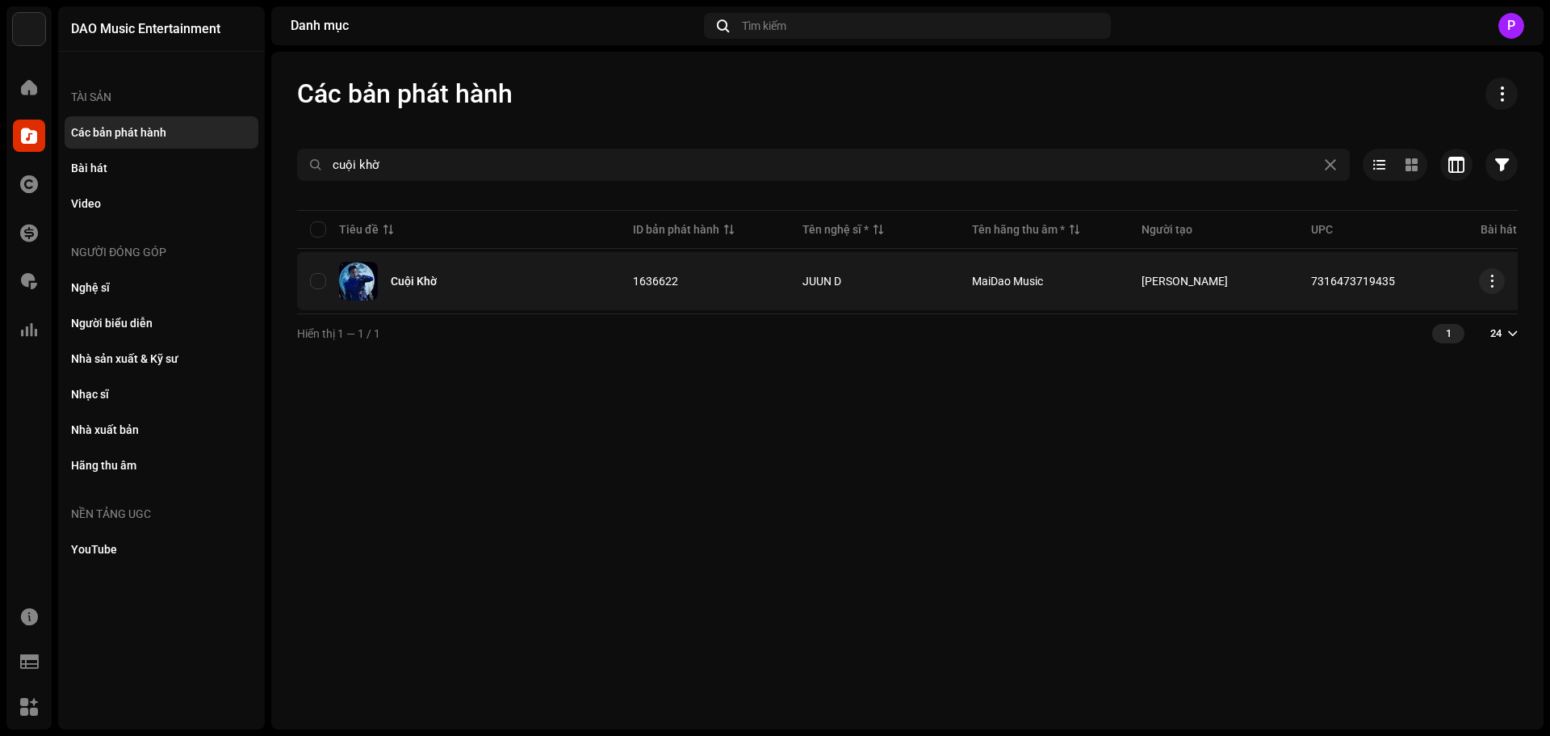
copy tr "7316473719435"
drag, startPoint x: 1395, startPoint y: 277, endPoint x: 1289, endPoint y: 277, distance: 106.6
click at [1289, 277] on tr "Cuội Khờ 1636622 JUUN D MaiDao Music starberry 7316473719435 1 04:14 10 thg 5, …" at bounding box center [1136, 281] width 1679 height 58
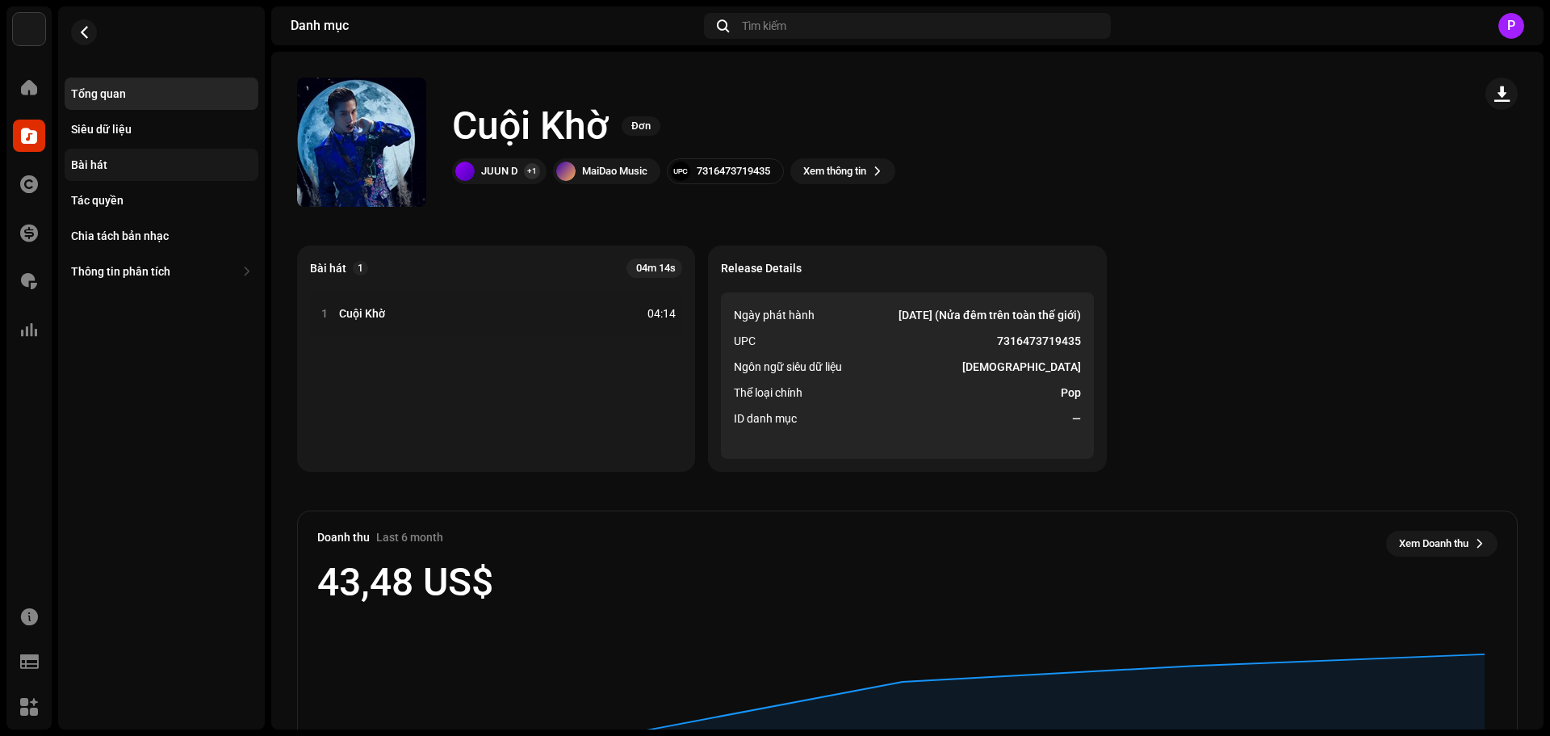
click at [198, 151] on div "Bài hát" at bounding box center [162, 165] width 194 height 32
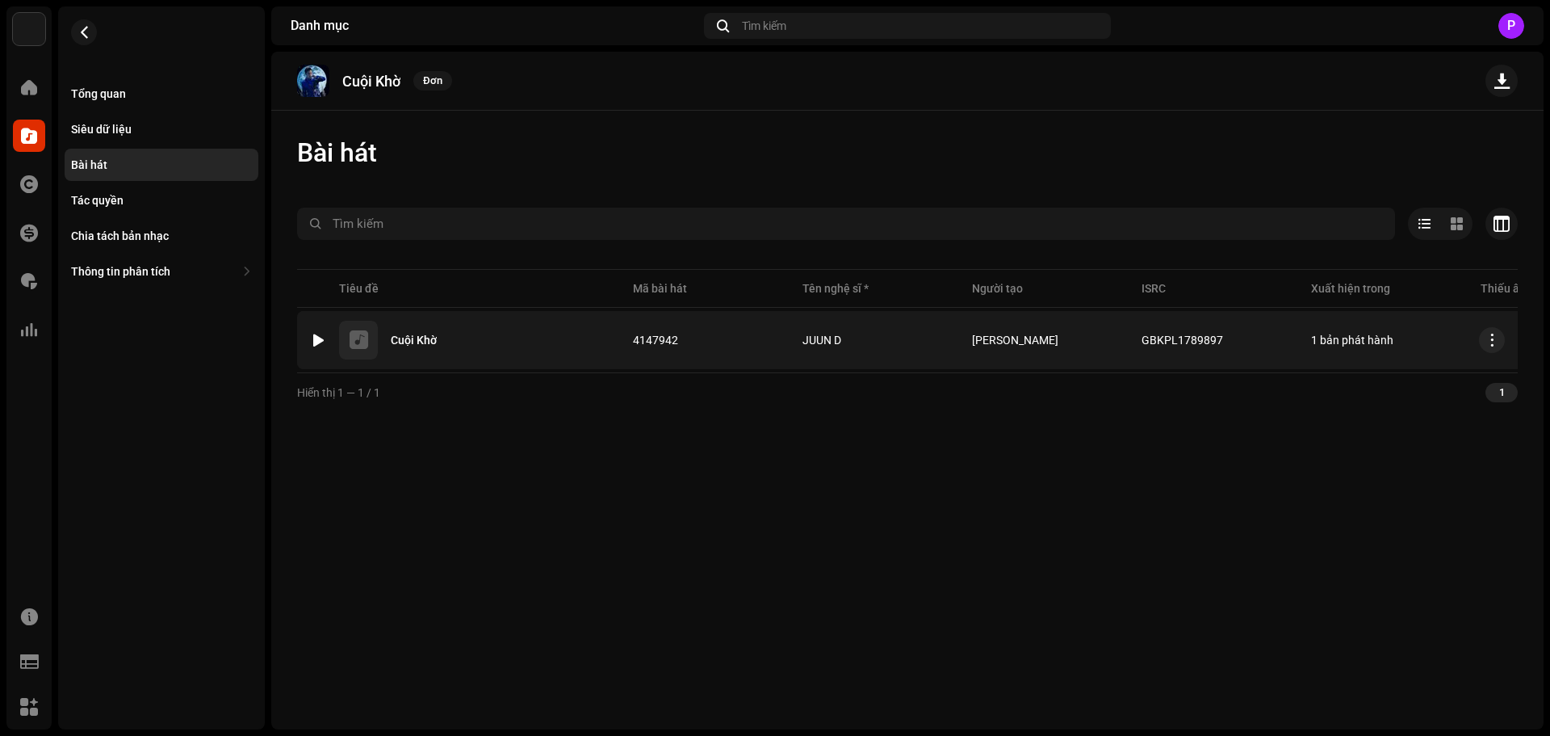
click at [1249, 334] on div "GBKPL1789897" at bounding box center [1214, 340] width 144 height 32
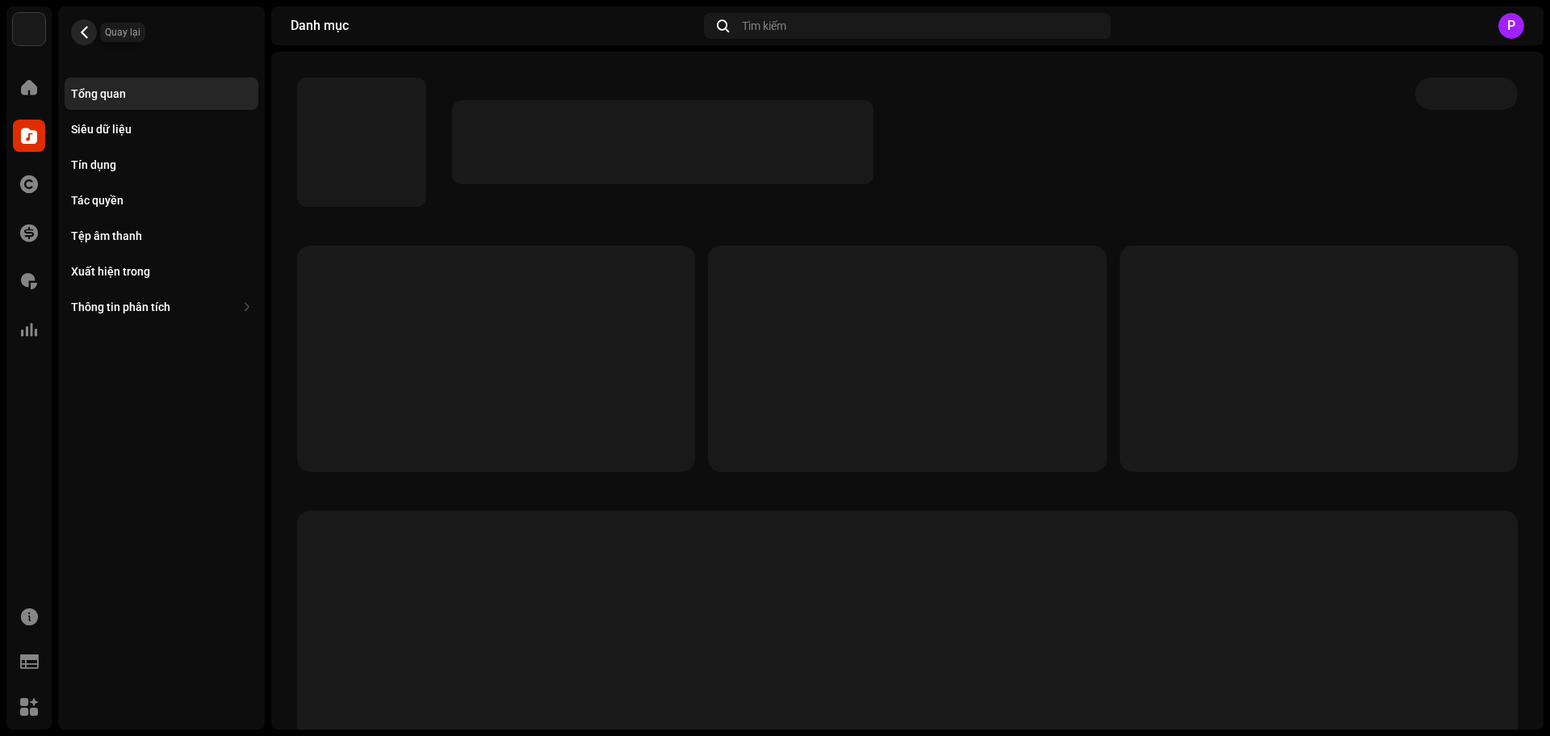
click at [86, 36] on span "button" at bounding box center [84, 32] width 12 height 13
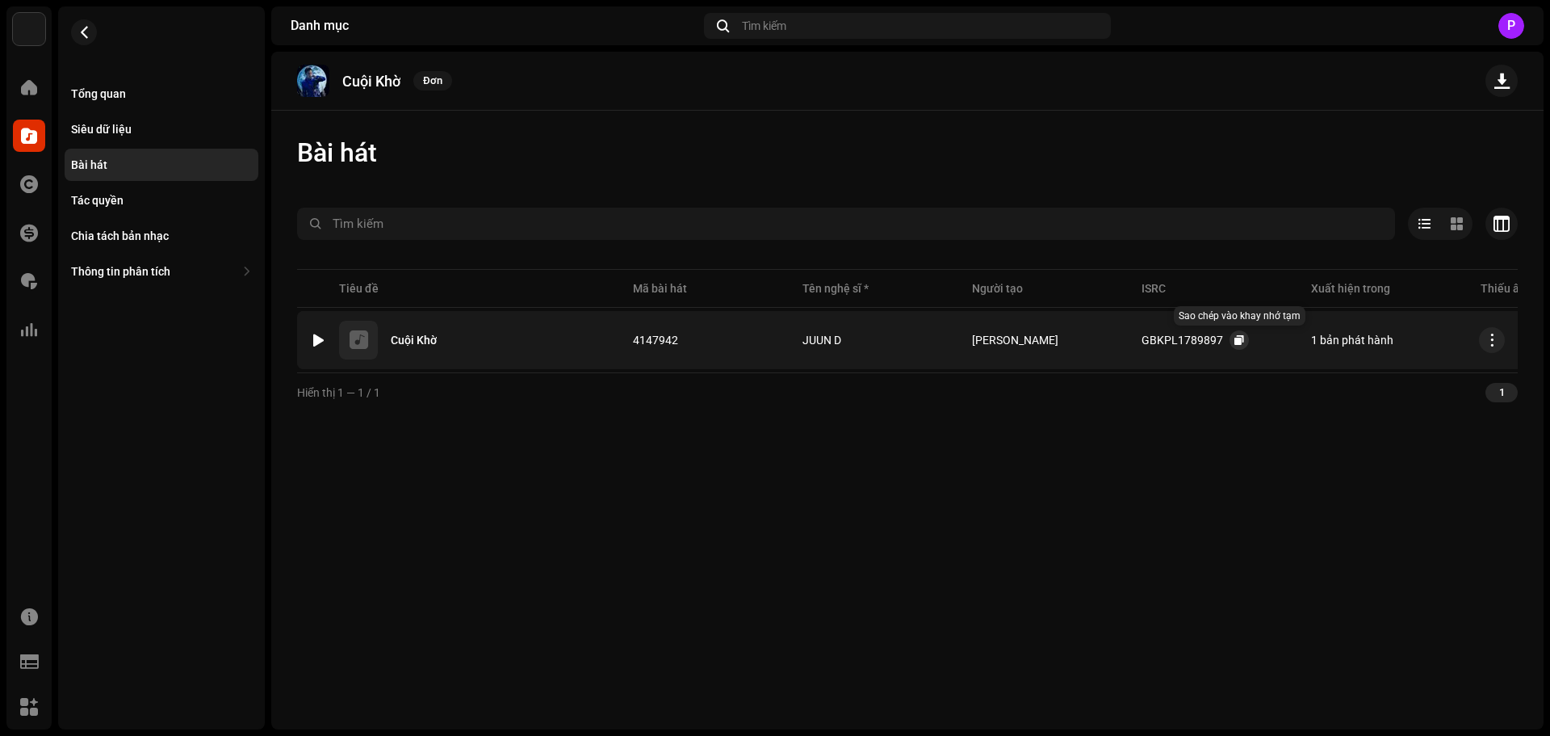
click at [1242, 337] on span "button" at bounding box center [1240, 339] width 10 height 13
click at [88, 34] on span "button" at bounding box center [84, 32] width 12 height 13
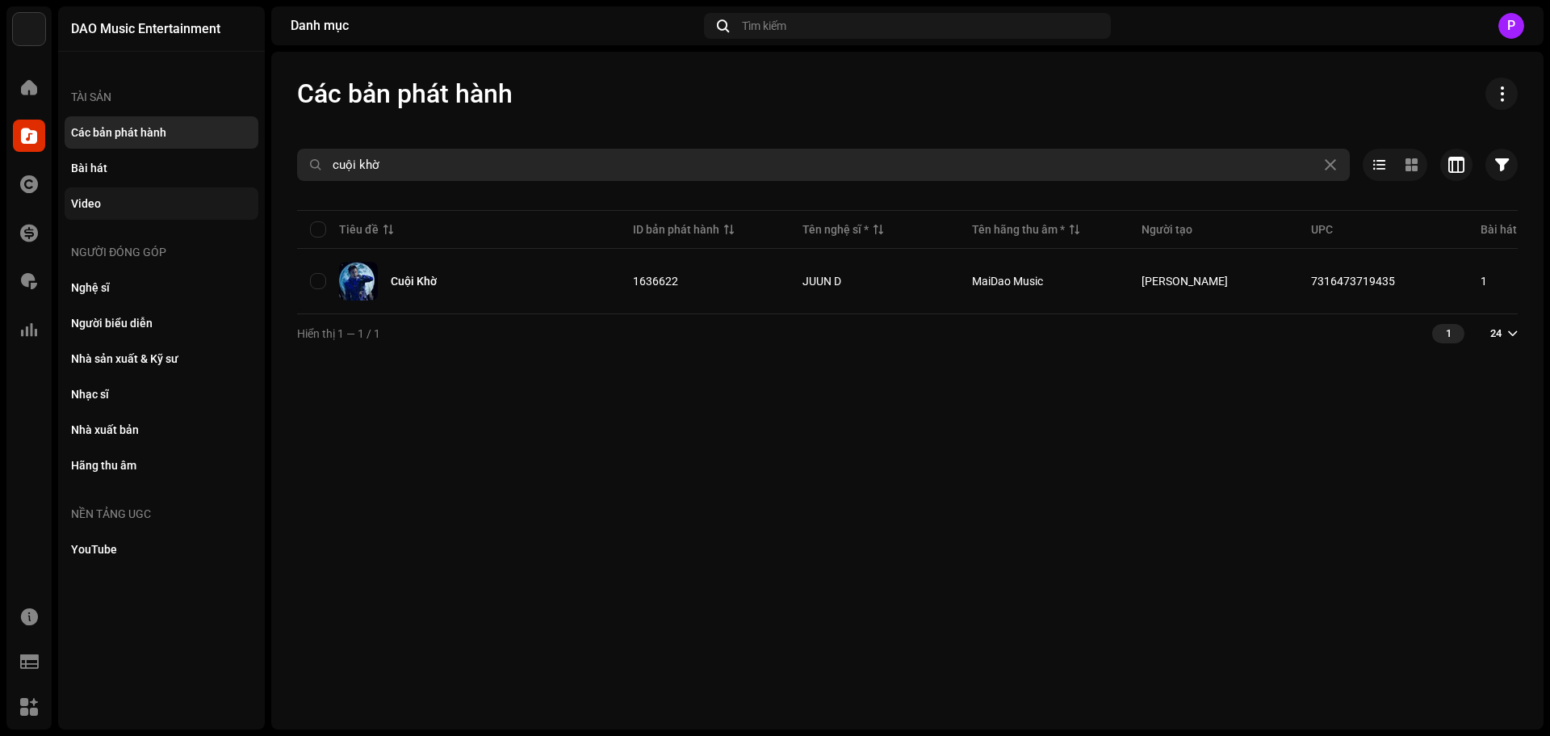
drag, startPoint x: 470, startPoint y: 164, endPoint x: 165, endPoint y: 214, distance: 309.3
click at [165, 214] on div "DAO Music Entertainment Trang chủ Danh mục Tác quyền Tài chính Phí bản quyền Th…" at bounding box center [775, 368] width 1550 height 736
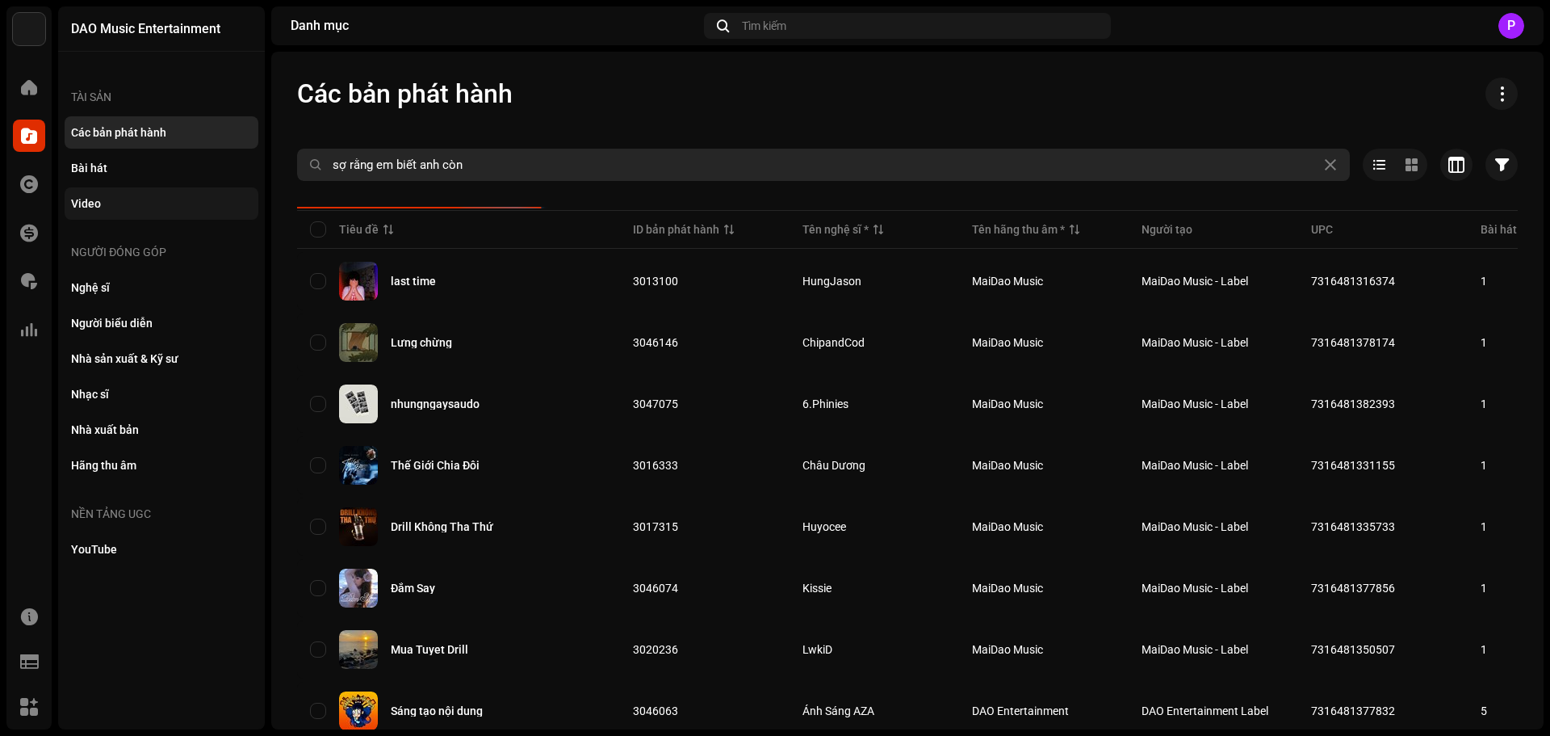
type input "sợ rằng em biết anh còn"
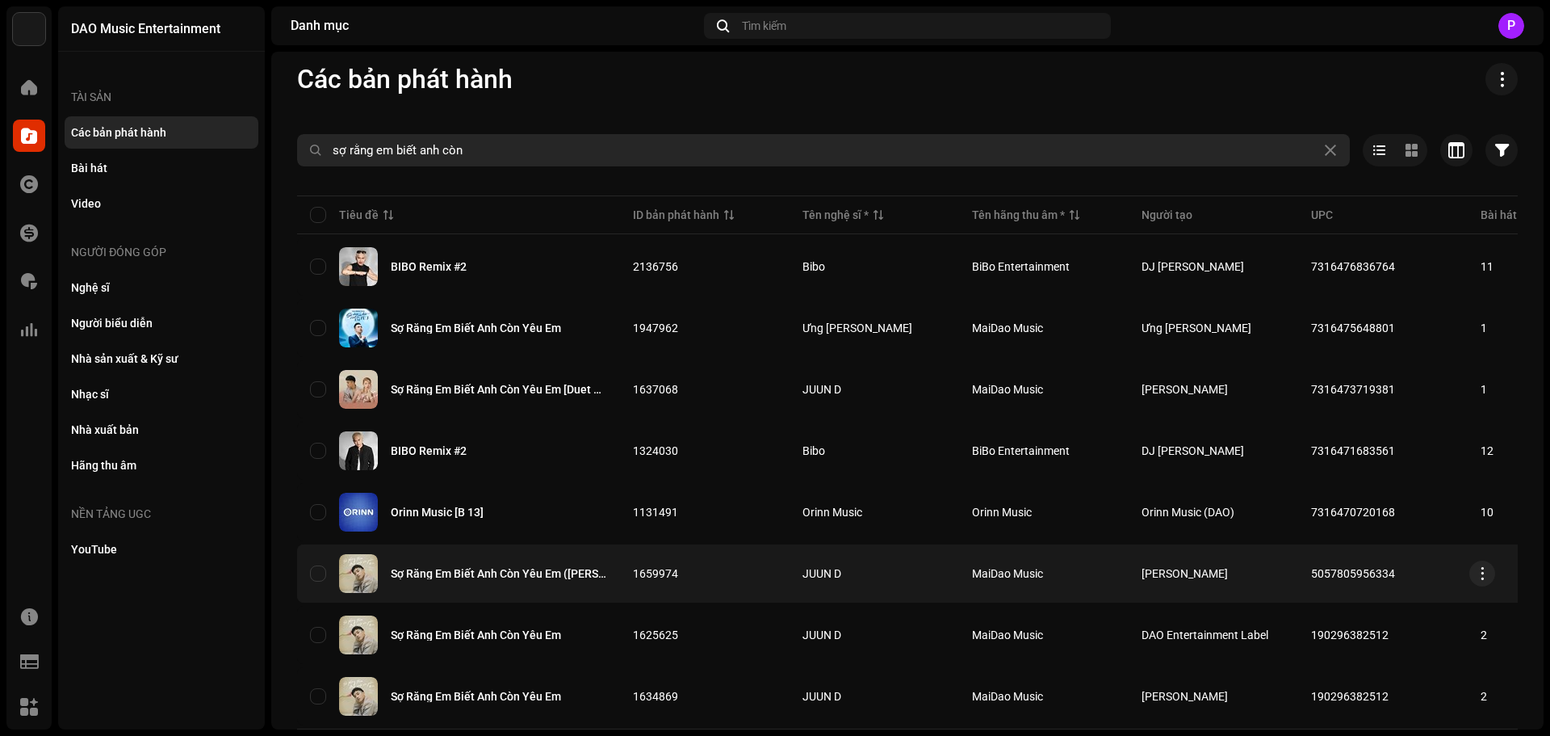
scroll to position [59, 0]
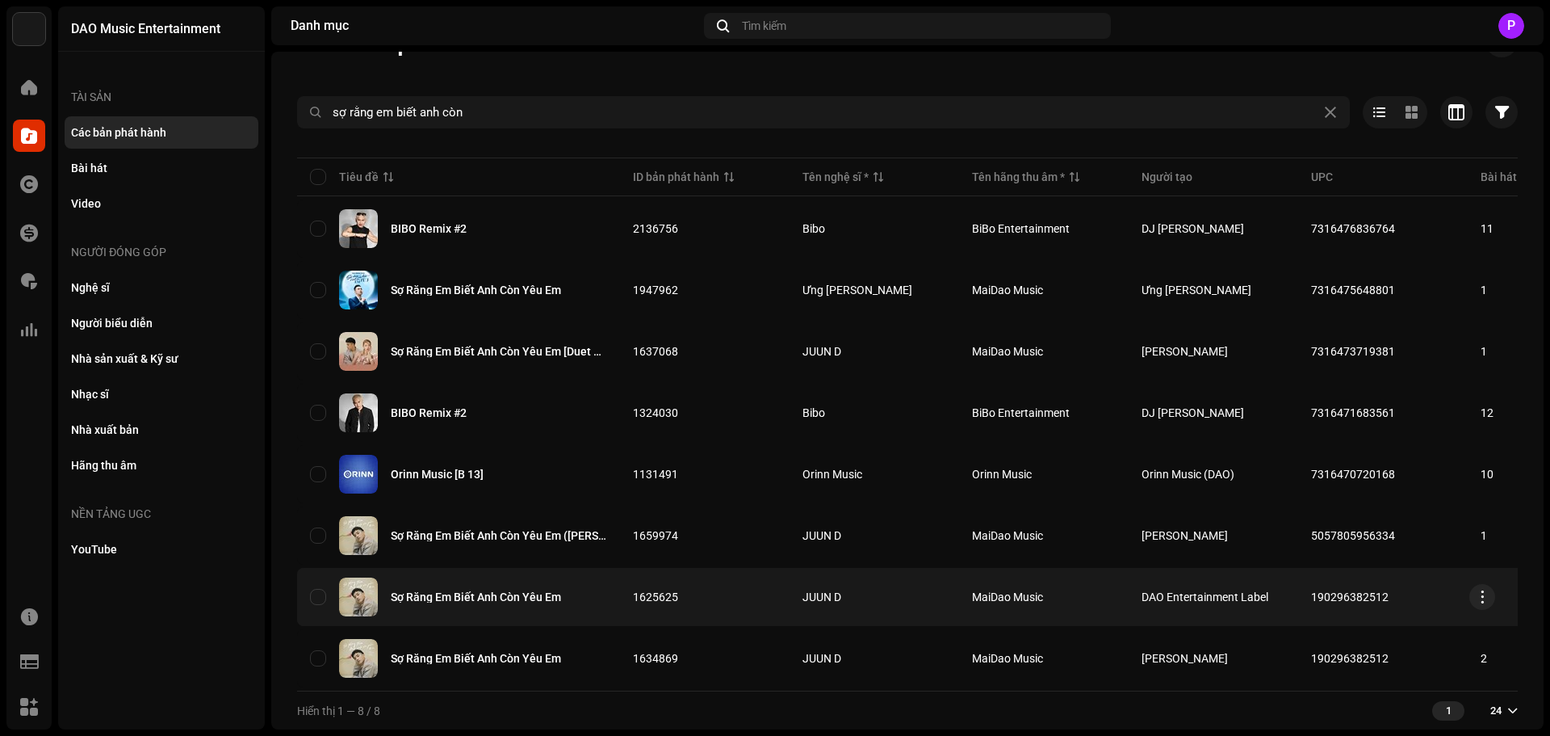
copy span "190296382512"
drag, startPoint x: 1394, startPoint y: 591, endPoint x: 1302, endPoint y: 600, distance: 93.3
click at [1302, 600] on td "190296382512" at bounding box center [1383, 597] width 170 height 58
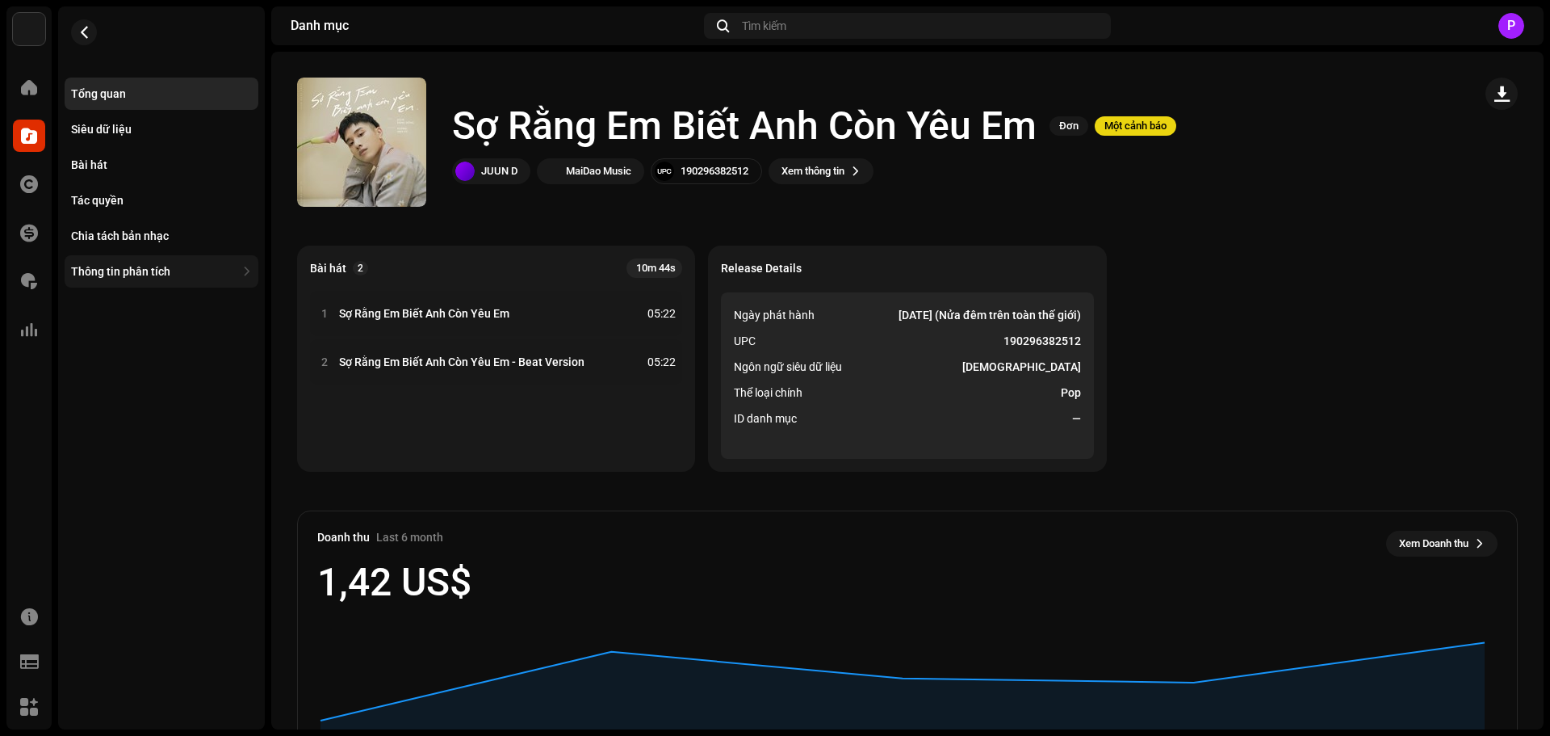
click at [134, 265] on div "Thông tin phân tích" at bounding box center [120, 271] width 99 height 13
click at [145, 166] on div "Bài hát" at bounding box center [161, 164] width 181 height 13
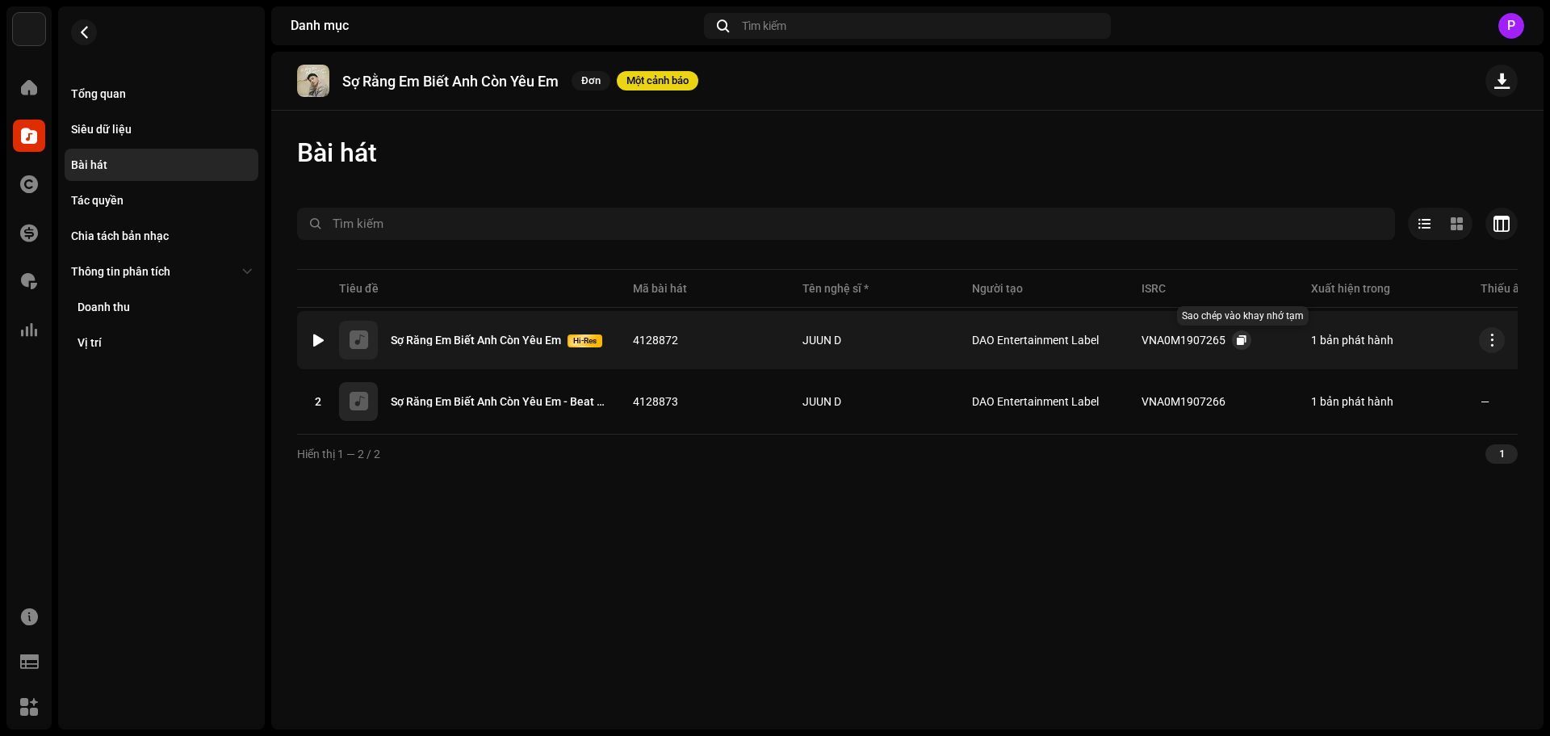
click at [1234, 342] on button "button" at bounding box center [1241, 339] width 19 height 19
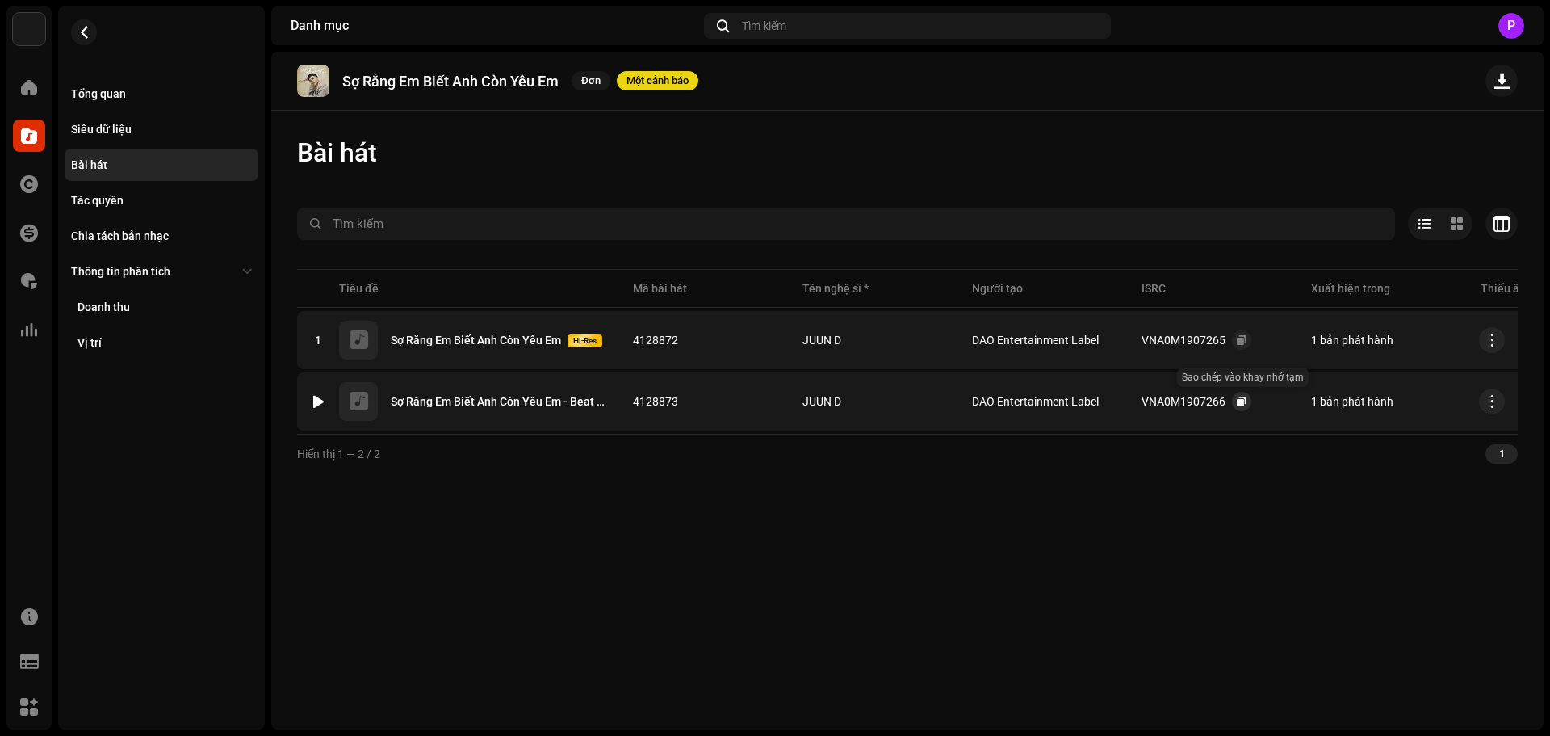
click at [1237, 405] on span "button" at bounding box center [1242, 401] width 10 height 13
click at [85, 37] on span "button" at bounding box center [84, 32] width 12 height 13
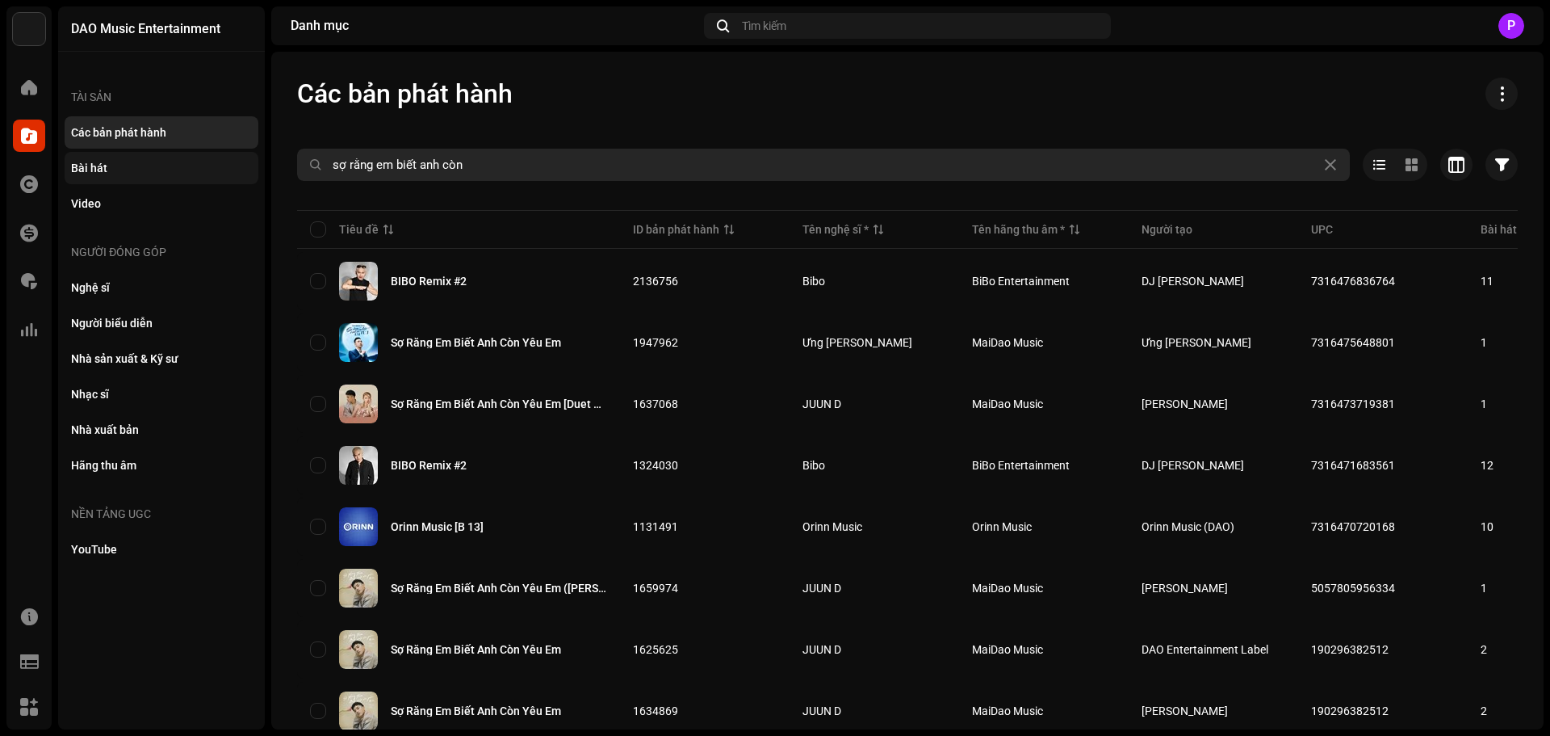
drag, startPoint x: 474, startPoint y: 172, endPoint x: 153, endPoint y: 170, distance: 321.4
click at [153, 170] on div "DAO Music Entertainment Trang chủ Danh mục Tác quyền Tài chính Phí bản quyền Th…" at bounding box center [775, 368] width 1550 height 736
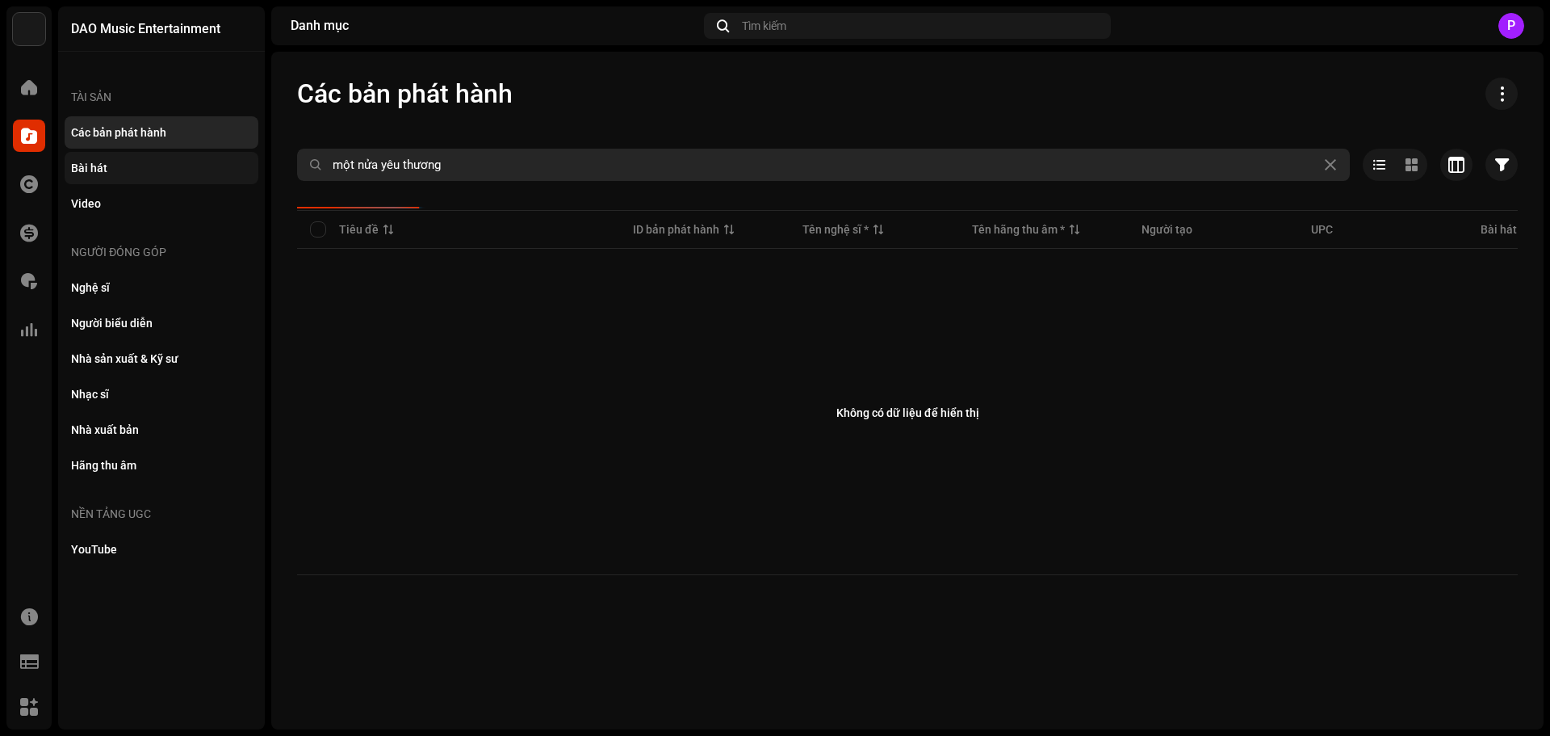
type input "một nửa yêu thương"
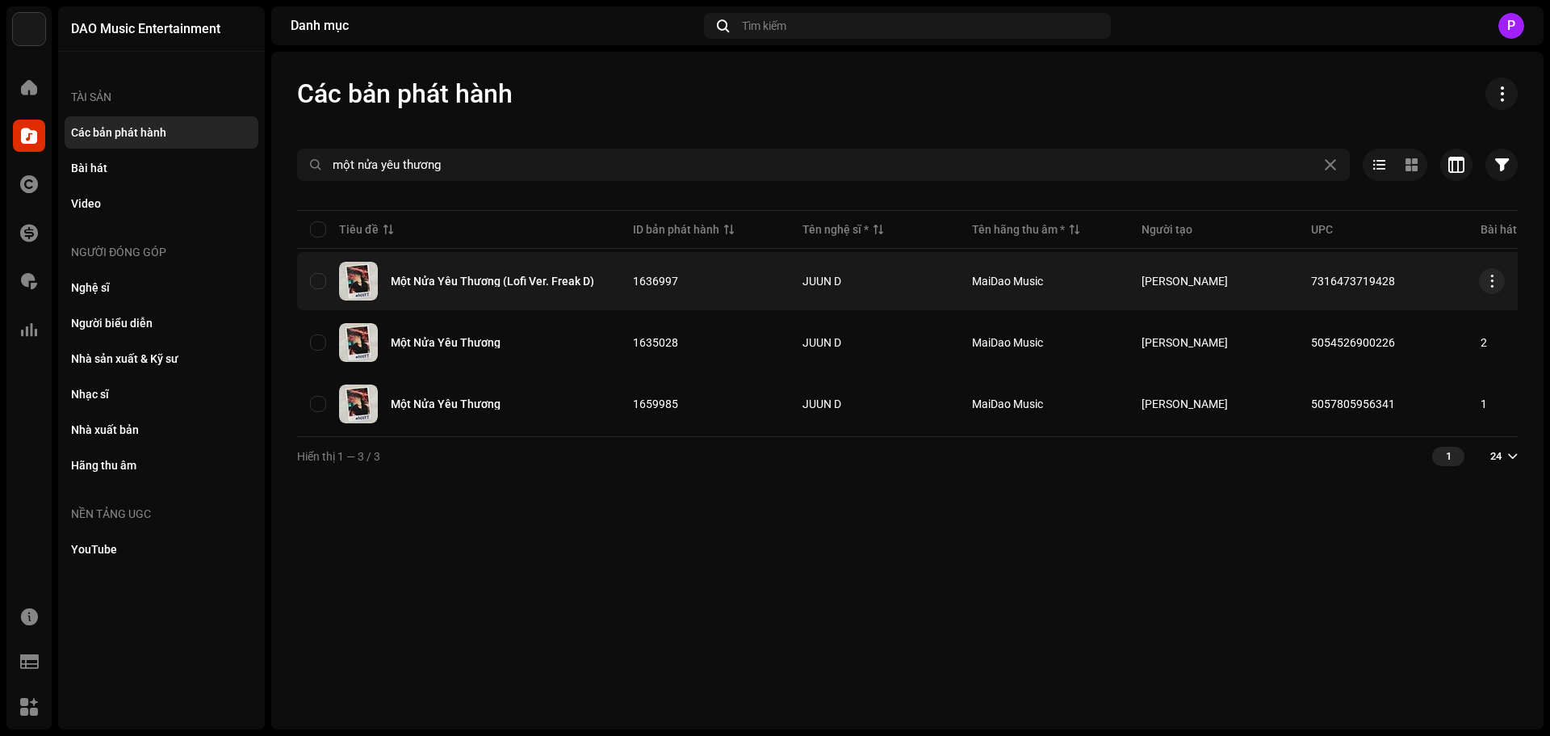
drag, startPoint x: 1395, startPoint y: 275, endPoint x: 1308, endPoint y: 276, distance: 87.2
click at [1308, 276] on td "7316473719428" at bounding box center [1383, 281] width 170 height 58
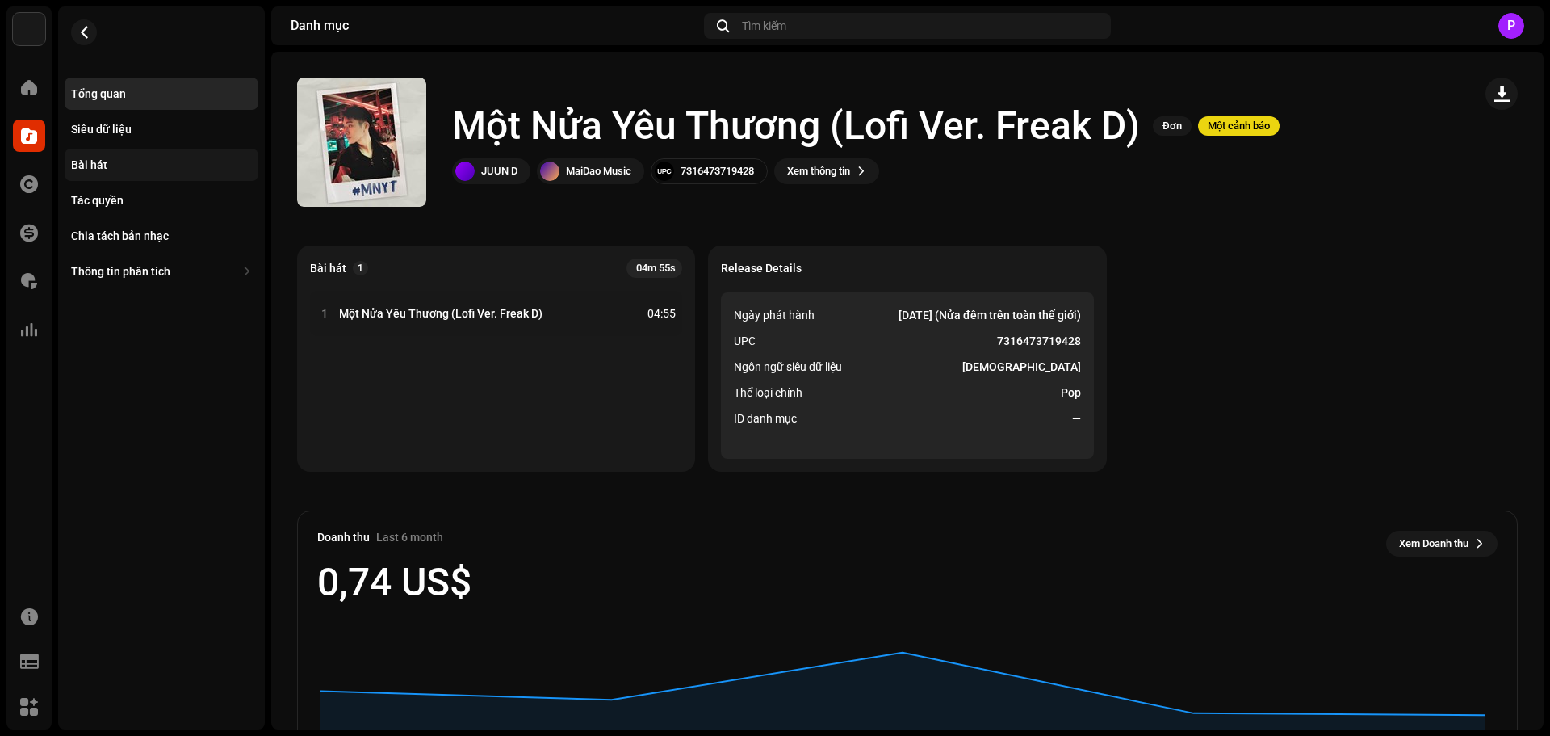
click at [107, 166] on div "Bài hát" at bounding box center [161, 164] width 181 height 13
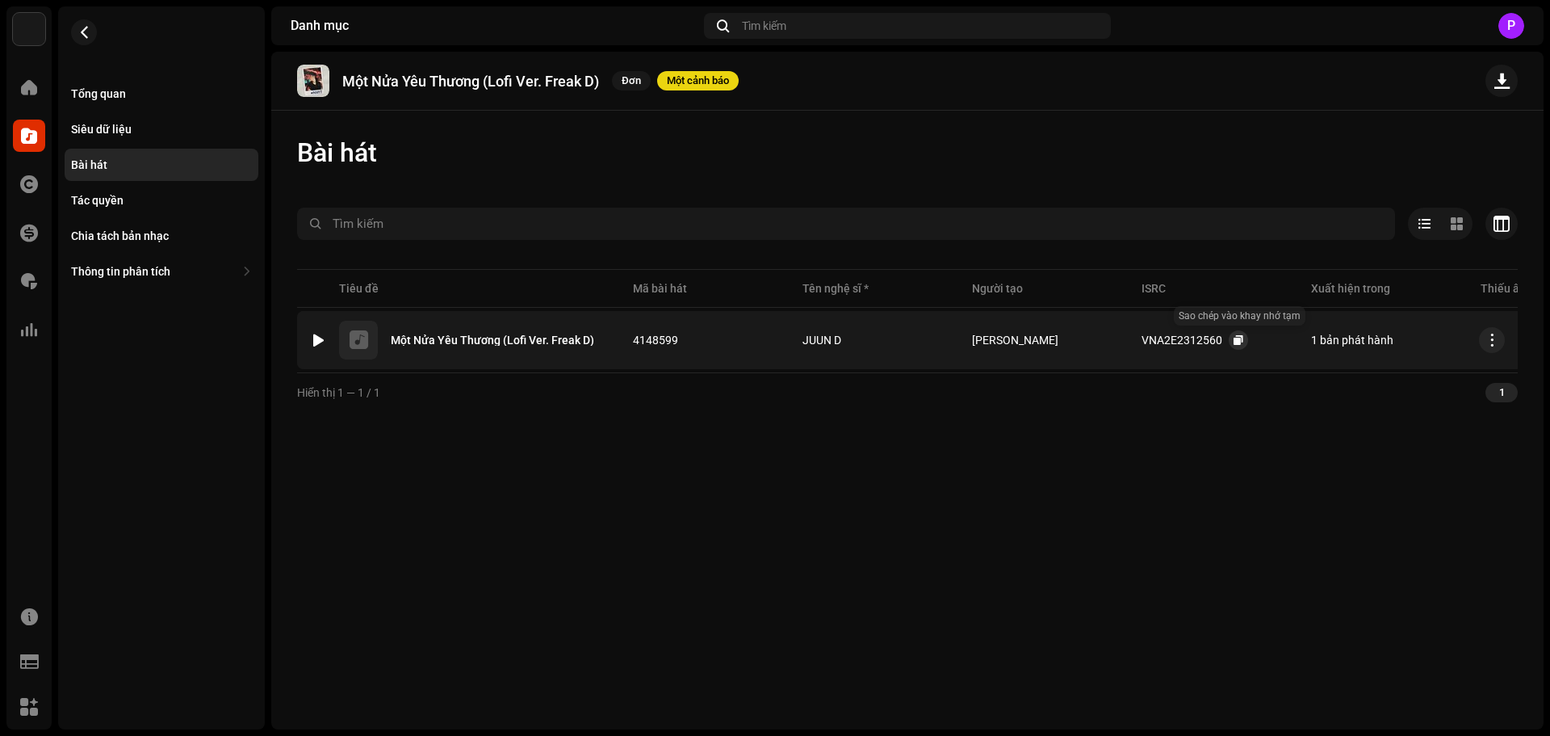
click at [1231, 342] on button "button" at bounding box center [1238, 339] width 19 height 19
click at [81, 25] on button "button" at bounding box center [84, 32] width 26 height 26
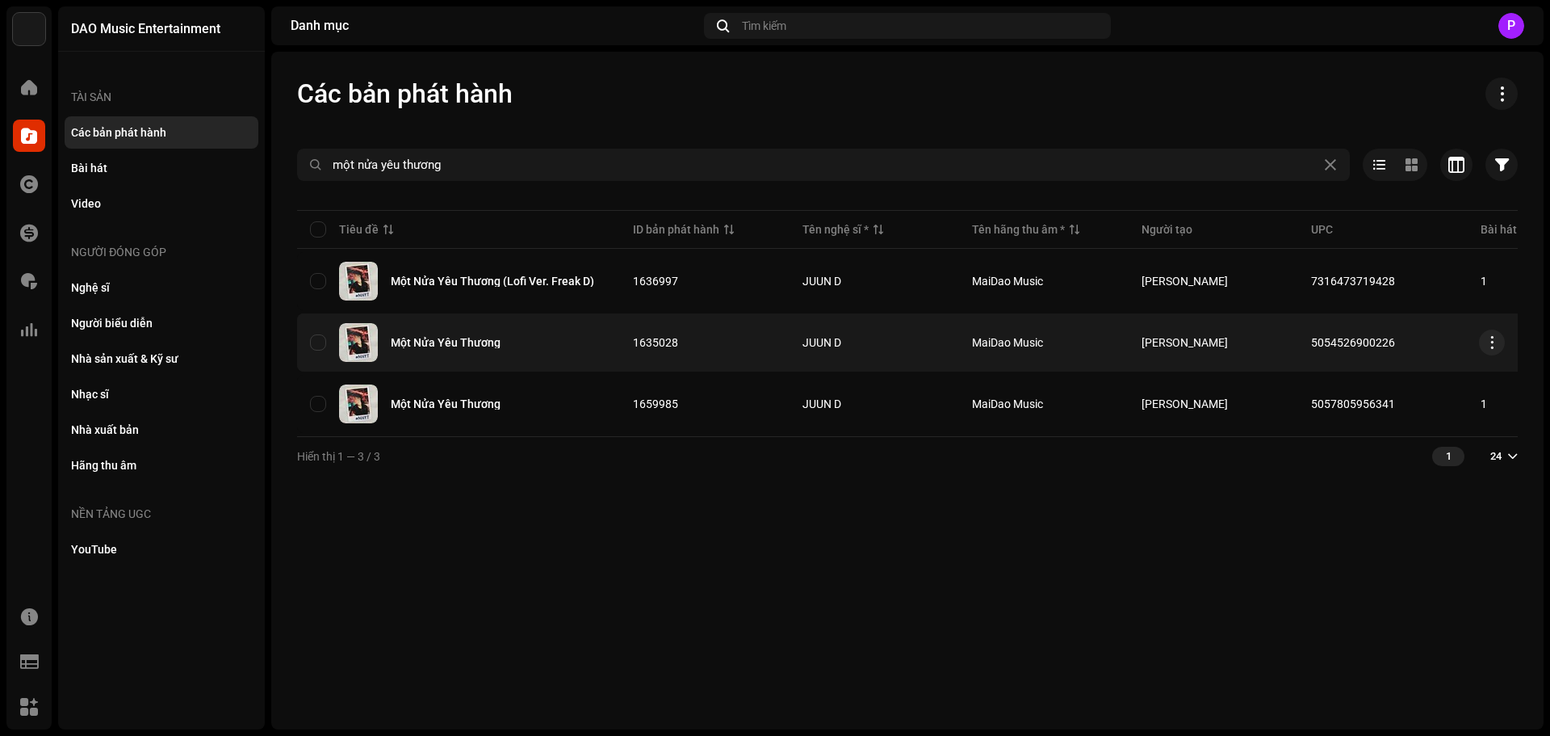
click at [491, 342] on div "Một Nửa Yêu Thương" at bounding box center [446, 342] width 110 height 11
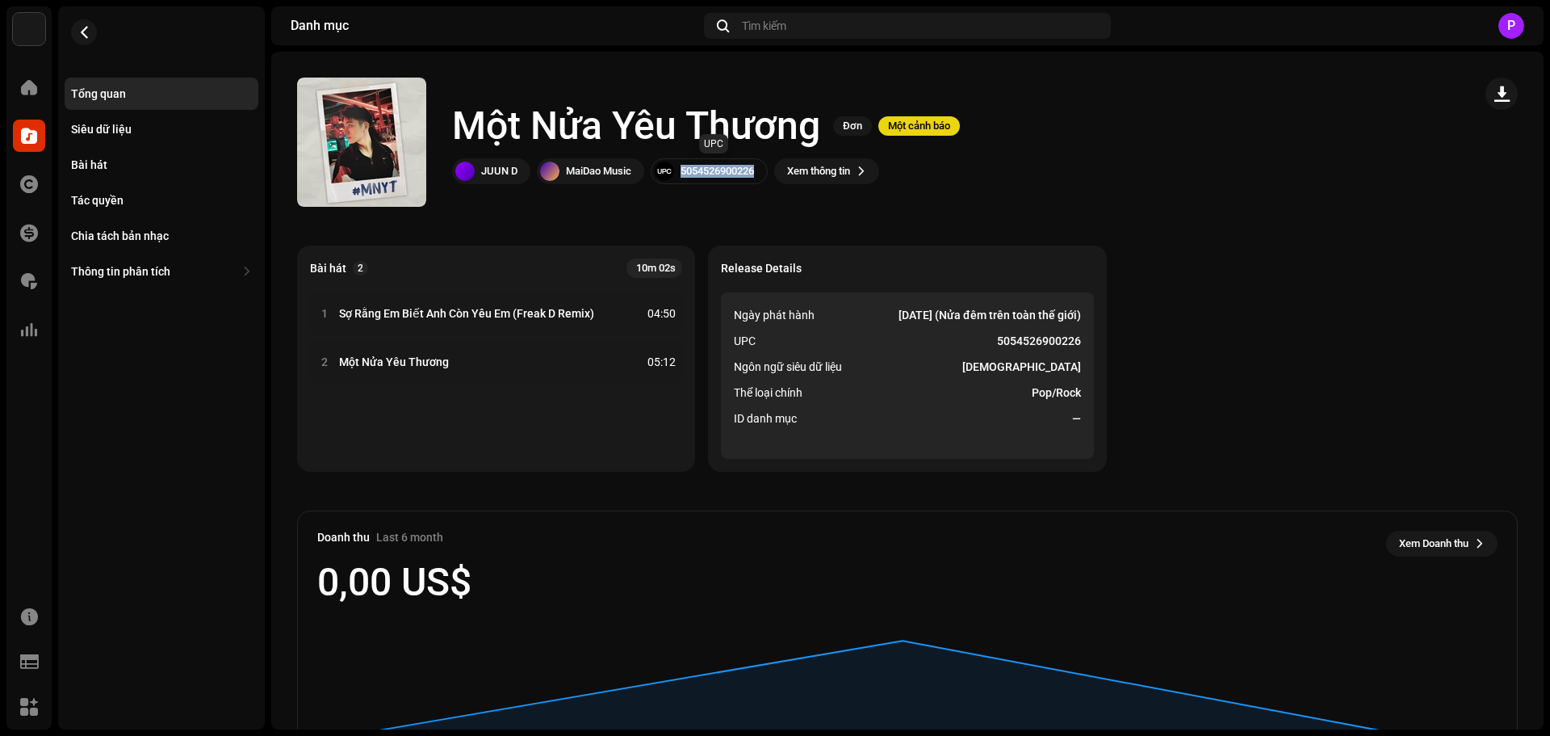
drag, startPoint x: 767, startPoint y: 172, endPoint x: 679, endPoint y: 171, distance: 88.0
click at [679, 171] on div "5054526900226" at bounding box center [709, 171] width 117 height 26
copy div "5054526900226"
click at [70, 164] on div "Bài hát" at bounding box center [162, 165] width 194 height 32
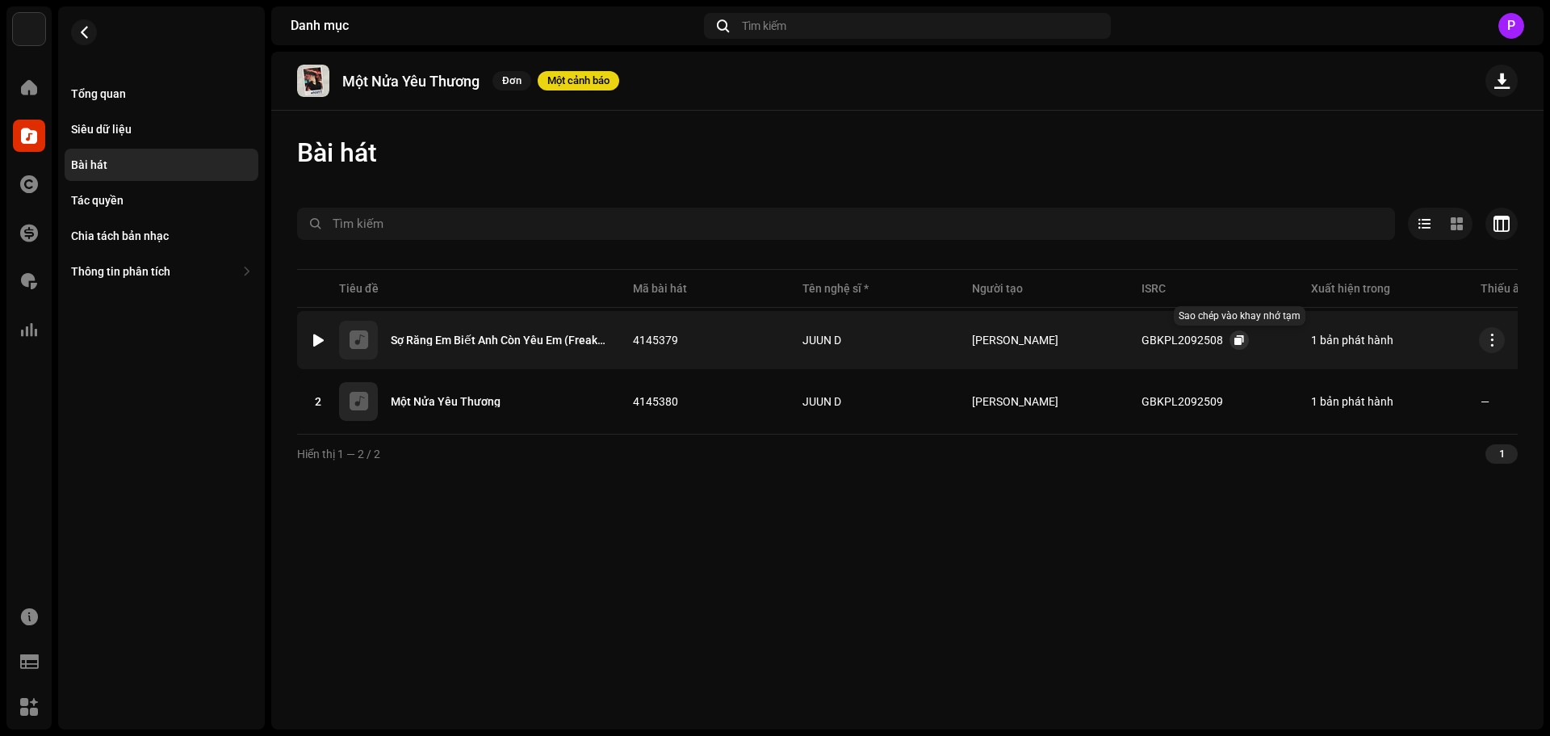
click at [1235, 339] on span "button" at bounding box center [1240, 339] width 10 height 13
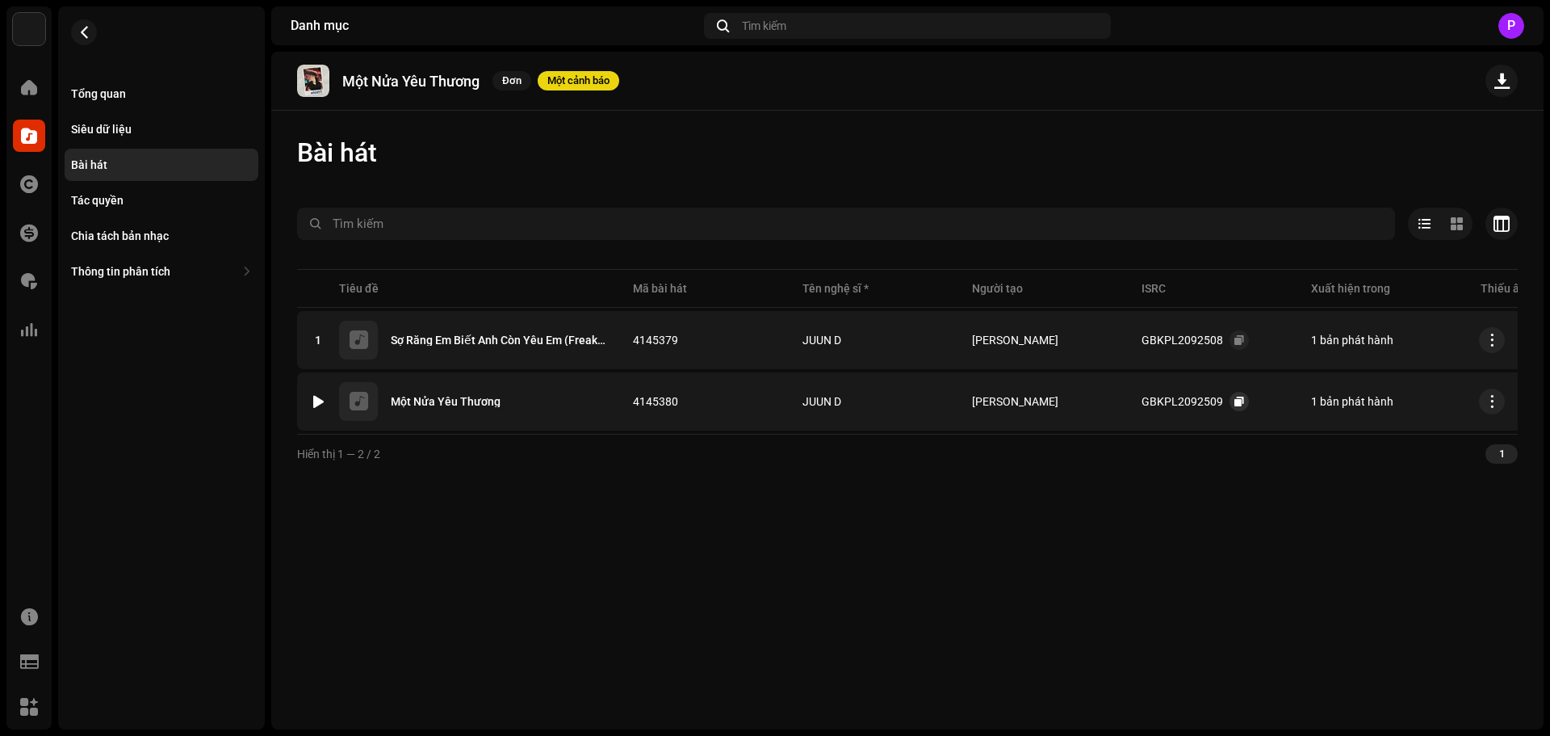
click at [1230, 395] on button "button" at bounding box center [1239, 401] width 19 height 19
click at [79, 33] on span "button" at bounding box center [84, 32] width 12 height 13
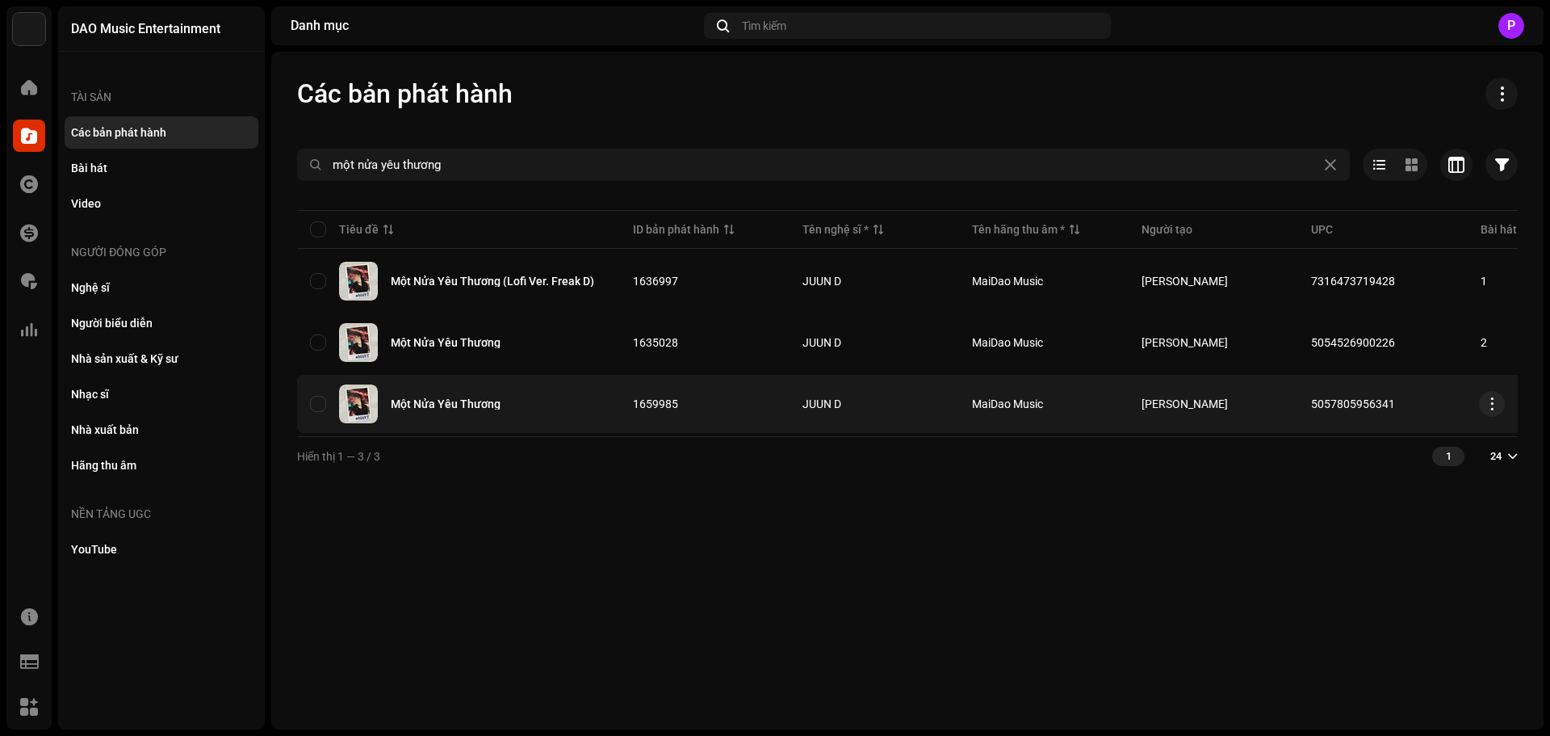
copy span "5057805956341"
drag, startPoint x: 1394, startPoint y: 405, endPoint x: 1302, endPoint y: 400, distance: 92.9
click at [1302, 400] on td "5057805956341" at bounding box center [1383, 404] width 170 height 58
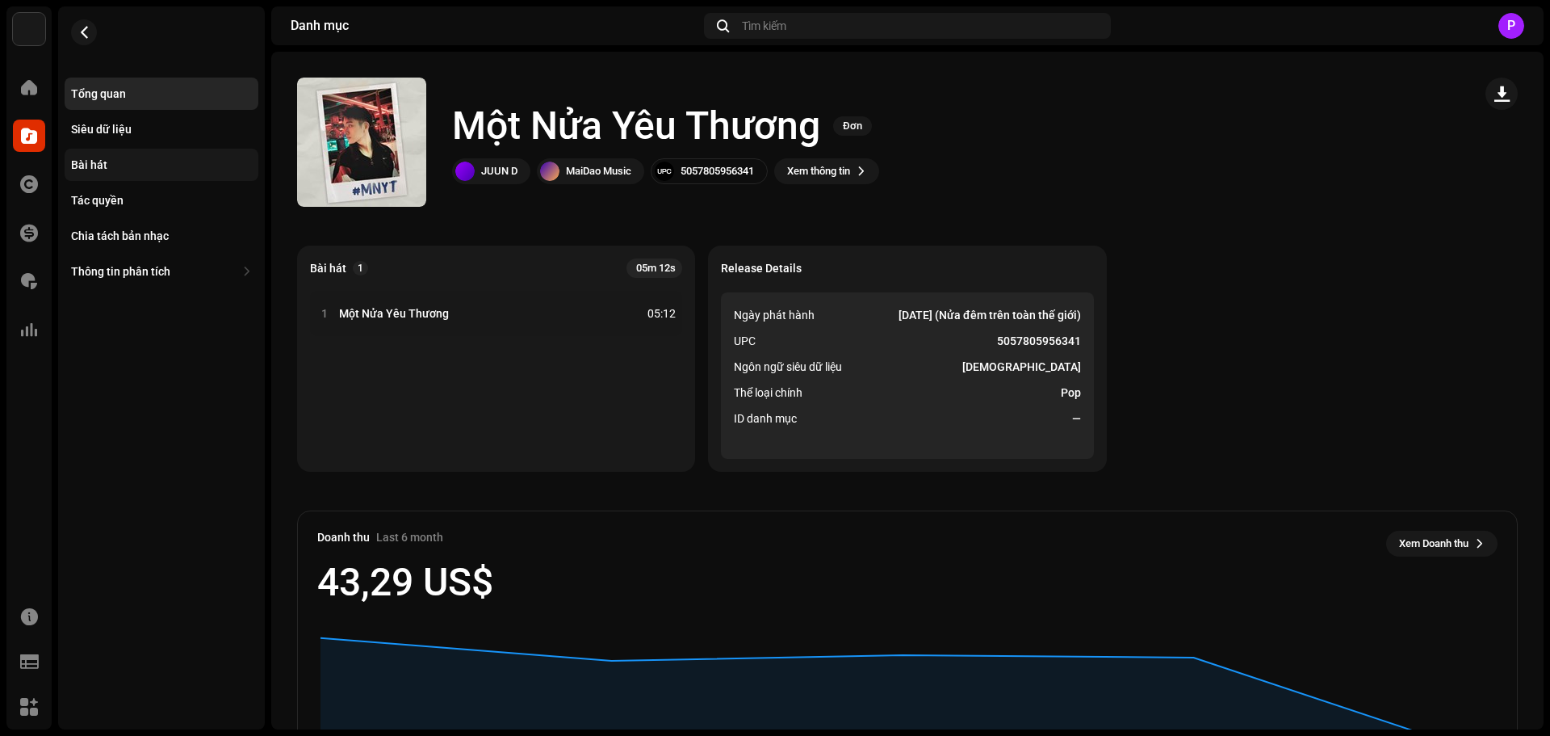
click at [91, 158] on div "Bài hát" at bounding box center [89, 164] width 36 height 13
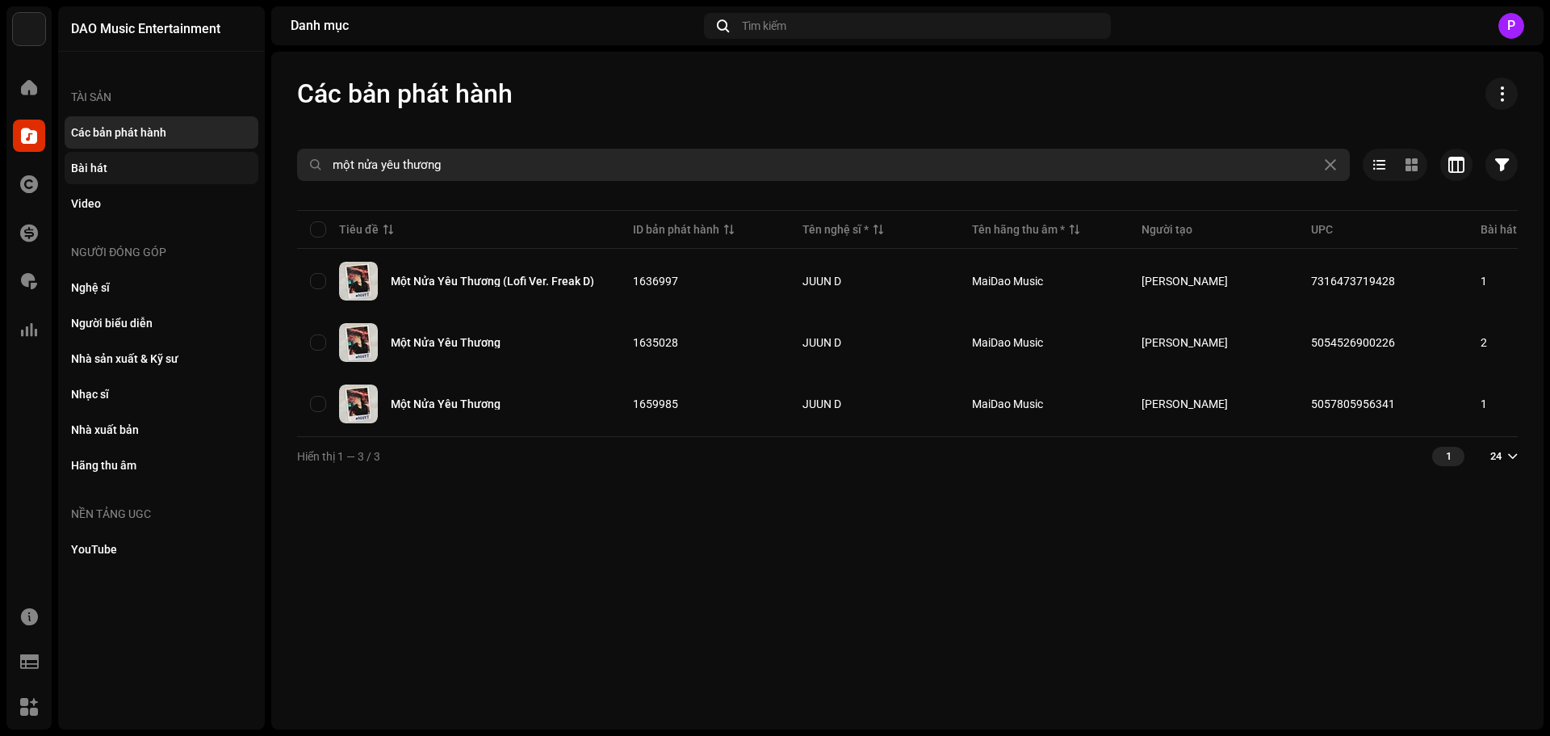
drag, startPoint x: 477, startPoint y: 172, endPoint x: 123, endPoint y: 170, distance: 354.5
click at [123, 170] on div "DAO Music Entertainment Trang chủ Danh mục Tác quyền Tài chính Phí bản quyền Th…" at bounding box center [775, 368] width 1550 height 736
type input "ta quên nhau chưa"
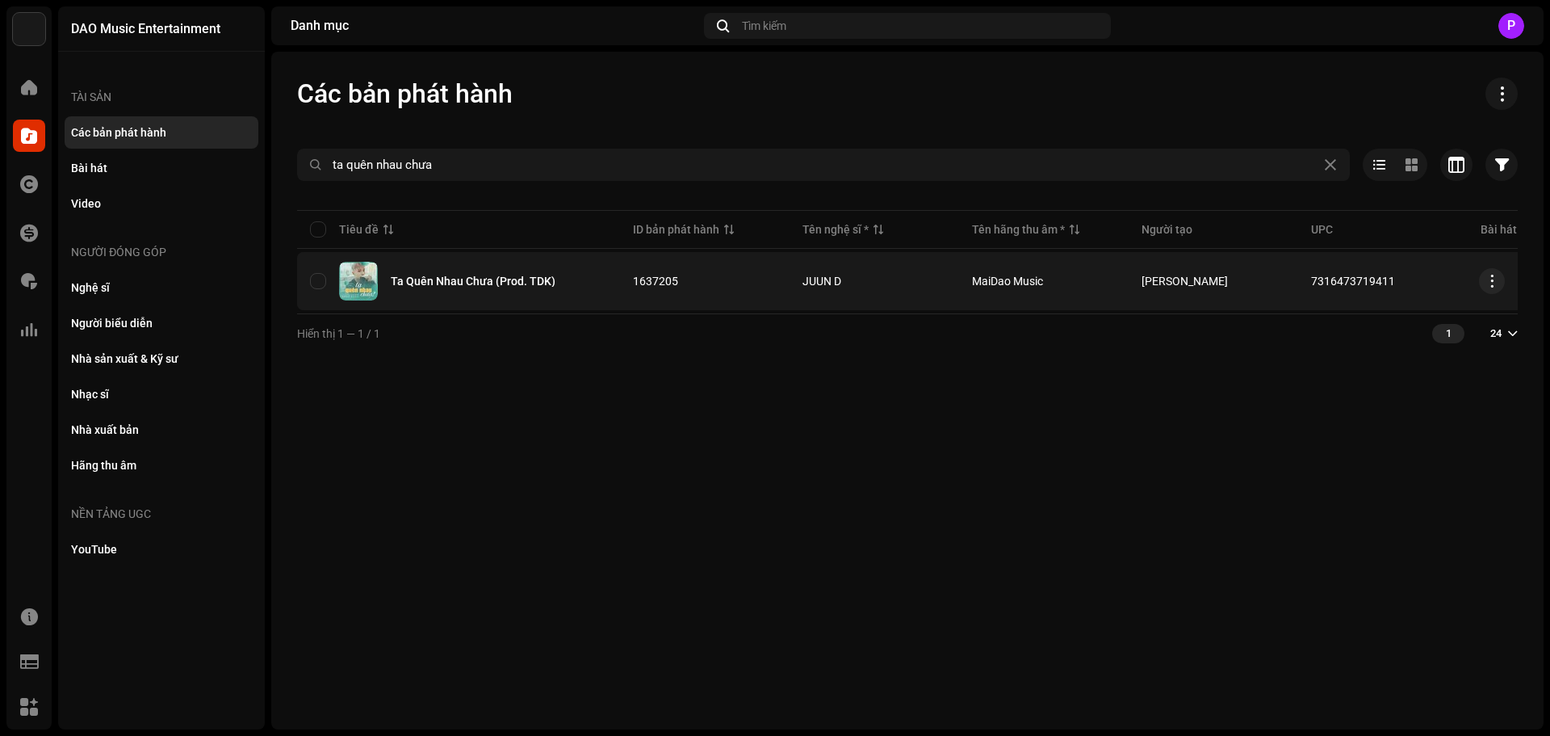
copy tr "7316473719411"
drag, startPoint x: 1392, startPoint y: 275, endPoint x: 1291, endPoint y: 291, distance: 102.2
click at [1291, 291] on tr "Ta Quên Nhau Chưa (Prod. TDK) 1637205 JUUN D MaiDao Music starberry 73164737194…" at bounding box center [1136, 281] width 1679 height 58
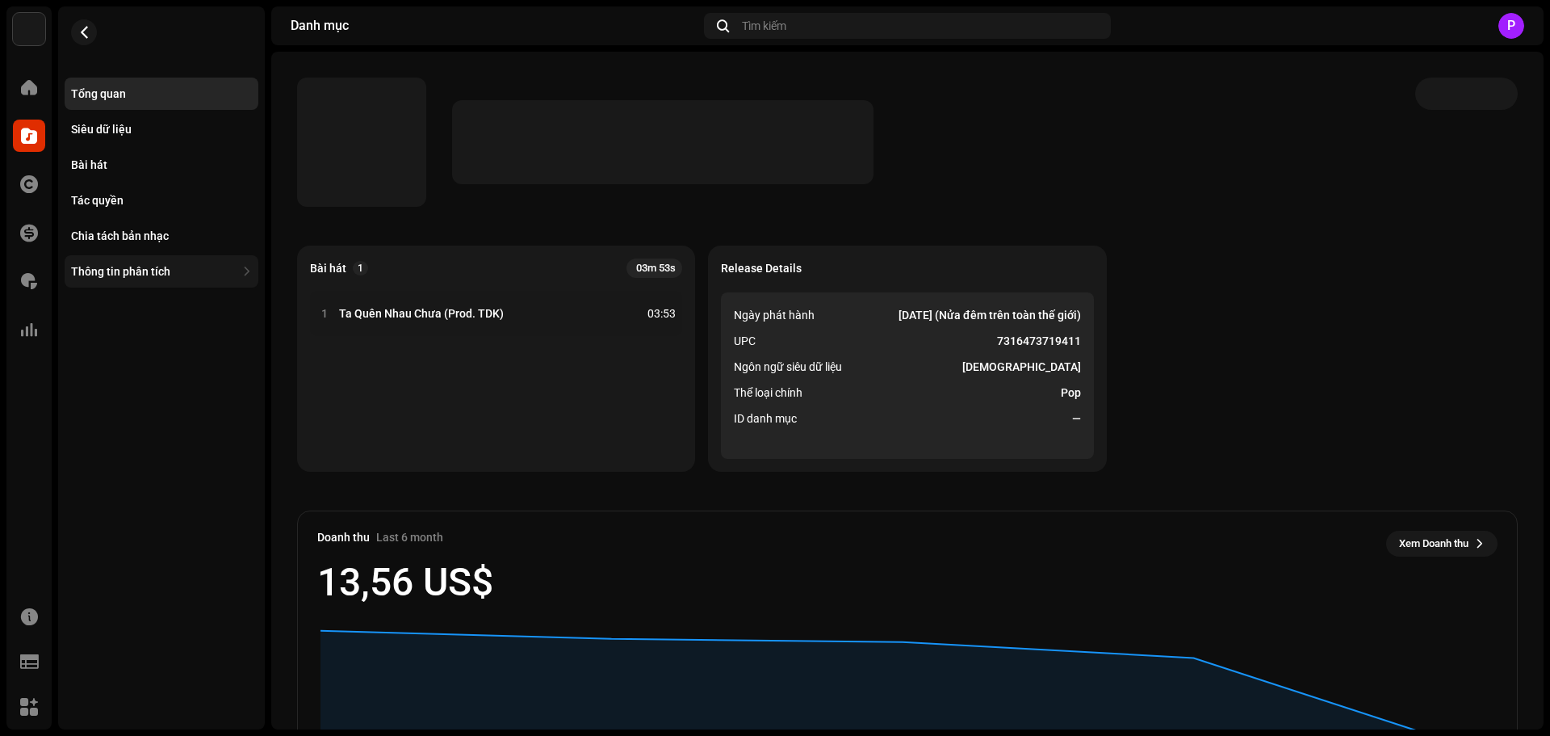
click at [127, 267] on div "Thông tin phân tích" at bounding box center [120, 271] width 99 height 13
click at [89, 145] on div "Tổng quan Siêu dữ liệu Bài hát Tác quyền Chia tách bản nhạc Thông tin phân tích…" at bounding box center [162, 218] width 194 height 281
click at [92, 168] on div "Bài hát" at bounding box center [89, 164] width 36 height 13
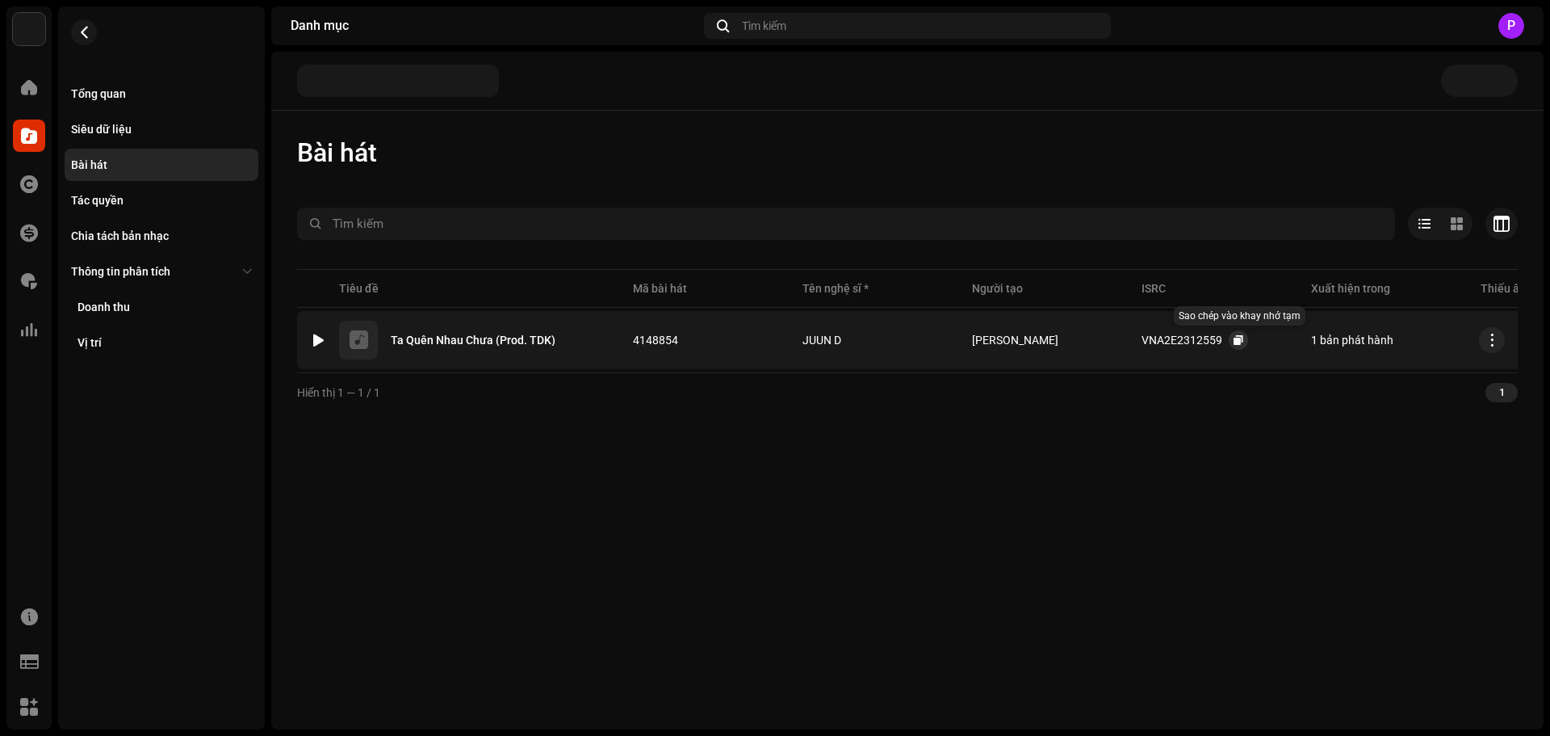
click at [1231, 338] on button "button" at bounding box center [1238, 339] width 19 height 19
click at [80, 31] on span "button" at bounding box center [84, 32] width 12 height 13
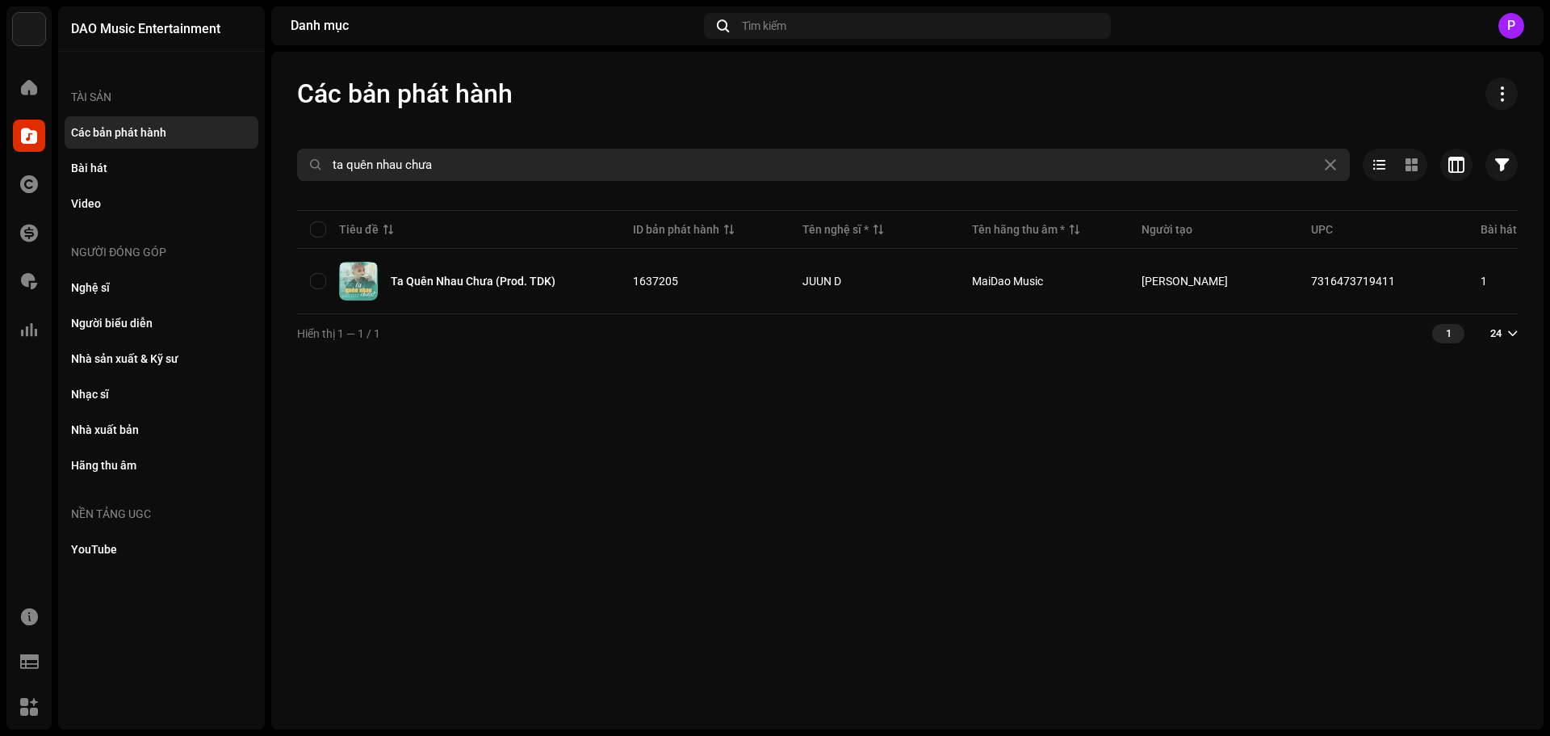
drag, startPoint x: 459, startPoint y: 174, endPoint x: 305, endPoint y: 175, distance: 153.4
click at [305, 175] on input "ta quên nhau chưa" at bounding box center [823, 165] width 1053 height 32
type input "anh ghét em"
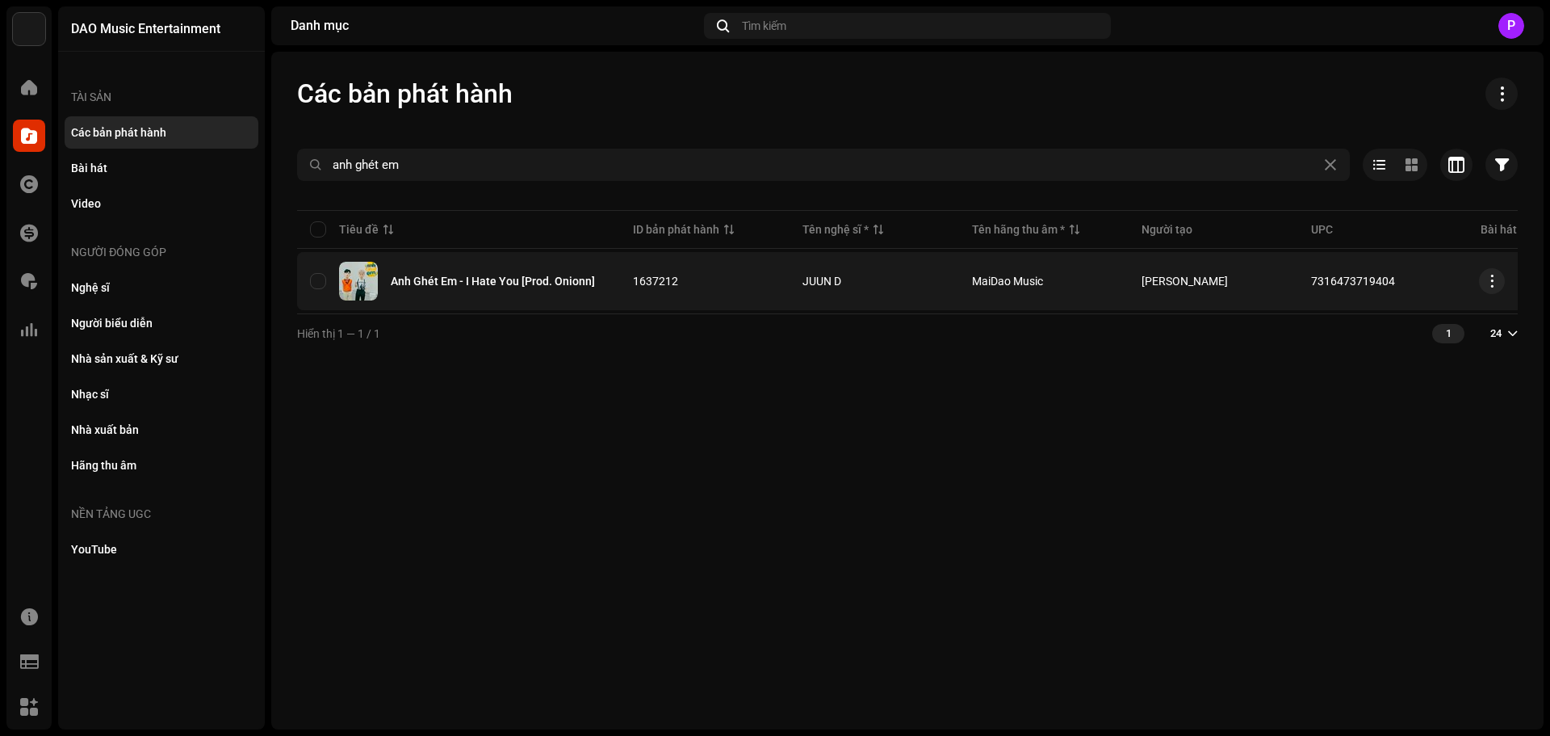
copy tr "7316473719404"
drag, startPoint x: 1405, startPoint y: 279, endPoint x: 1295, endPoint y: 272, distance: 110.0
click at [1295, 272] on tr "Anh Ghét Em - I Hate You [Prod. Onionn] 1637212 JUUN D MaiDao Music starberry 7…" at bounding box center [1136, 281] width 1679 height 58
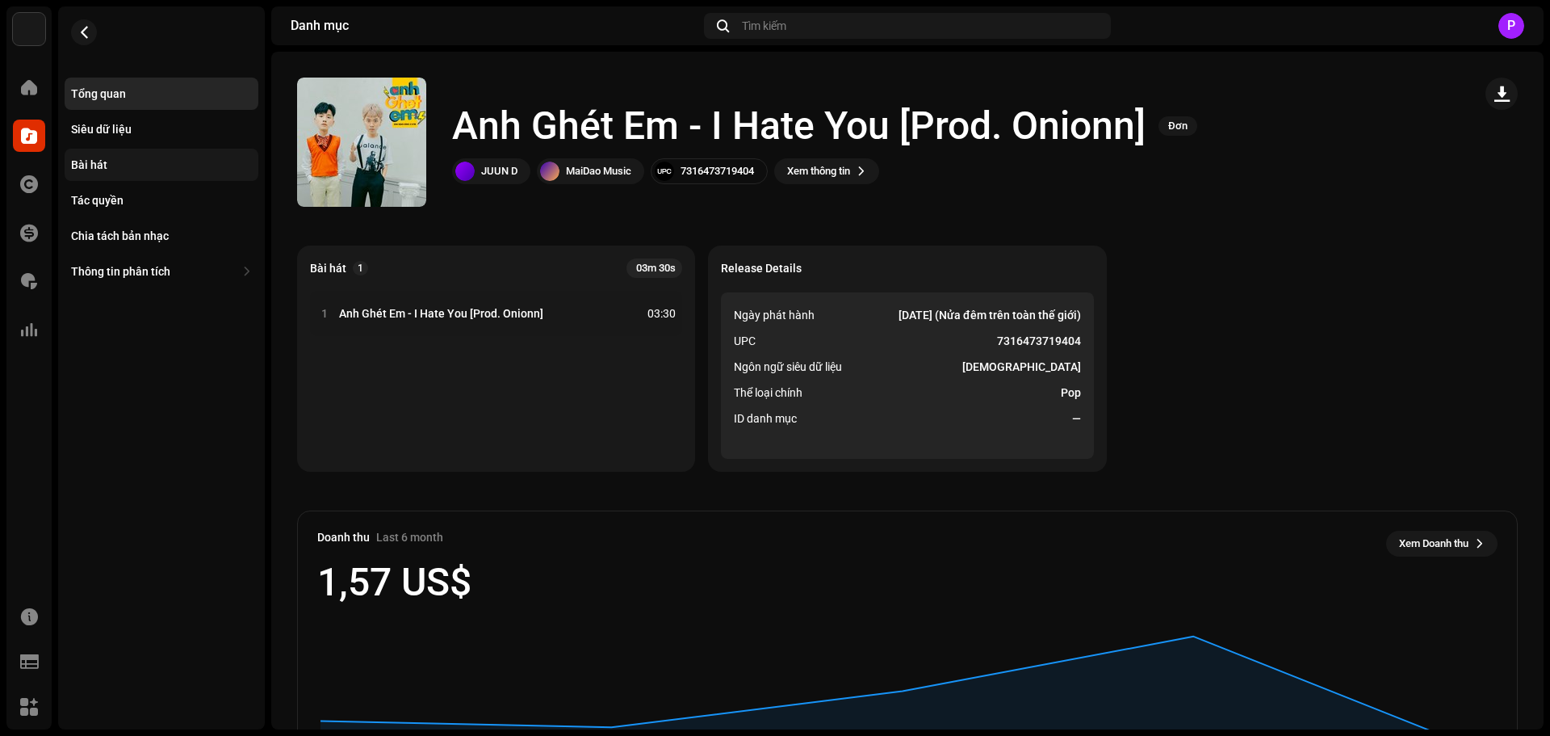
click at [119, 156] on div "Bài hát" at bounding box center [162, 165] width 194 height 32
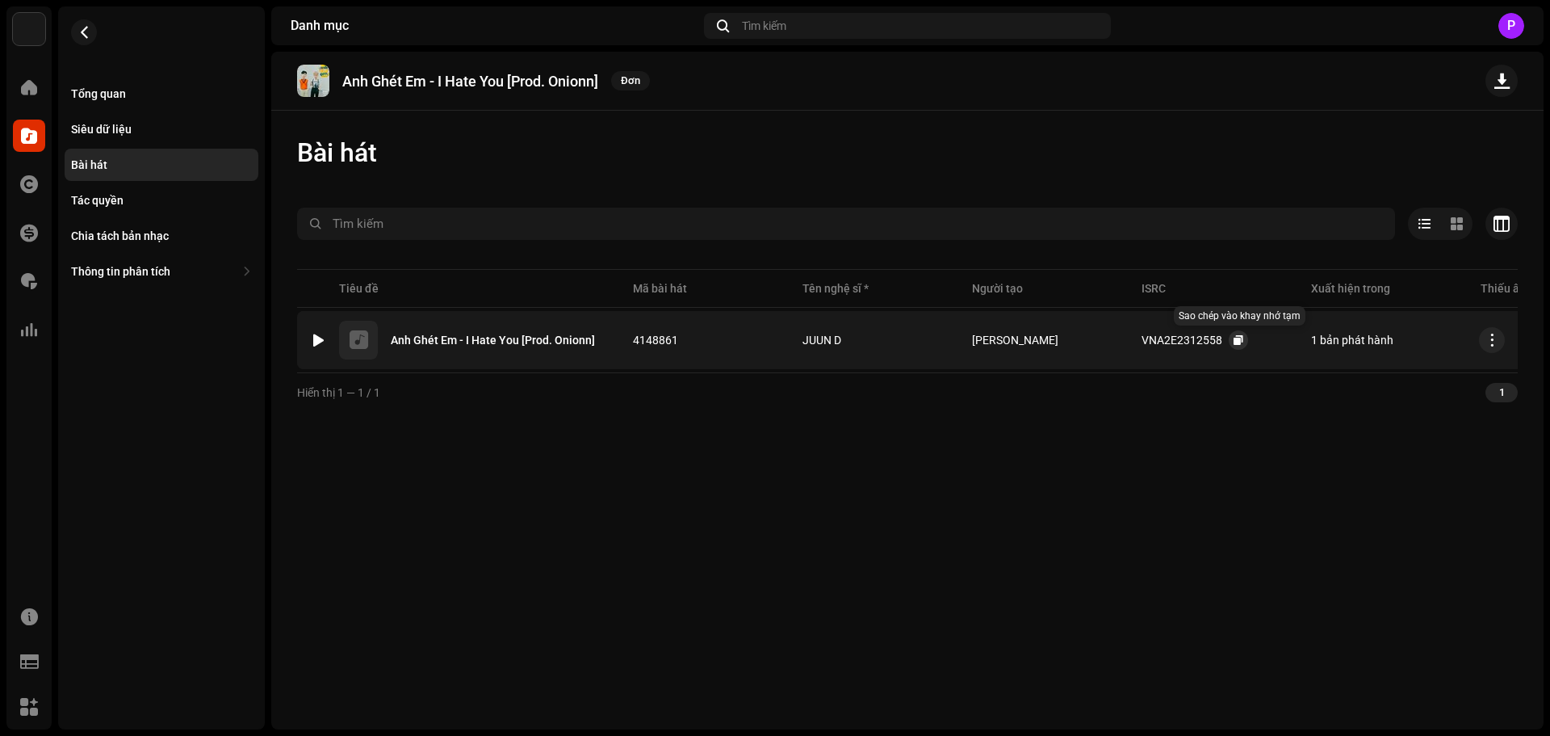
click at [1237, 338] on span "button" at bounding box center [1239, 339] width 10 height 13
click at [87, 27] on span "button" at bounding box center [84, 32] width 12 height 13
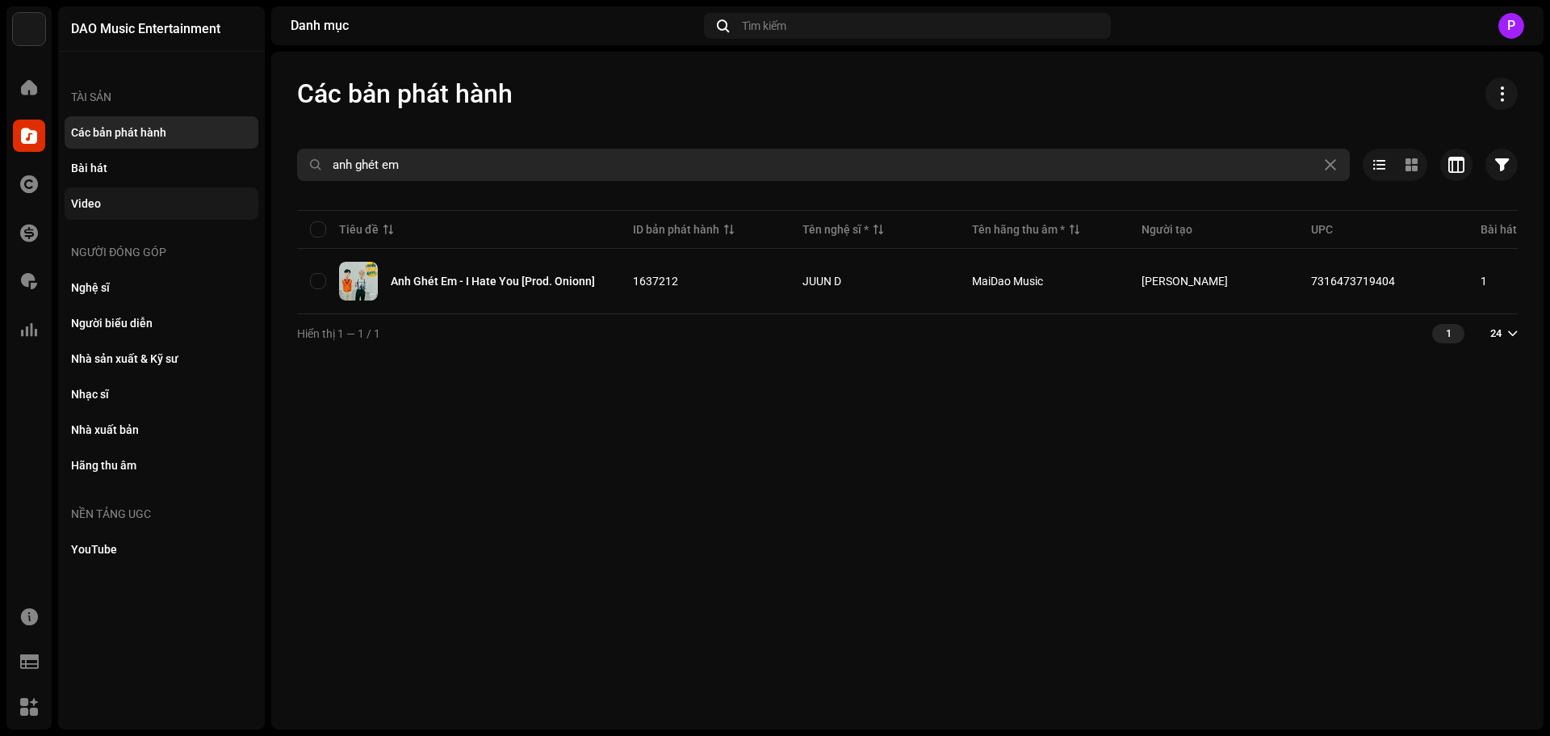
drag, startPoint x: 438, startPoint y: 162, endPoint x: 195, endPoint y: 191, distance: 245.6
click at [195, 191] on div "DAO Music Entertainment Trang chủ Danh mục Tác quyền Tài chính Phí bản quyền Th…" at bounding box center [775, 368] width 1550 height 736
type input "d"
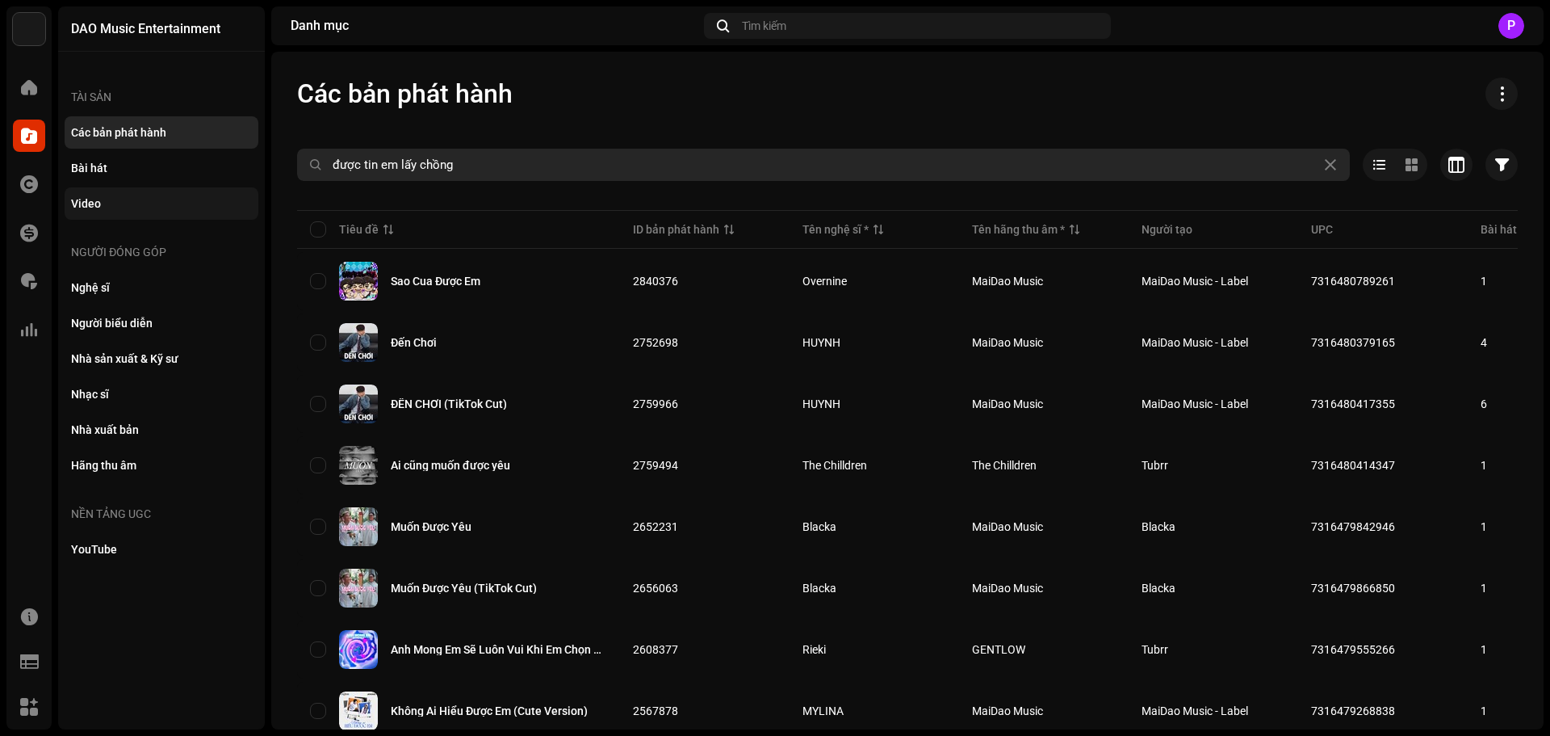
type input "được tin em lấy chồng"
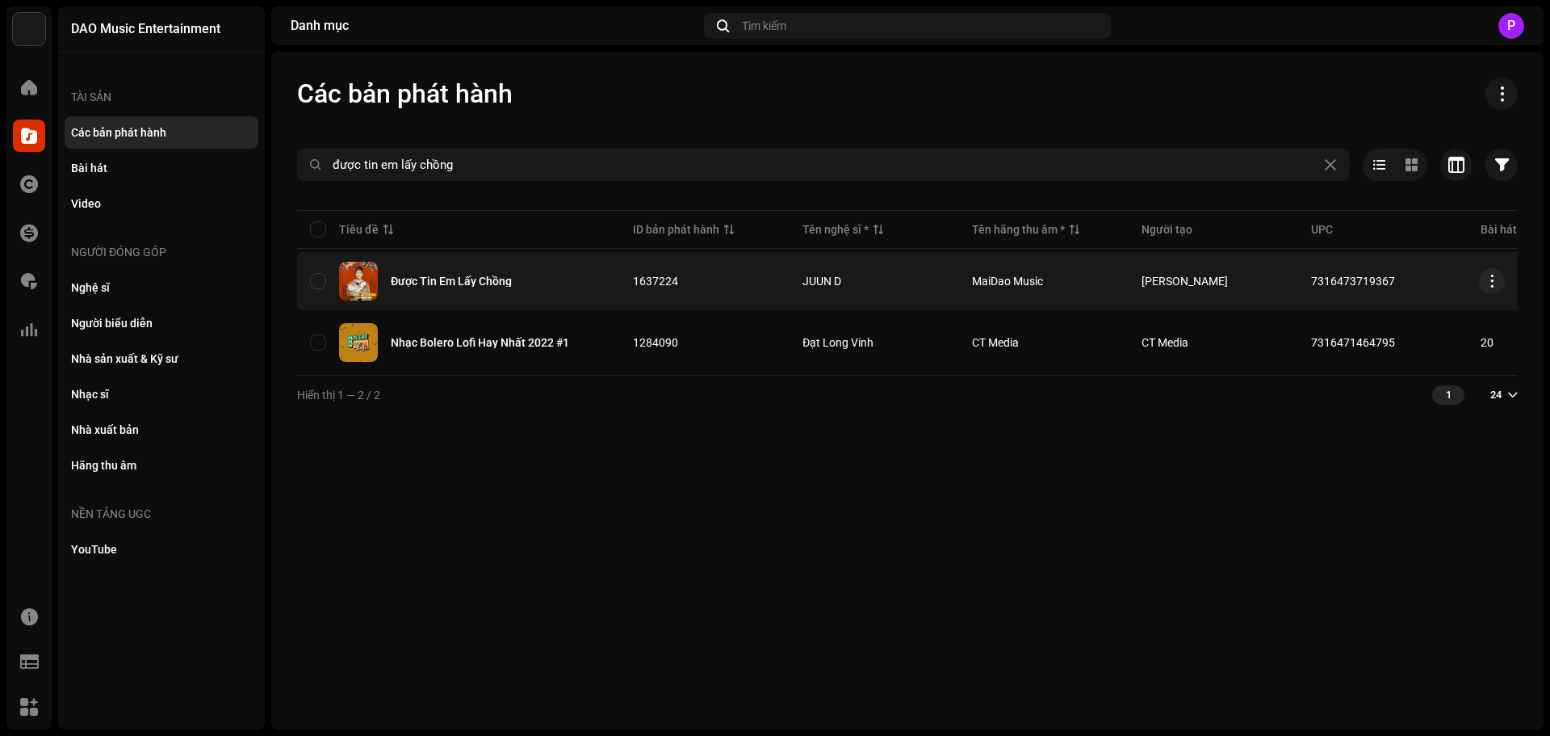
copy tr "7316473719367"
drag, startPoint x: 1398, startPoint y: 278, endPoint x: 1286, endPoint y: 283, distance: 111.6
click at [1286, 283] on tr "Được Tin Em Lấy Chồng 1637224 JUUN D MaiDao Music starberry 7316473719367 1 04:…" at bounding box center [1136, 281] width 1679 height 58
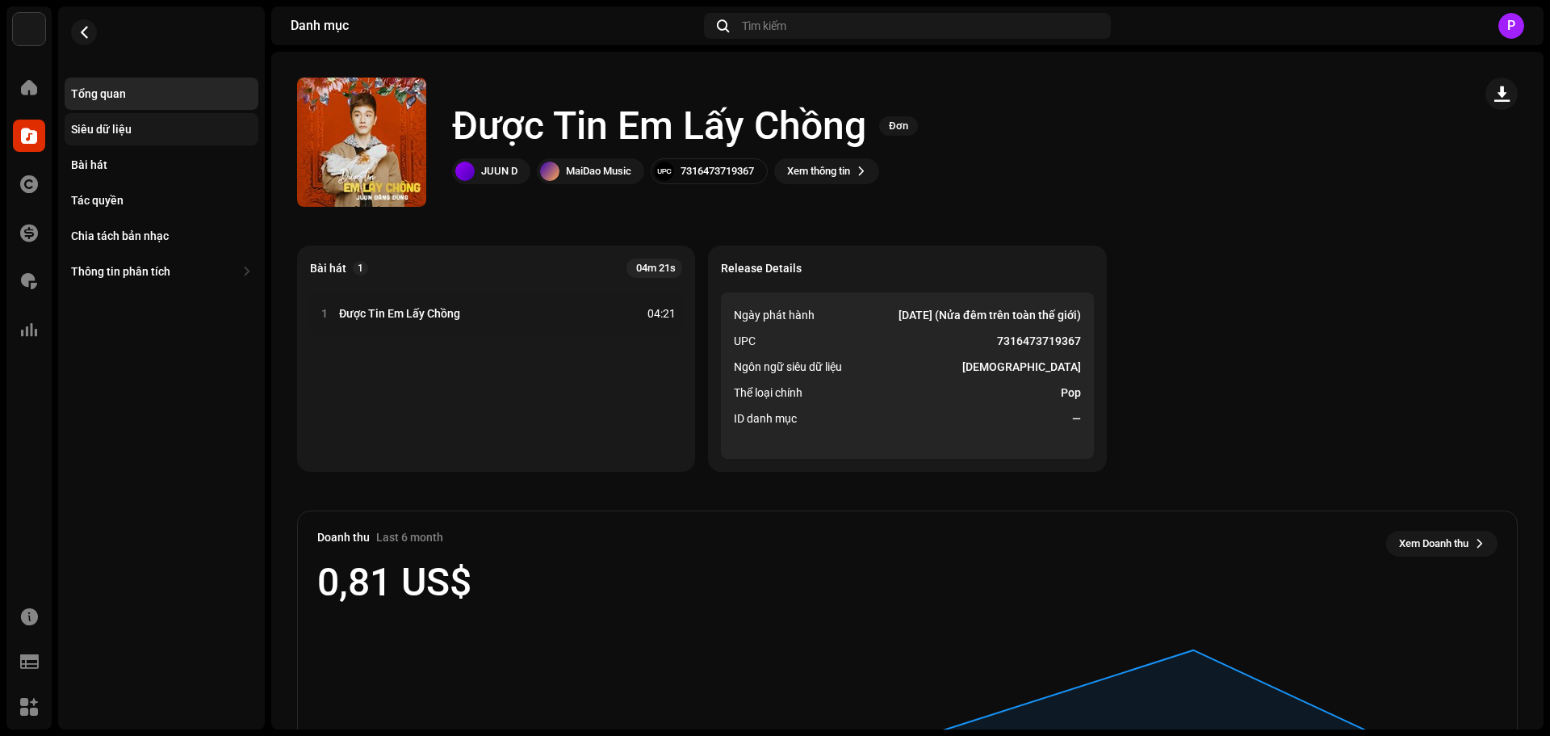
click at [87, 145] on div "Siêu dữ liệu" at bounding box center [162, 129] width 194 height 32
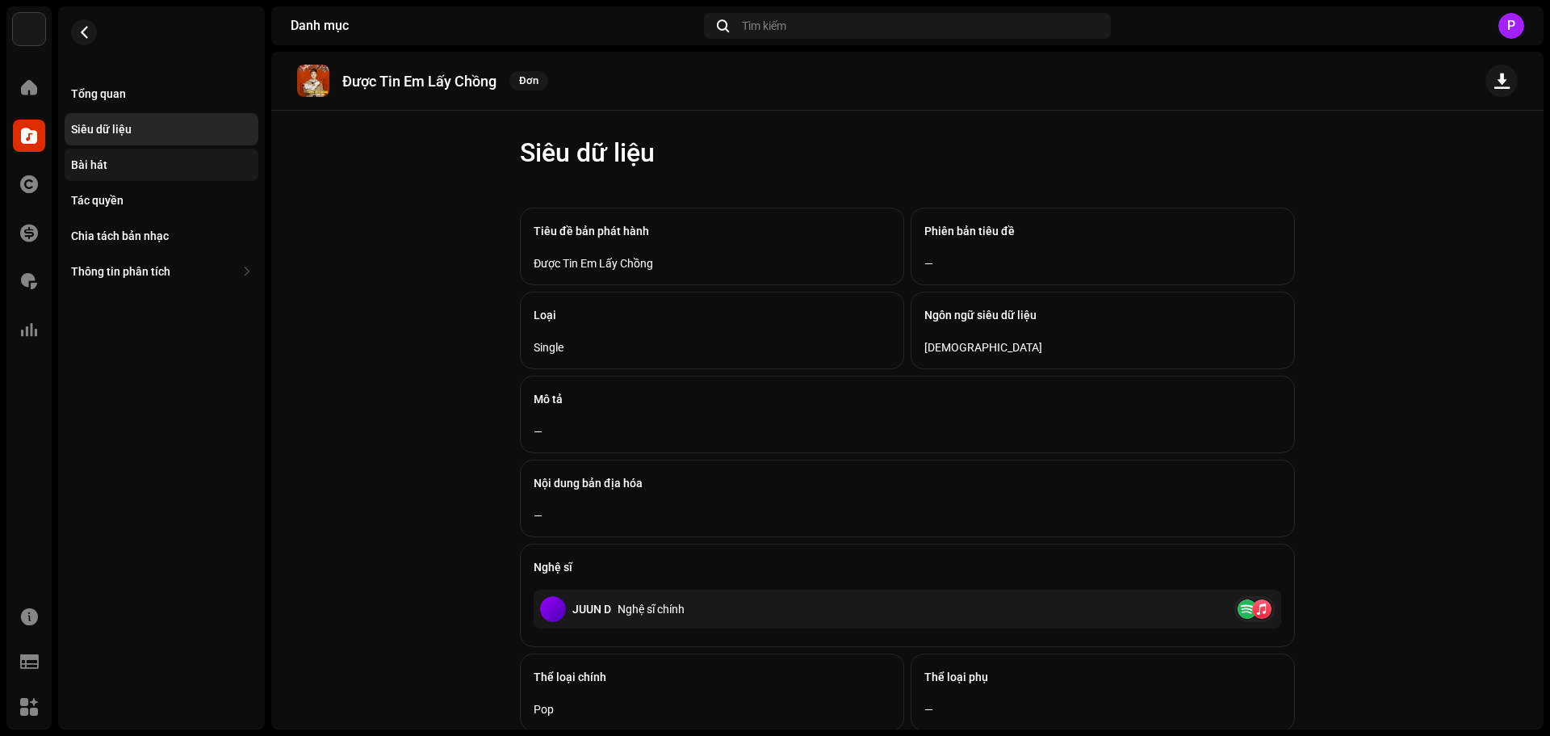
click at [112, 157] on div "Bài hát" at bounding box center [162, 165] width 194 height 32
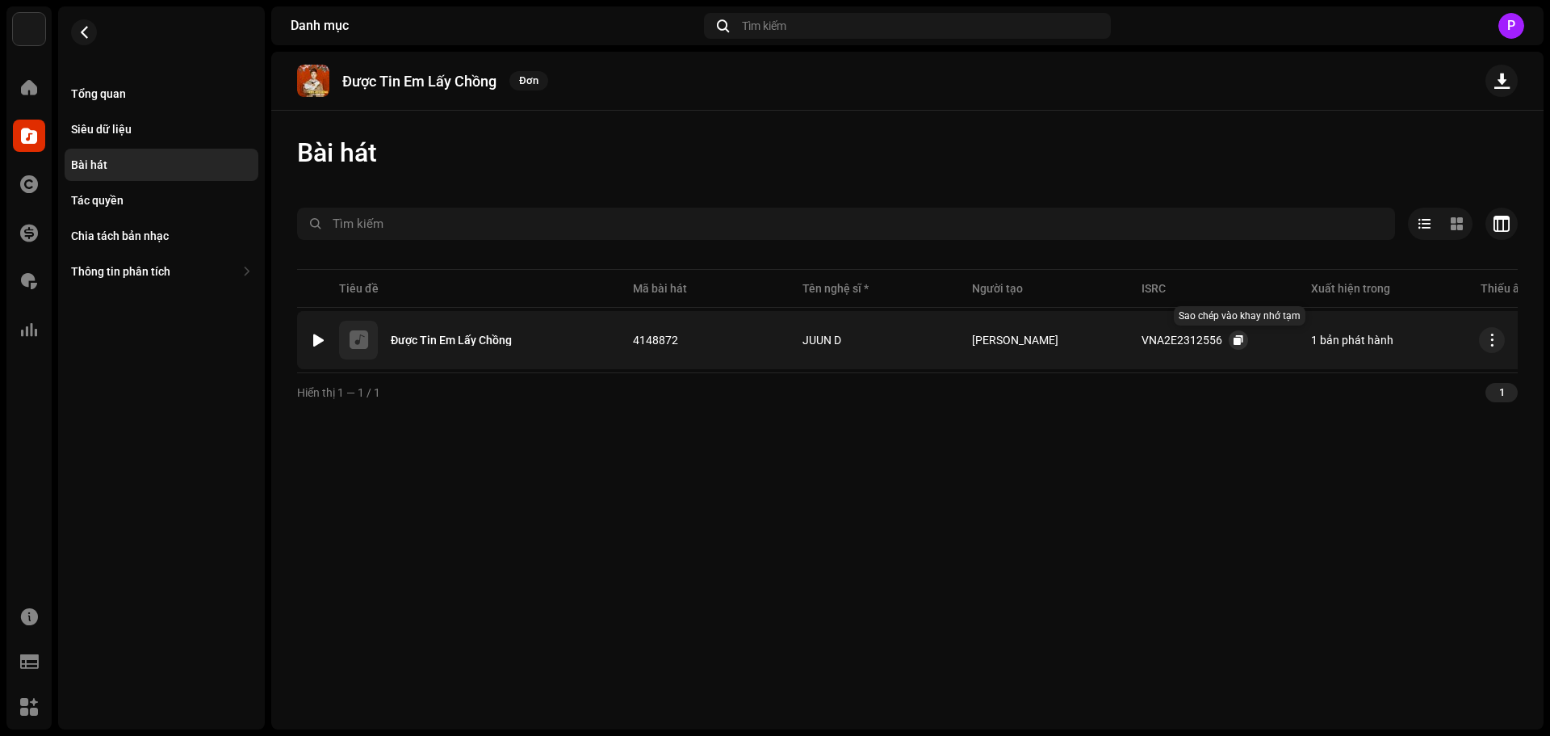
click at [1231, 340] on button "button" at bounding box center [1238, 339] width 19 height 19
click at [90, 34] on span "button" at bounding box center [84, 32] width 12 height 13
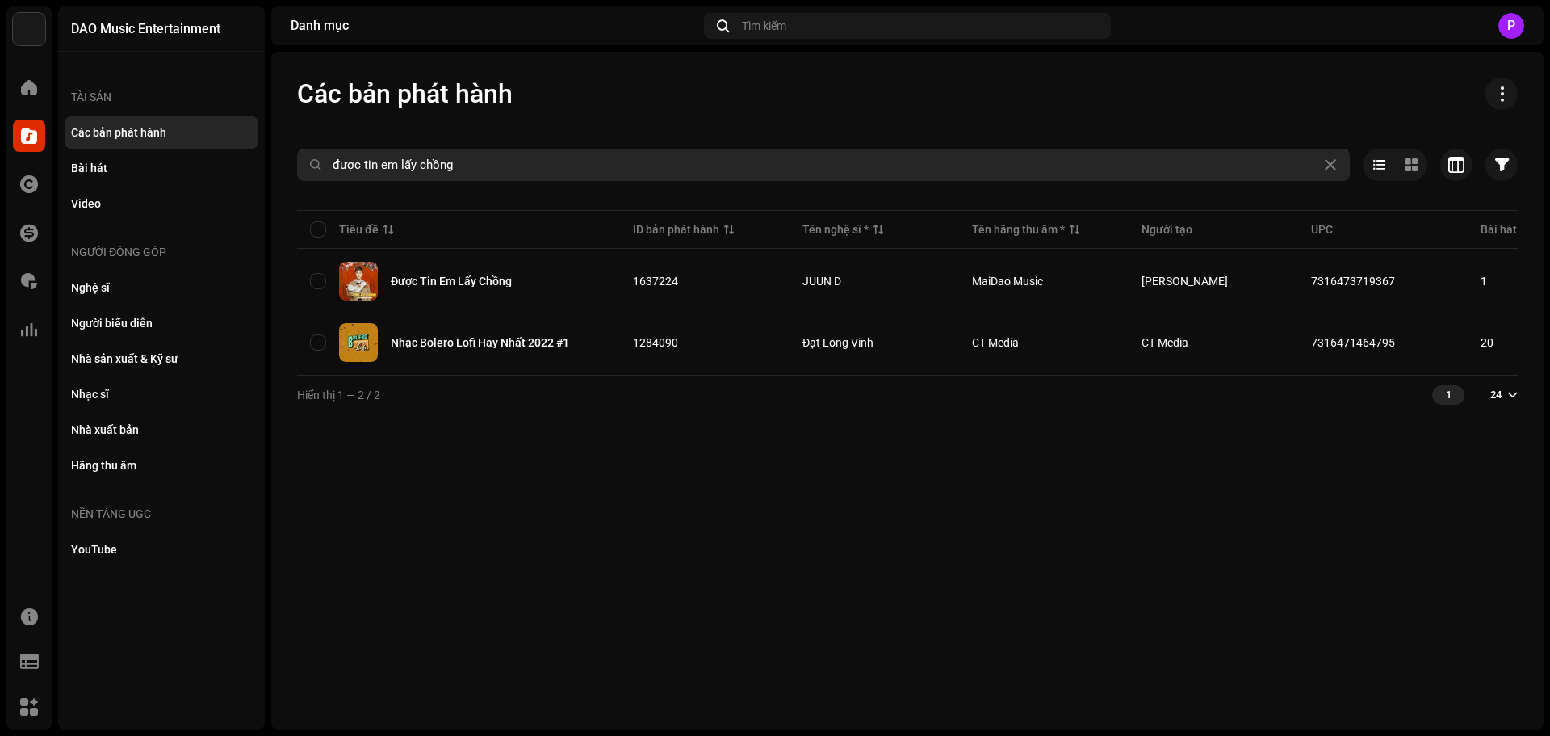
drag, startPoint x: 476, startPoint y: 172, endPoint x: 0, endPoint y: 178, distance: 475.6
click at [0, 178] on div "DAO Music Entertainment Trang chủ Danh mục Tác quyền Tài chính Phí bản quyền Th…" at bounding box center [775, 368] width 1550 height 736
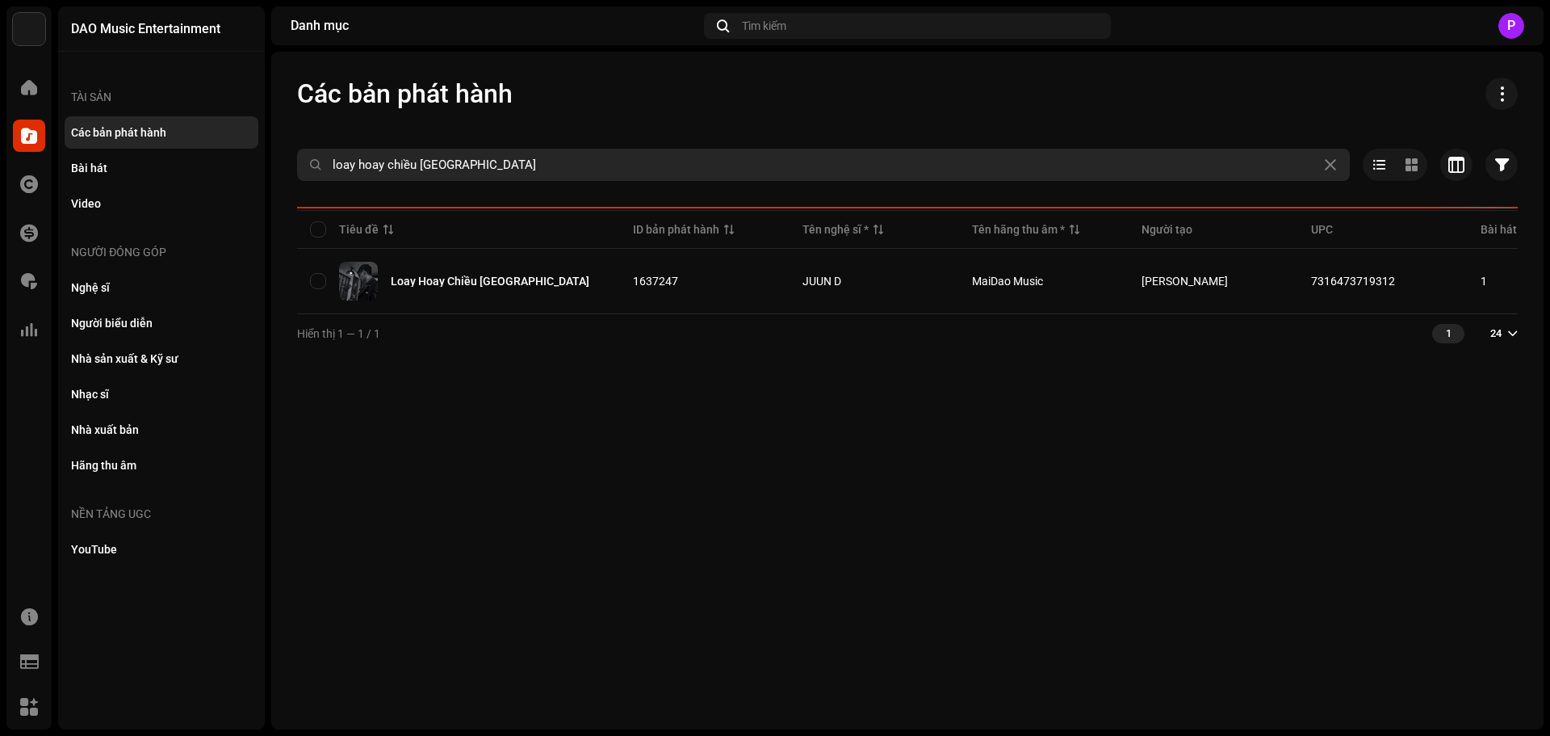
type input "loay hoay chiều sài gòn"
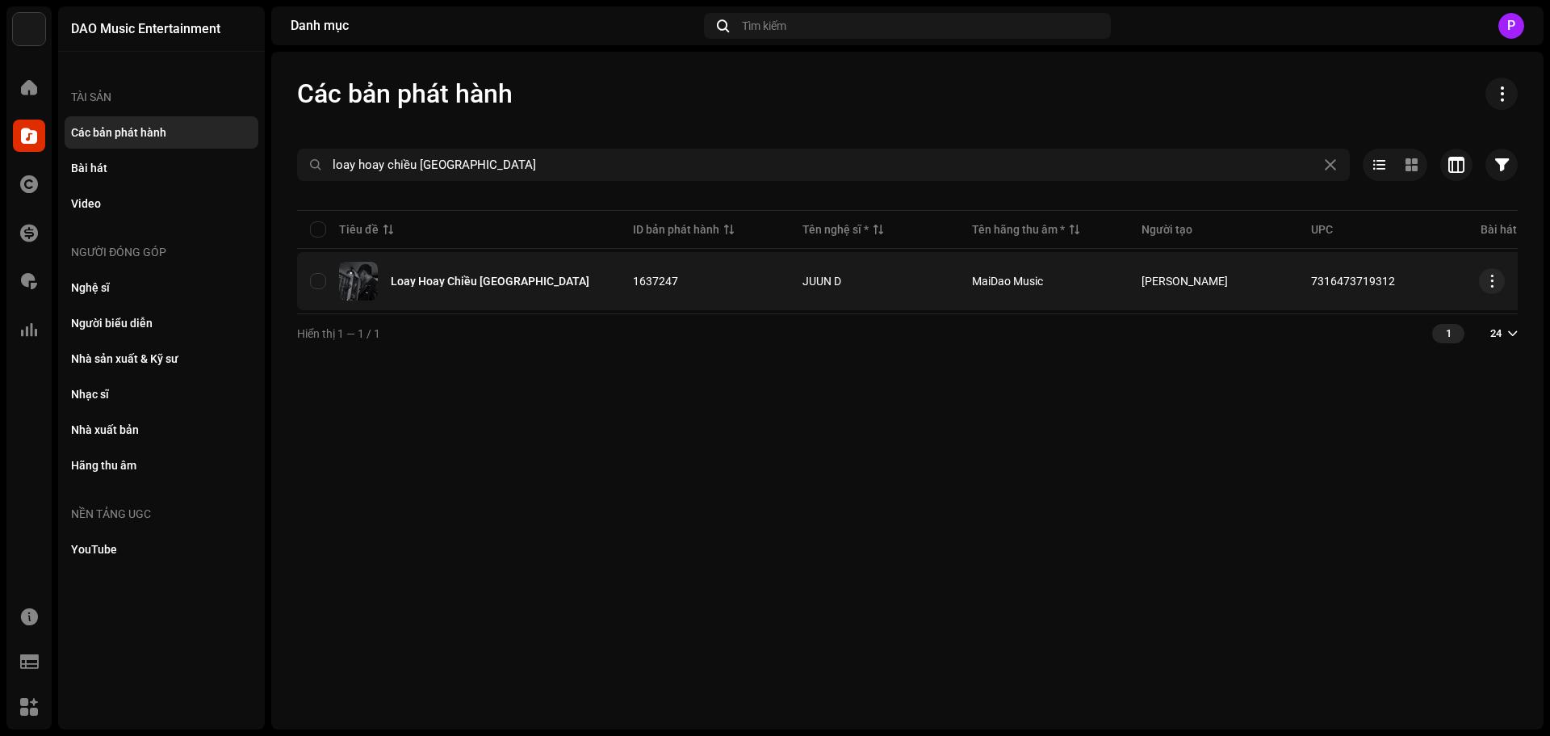
copy span "7316473719312"
drag, startPoint x: 1405, startPoint y: 282, endPoint x: 1306, endPoint y: 277, distance: 98.6
click at [1306, 277] on td "7316473719312" at bounding box center [1383, 281] width 170 height 58
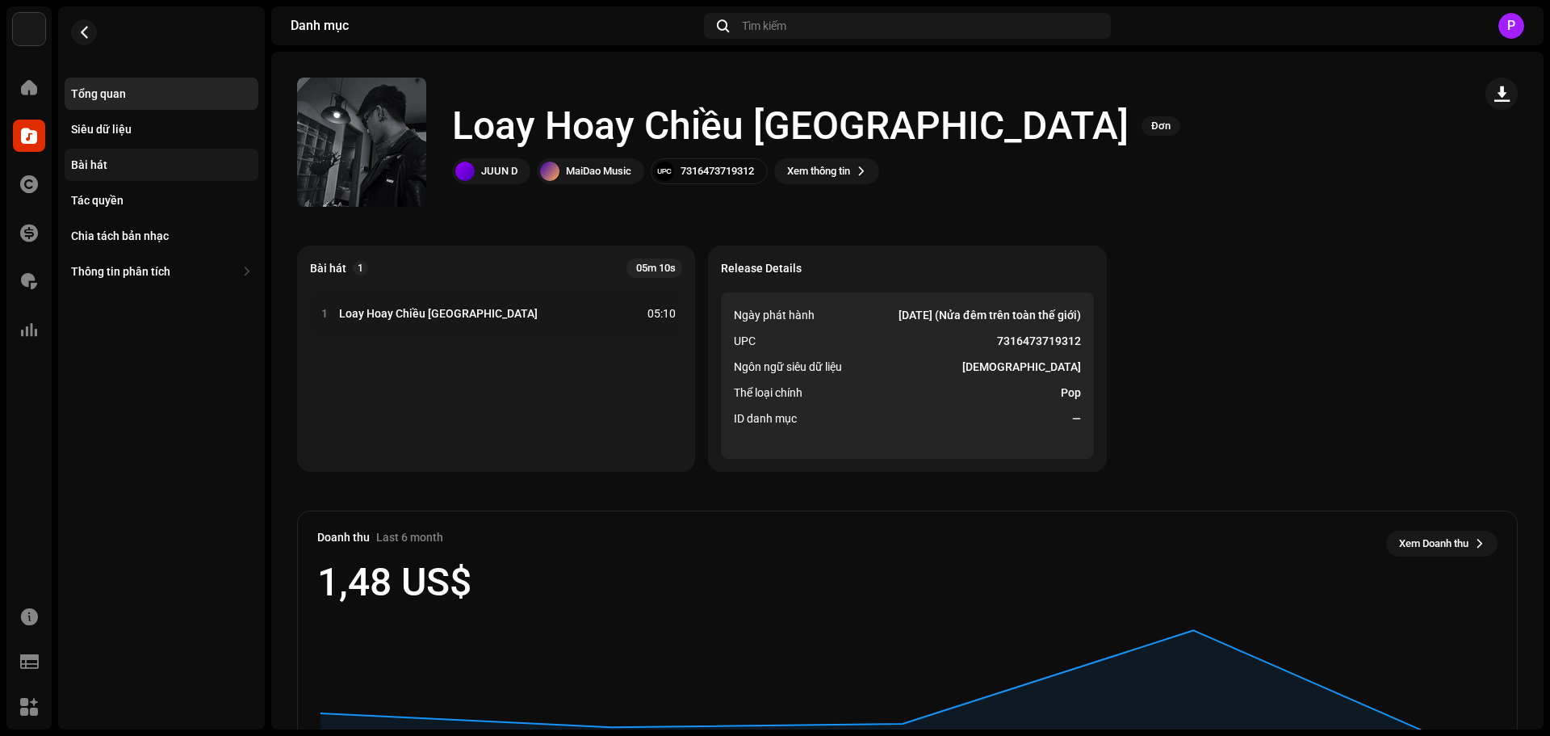
click at [107, 163] on div "Bài hát" at bounding box center [161, 164] width 181 height 13
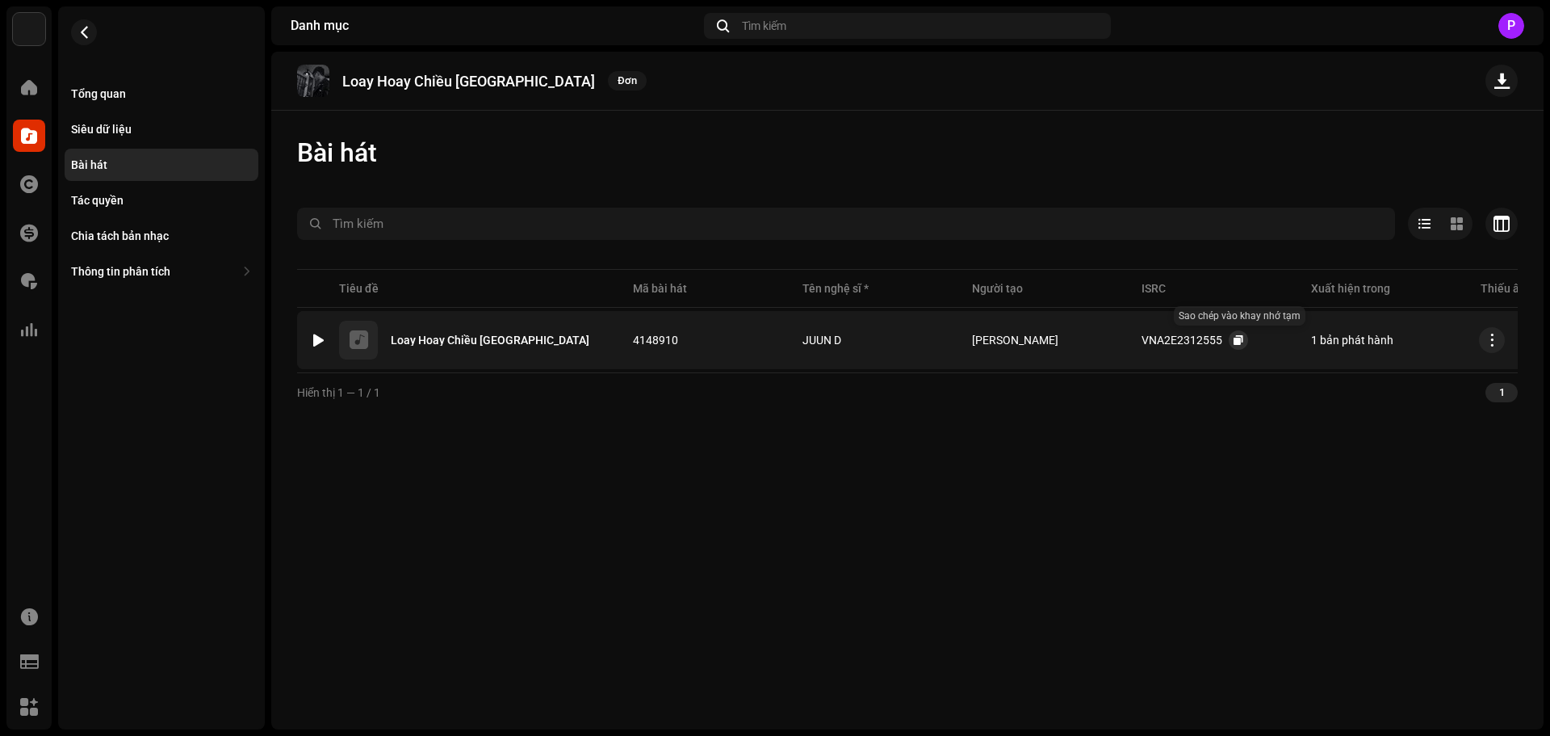
click at [1234, 340] on span "button" at bounding box center [1239, 339] width 10 height 13
click at [87, 29] on span "button" at bounding box center [84, 32] width 12 height 13
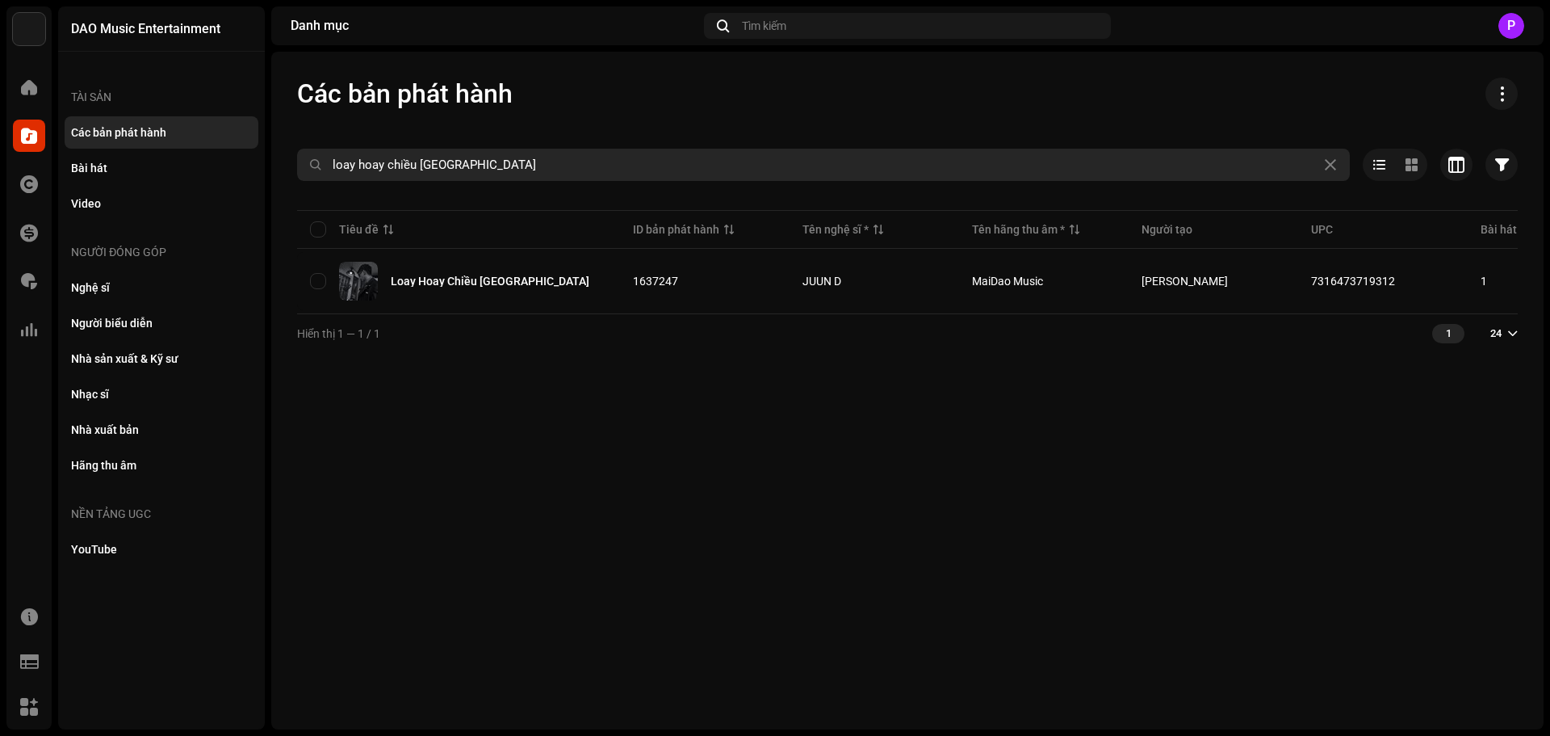
drag, startPoint x: 488, startPoint y: 171, endPoint x: 0, endPoint y: 233, distance: 492.4
click at [2, 233] on div "DAO Music Entertainment Trang chủ Danh mục Tác quyền Tài chính Phí bản quyền Th…" at bounding box center [775, 368] width 1550 height 736
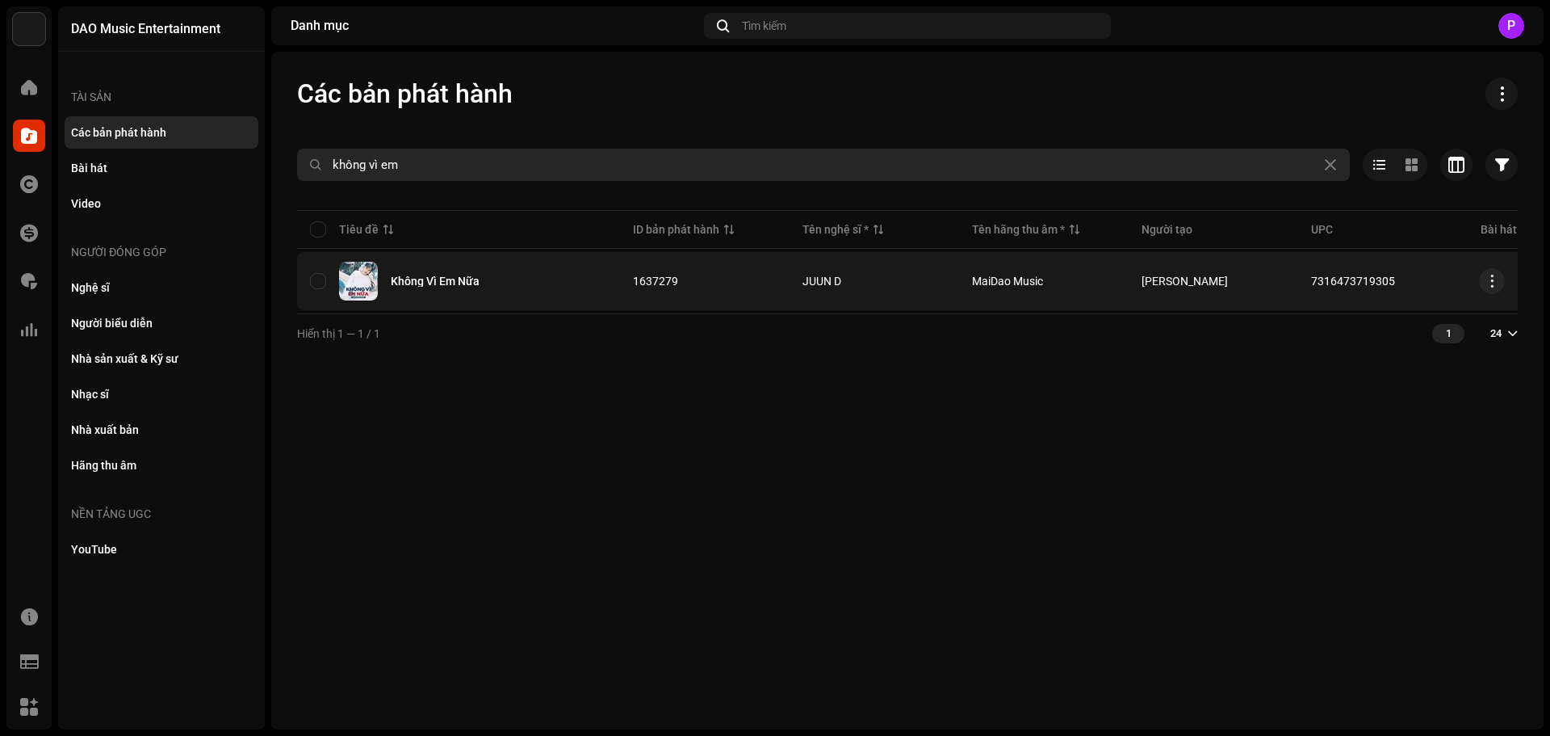
type input "không vì em"
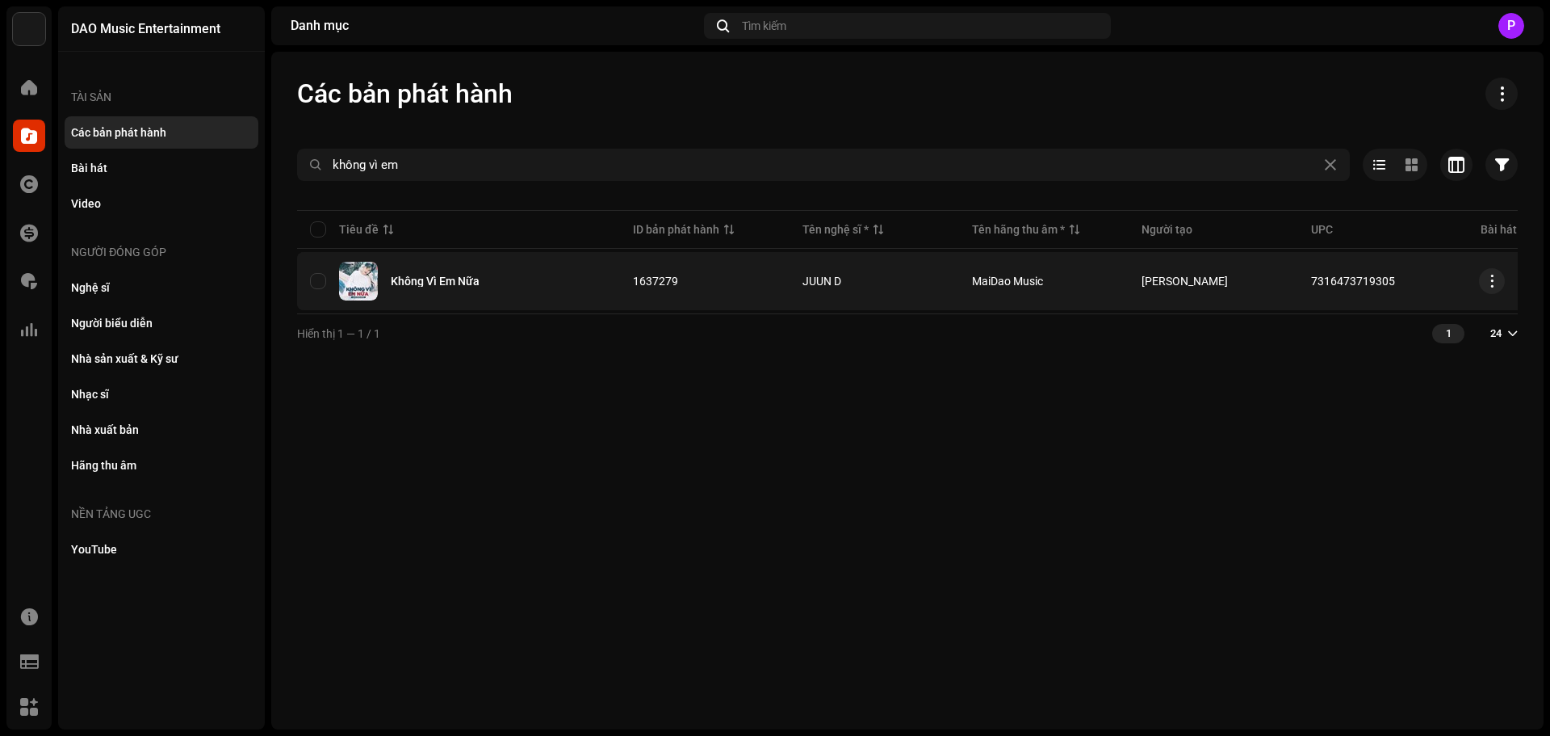
copy span "7316473719305"
drag, startPoint x: 1404, startPoint y: 282, endPoint x: 1310, endPoint y: 279, distance: 94.5
click at [1310, 279] on td "7316473719305" at bounding box center [1383, 281] width 170 height 58
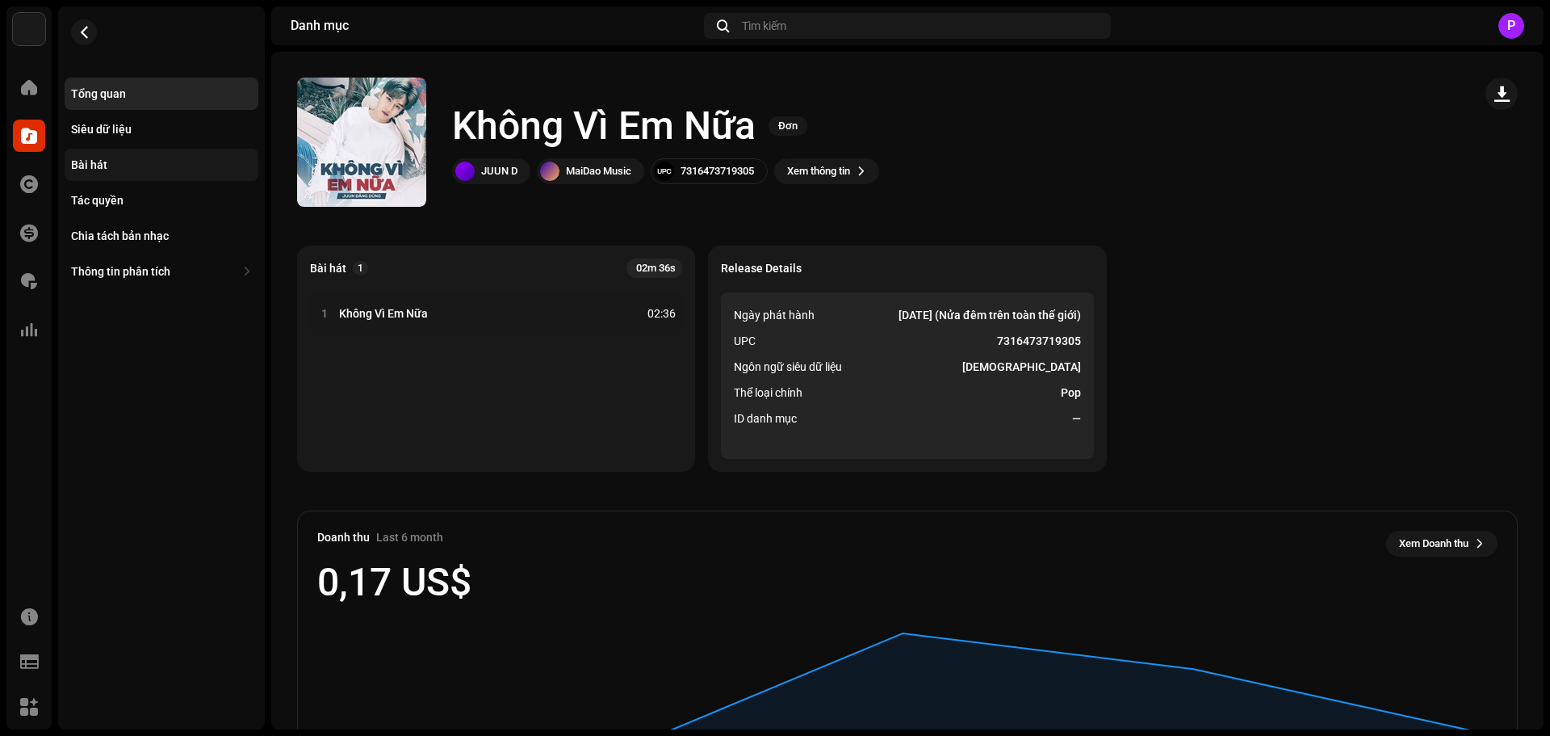
click at [99, 157] on div "Bài hát" at bounding box center [162, 165] width 194 height 32
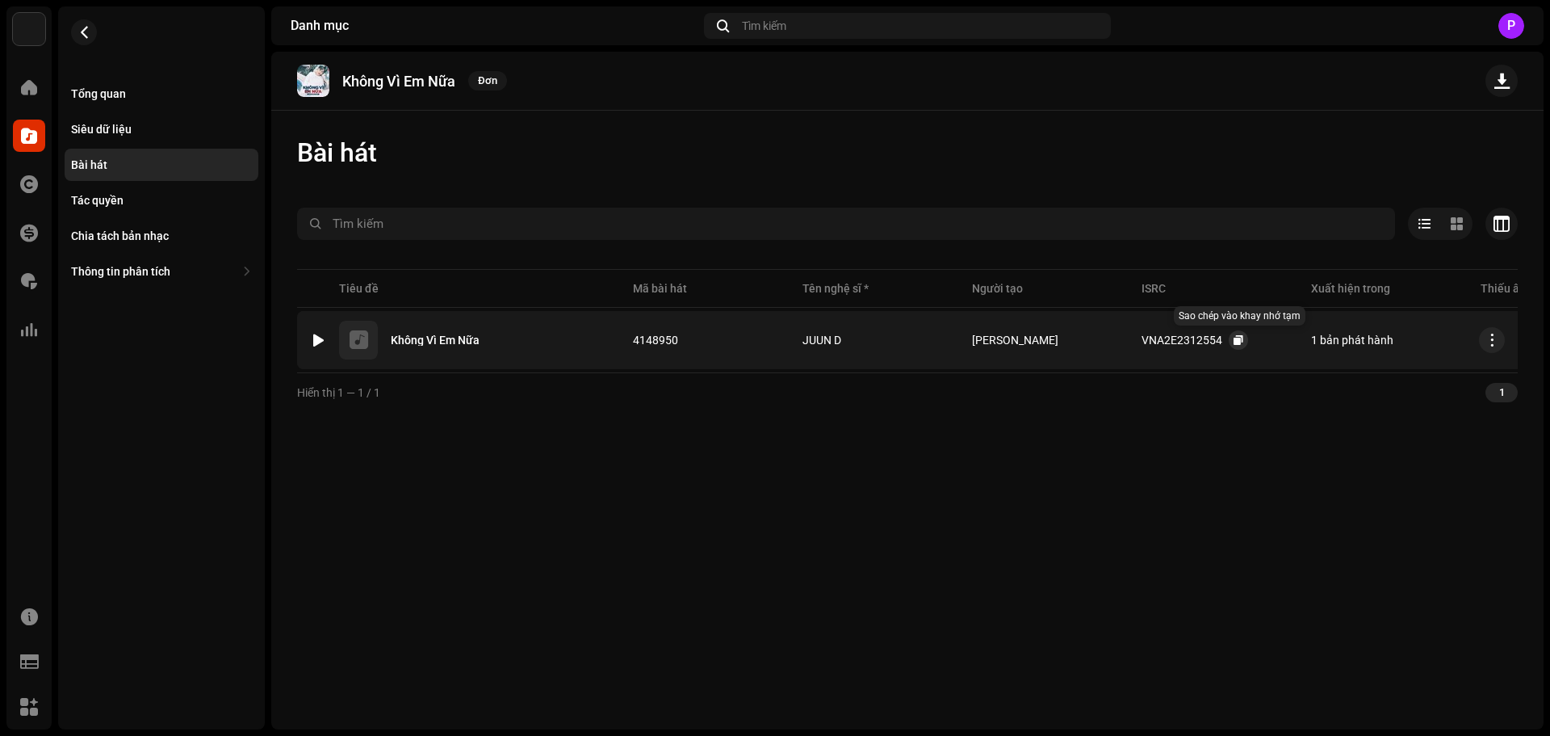
click at [1245, 339] on button "button" at bounding box center [1238, 339] width 19 height 19
click at [78, 35] on span "button" at bounding box center [84, 32] width 12 height 13
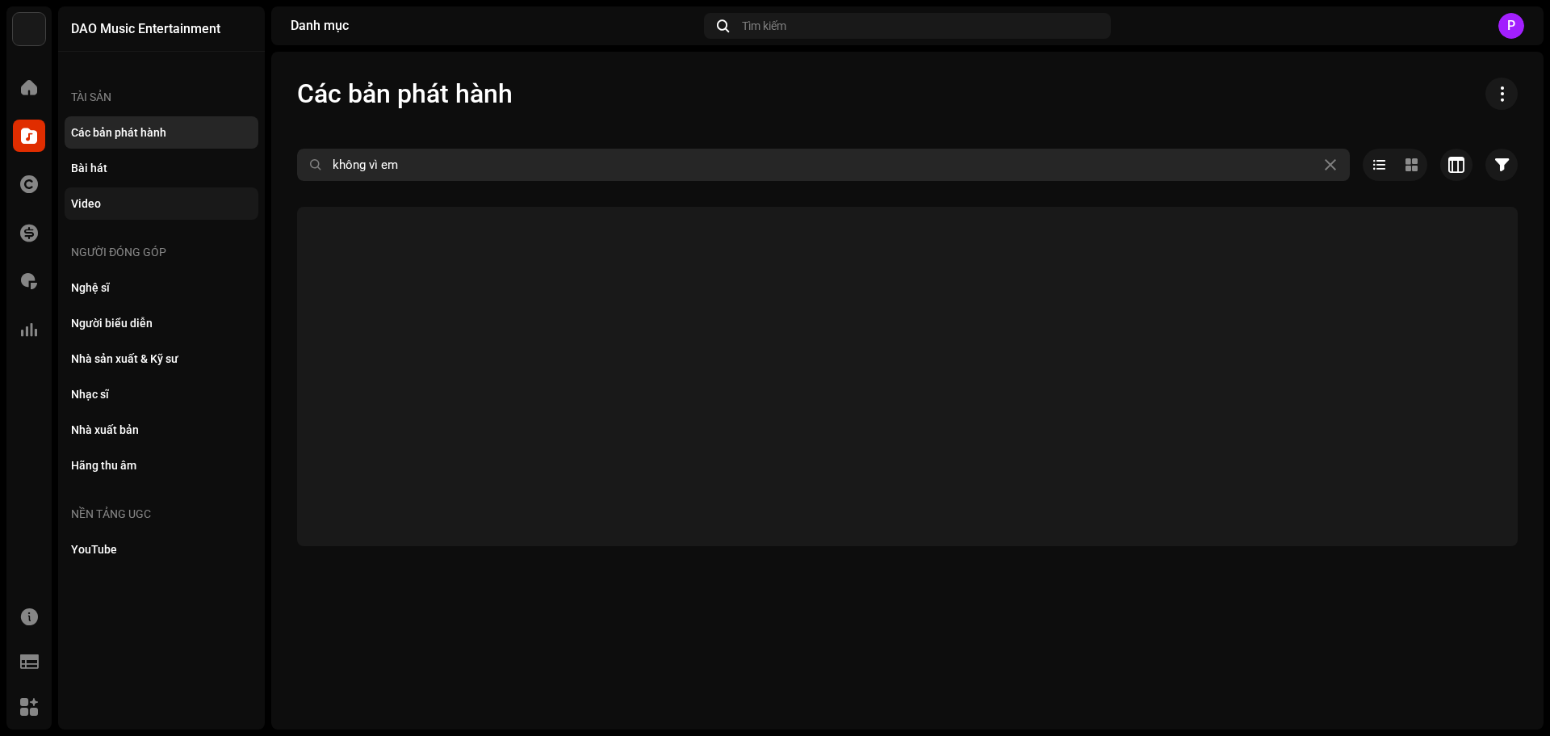
drag, startPoint x: 461, startPoint y: 156, endPoint x: 175, endPoint y: 199, distance: 289.0
click at [175, 199] on div "DAO Music Entertainment Trang chủ Danh mục Tác quyền Tài chính Phí bản quyền Th…" at bounding box center [775, 368] width 1550 height 736
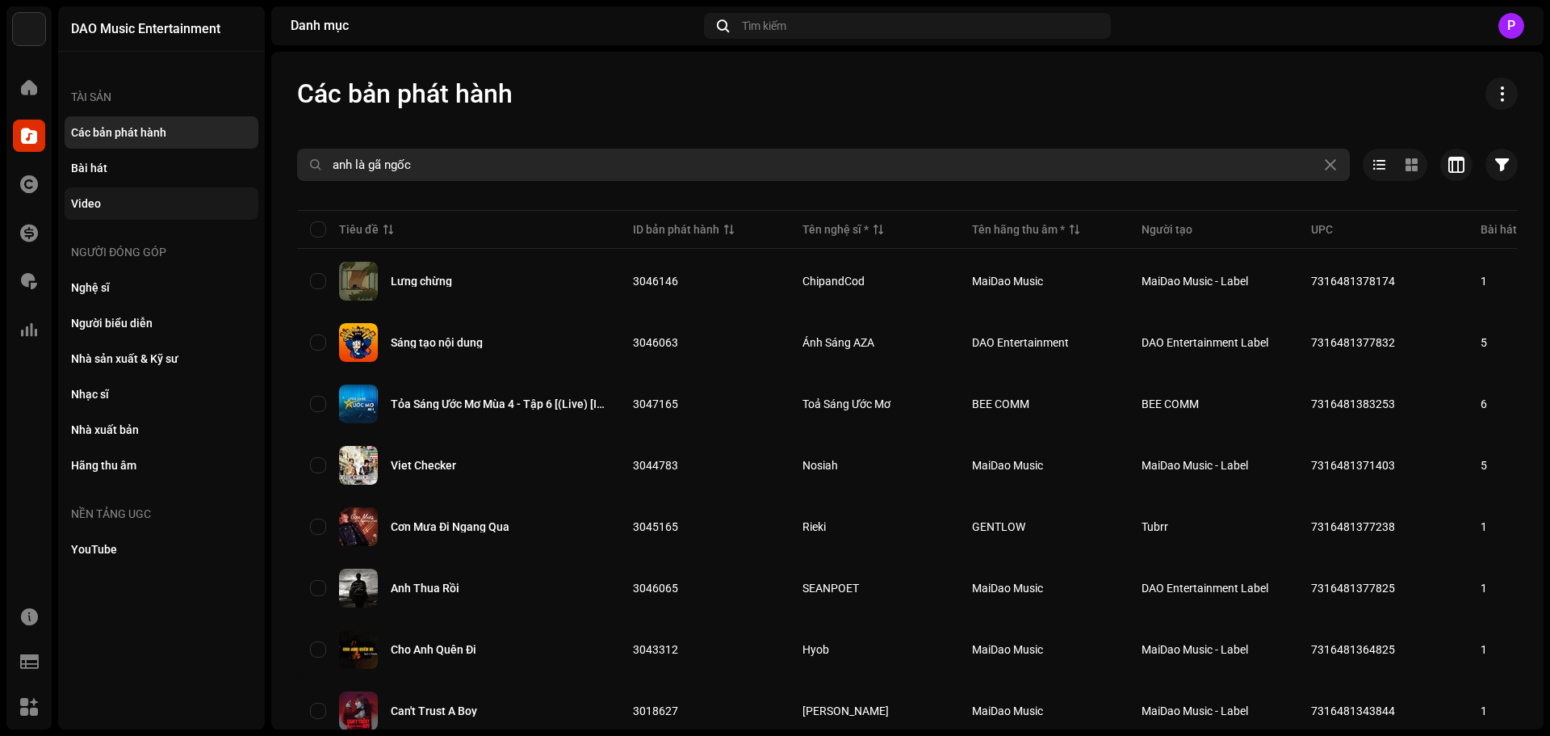
type input "anh là gã ngốc"
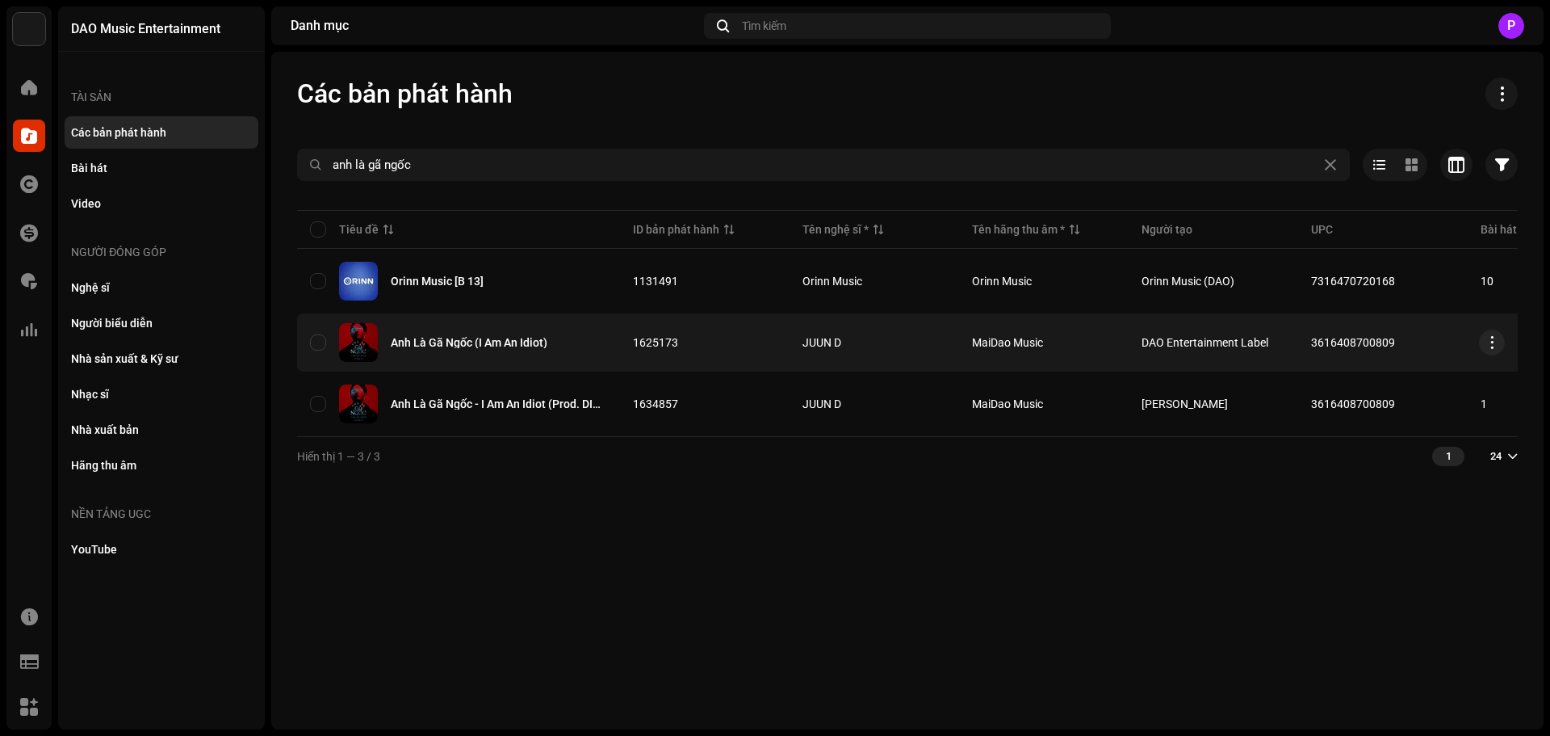
copy span "3616408700809"
drag, startPoint x: 1400, startPoint y: 342, endPoint x: 1305, endPoint y: 345, distance: 95.3
click at [1305, 345] on td "3616408700809" at bounding box center [1383, 342] width 170 height 58
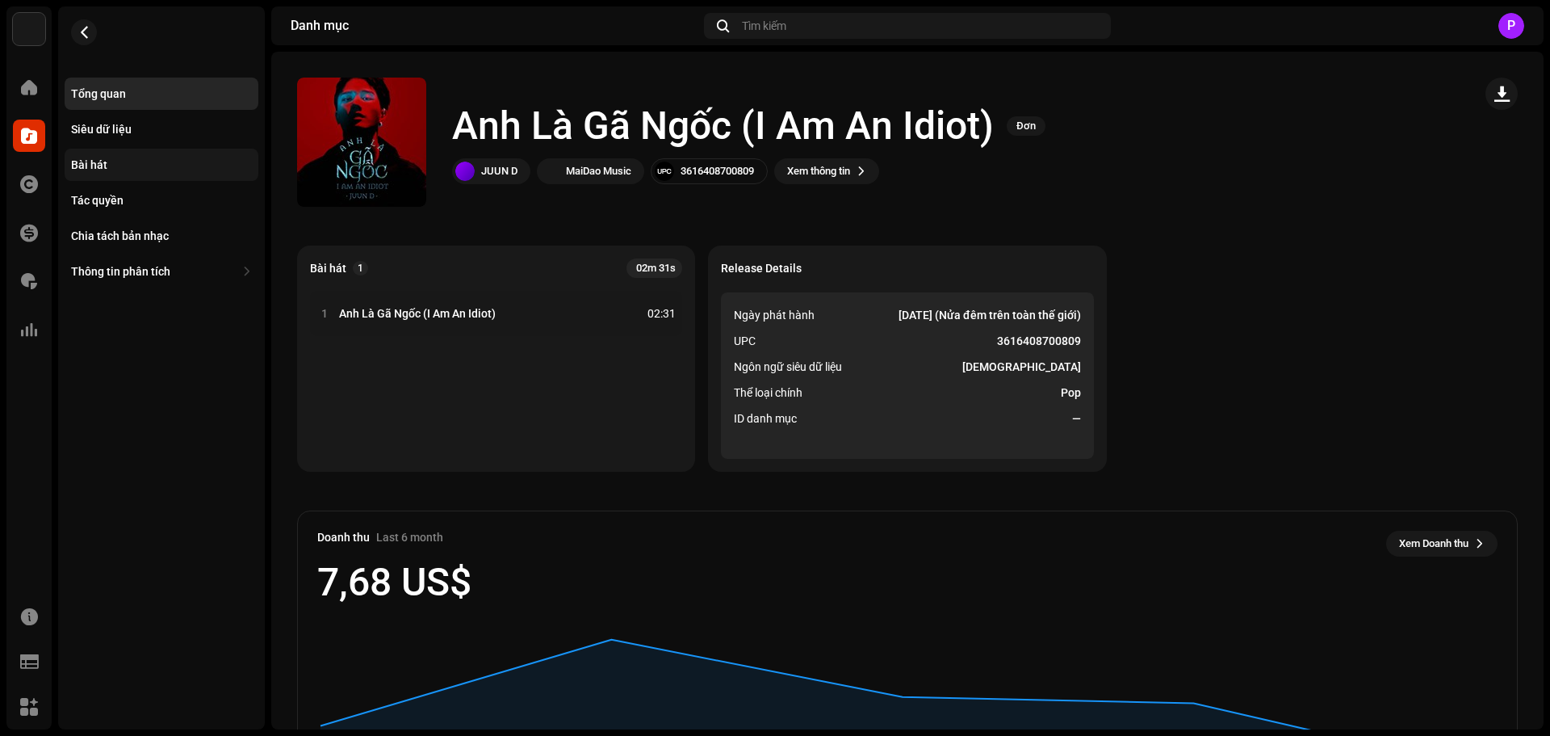
click at [120, 161] on div "Bài hát" at bounding box center [161, 164] width 181 height 13
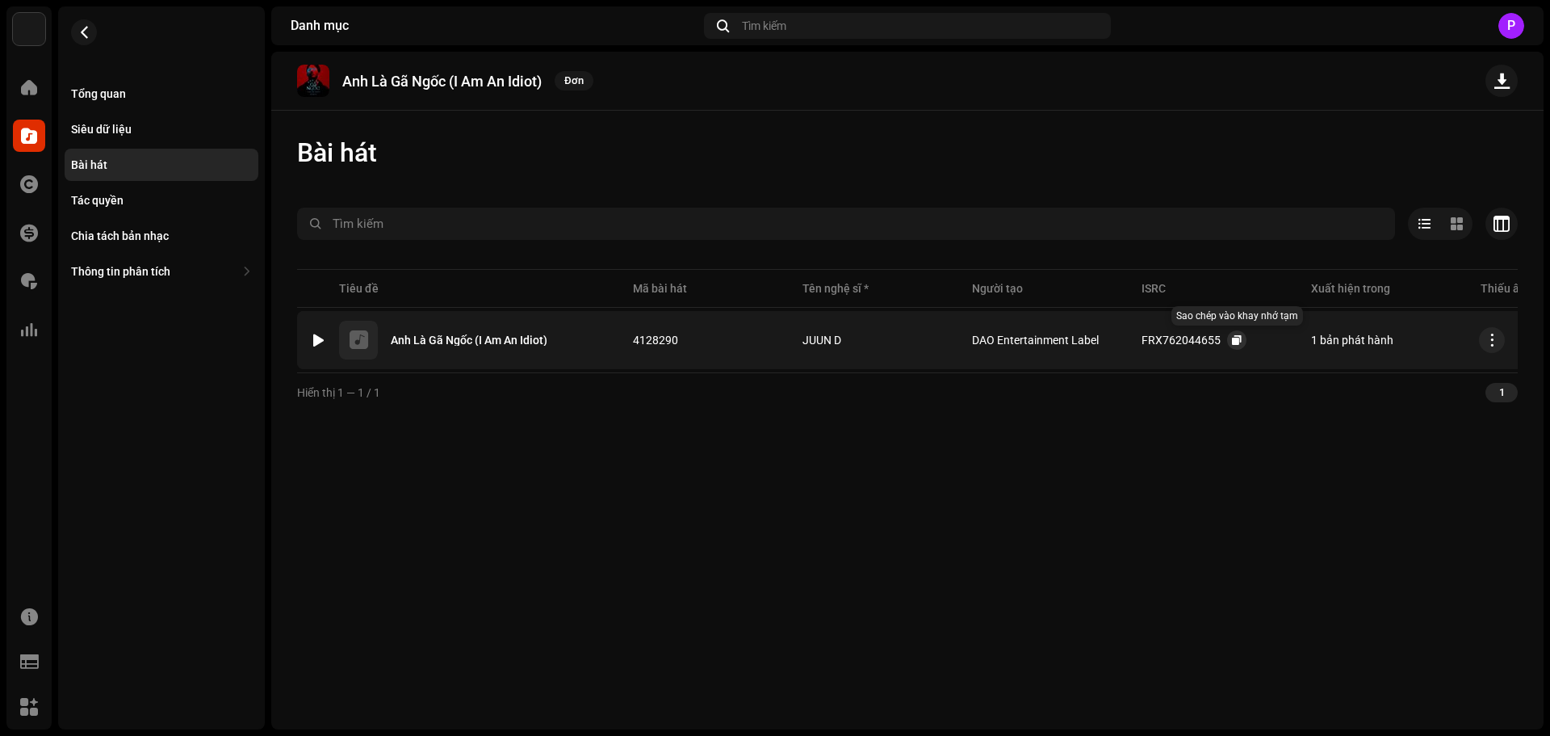
click at [1228, 337] on button "button" at bounding box center [1236, 339] width 19 height 19
click at [87, 35] on span "button" at bounding box center [84, 32] width 12 height 13
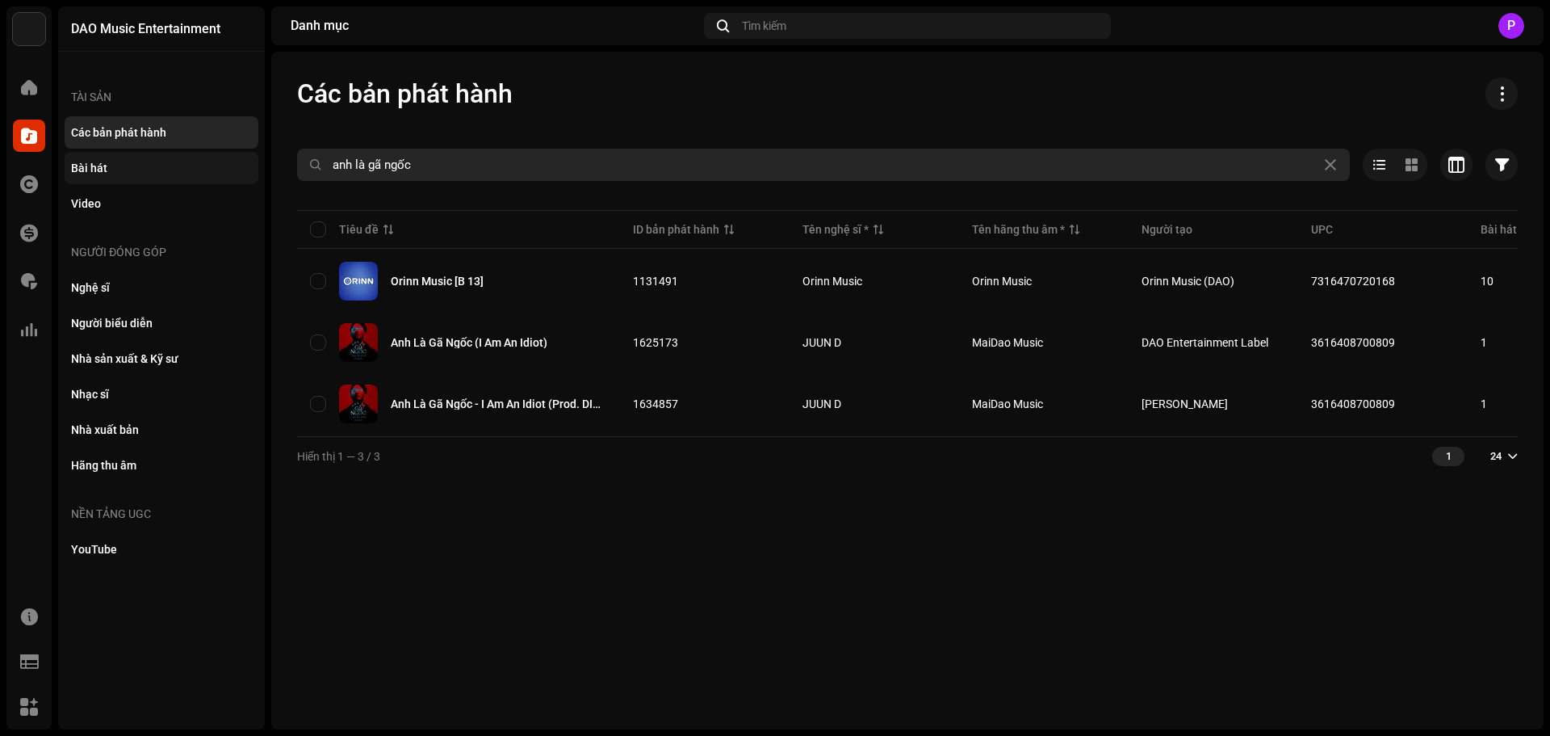
drag, startPoint x: 425, startPoint y: 166, endPoint x: 170, endPoint y: 182, distance: 255.7
click at [170, 182] on div "DAO Music Entertainment Trang chủ Danh mục Tác quyền Tài chính Phí bản quyền Th…" at bounding box center [775, 368] width 1550 height 736
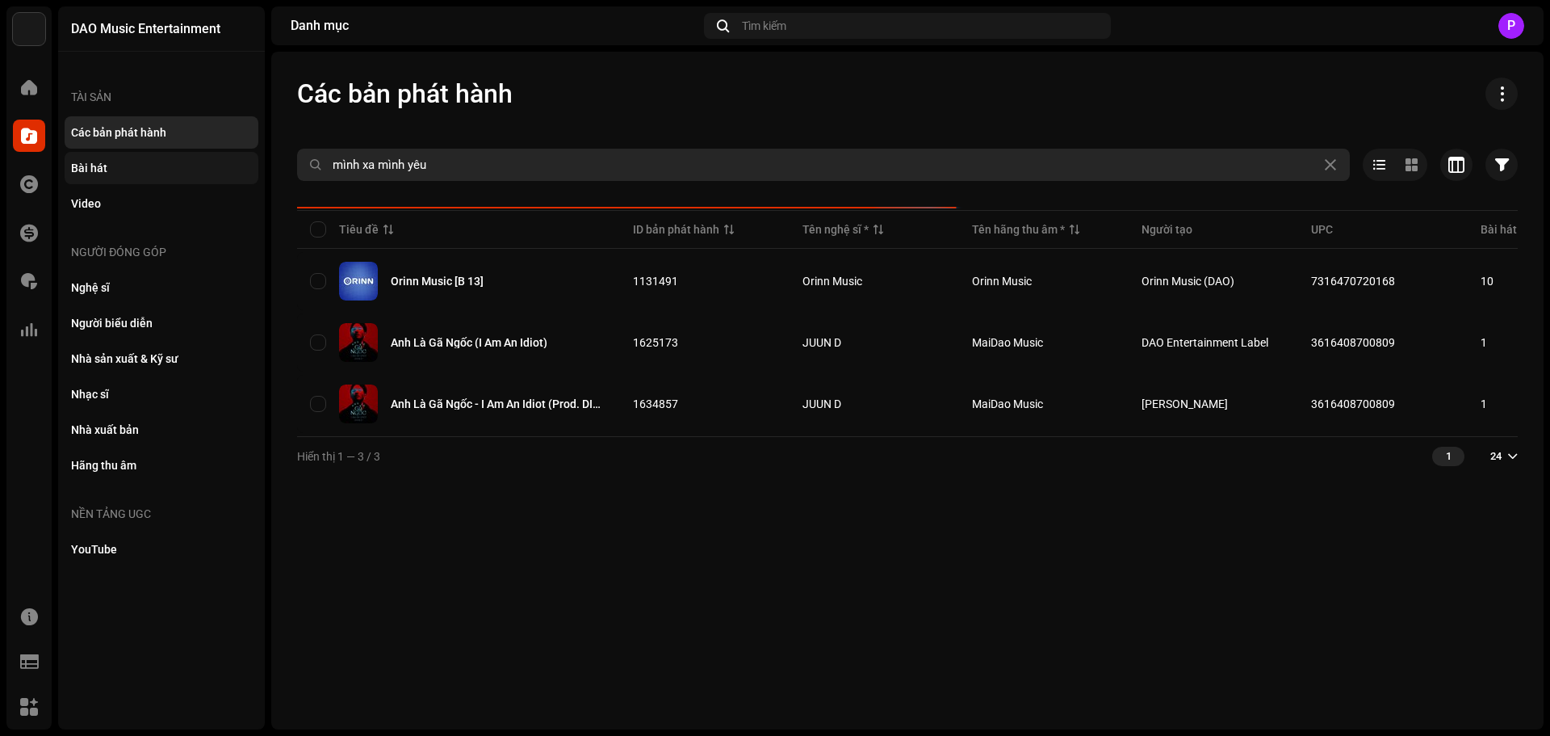
type input "mình xa mình yêu"
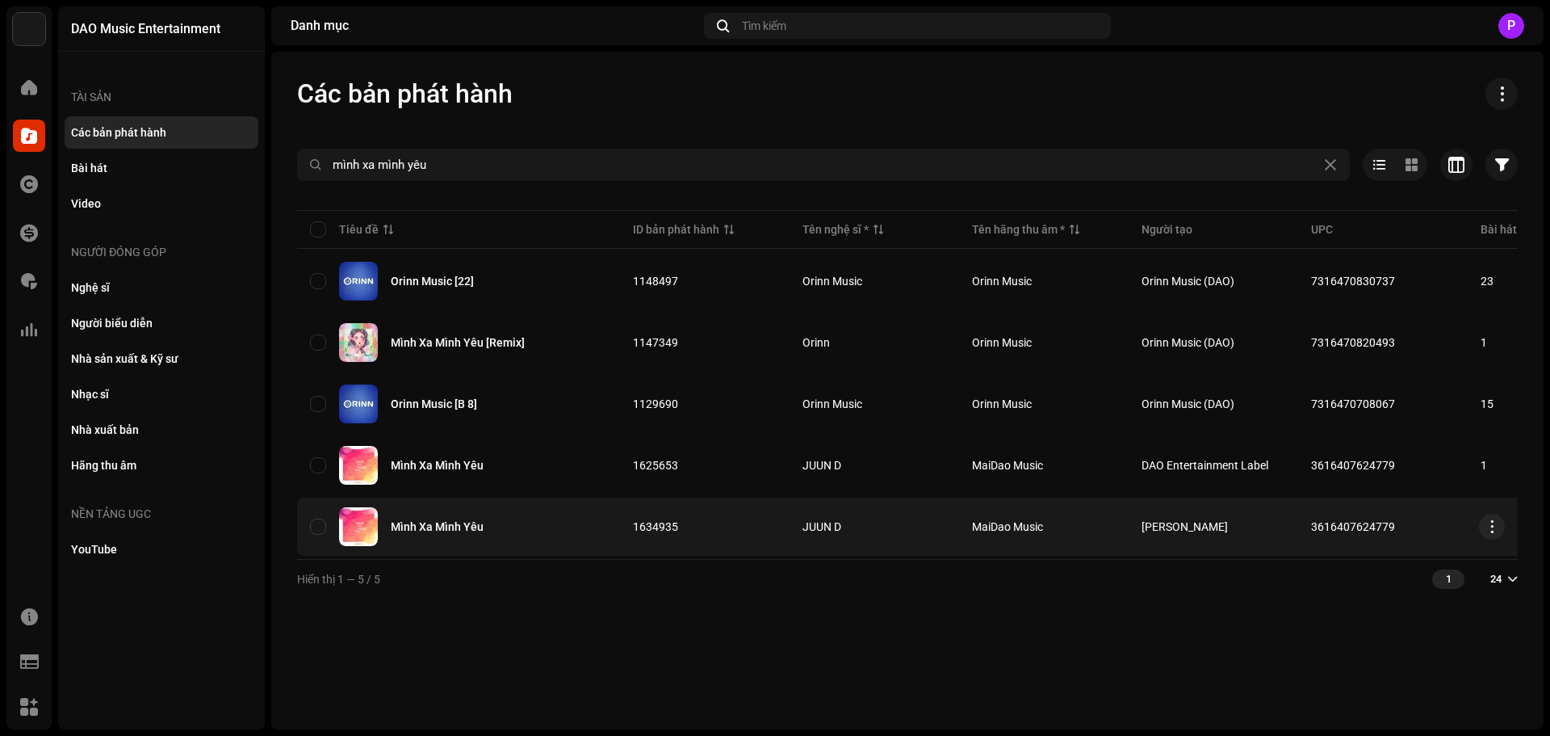
copy tr "3616407624779"
drag, startPoint x: 1394, startPoint y: 524, endPoint x: 1245, endPoint y: 519, distance: 148.6
click at [1245, 519] on tr "Mình Xa Mình Yêu 1634935 JUUN D MaiDao Music starberry 3616407624779 1 04:08 7 …" at bounding box center [1136, 526] width 1679 height 58
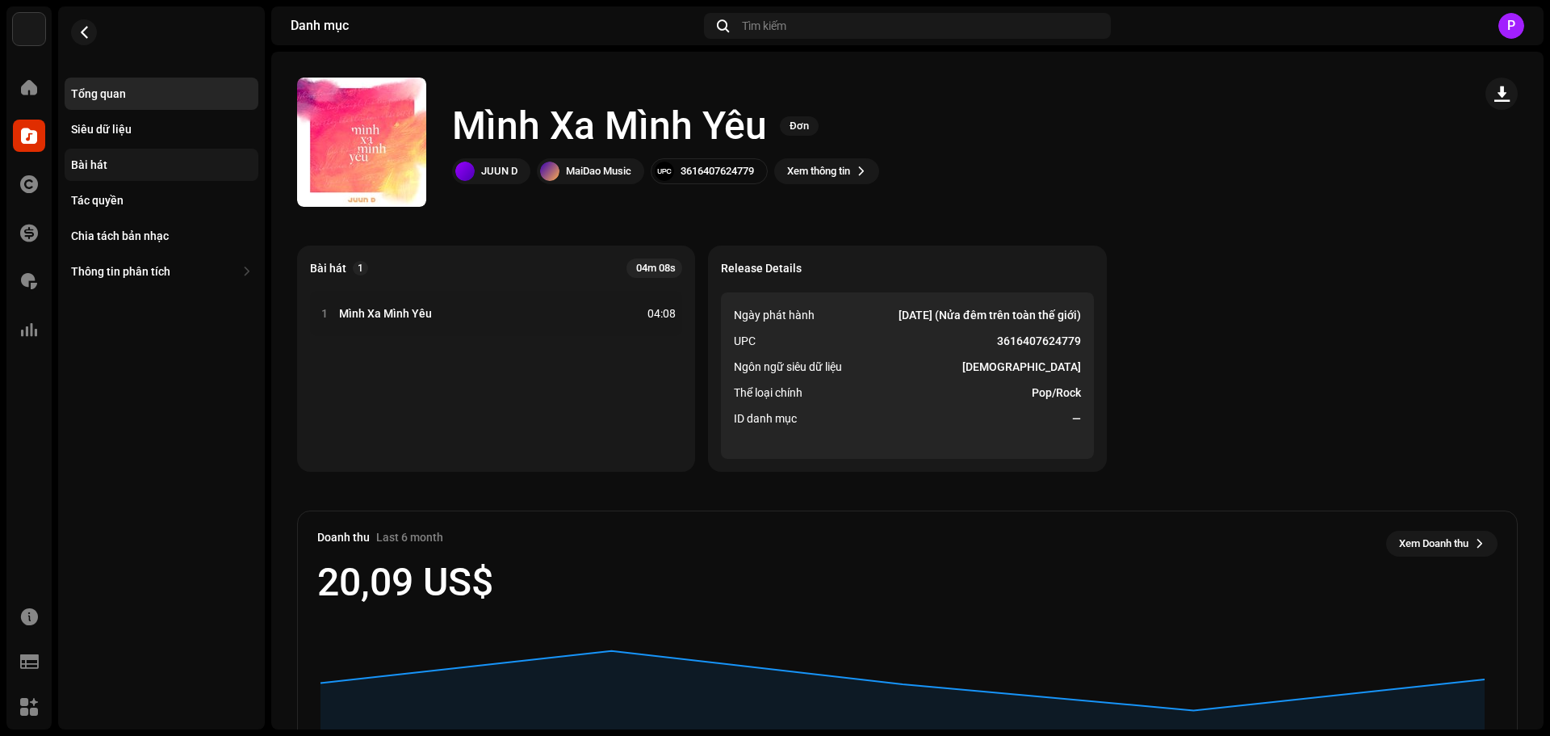
click at [132, 159] on div "Bài hát" at bounding box center [161, 164] width 181 height 13
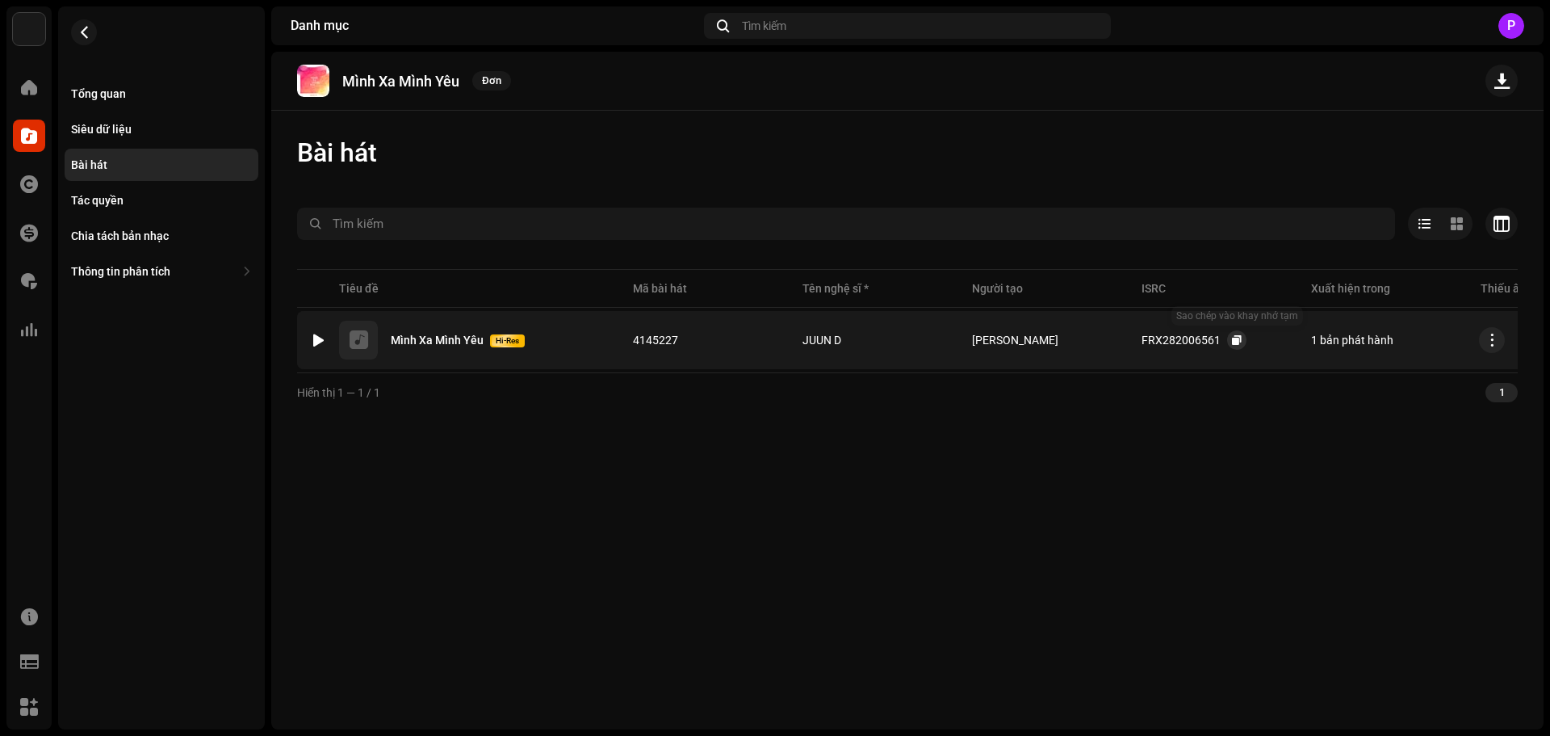
click at [1231, 333] on button "button" at bounding box center [1236, 339] width 19 height 19
click at [86, 23] on button "button" at bounding box center [84, 32] width 26 height 26
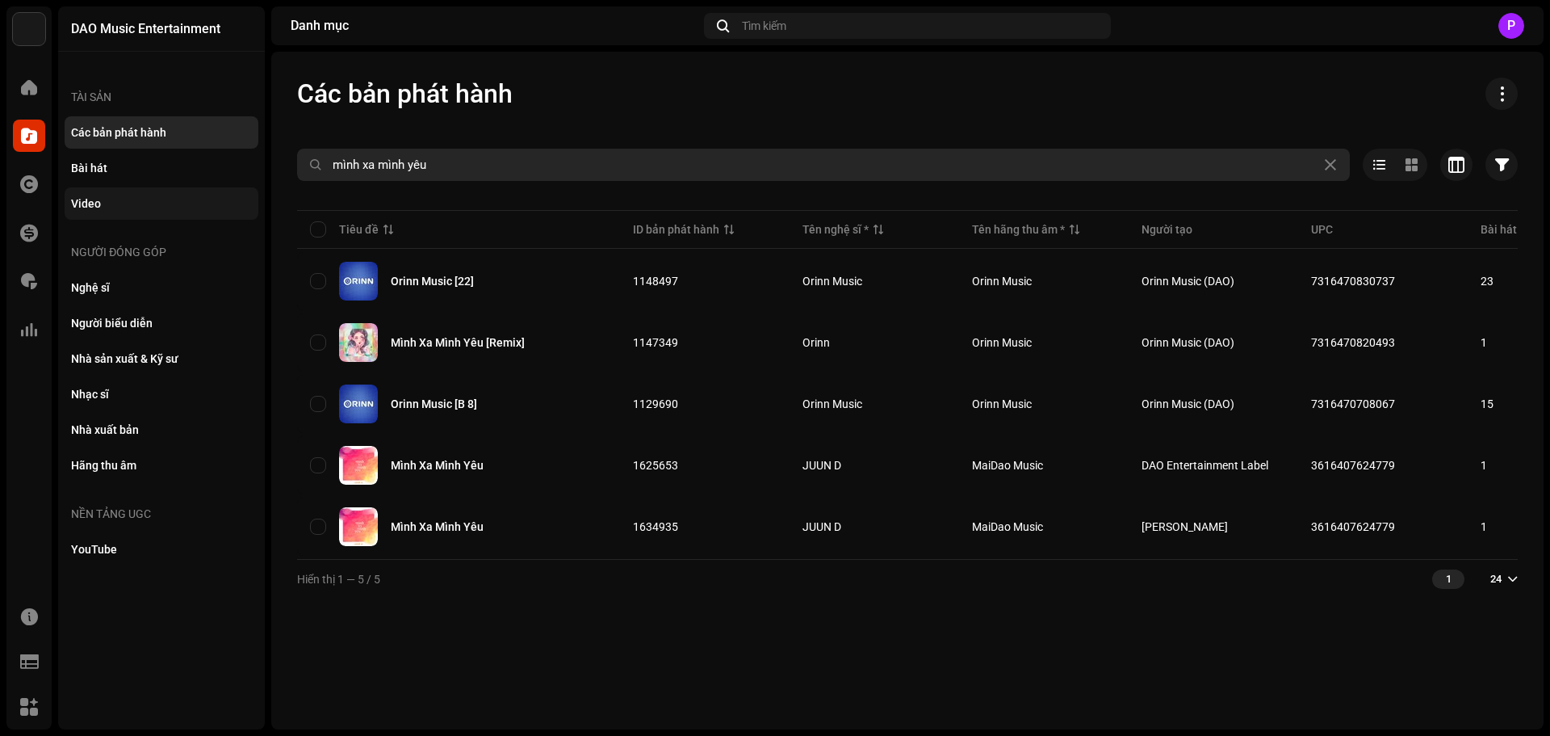
drag, startPoint x: 429, startPoint y: 166, endPoint x: 118, endPoint y: 202, distance: 313.0
click at [118, 202] on div "DAO Music Entertainment Trang chủ Danh mục Tác quyền Tài chính Phí bản quyền Th…" at bounding box center [775, 368] width 1550 height 736
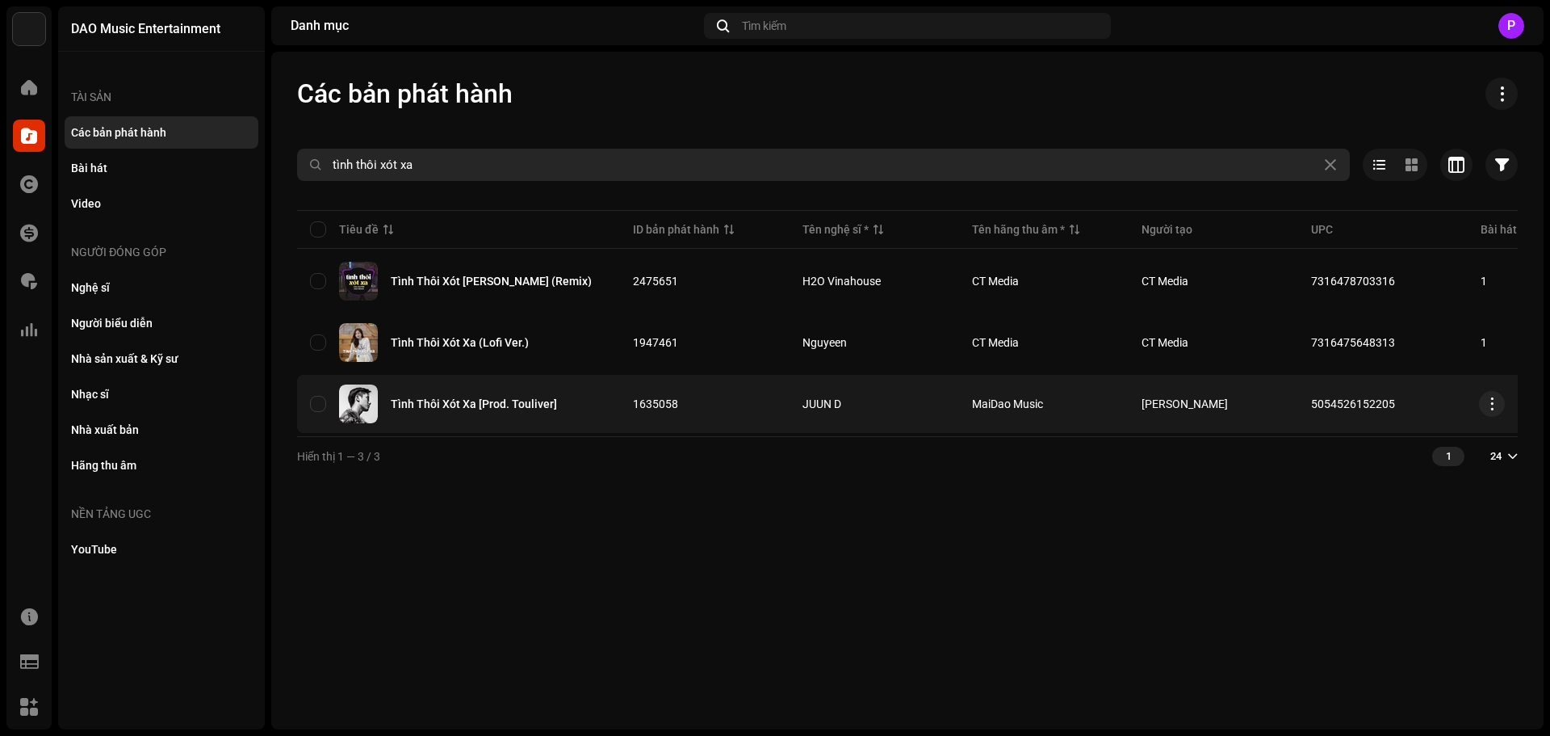
type input "tình thôi xót xa"
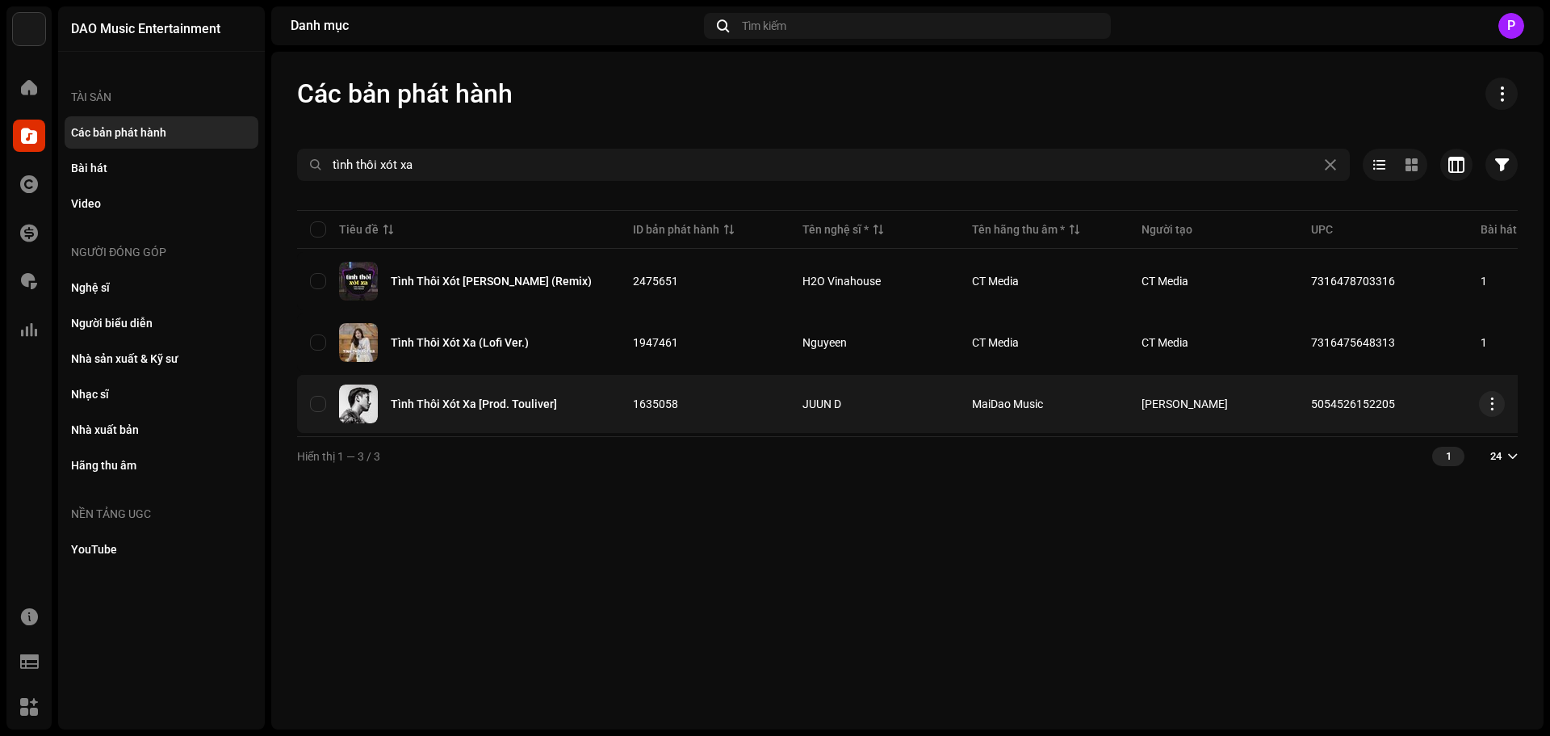
drag, startPoint x: 1400, startPoint y: 405, endPoint x: 1292, endPoint y: 400, distance: 108.3
click at [1292, 400] on tr "Tình Thôi Xót Xa [Prod. Touliver] 1635058 JUUN D MaiDao Music starberry 5054526…" at bounding box center [1136, 404] width 1679 height 58
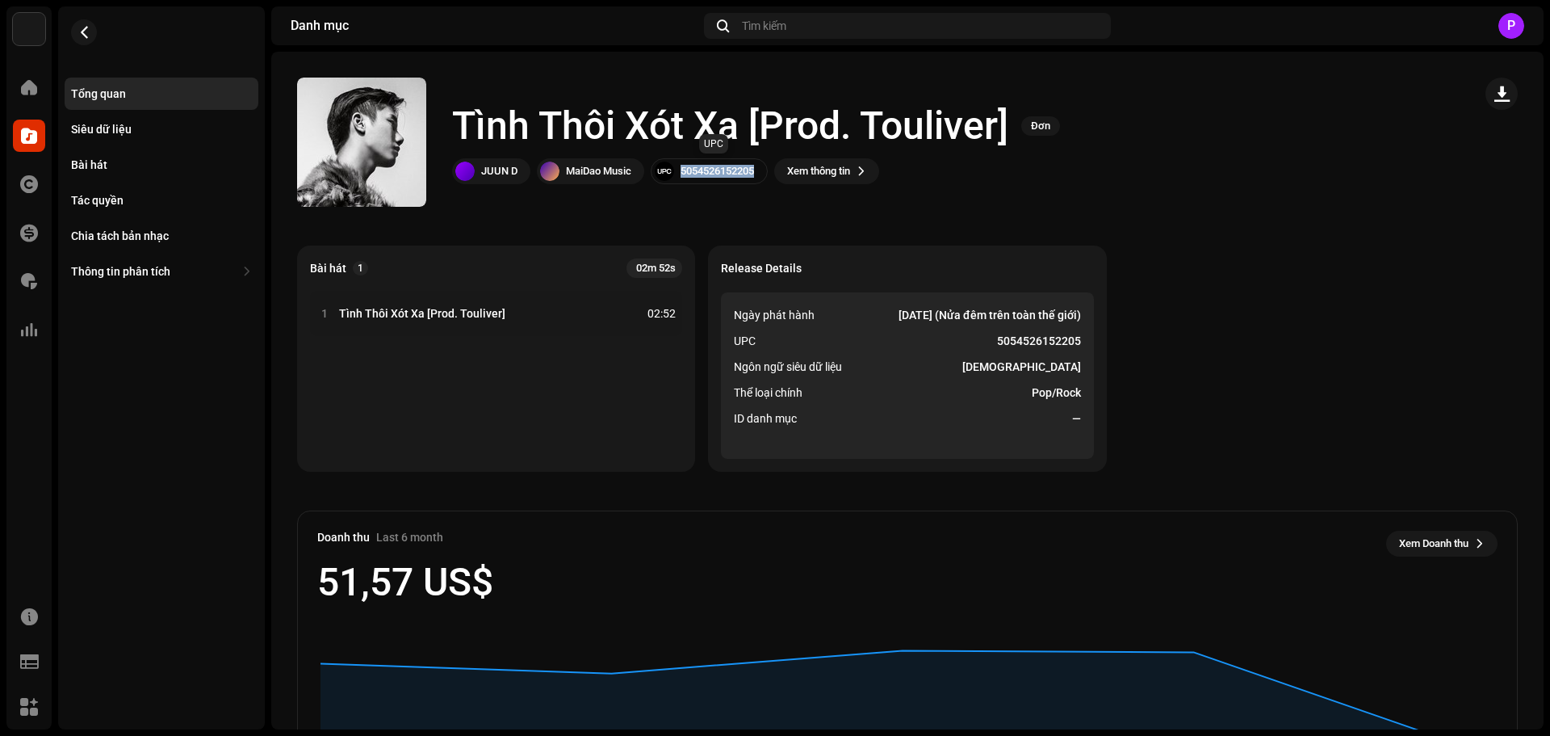
drag, startPoint x: 760, startPoint y: 170, endPoint x: 682, endPoint y: 169, distance: 77.5
click at [682, 169] on div "5054526152205" at bounding box center [717, 171] width 73 height 13
copy div "5054526152205"
click at [111, 163] on div "Bài hát" at bounding box center [161, 164] width 181 height 13
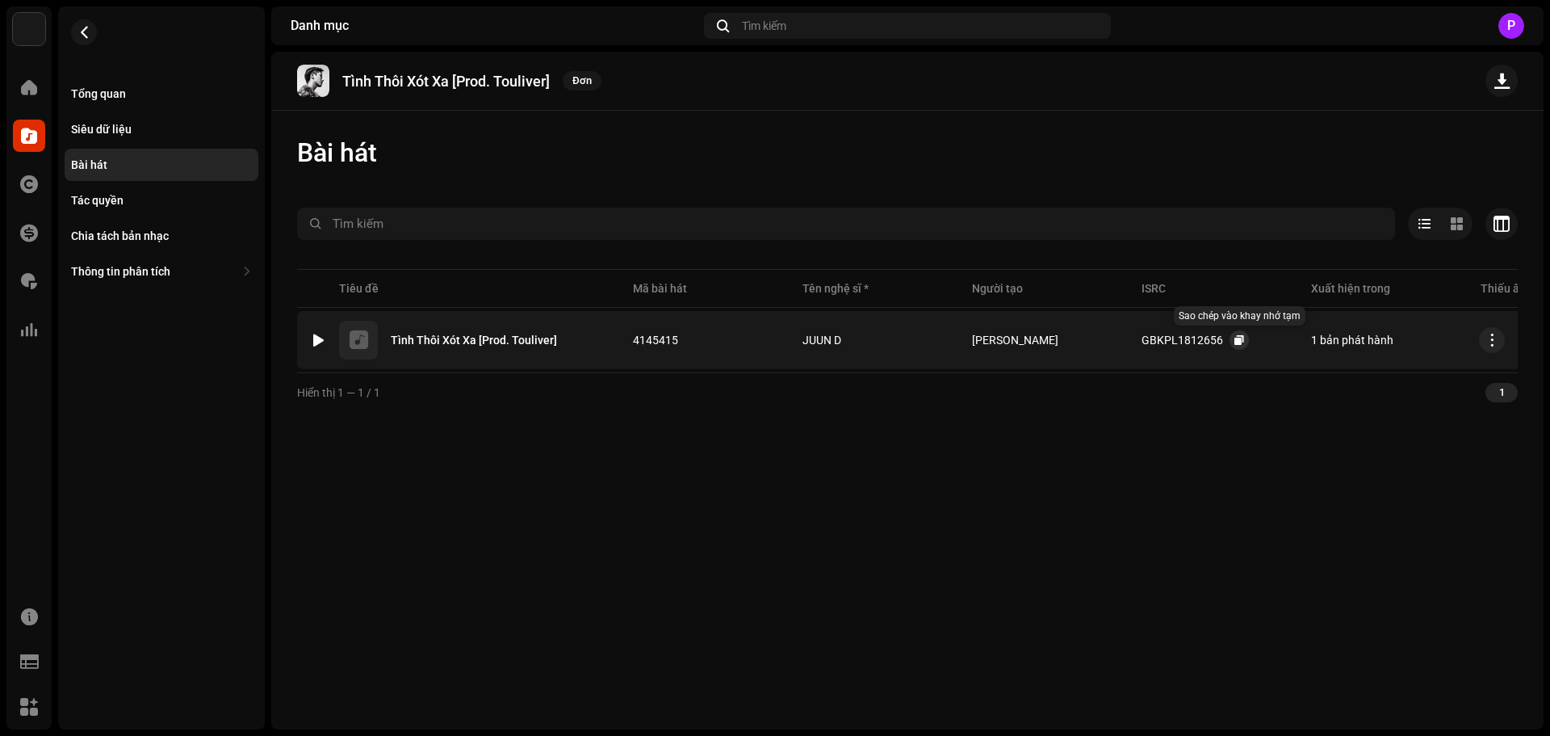
click at [1231, 340] on button "button" at bounding box center [1239, 339] width 19 height 19
click at [83, 28] on span "button" at bounding box center [84, 32] width 12 height 13
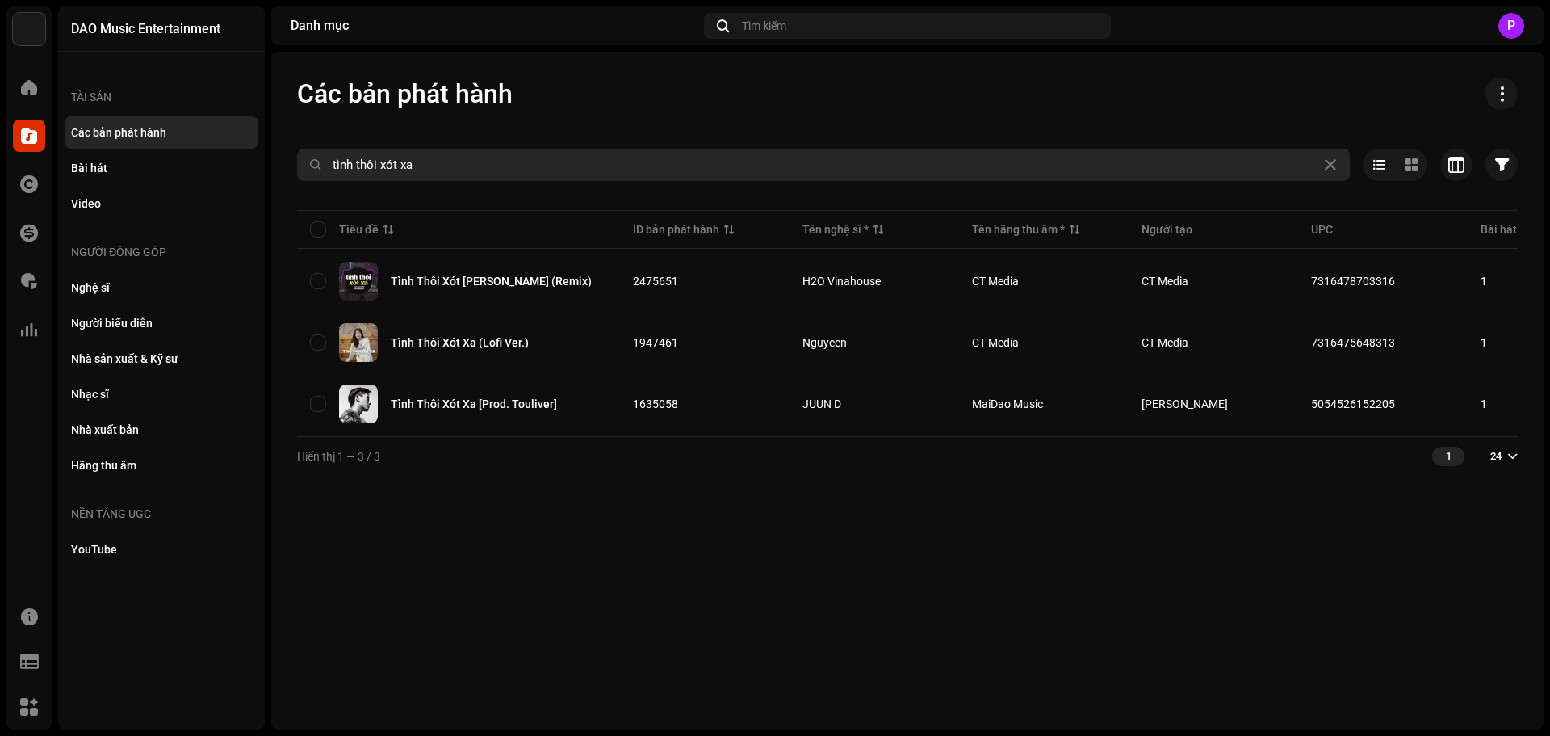
click at [337, 169] on input "tình thôi xót xa" at bounding box center [823, 165] width 1053 height 32
drag, startPoint x: 524, startPoint y: 163, endPoint x: 203, endPoint y: 186, distance: 322.2
click at [203, 186] on div "DAO Music Entertainment Trang chủ Danh mục Tác quyền Tài chính Phí bản quyền Th…" at bounding box center [775, 368] width 1550 height 736
type input "d"
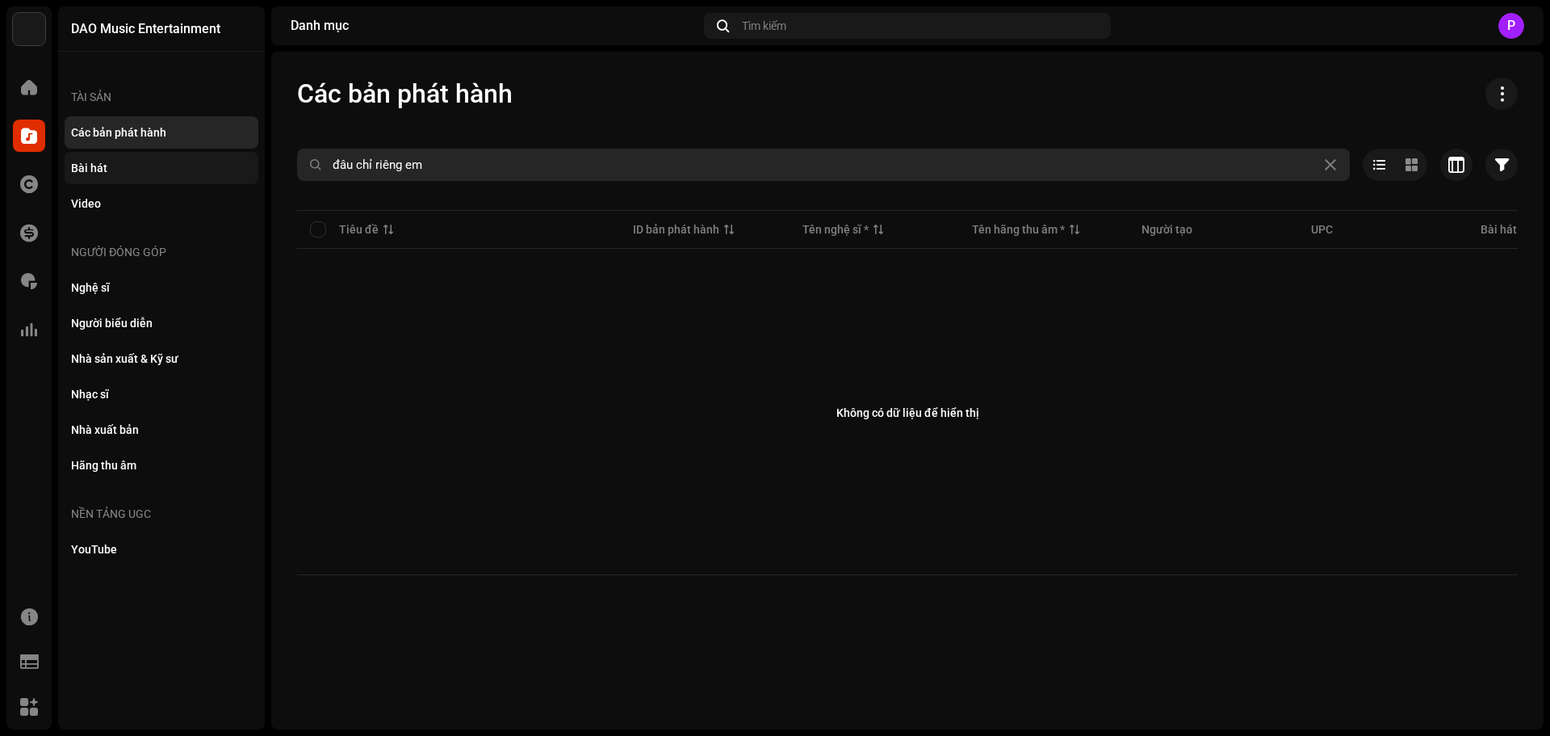
drag, startPoint x: 447, startPoint y: 163, endPoint x: 250, endPoint y: 163, distance: 196.2
click at [250, 163] on div "DAO Music Entertainment Trang chủ Danh mục Tác quyền Tài chính Phí bản quyền Th…" at bounding box center [775, 368] width 1550 height 736
type input "d"
type input "đừng hỏi em"
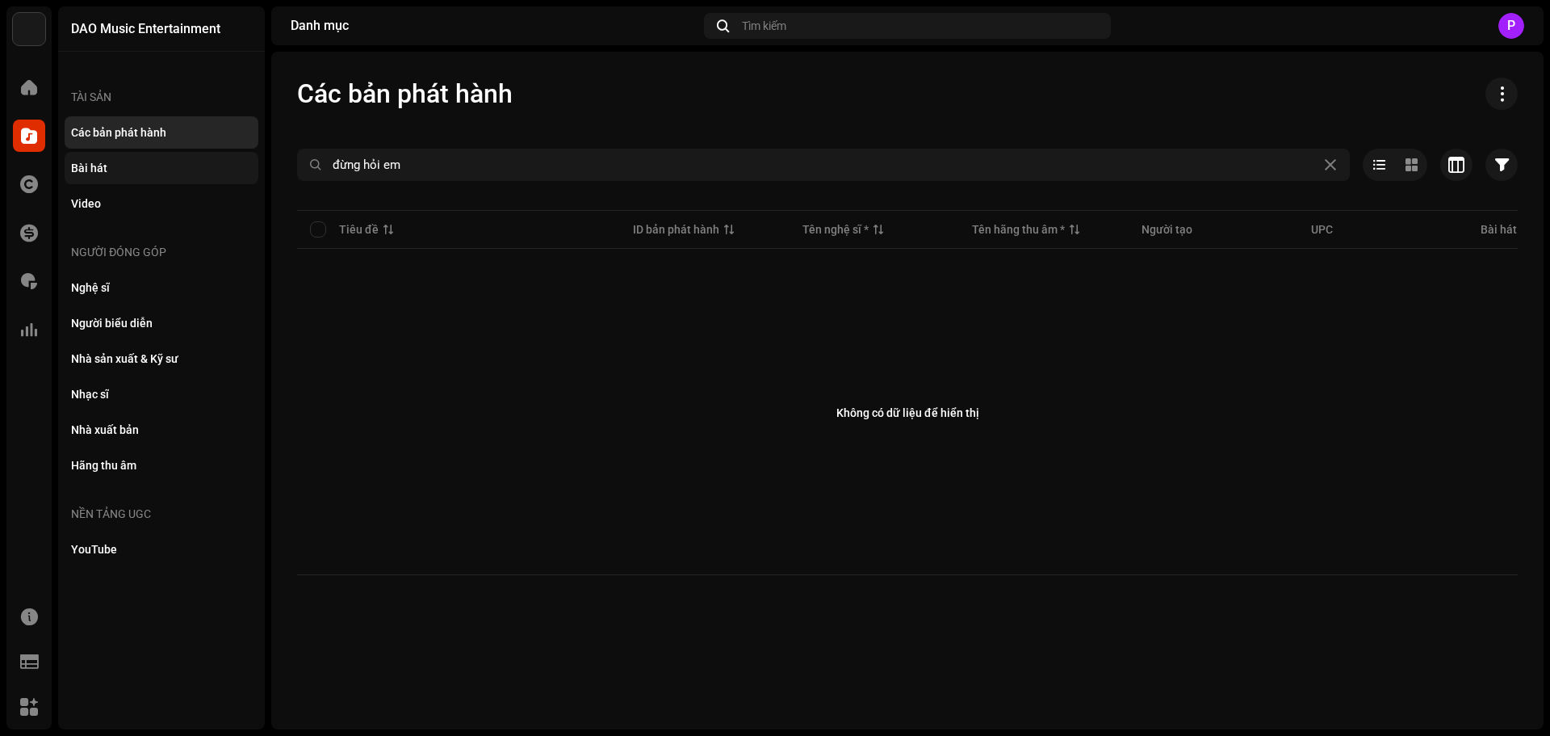
click at [128, 166] on div "Bài hát" at bounding box center [161, 167] width 181 height 13
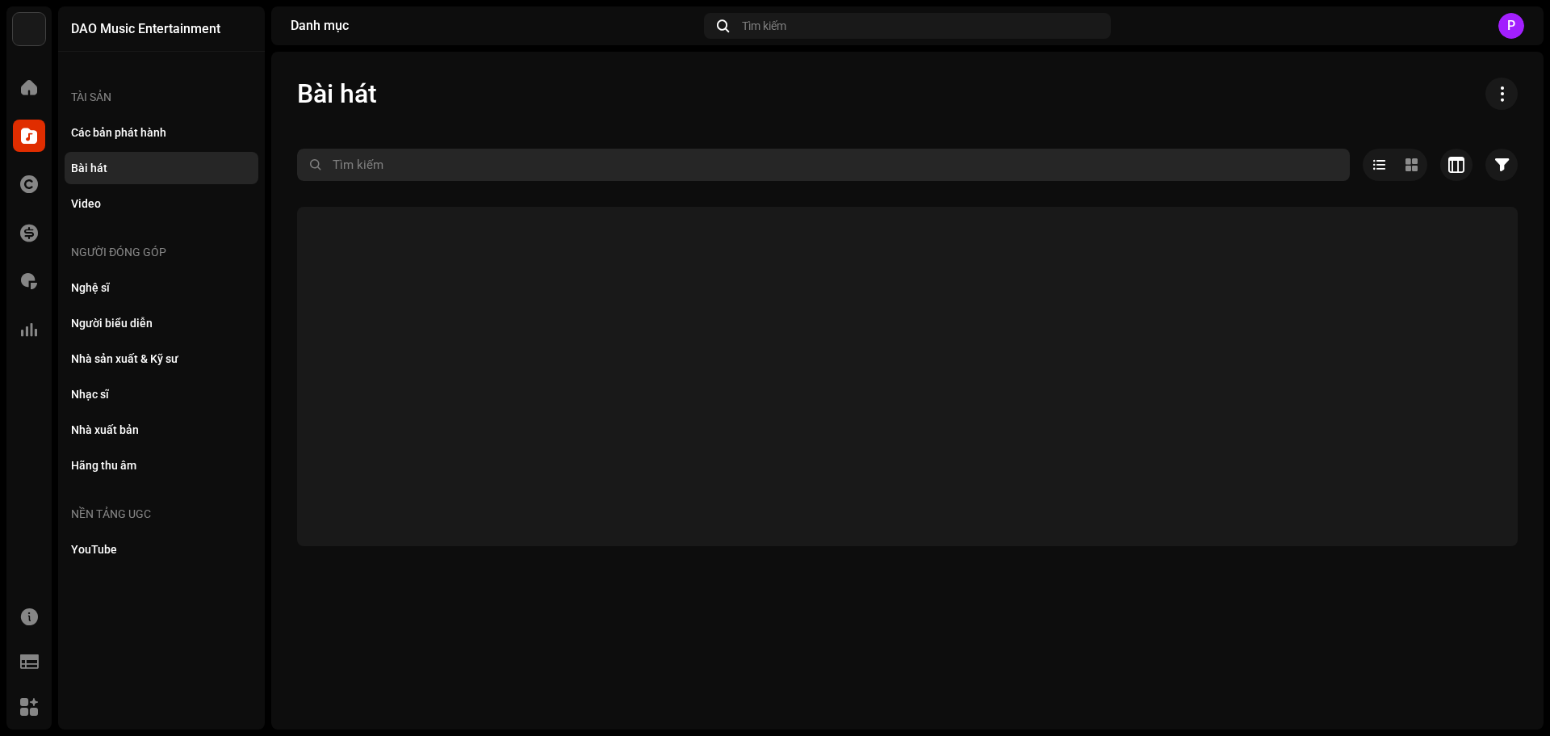
click at [430, 162] on input "text" at bounding box center [823, 165] width 1053 height 32
type input "d"
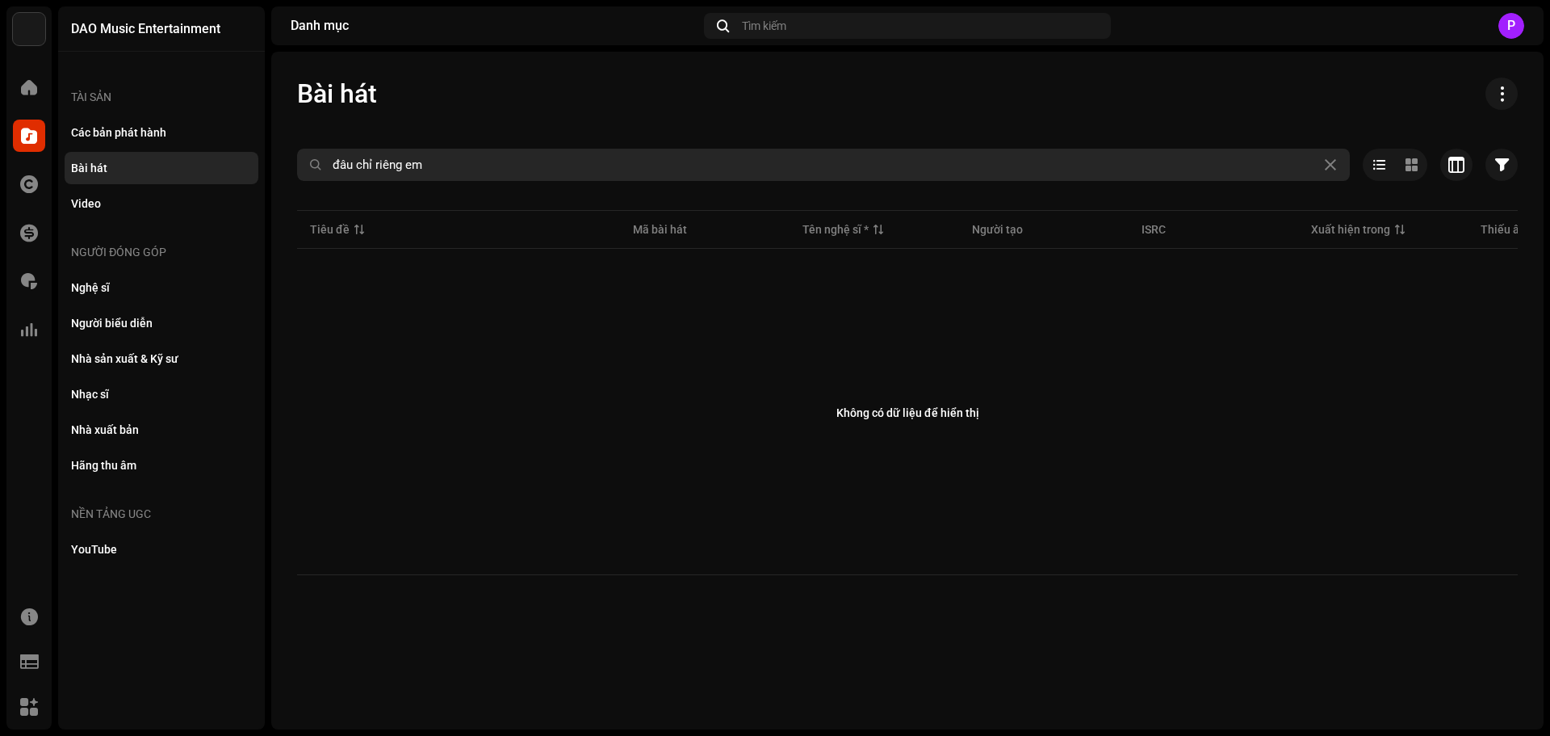
drag, startPoint x: 453, startPoint y: 161, endPoint x: 48, endPoint y: 190, distance: 406.4
click at [60, 187] on div "DAO Music Entertainment Trang chủ Danh mục Tác quyền Tài chính Phí bản quyền Th…" at bounding box center [775, 368] width 1550 height 736
type input "d"
type input "đừng hỏi em"
drag, startPoint x: 426, startPoint y: 165, endPoint x: 24, endPoint y: 219, distance: 405.7
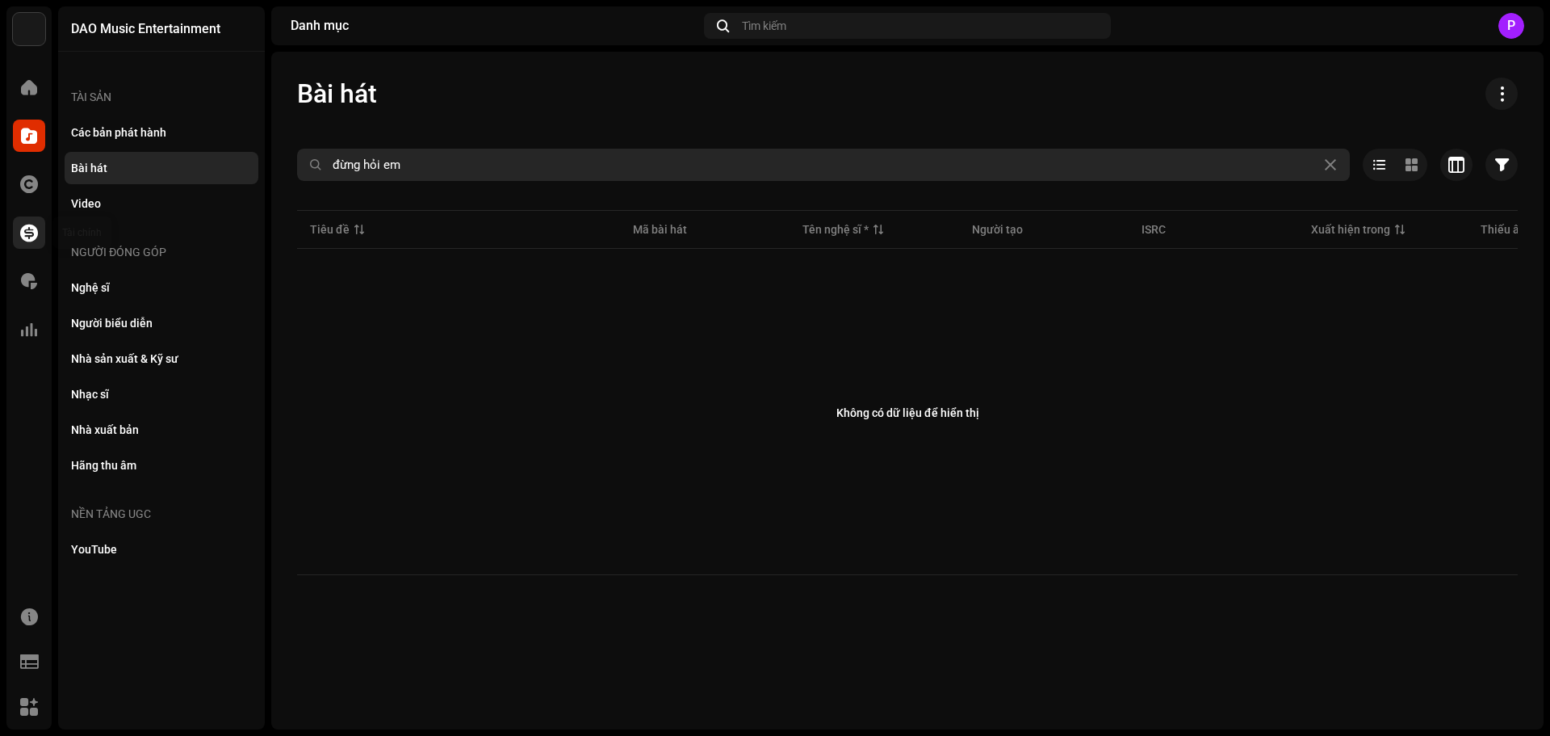
click at [25, 219] on div "DAO Music Entertainment Trang chủ Danh mục Tác quyền Tài chính Phí bản quyền Th…" at bounding box center [775, 368] width 1550 height 736
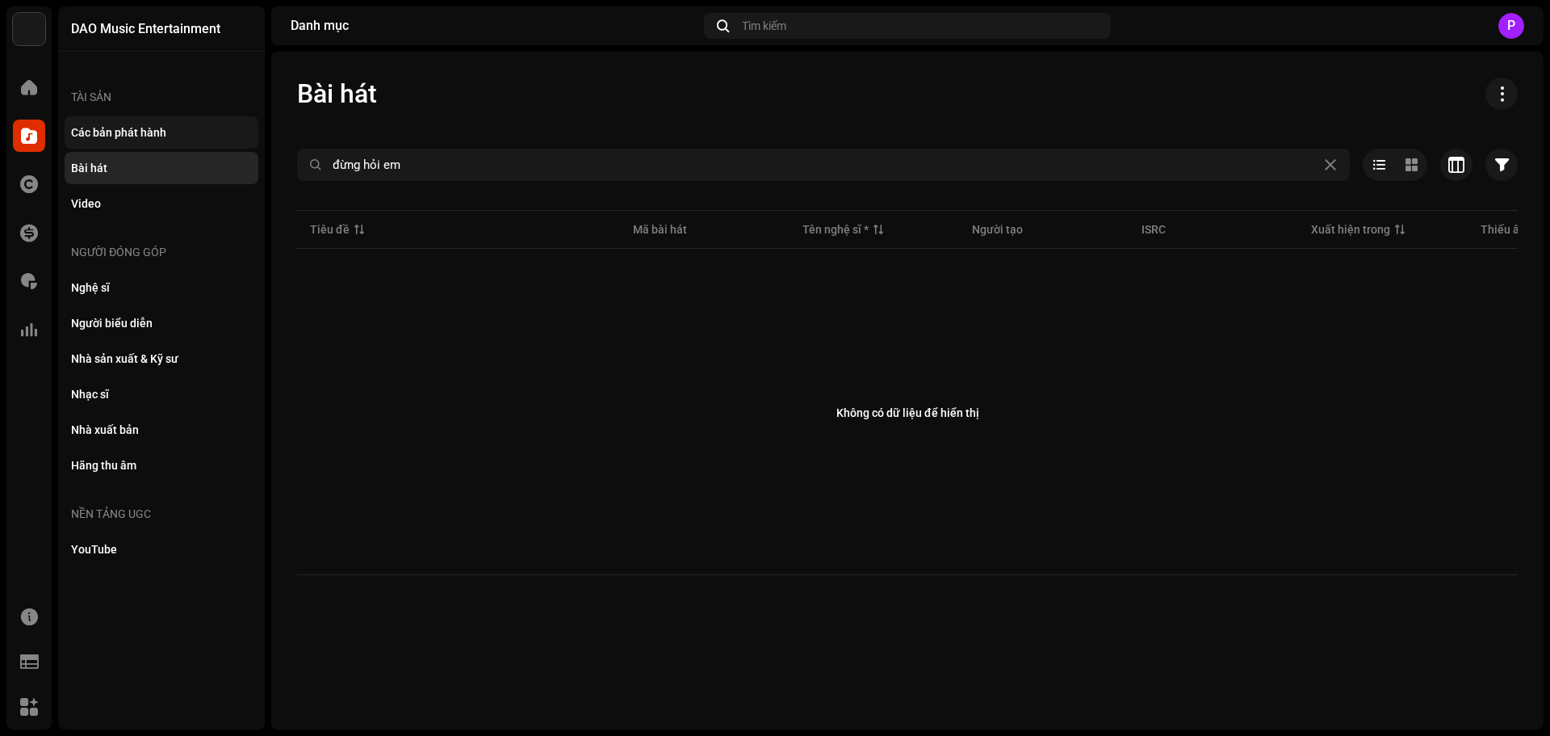
click at [107, 136] on div "Các bản phát hành" at bounding box center [118, 132] width 95 height 13
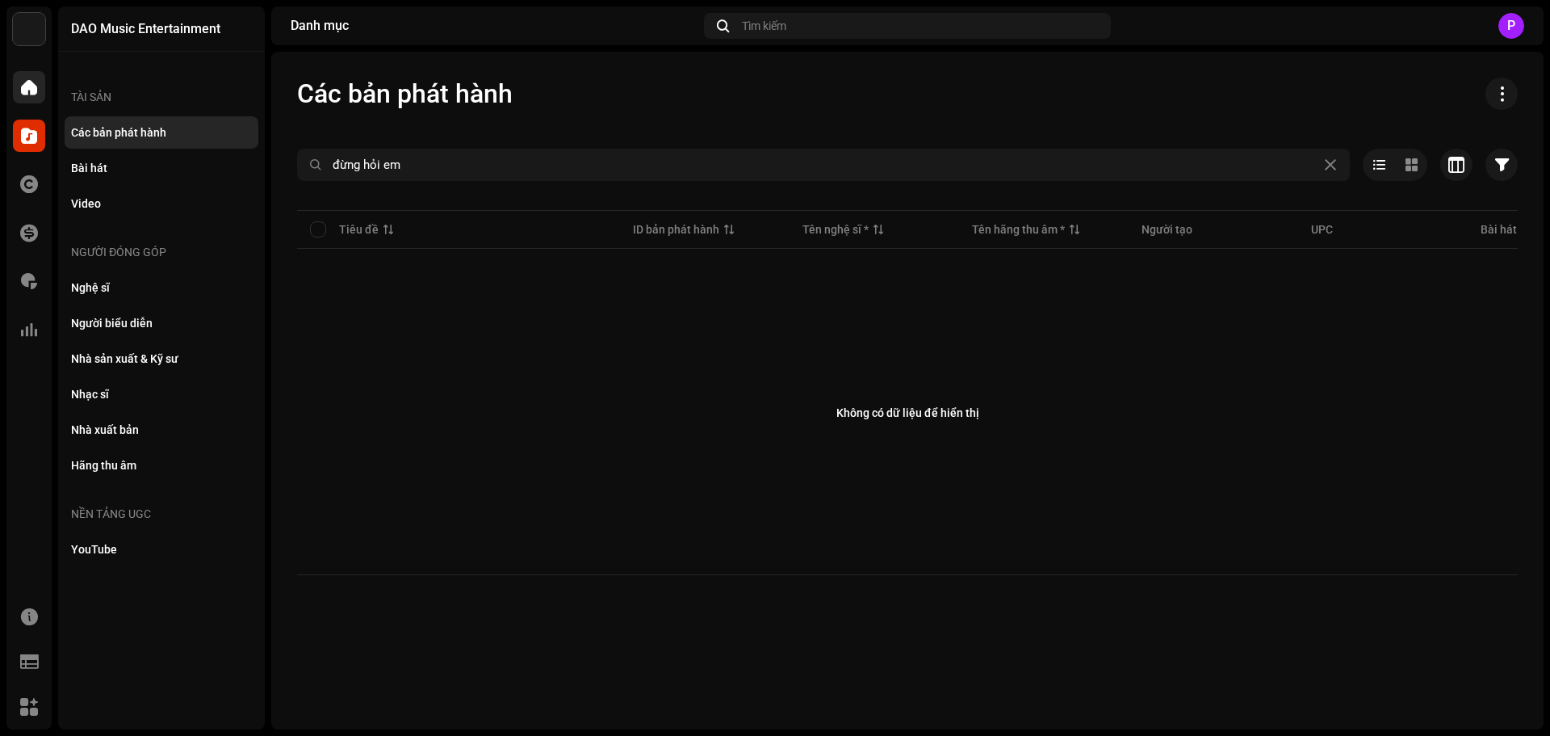
click at [14, 87] on div at bounding box center [29, 87] width 32 height 32
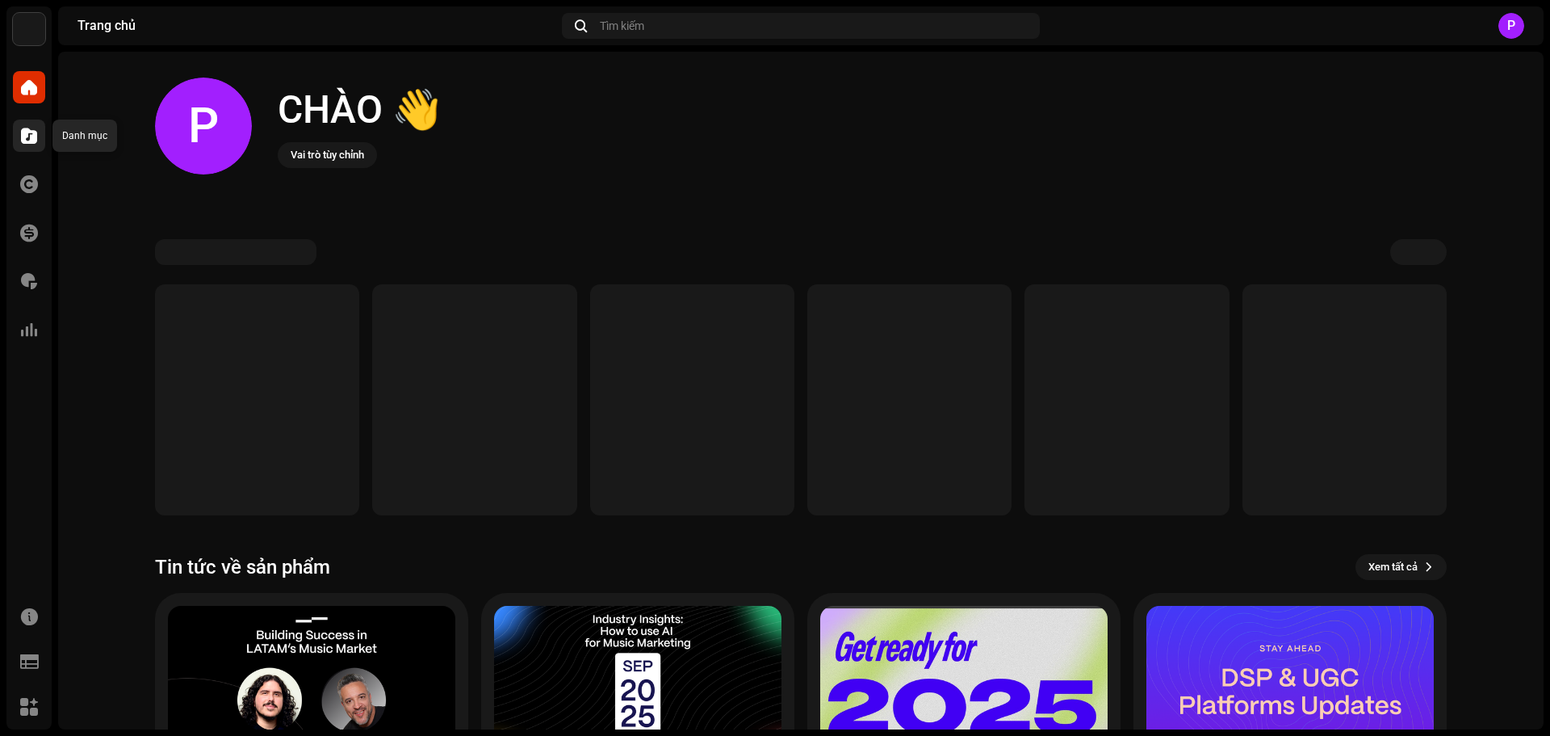
click at [33, 141] on span at bounding box center [29, 135] width 16 height 13
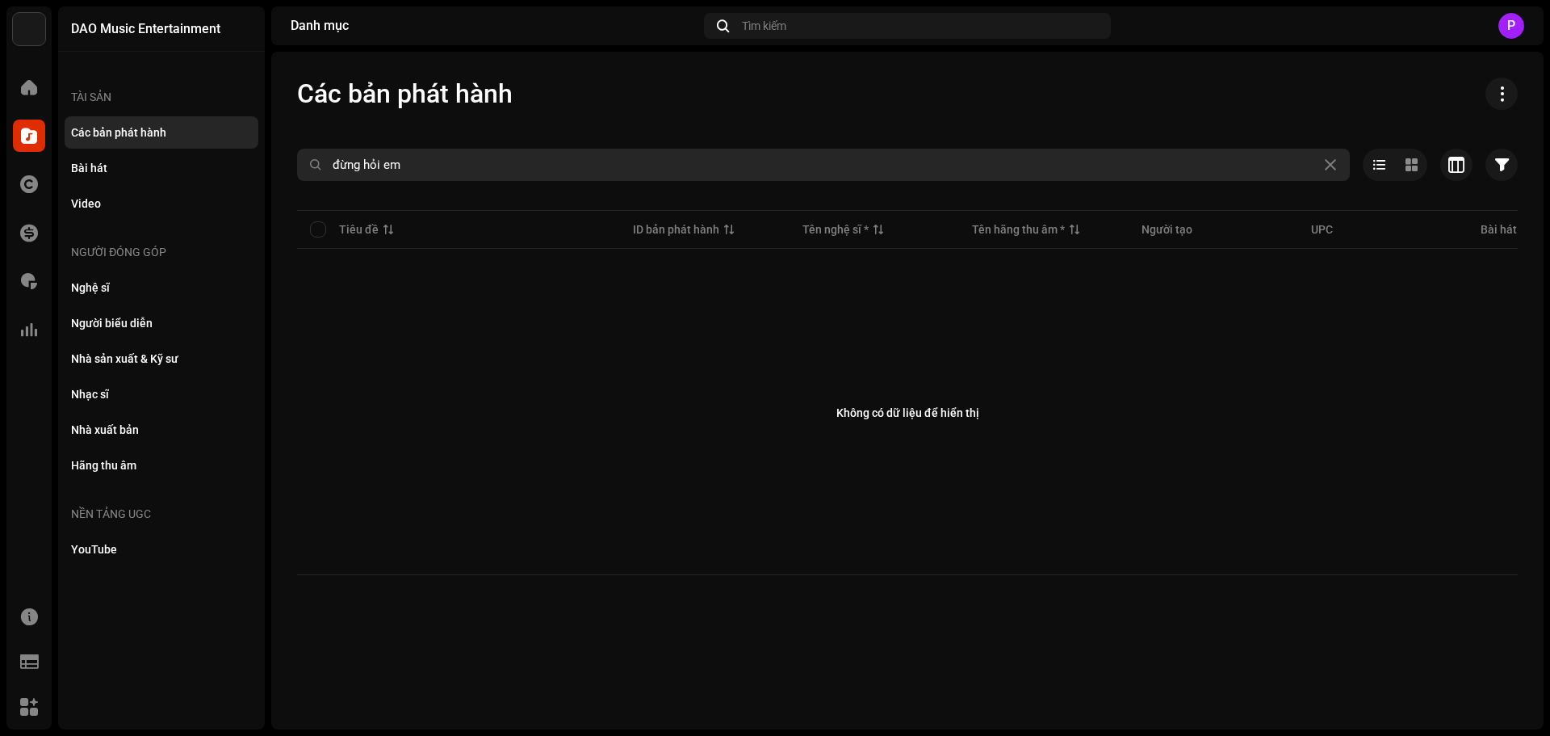
drag, startPoint x: 444, startPoint y: 168, endPoint x: 275, endPoint y: 176, distance: 168.9
click at [275, 176] on div "Các bản phát hành đừng hỏi em Đã chọn 0 Bỏ chọn tất cả 0 Tùy chọn Bộ lọc Ngày p…" at bounding box center [907, 326] width 1273 height 497
type input "vina"
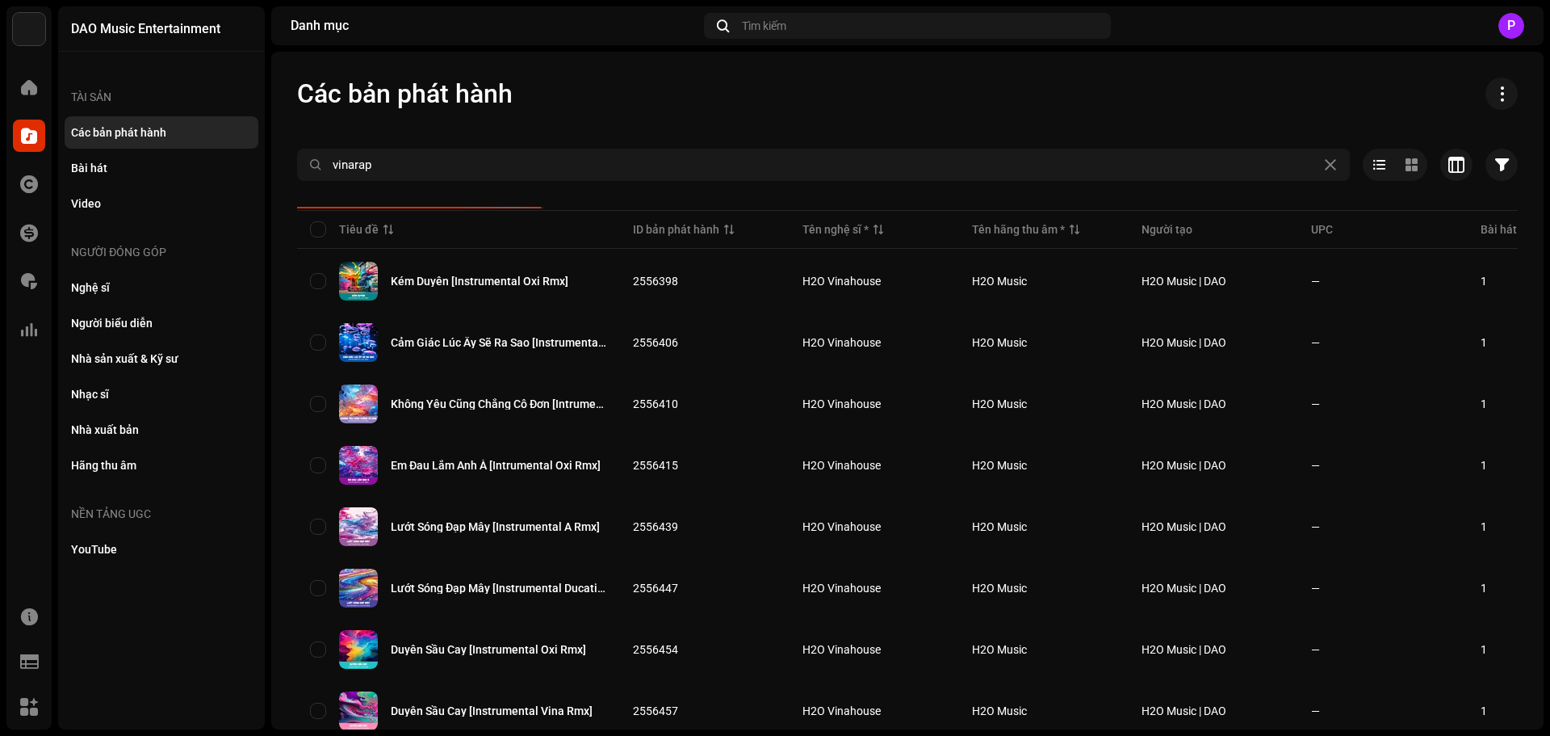
type input "vinarap"
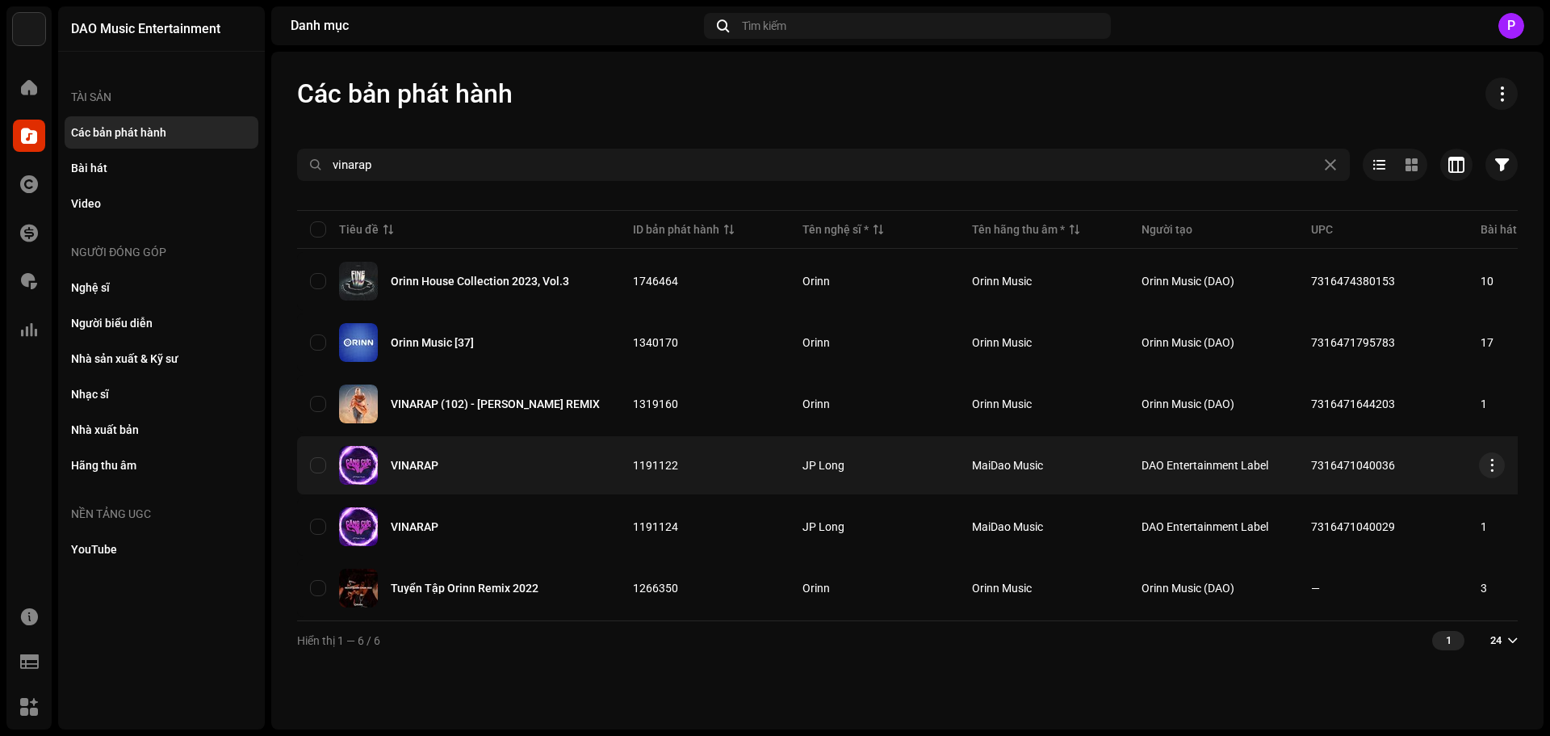
copy span "7316471040036"
drag, startPoint x: 1405, startPoint y: 457, endPoint x: 1307, endPoint y: 466, distance: 98.1
click at [1307, 466] on td "7316471040036" at bounding box center [1383, 465] width 170 height 58
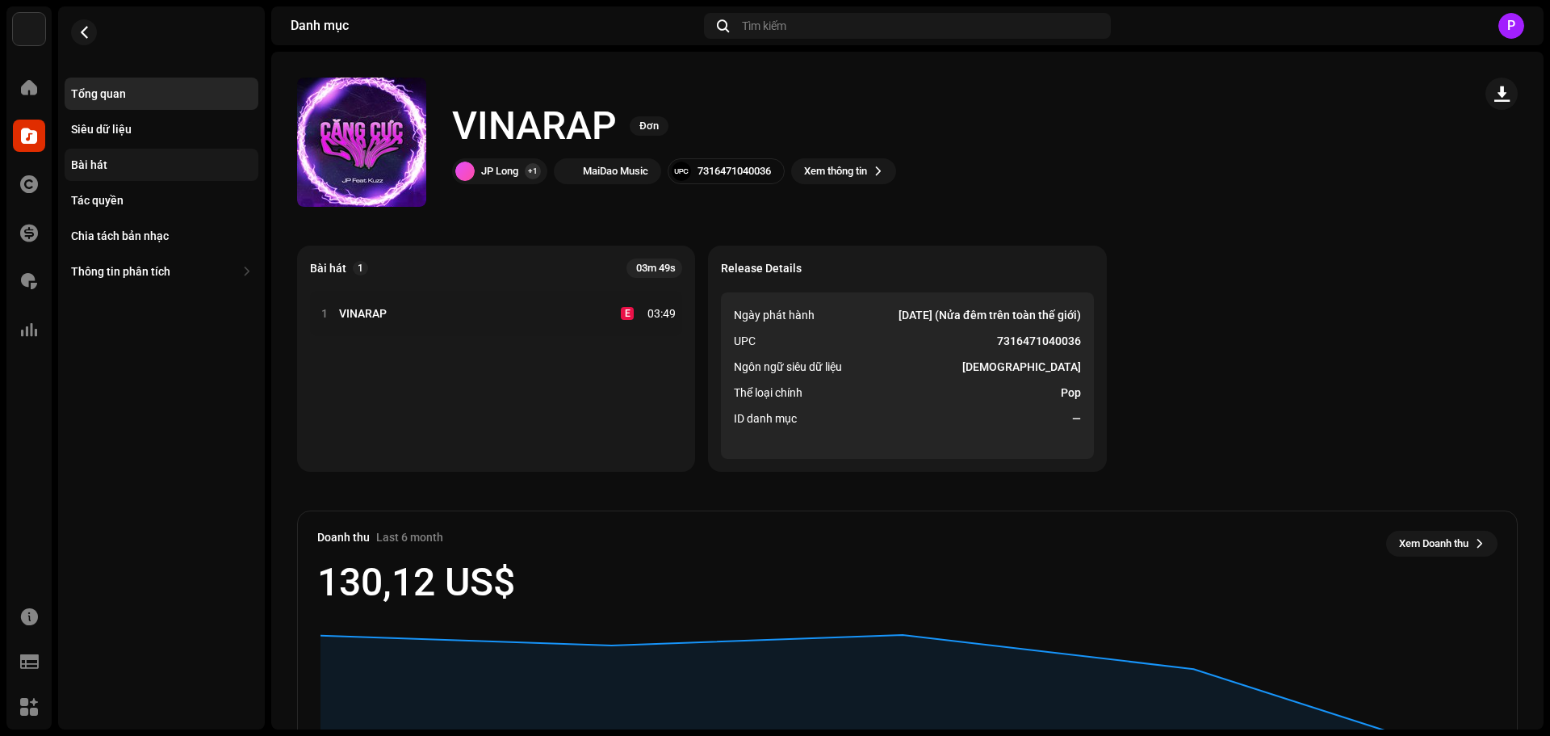
click at [123, 165] on div "Bài hát" at bounding box center [161, 164] width 181 height 13
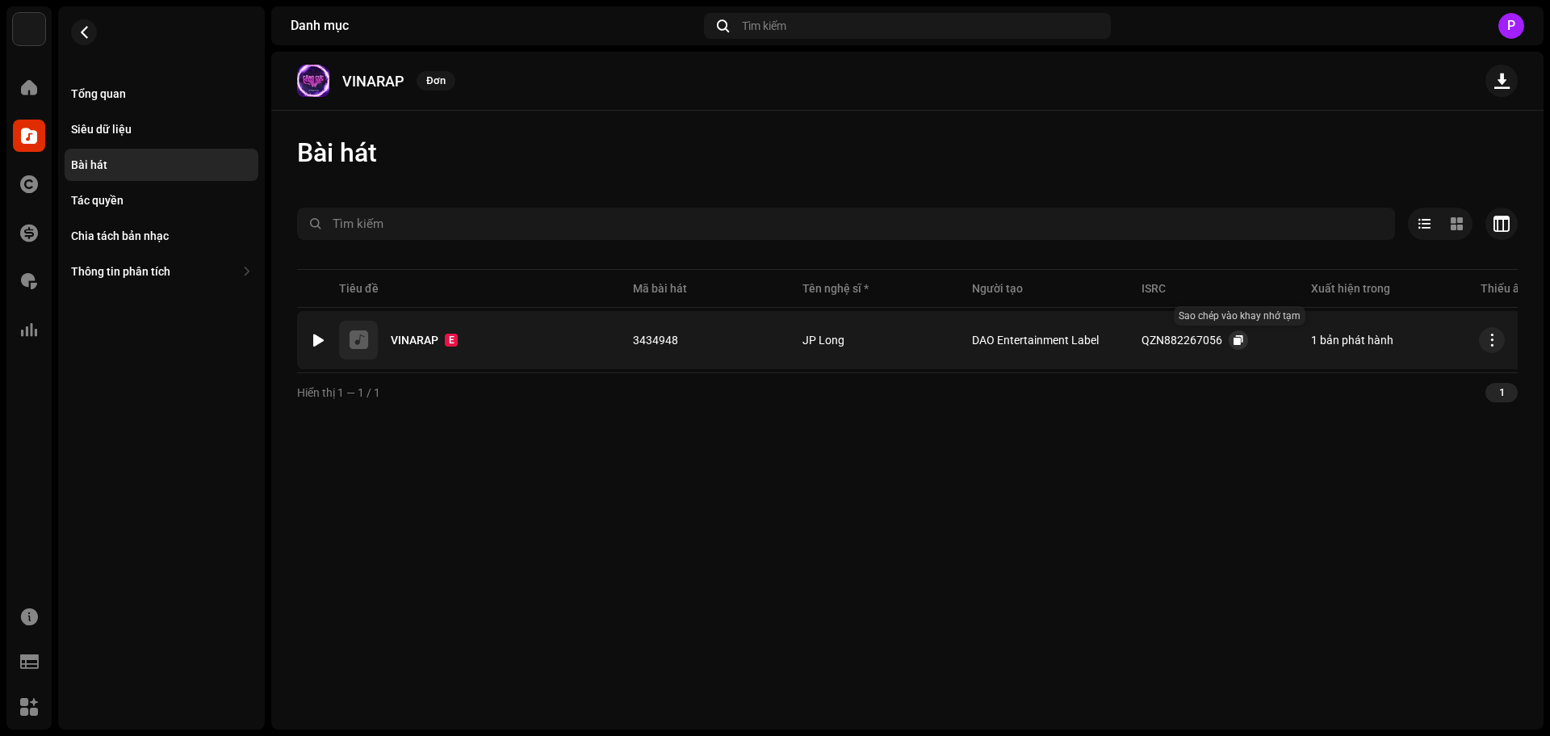
click at [1232, 336] on button "button" at bounding box center [1238, 339] width 19 height 19
click at [79, 26] on span "button" at bounding box center [84, 32] width 12 height 13
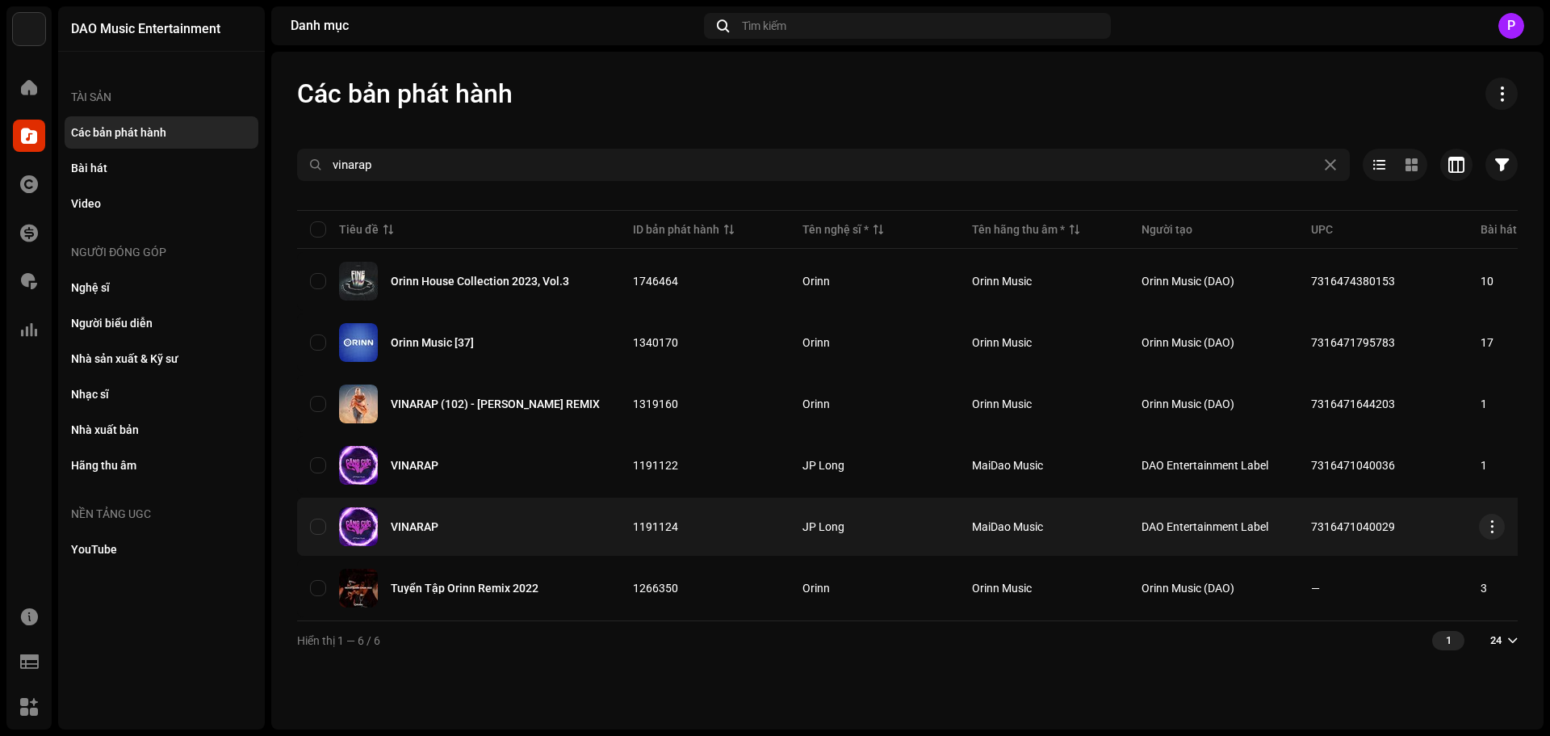
copy span "7316471040029"
drag, startPoint x: 1401, startPoint y: 521, endPoint x: 1310, endPoint y: 526, distance: 90.6
click at [1310, 526] on td "7316471040029" at bounding box center [1383, 526] width 170 height 58
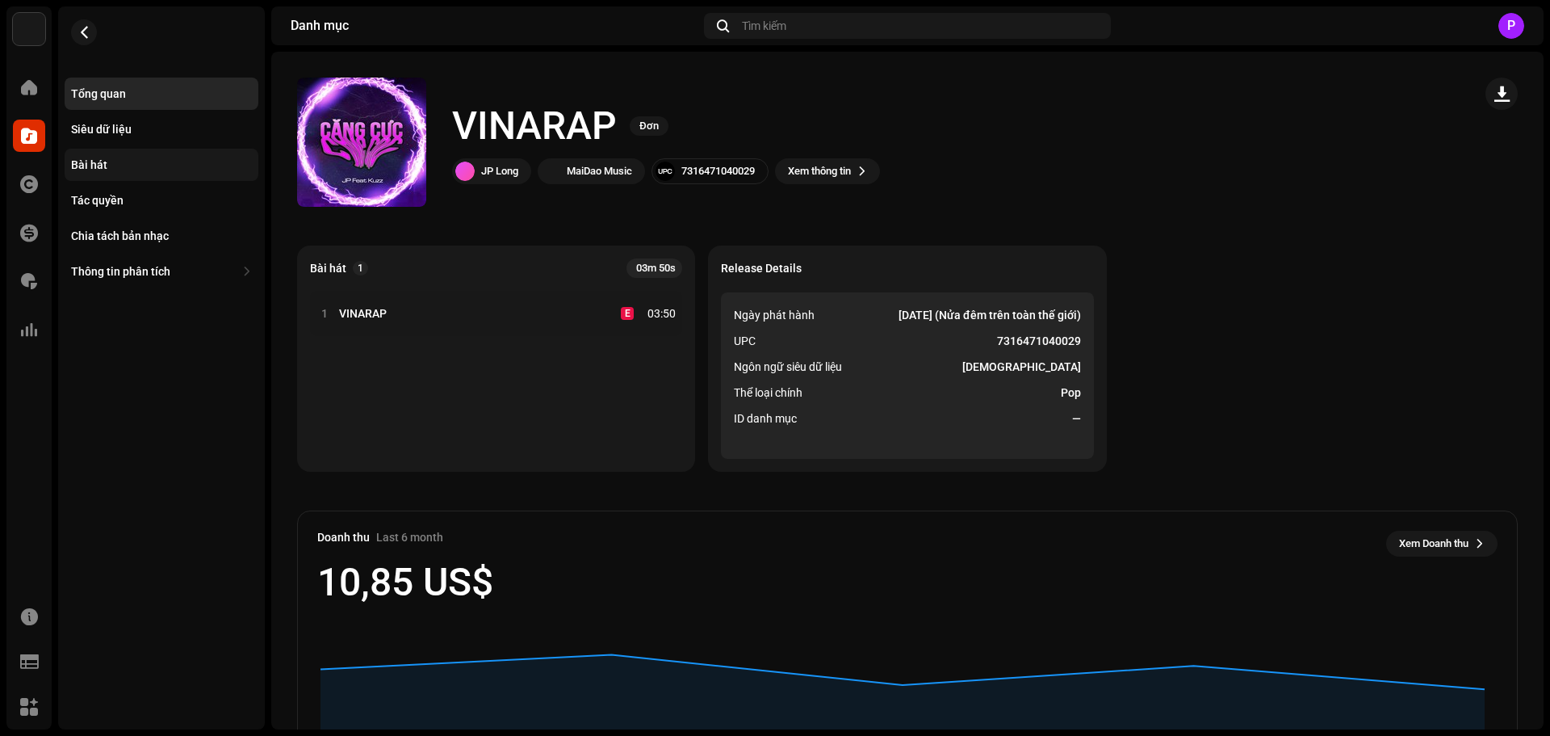
click at [106, 155] on div "Bài hát" at bounding box center [162, 165] width 194 height 32
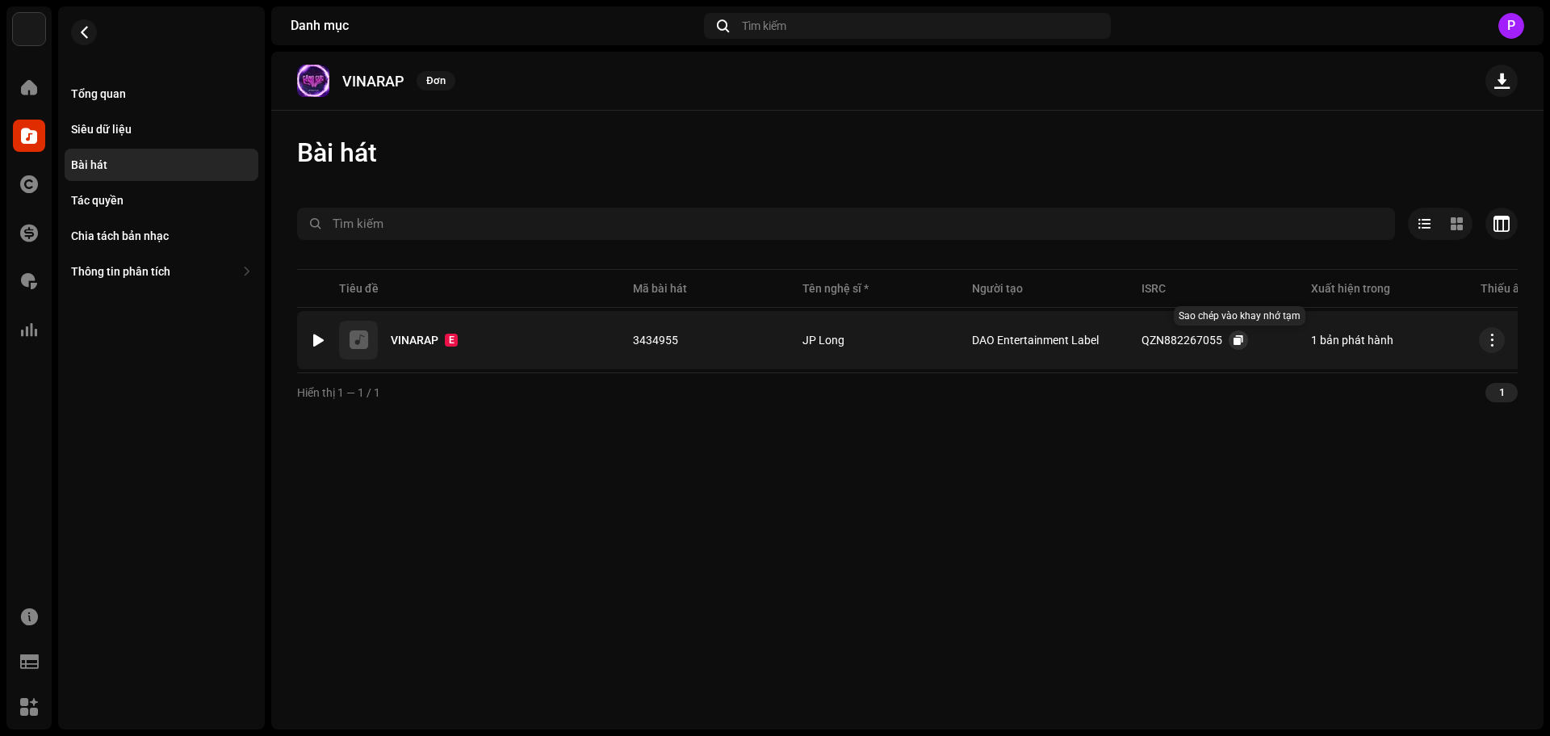
click at [1234, 342] on span "button" at bounding box center [1239, 339] width 10 height 13
